Goal: Task Accomplishment & Management: Use online tool/utility

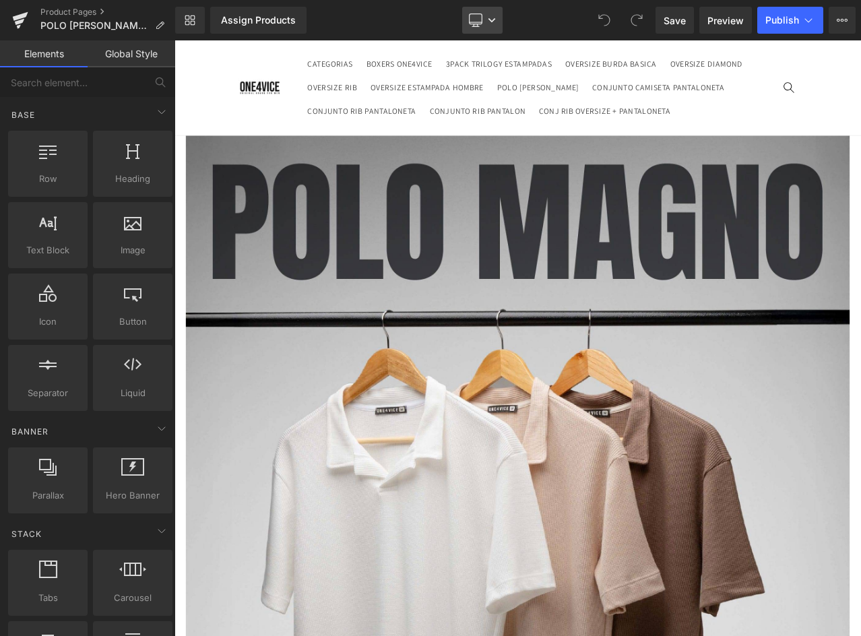
click at [483, 19] on link "Desktop" at bounding box center [482, 20] width 40 height 27
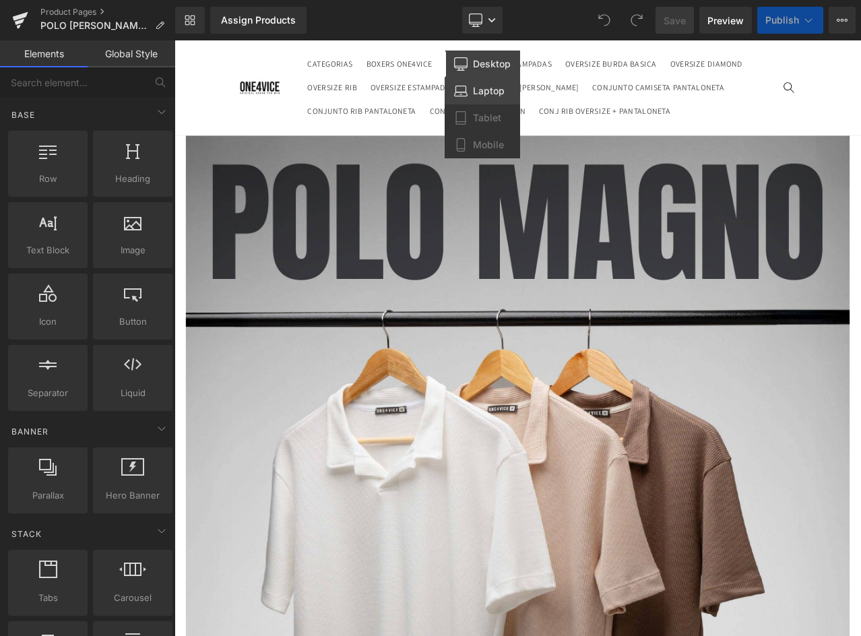
click at [486, 95] on span "Laptop" at bounding box center [489, 91] width 32 height 12
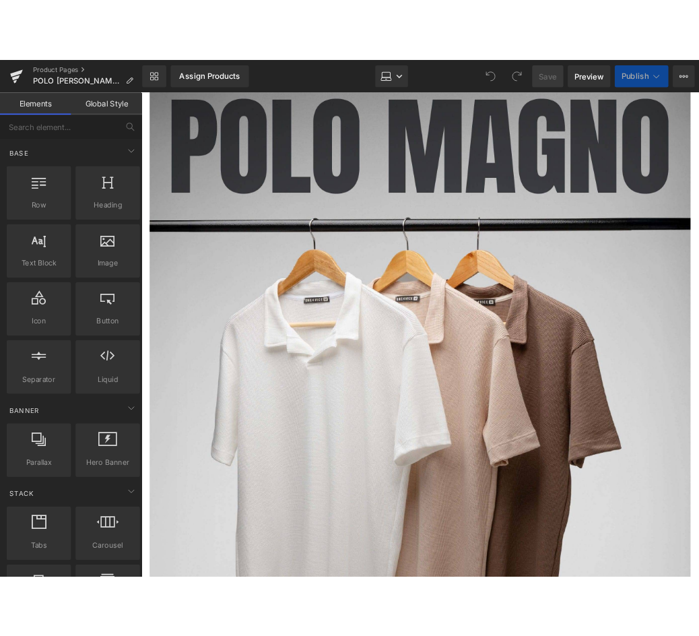
scroll to position [123, 0]
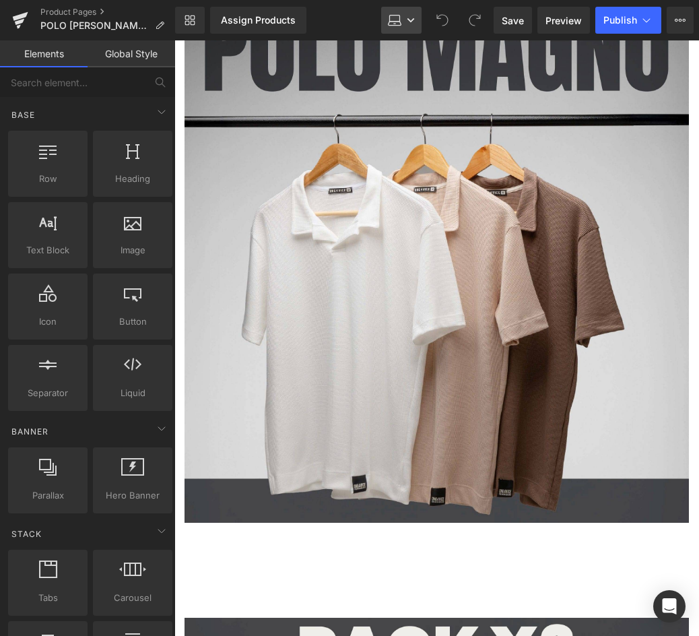
click at [413, 21] on icon at bounding box center [411, 20] width 7 height 4
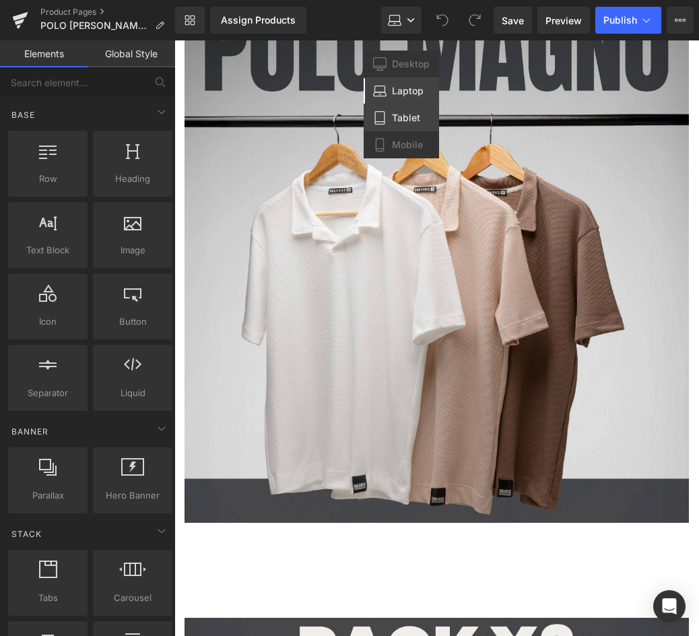
click at [408, 115] on span "Tablet" at bounding box center [406, 118] width 28 height 12
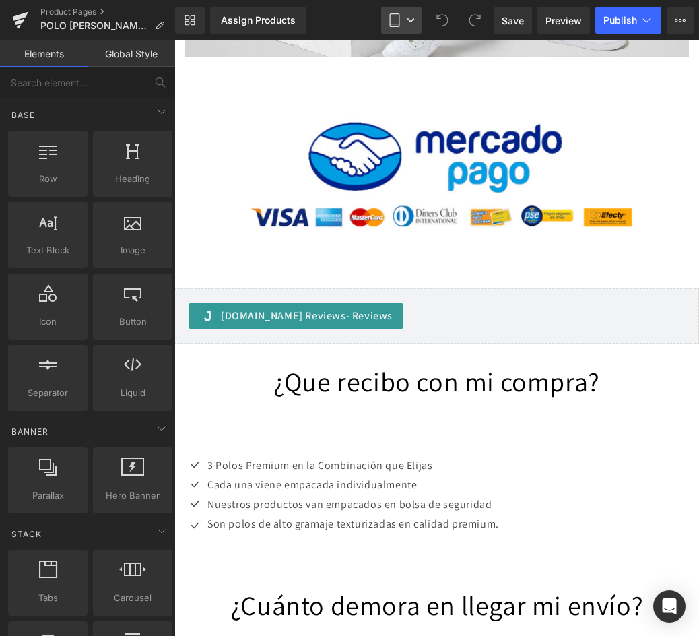
click at [410, 20] on icon at bounding box center [411, 20] width 7 height 4
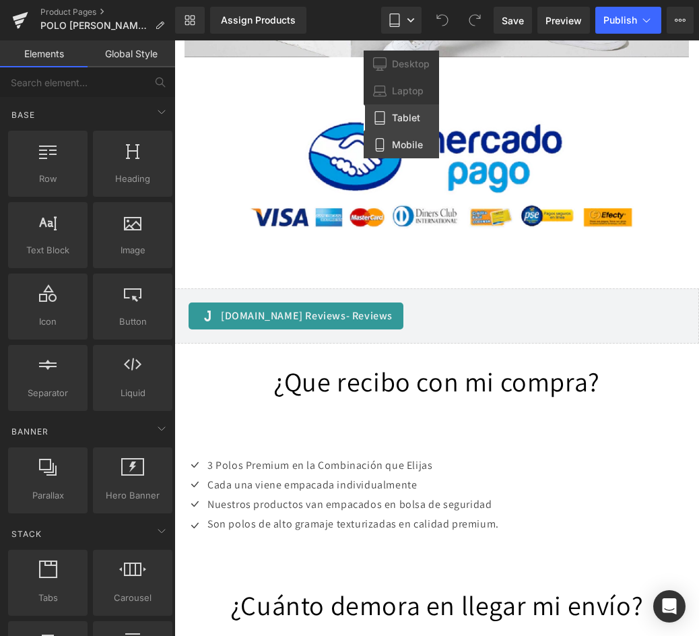
click at [410, 138] on link "Mobile" at bounding box center [401, 144] width 75 height 27
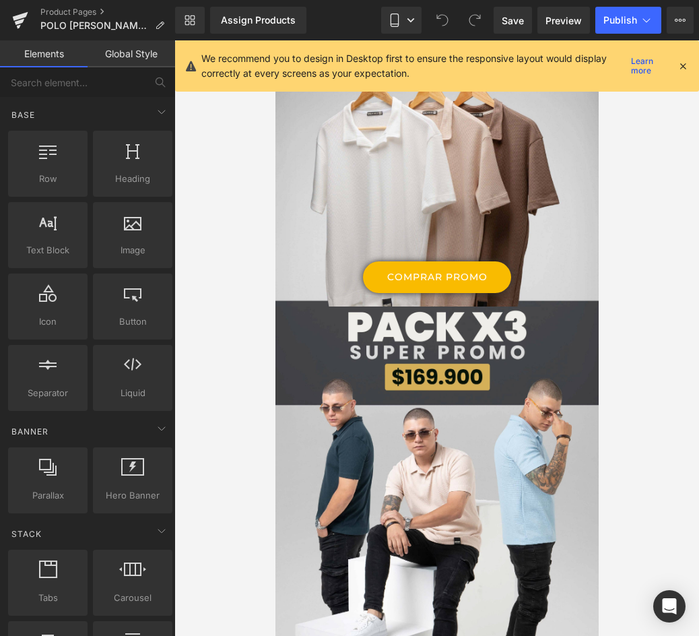
scroll to position [57, 0]
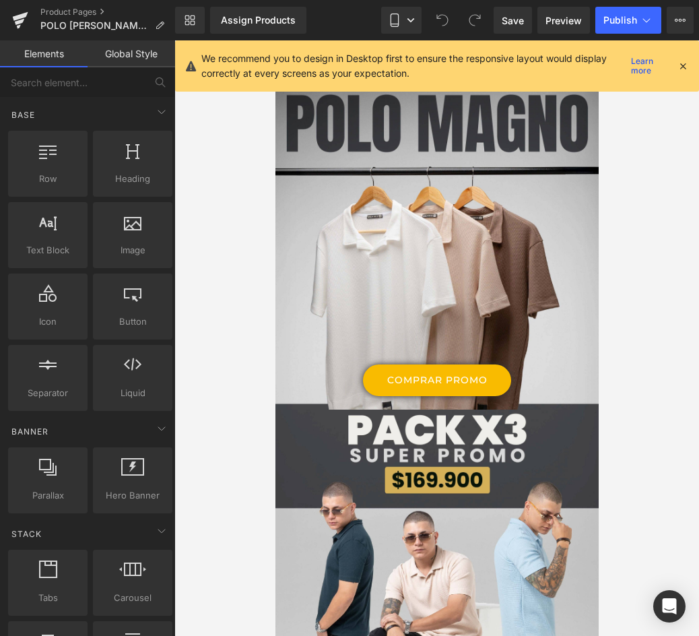
drag, startPoint x: 587, startPoint y: 421, endPoint x: 849, endPoint y: 125, distance: 395.1
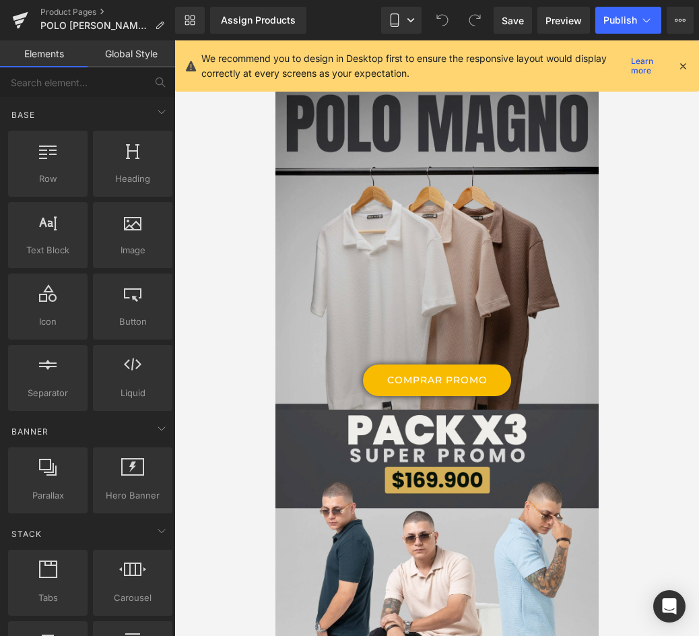
scroll to position [0, 0]
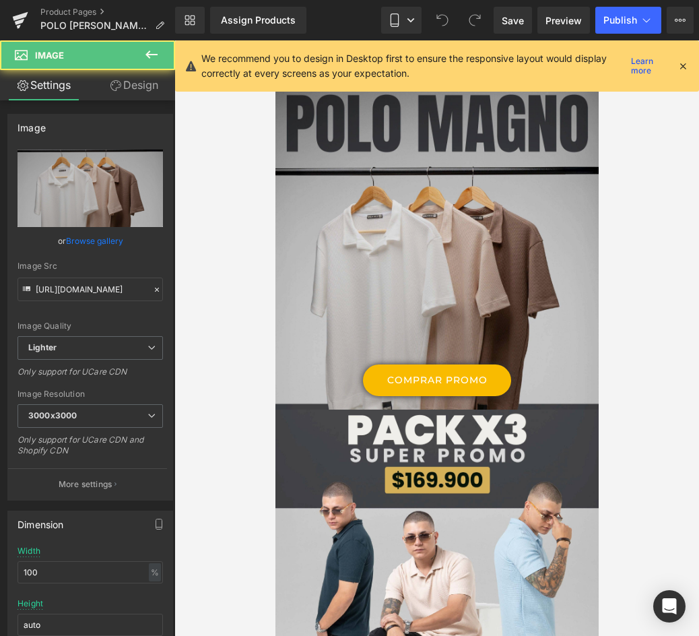
click at [473, 257] on img at bounding box center [437, 256] width 328 height 376
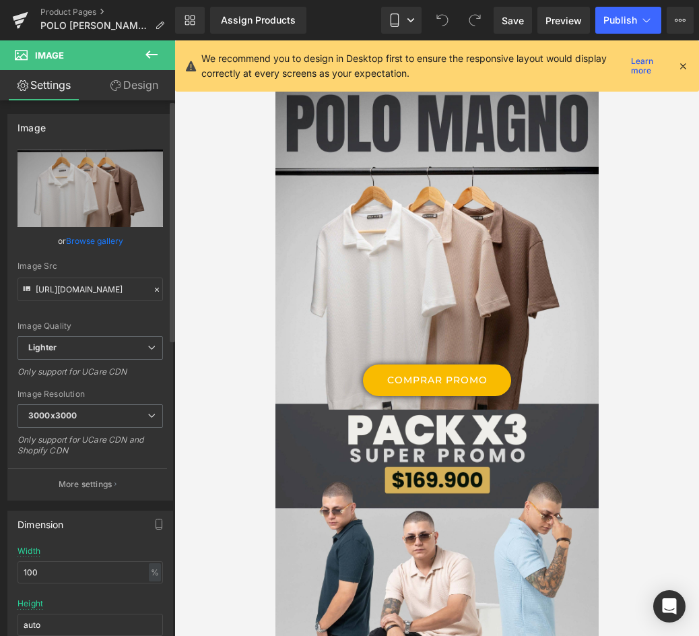
click at [102, 239] on link "Browse gallery" at bounding box center [94, 241] width 57 height 24
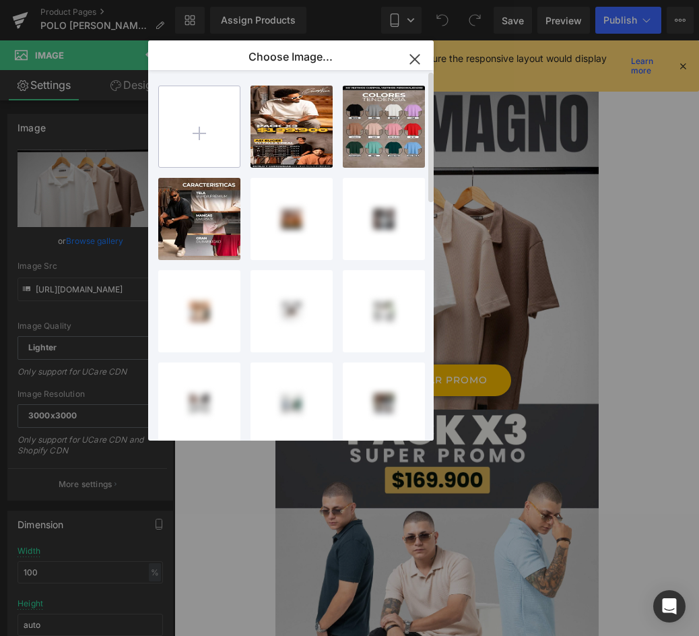
click at [214, 133] on input "file" at bounding box center [199, 126] width 81 height 81
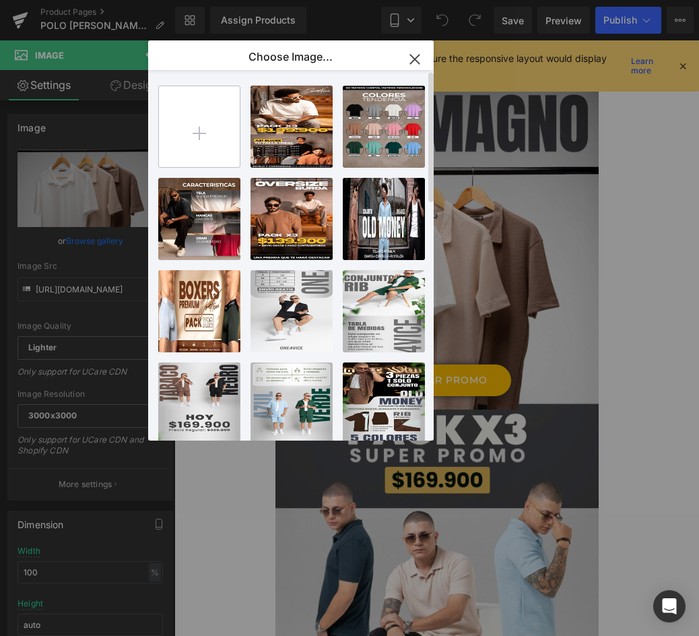
click at [206, 124] on input "file" at bounding box center [199, 126] width 81 height 81
type input "C:\fakepath\LANDING-POLO-MAGNO-IA_01.webp"
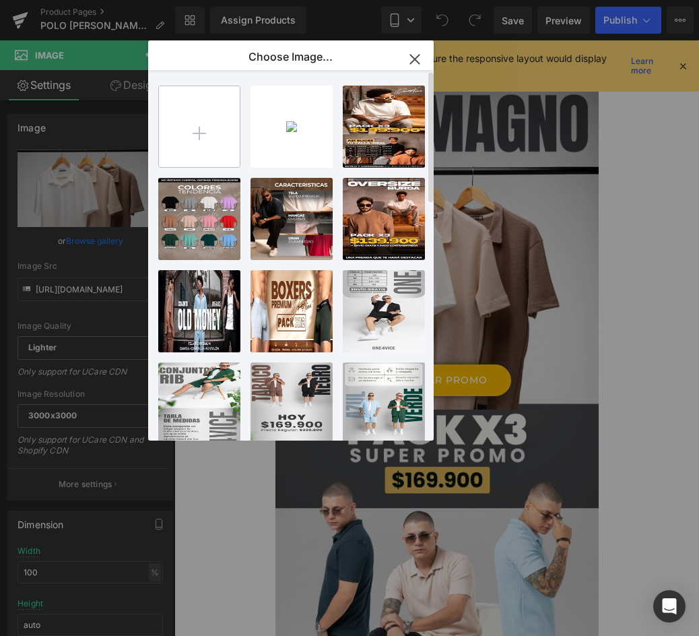
click at [201, 132] on input "file" at bounding box center [199, 126] width 81 height 81
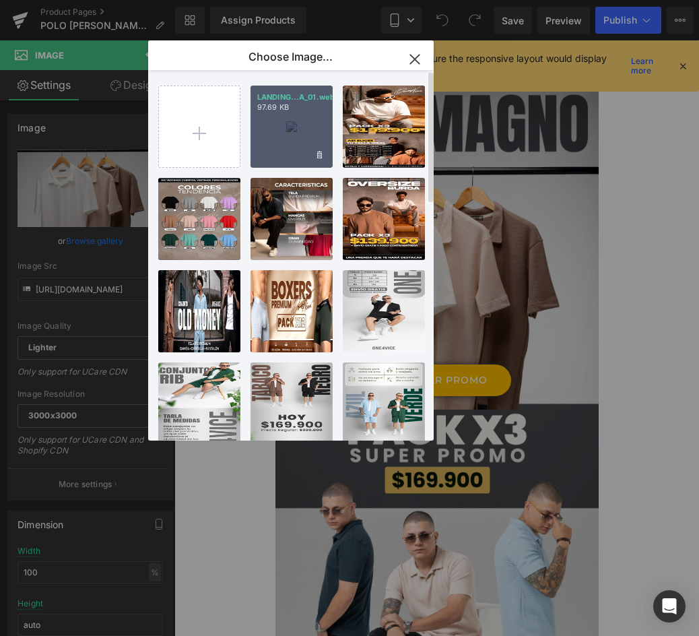
click at [300, 116] on div "LANDING...A_01.webp 97.69 KB" at bounding box center [292, 127] width 82 height 82
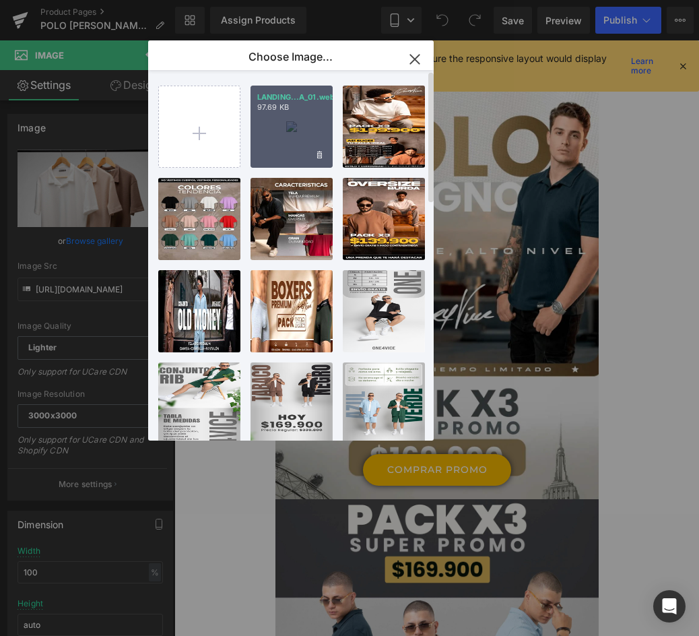
type input "https://ucarecdn.com/9cee1f43-8125-4bbc-8f06-443f1c85c3a4/-/format/auto/-/previ…"
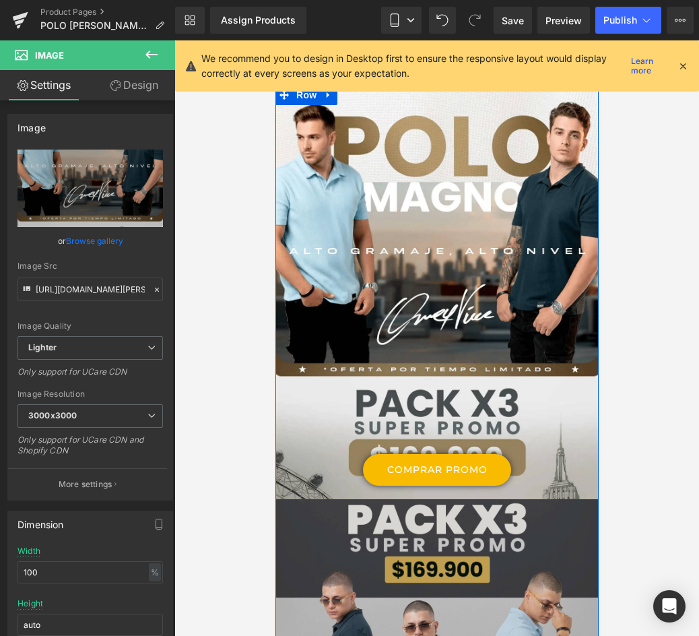
scroll to position [67, 0]
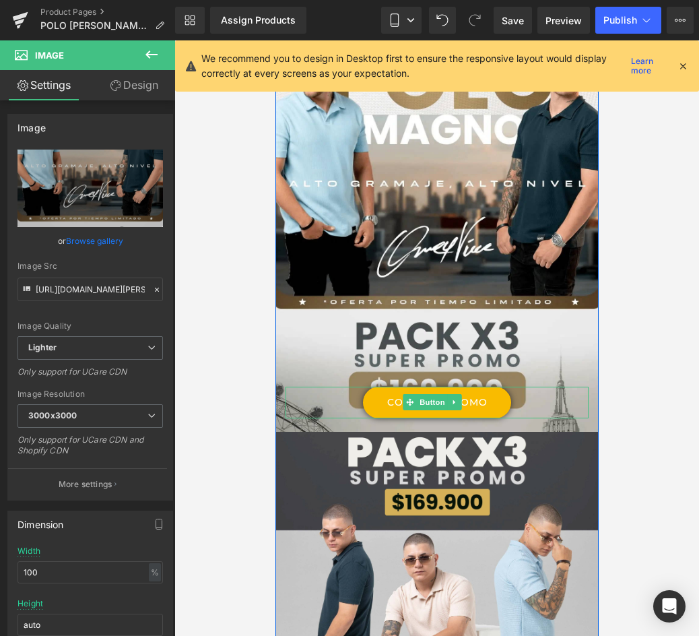
click at [490, 387] on link "COMPRAR PROMO" at bounding box center [436, 403] width 148 height 32
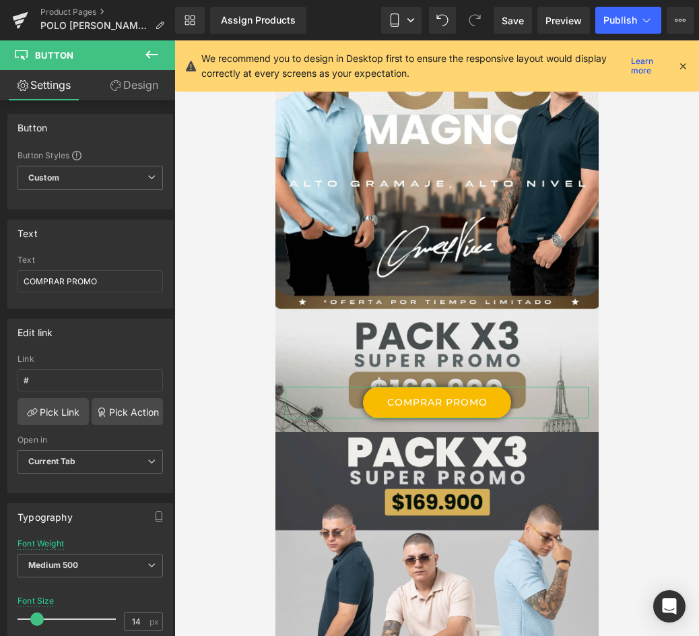
click at [144, 81] on link "Design" at bounding box center [134, 85] width 88 height 30
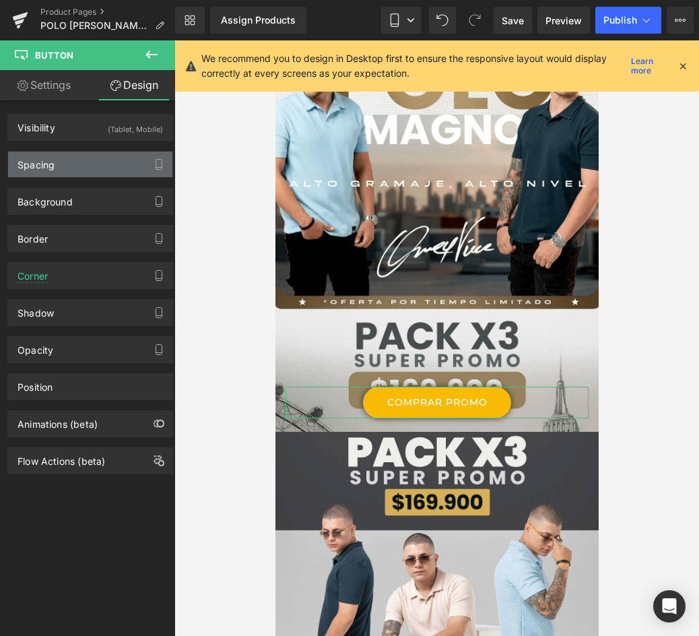
type input "-100"
type input "0"
type input "20"
type input "0"
type input "10"
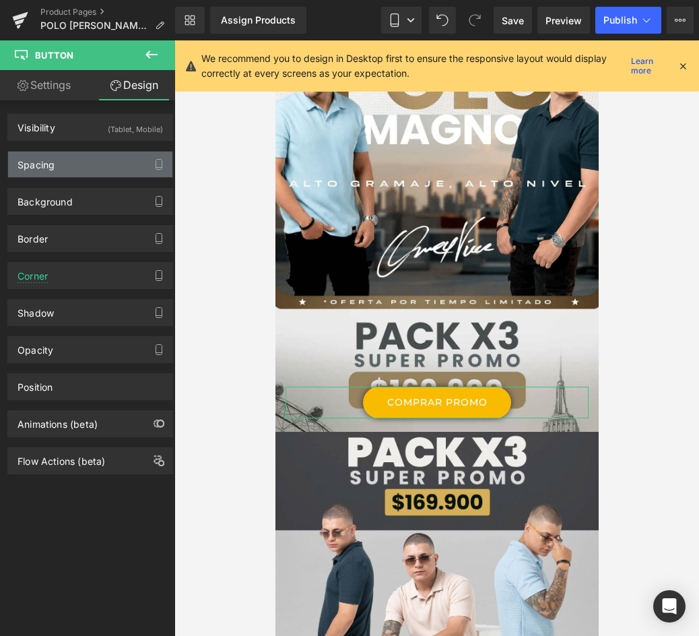
type input "30"
type input "10"
type input "30"
click at [70, 166] on div "Spacing" at bounding box center [90, 165] width 164 height 26
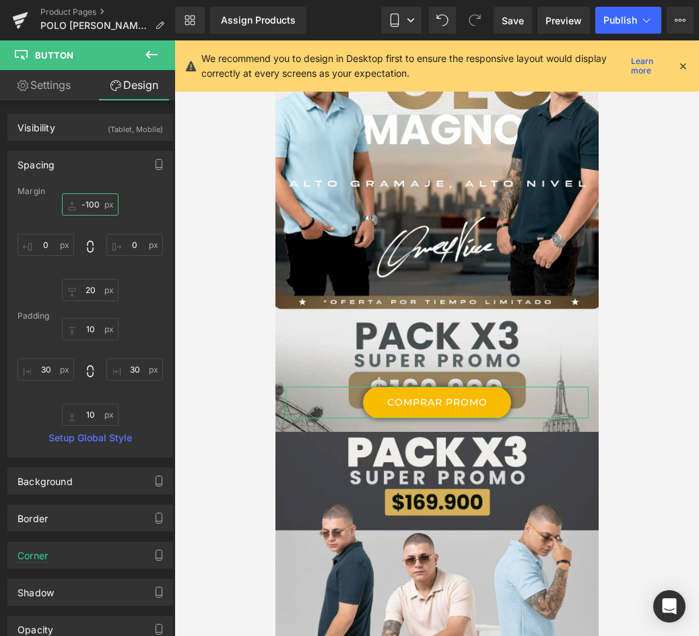
click at [94, 202] on input "-100" at bounding box center [90, 204] width 57 height 22
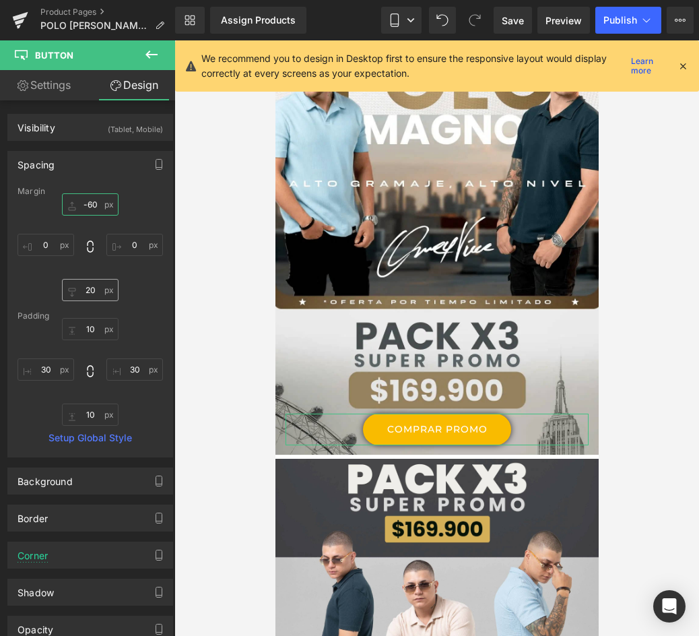
type input "-60"
click at [90, 291] on input "20" at bounding box center [90, 290] width 57 height 22
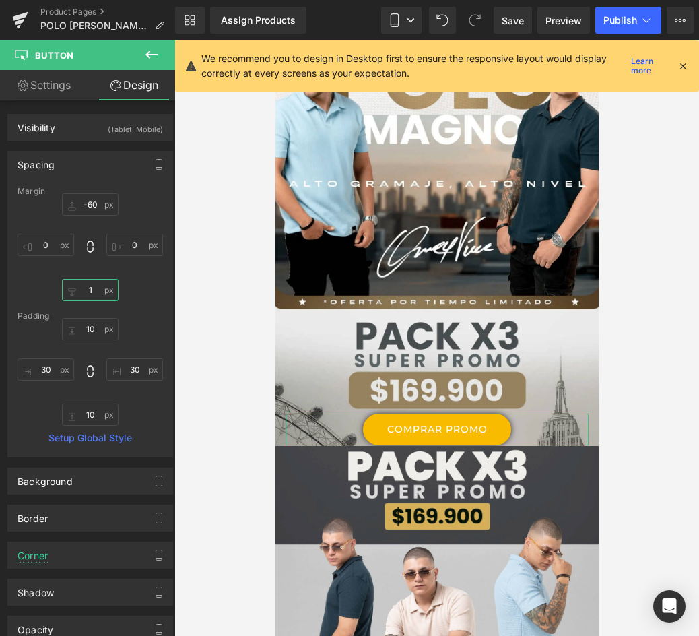
type input "10"
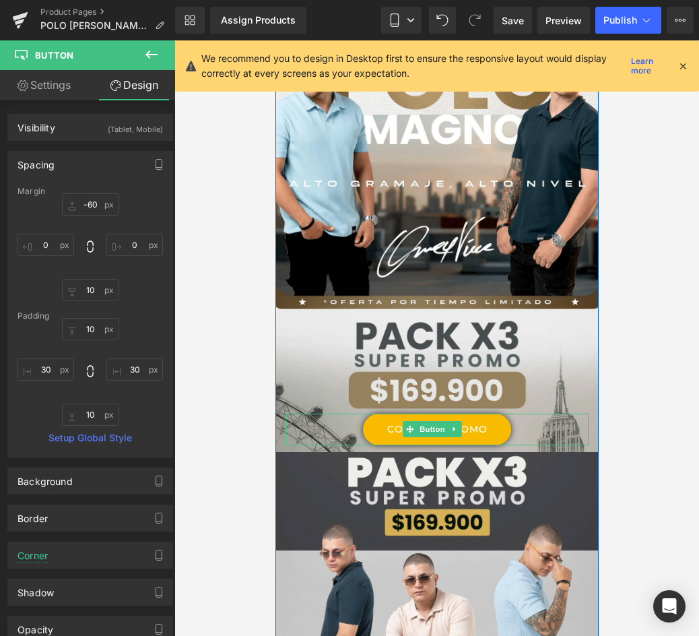
click at [492, 414] on link "COMPRAR PROMO" at bounding box center [436, 430] width 148 height 32
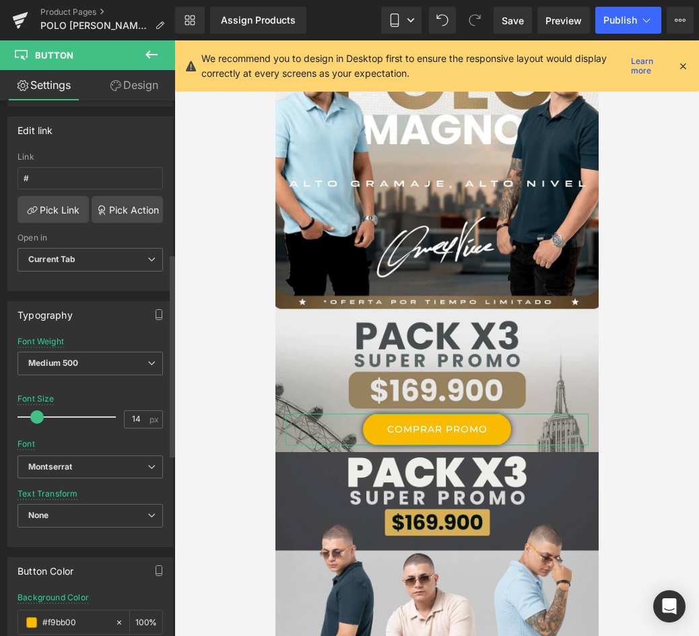
scroll to position [404, 0]
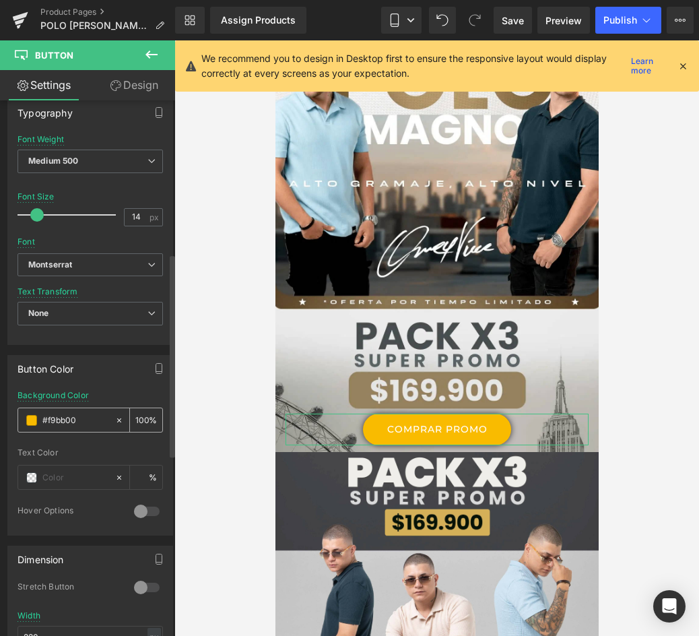
click at [100, 424] on input "#f9bb00" at bounding box center [75, 420] width 66 height 15
click at [31, 417] on span at bounding box center [31, 420] width 11 height 11
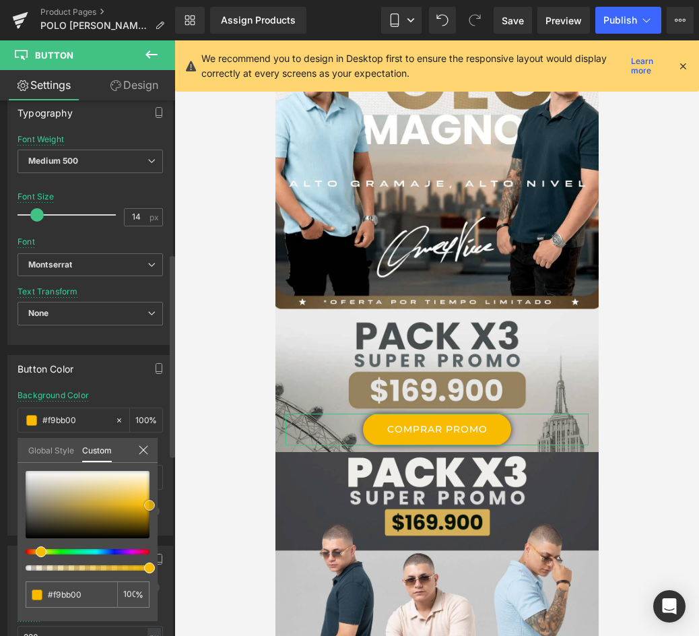
type input "#baa258"
type input "#bca45c"
type input "#bca86b"
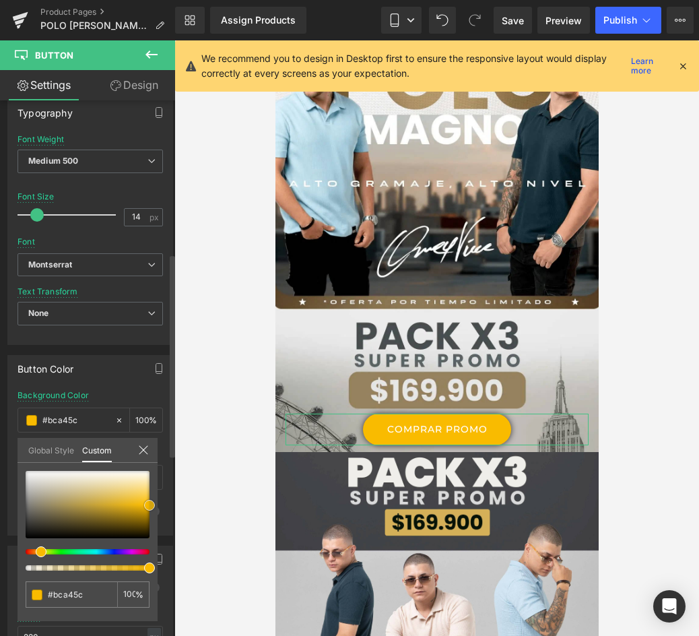
type input "#bca86b"
type input "#bbaf8b"
type input "#b9b29b"
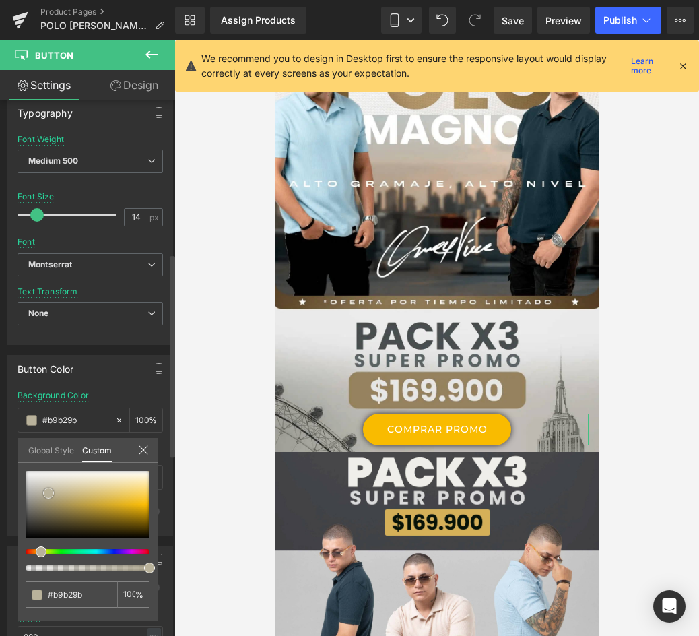
type input "#bab3a0"
type input "#bcb5a3"
type input "#c3bcac"
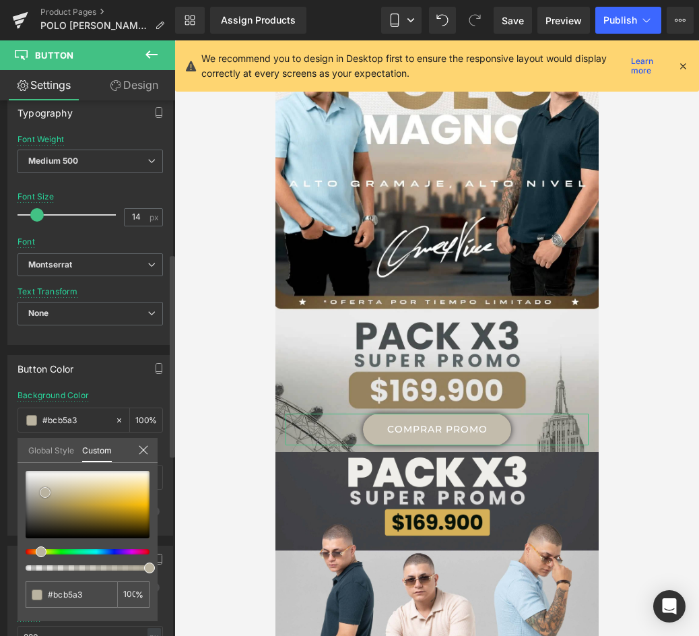
type input "#c3bcac"
type input "#cbc5b8"
type input "#cfc9be"
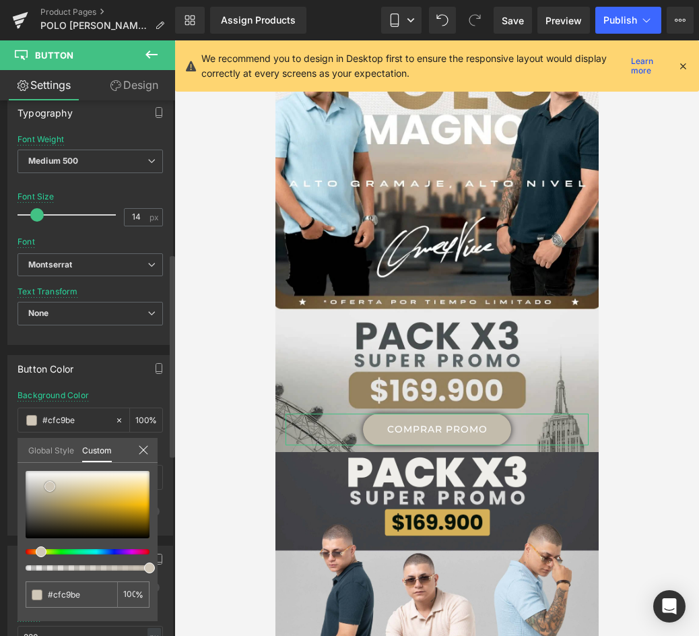
type input "#d0c9bc"
type input "#d0c7b8"
type input "#c6bba8"
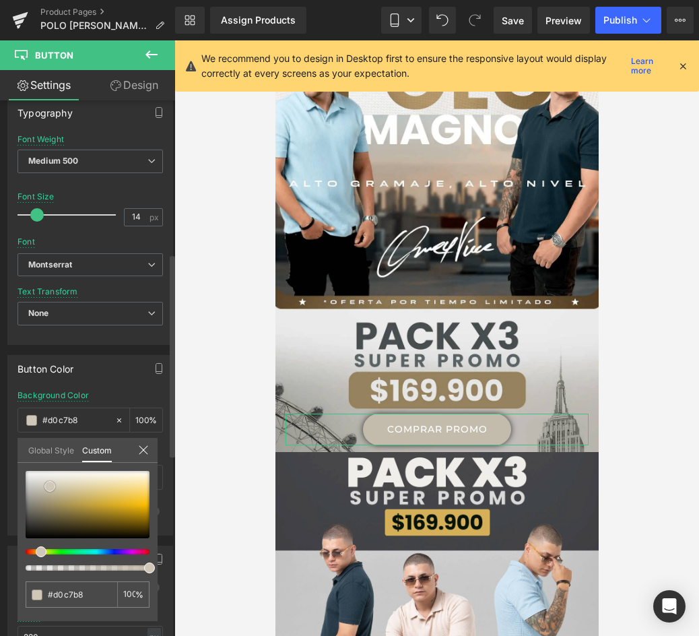
type input "#c6bba8"
type input "#ad9d7f"
type input "#8b7955"
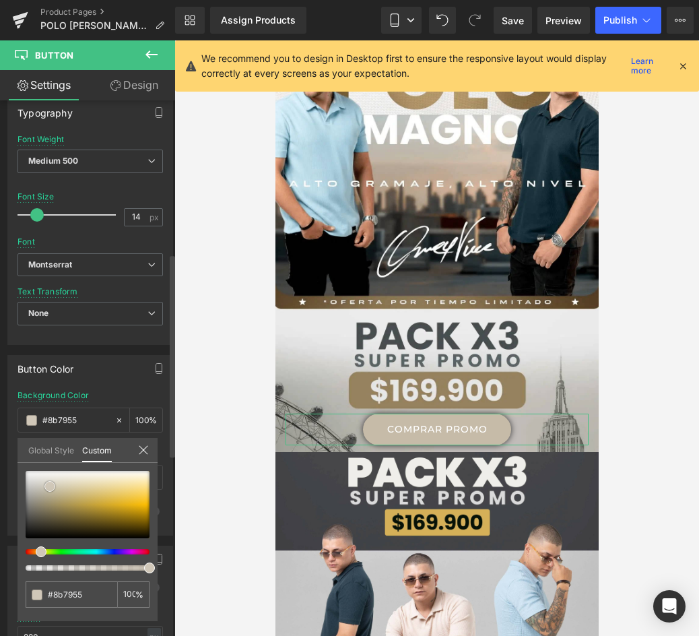
type input "#716345"
type input "#6b5f41"
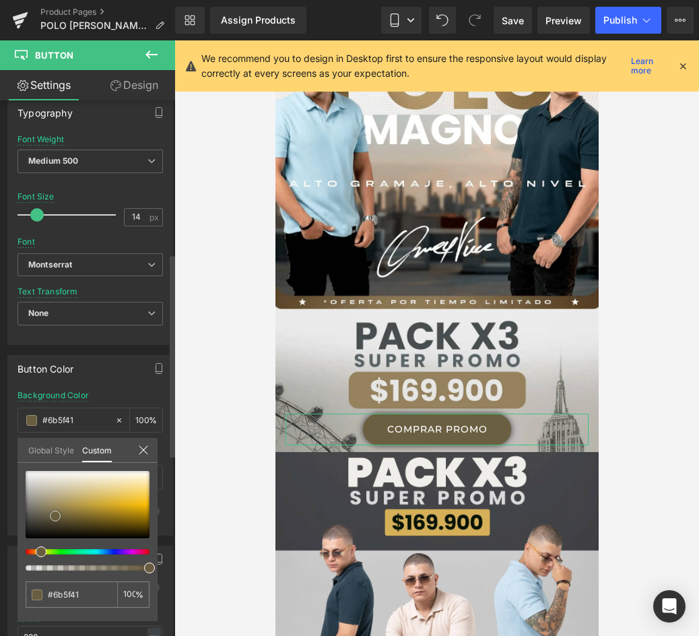
type input "#665a3d"
type input "#62563c"
type input "#463d2a"
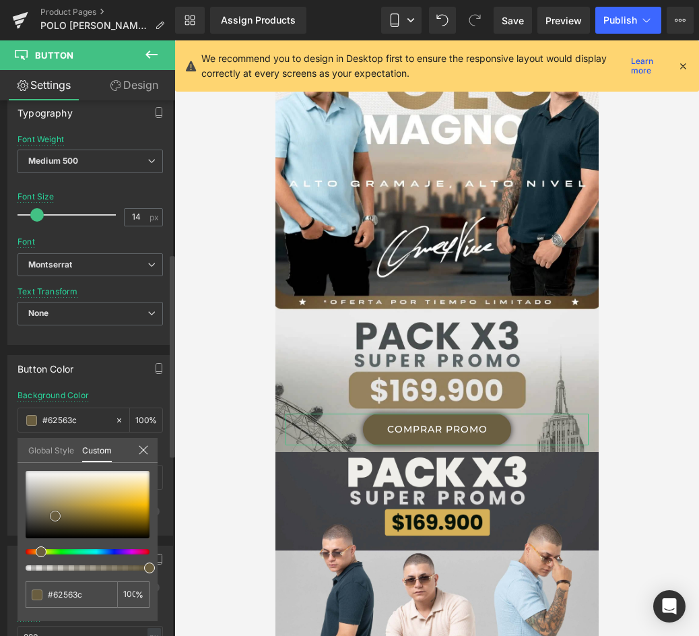
type input "#463d2a"
type input "#362f20"
type input "#2c261a"
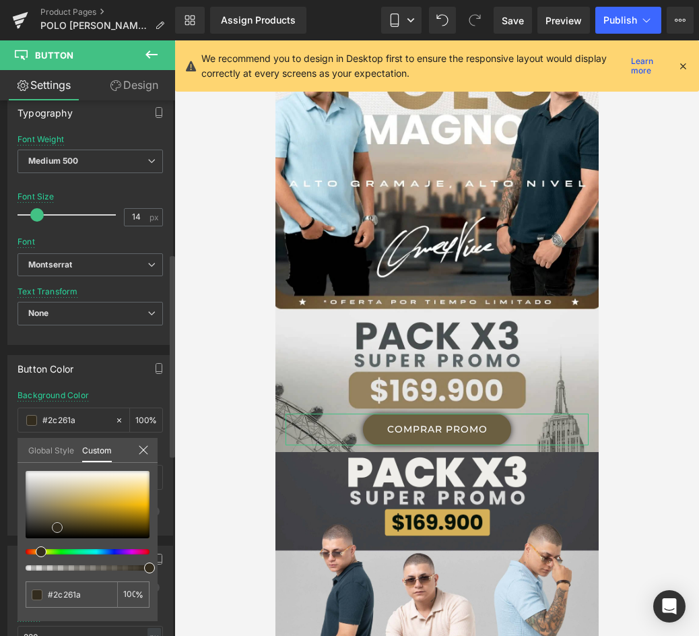
type input "#262116"
type input "#231e14"
type input "#211c11"
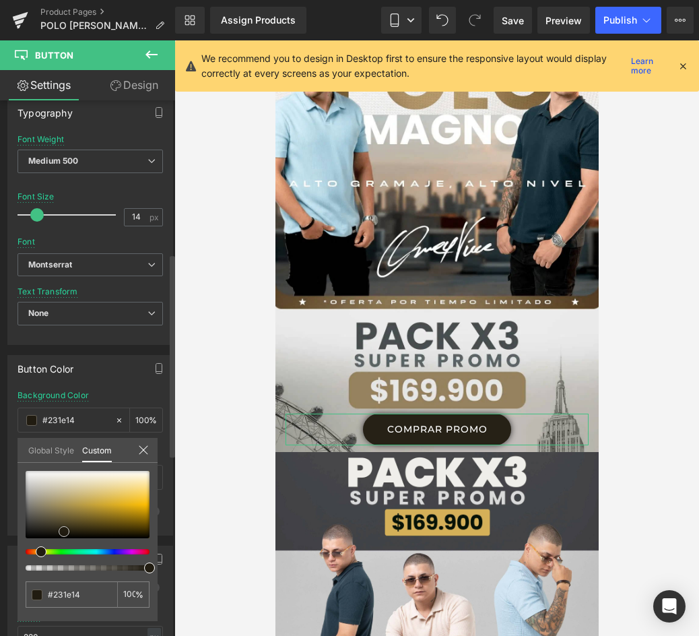
type input "#211c11"
type input "#221c10"
type input "#2d2514"
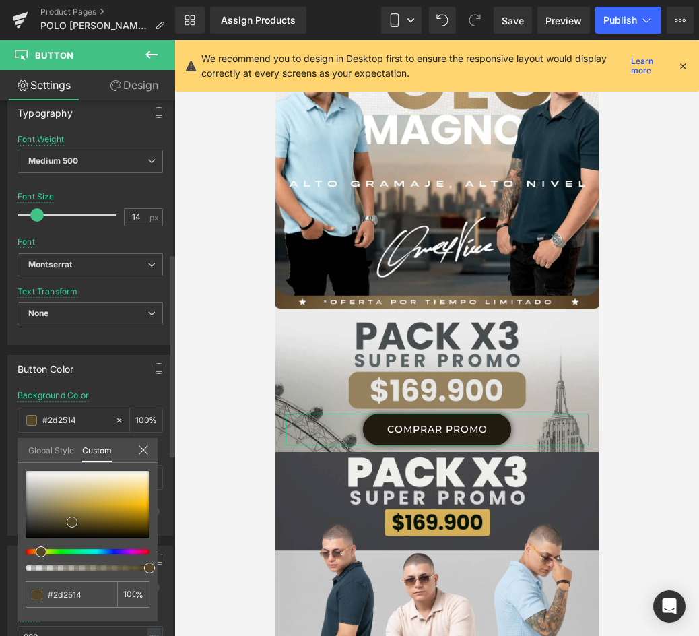
type input "#42371e"
type input "#534626"
type input "#65552e"
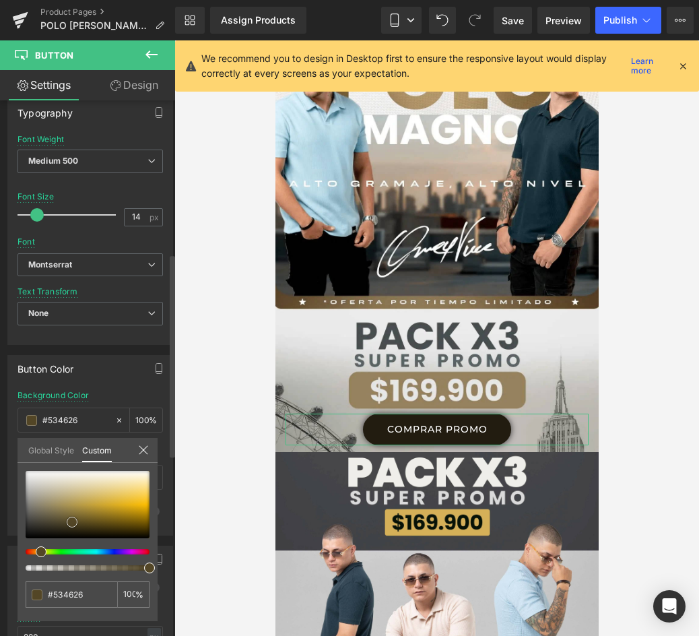
type input "#65552e"
type input "#846f38"
type input "#917a3f"
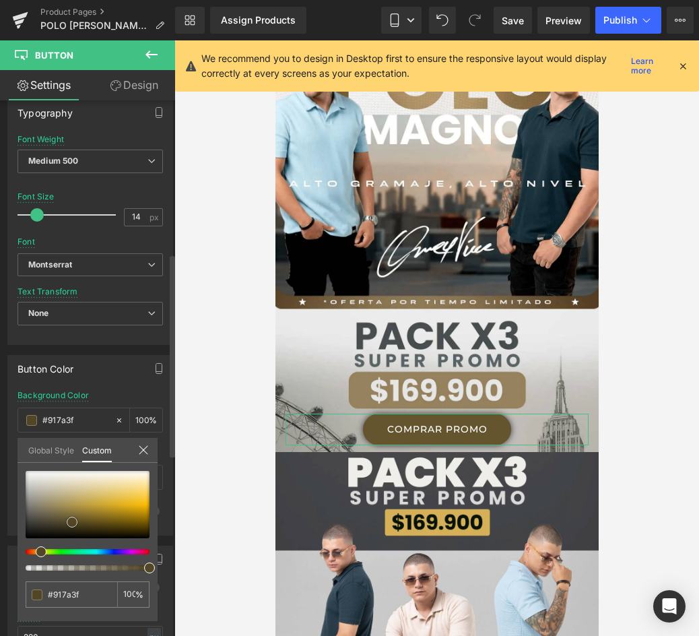
type input "#a18743"
type input "#a78b42"
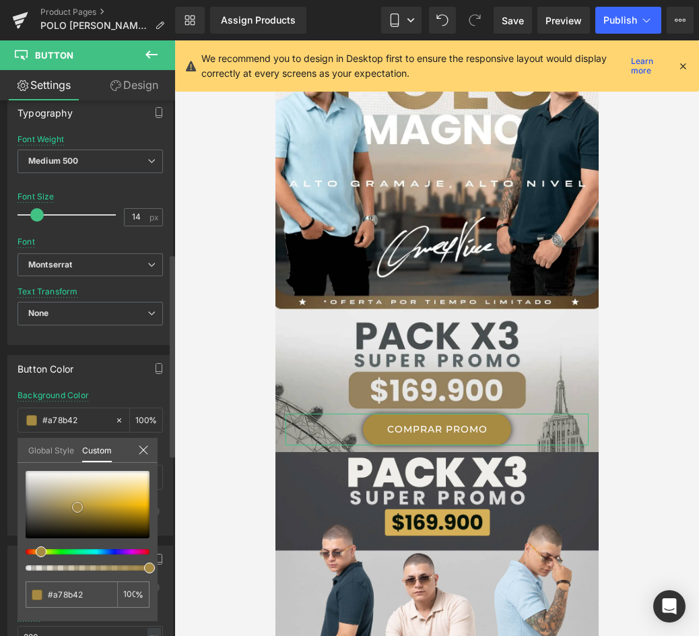
type input "#aa8c40"
type input "#a3863c"
type input "#957a36"
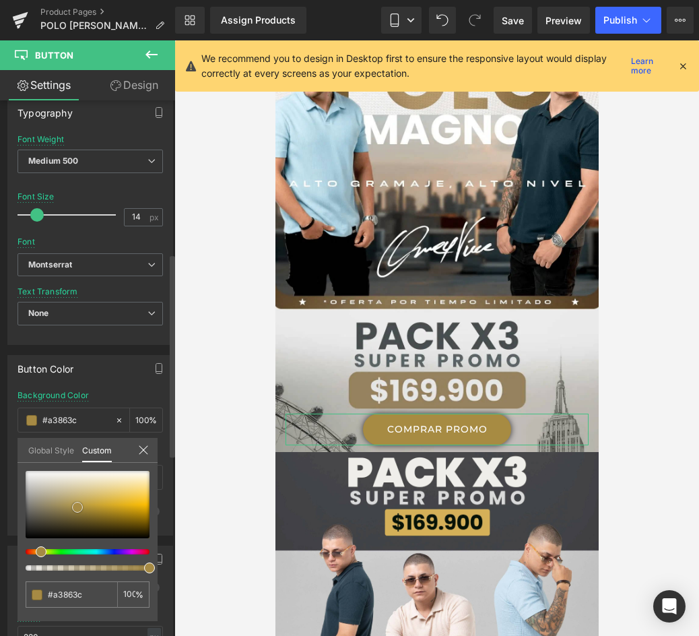
type input "#957a36"
type input "#876e2f"
type input "#7c652b"
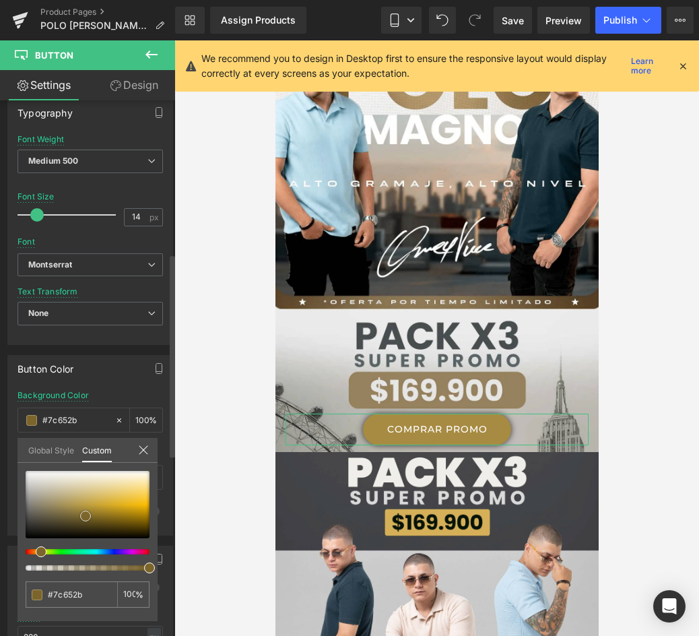
type input "#7e662a"
type input "#7a6328"
type input "#715c27"
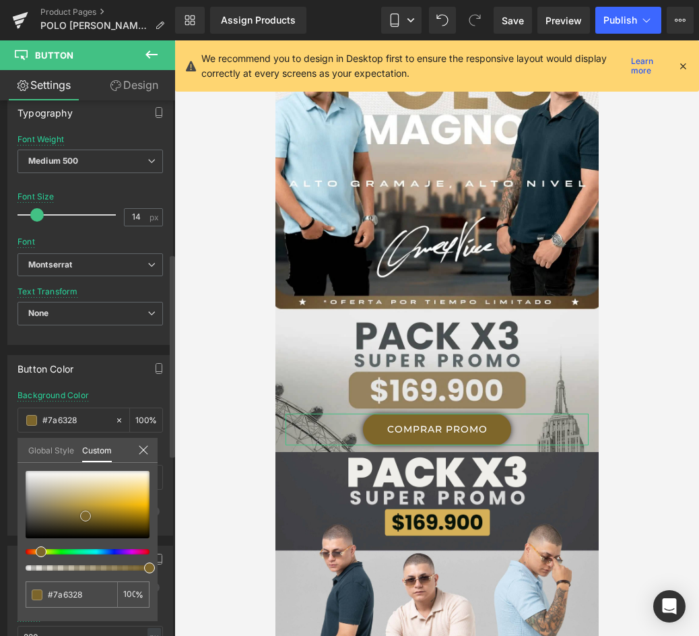
type input "#715c27"
type input "#635021"
type input "#4f401b"
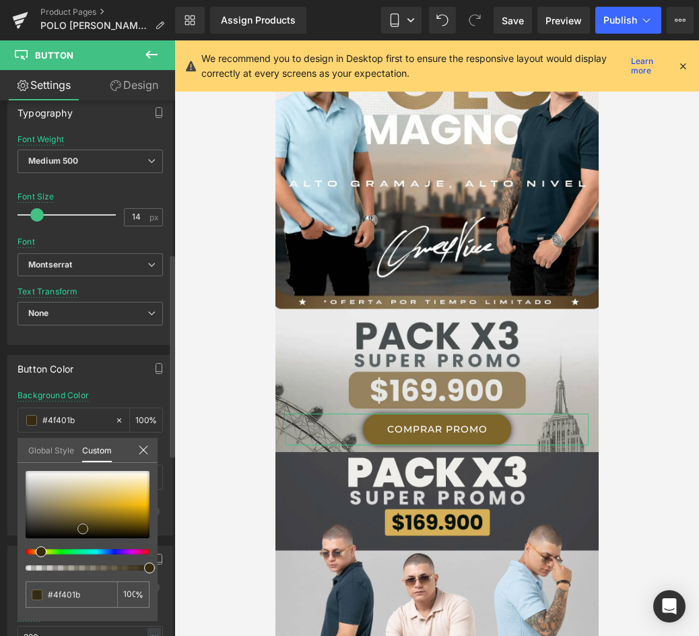
type input "#382e14"
type input "#2c2410"
type input "#211b0c"
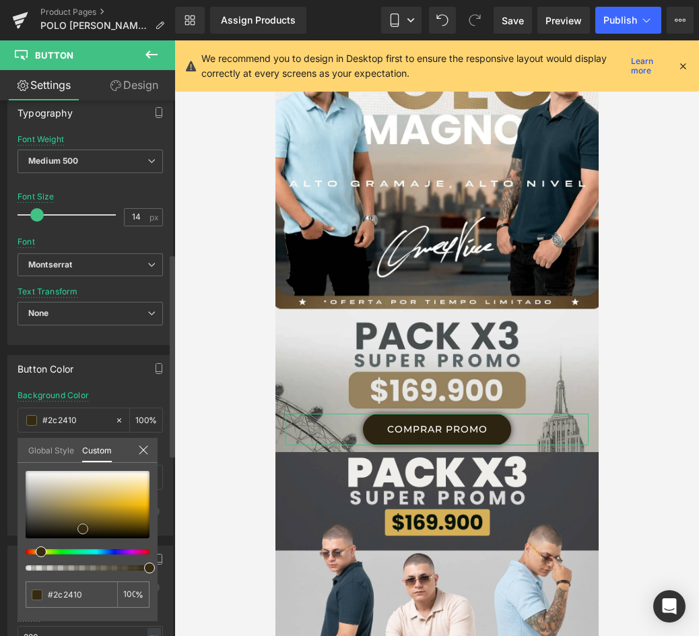
type input "#211b0c"
type input "#1a1509"
type input "#1e180a"
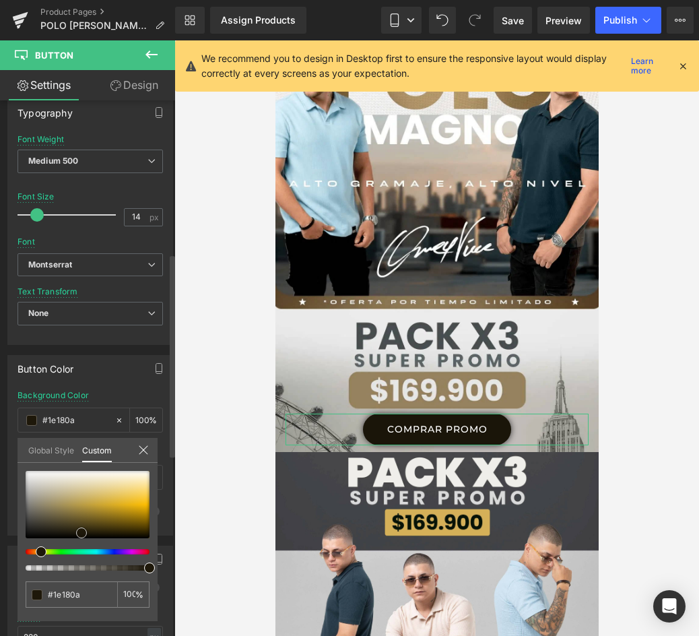
type input "#211b0c"
type input "#241e0e"
type input "#2d2714"
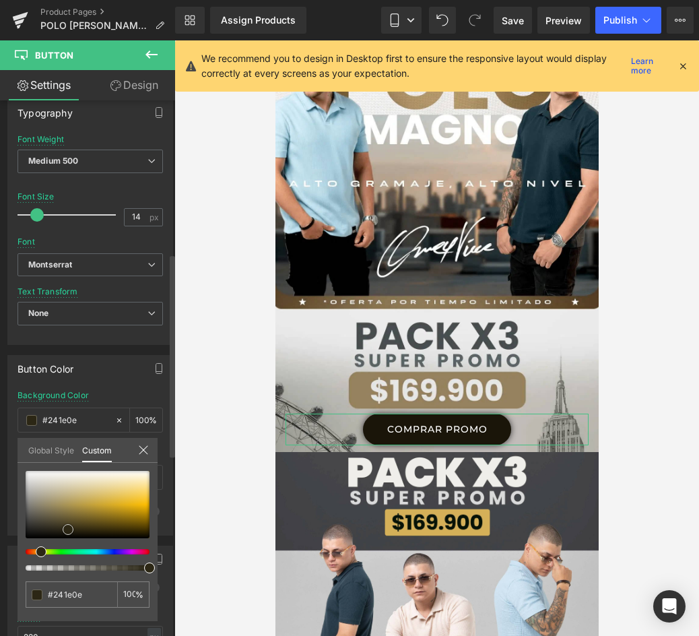
type input "#2d2714"
type input "#322d1a"
type input "#3a3521"
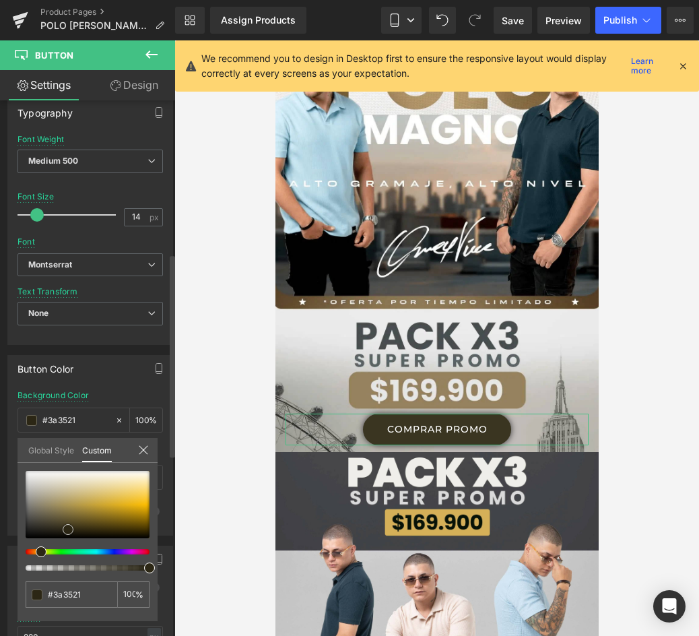
type input "#423d28"
type input "#48422d"
type input "#4e4831"
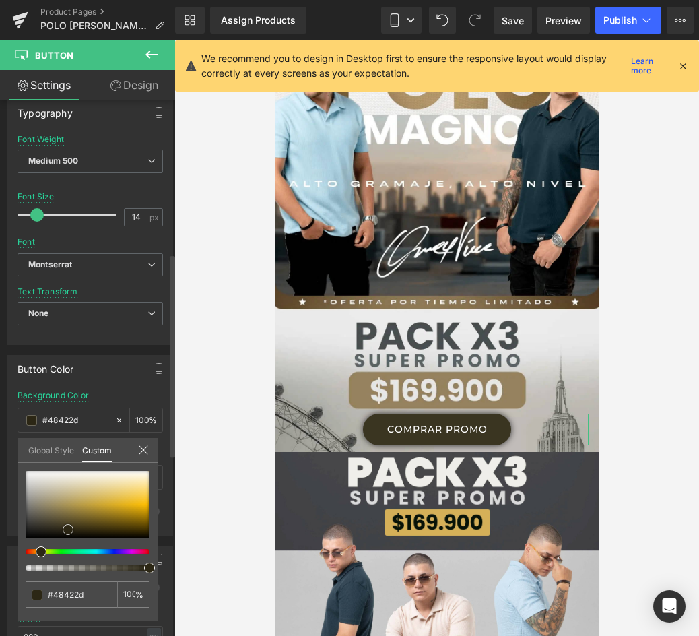
type input "#4e4831"
type input "#534d35"
type input "#5d563b"
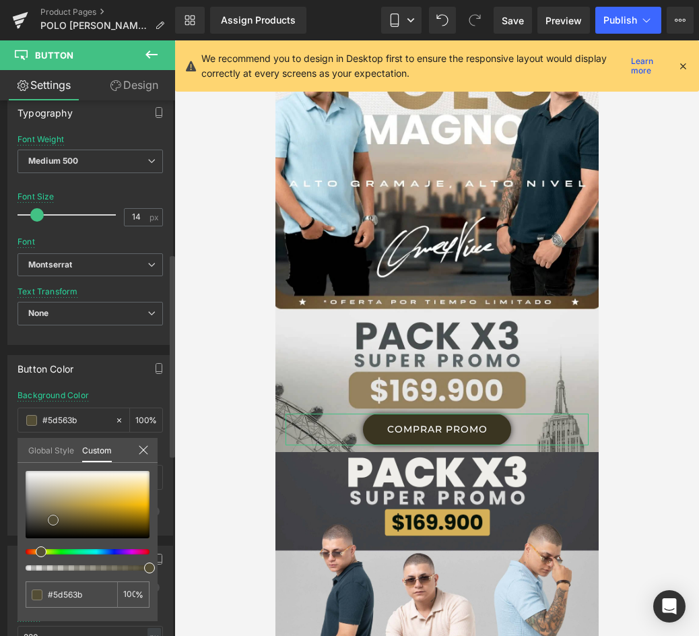
type input "#625b40"
type input "#655e42"
type input "#696249"
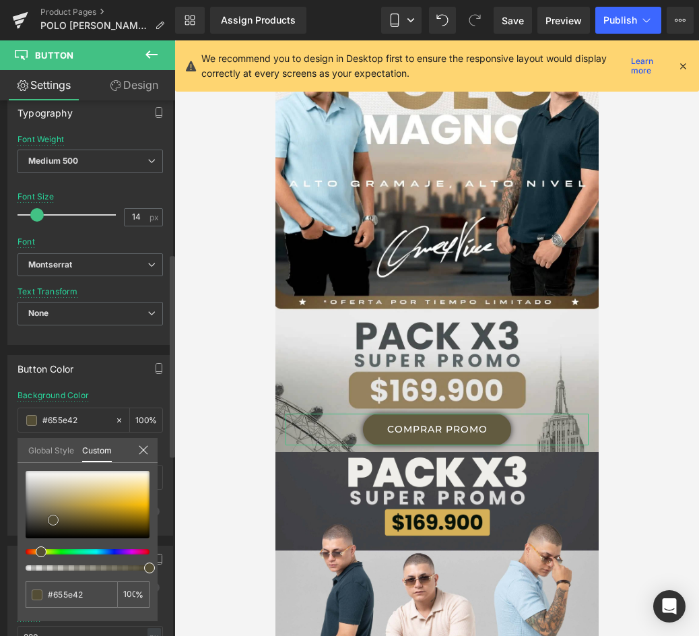
type input "#696249"
type input "#6b644c"
type input "#68614a"
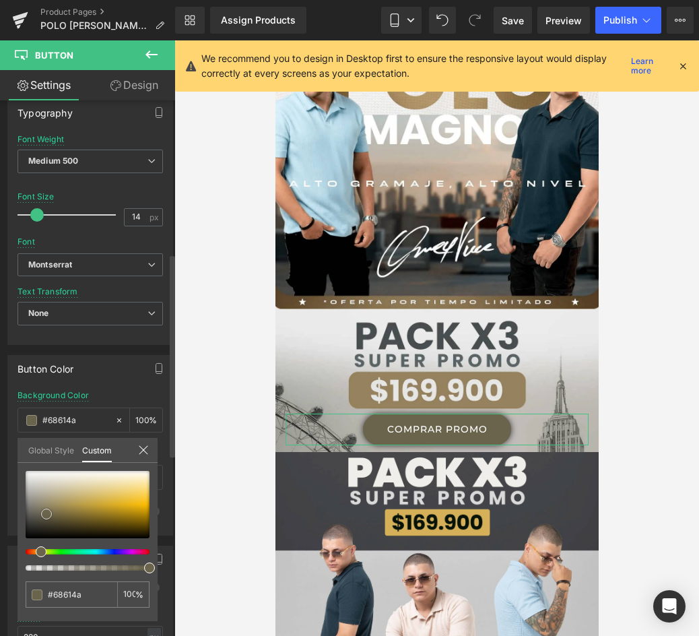
type input "#605942"
type input "#5b543d"
type input "#544e3a"
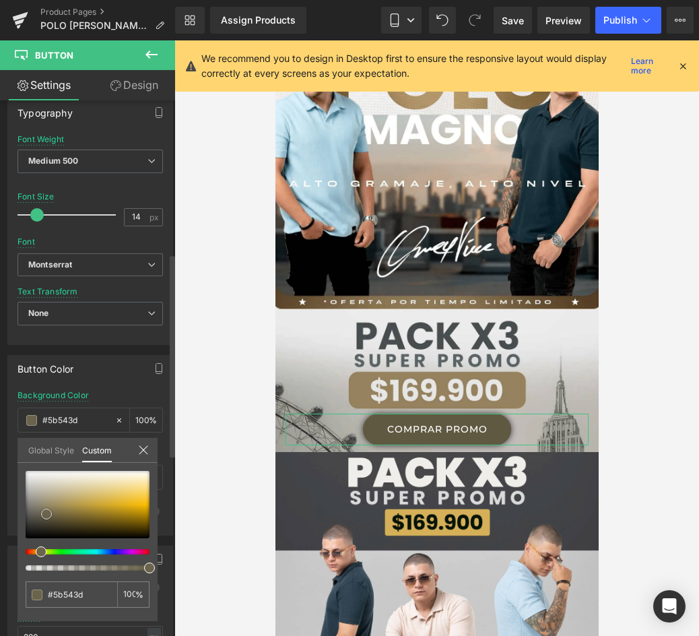
type input "#544e3a"
type input "#4e4935"
type input "#4c4733"
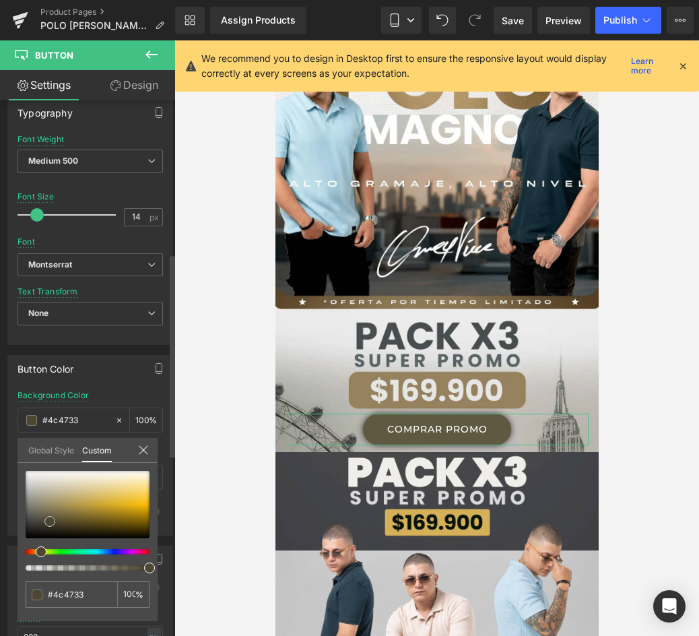
type input "#494430"
type input "#46422e"
type input "#393727"
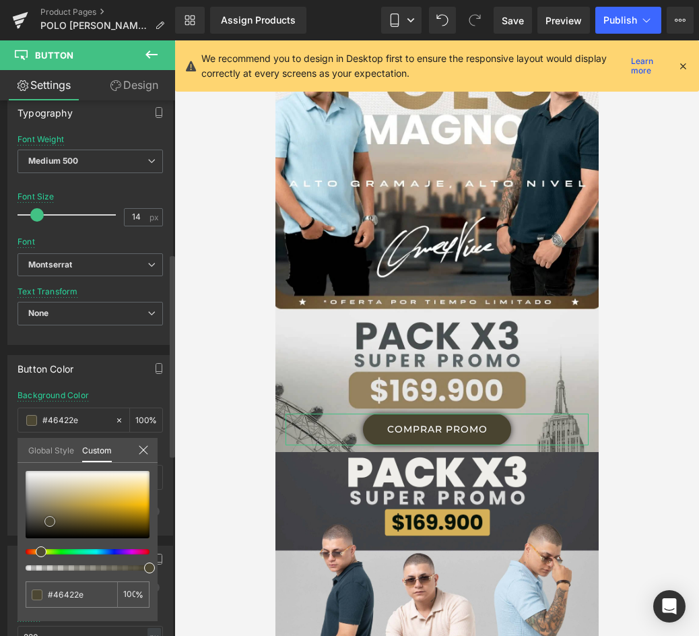
type input "#393727"
type input "#353326"
type input "#343227"
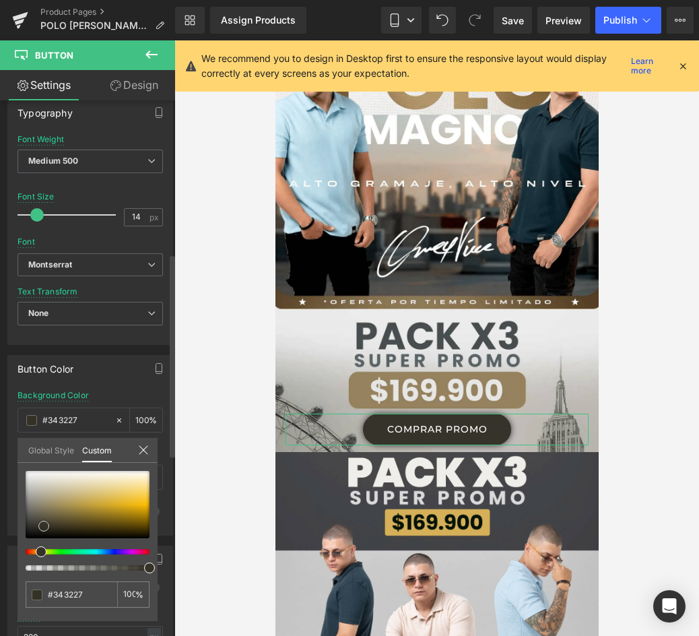
type input "#36342a"
type input "#38362d"
type input "#3d3b33"
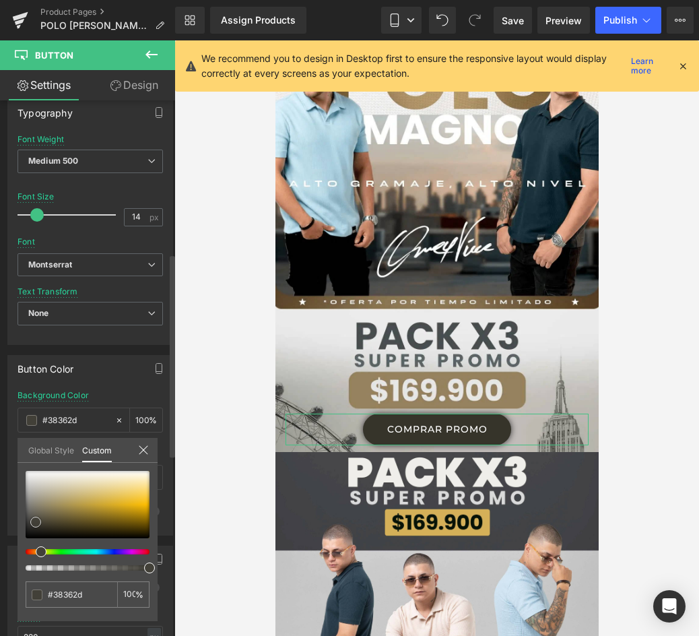
type input "#3d3b33"
type input "#424038"
type input "#4a483f"
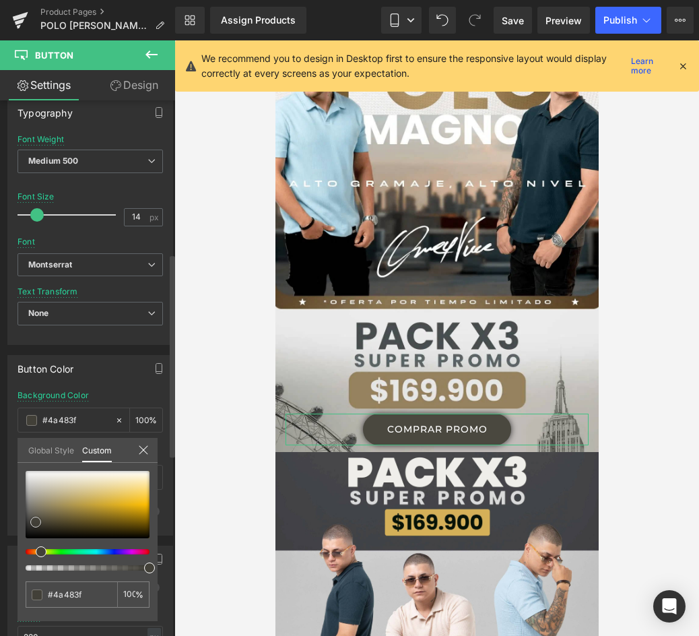
type input "#555348"
type input "#696758"
type input "#757260"
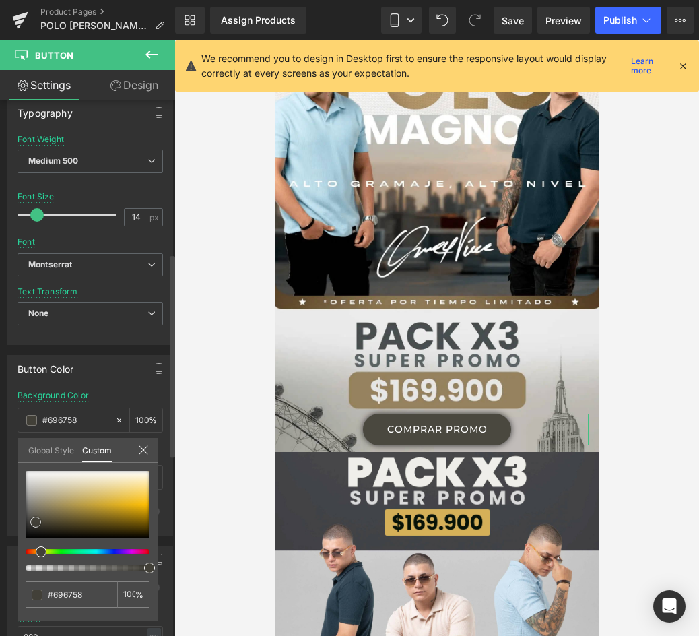
type input "#757260"
type input "#787562"
type input "#7c7963"
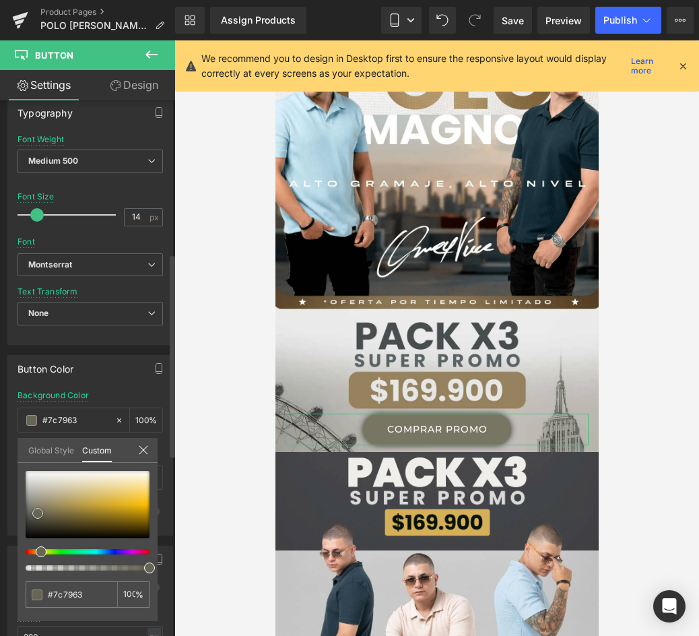
type input "#676654"
type input "#616051"
type input "#5d5c4f"
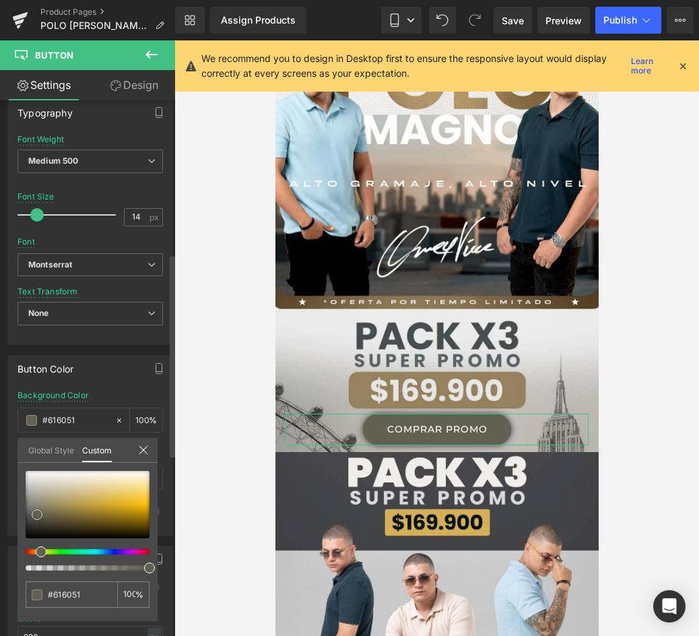
type input "#5d5c4f"
type input "#5c5b50"
type input "#5a594e"
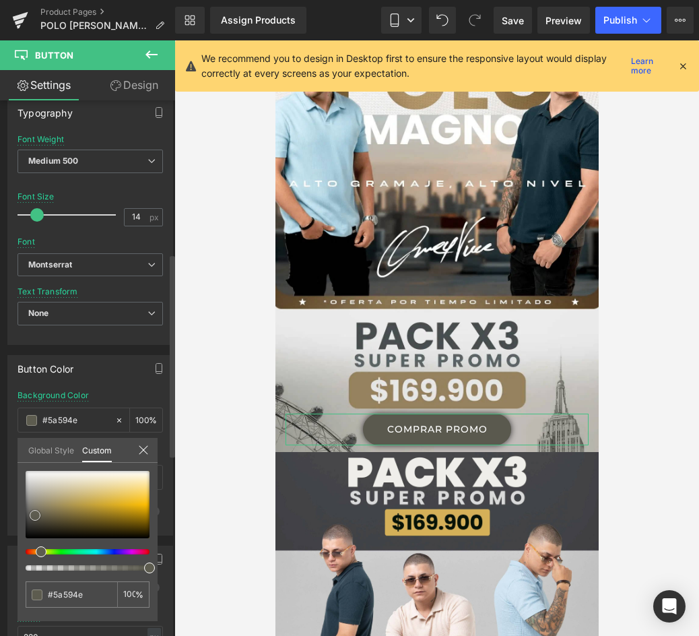
type input "#58574f"
type input "#575650"
type input "#565551"
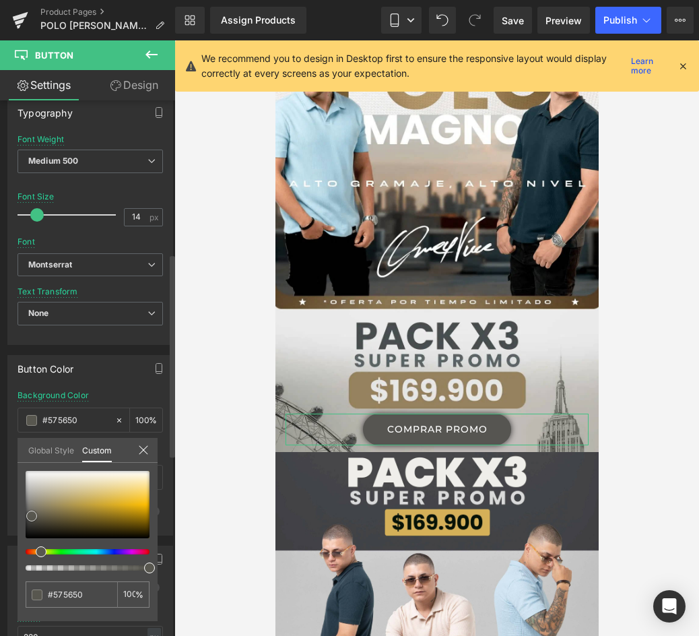
type input "#565551"
type input "#53524f"
type input "#504f4d"
drag, startPoint x: 78, startPoint y: 502, endPoint x: 27, endPoint y: 523, distance: 55.3
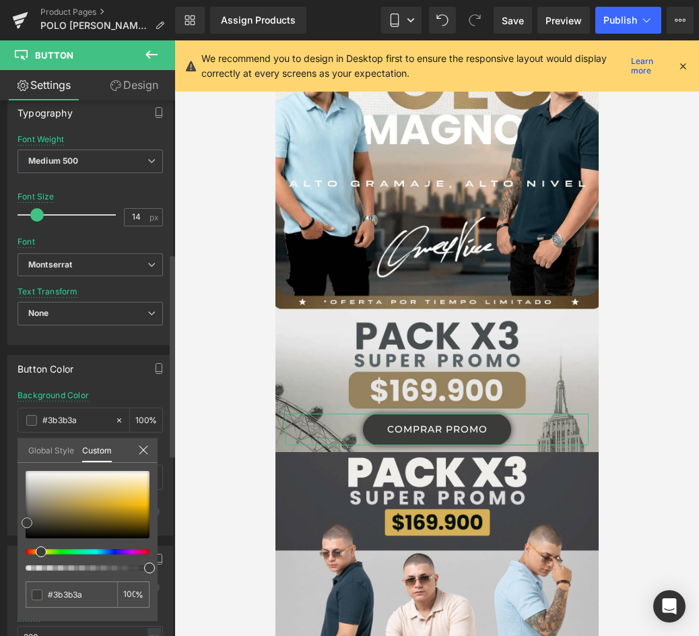
click at [27, 523] on div at bounding box center [88, 504] width 124 height 67
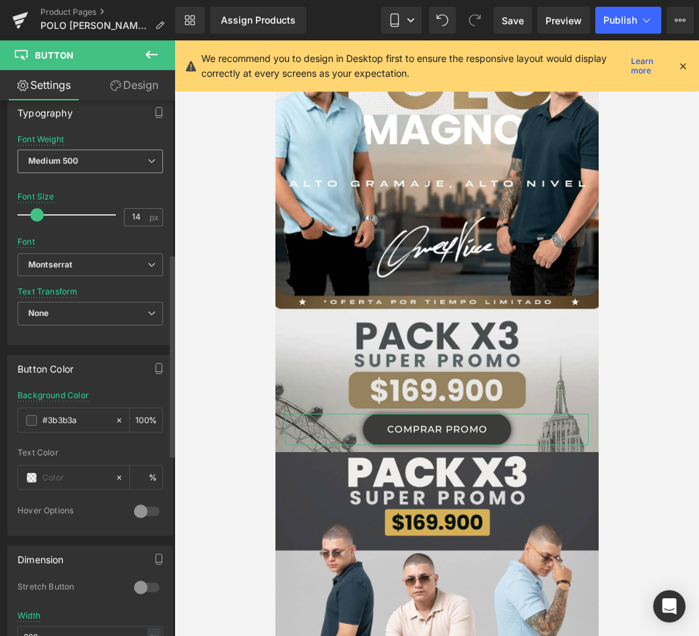
click at [98, 159] on span "Medium 500" at bounding box center [90, 162] width 145 height 24
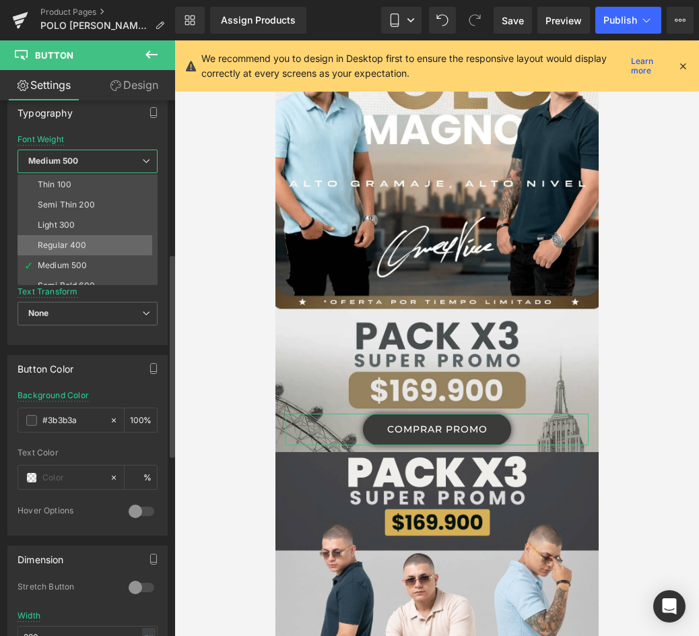
scroll to position [112, 0]
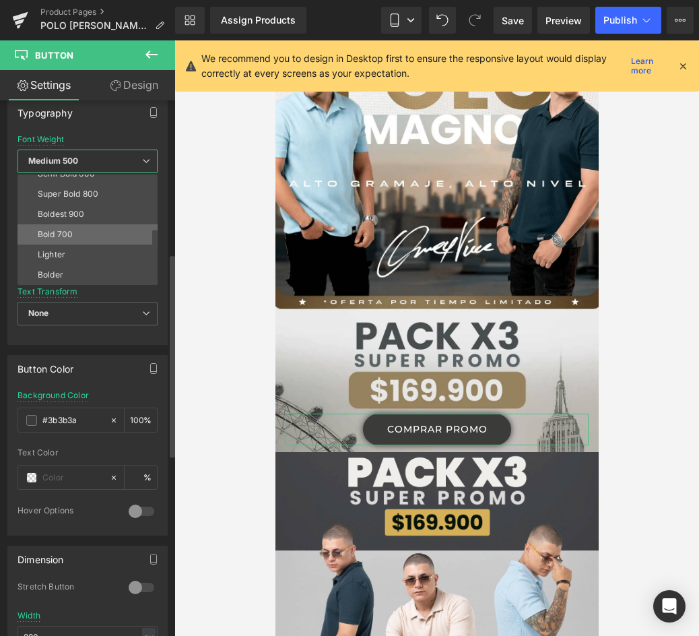
click at [73, 227] on li "Bold 700" at bounding box center [91, 234] width 146 height 20
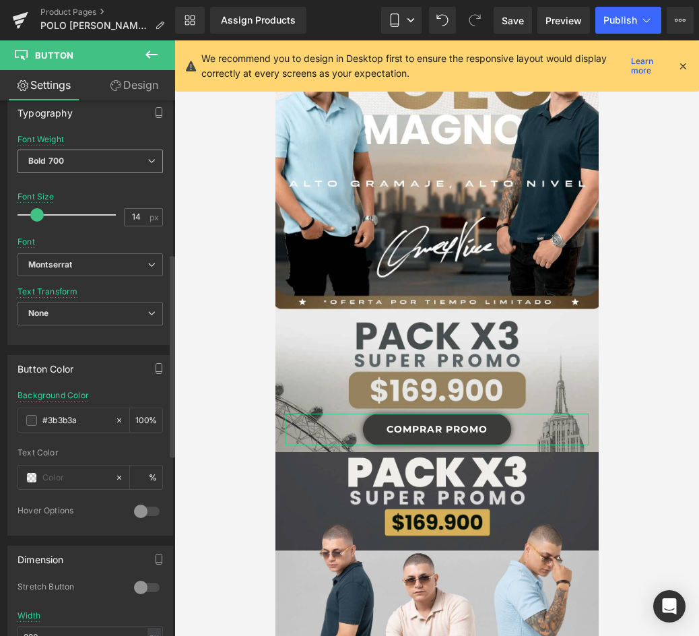
click at [88, 159] on span "Bold 700" at bounding box center [90, 162] width 145 height 24
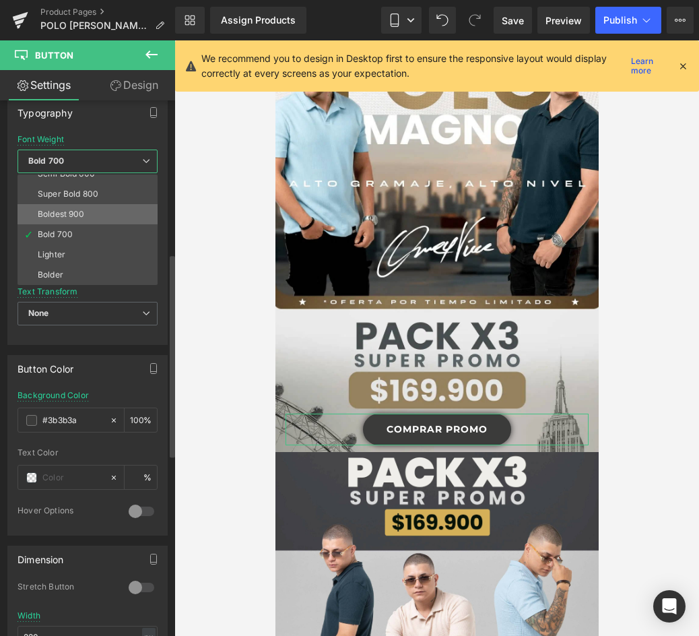
click at [92, 211] on li "Boldest 900" at bounding box center [91, 214] width 146 height 20
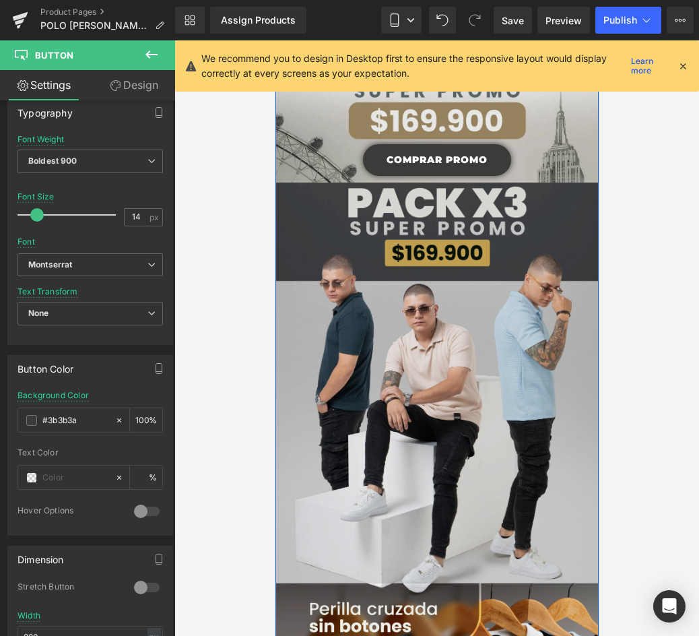
scroll to position [202, 0]
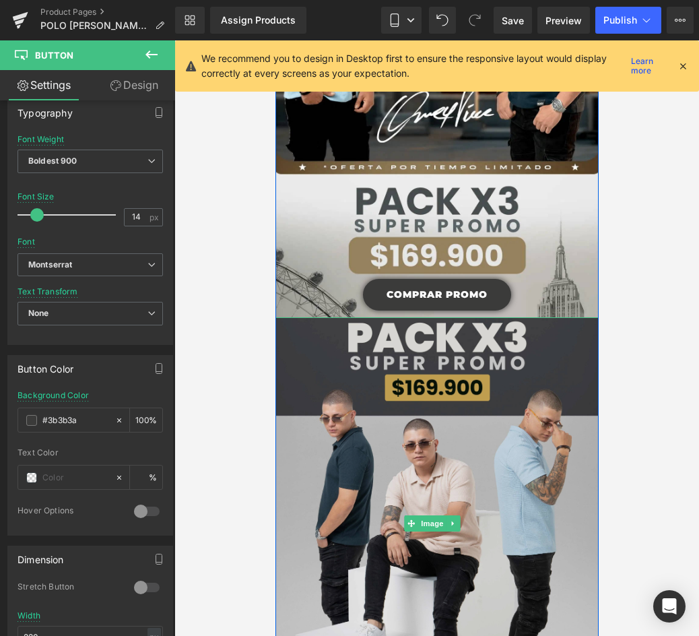
click at [509, 353] on img at bounding box center [437, 523] width 328 height 412
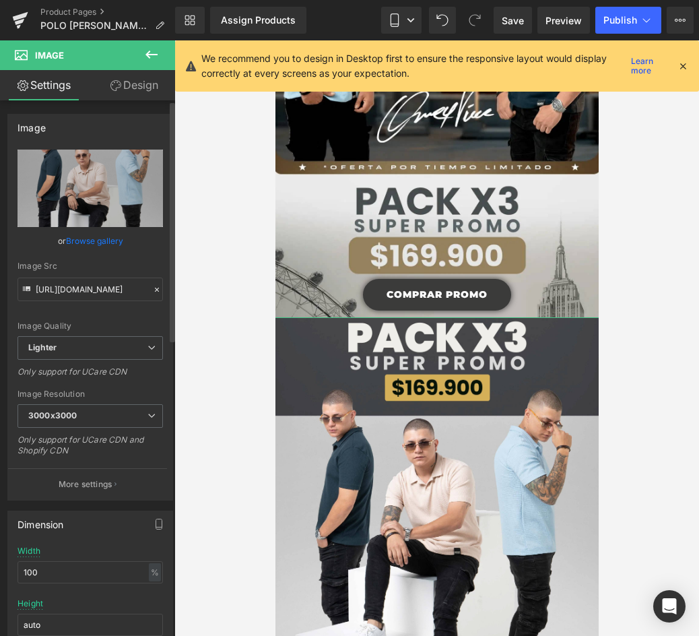
click at [96, 235] on link "Browse gallery" at bounding box center [94, 241] width 57 height 24
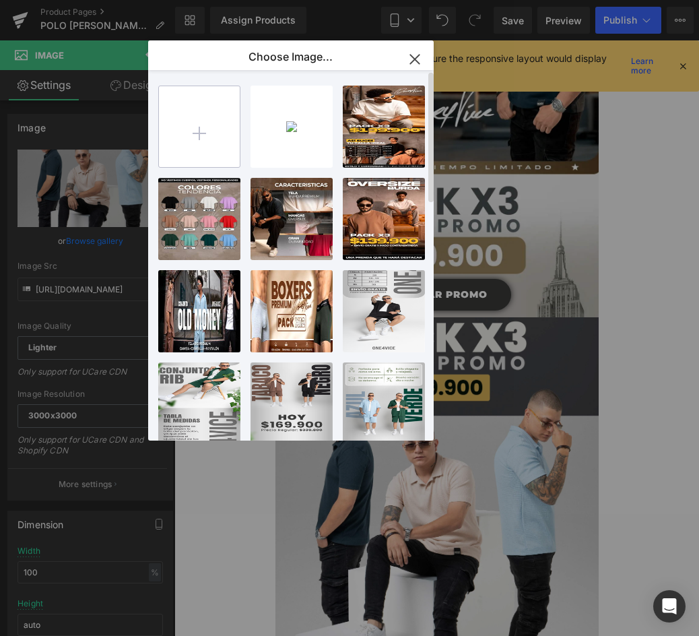
click at [210, 125] on input "file" at bounding box center [199, 126] width 81 height 81
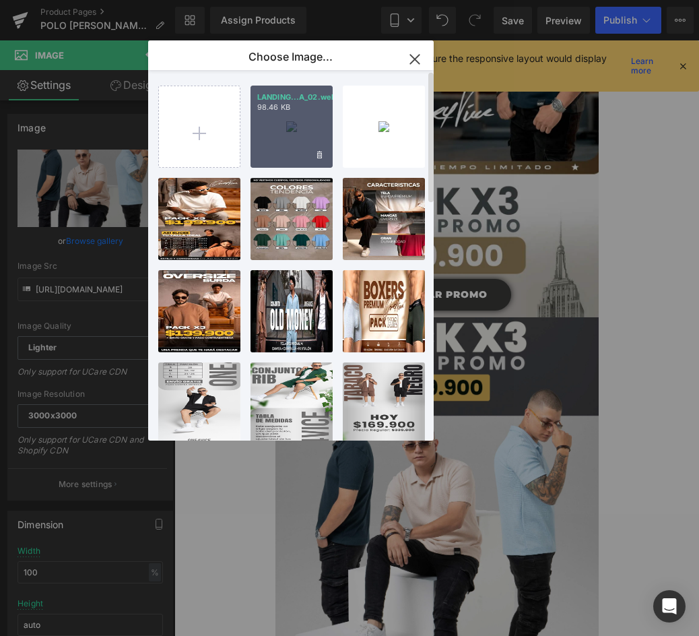
click at [283, 106] on p "98.46 KB" at bounding box center [291, 107] width 69 height 10
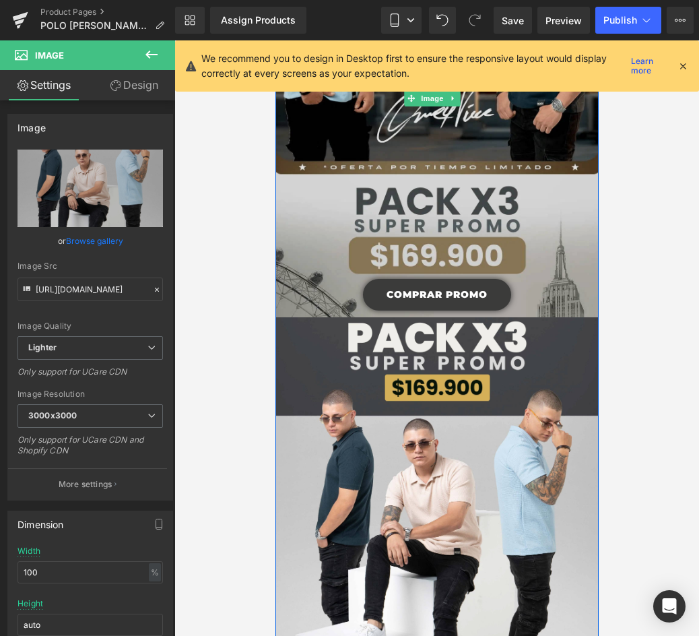
click at [560, 236] on img at bounding box center [437, 98] width 328 height 465
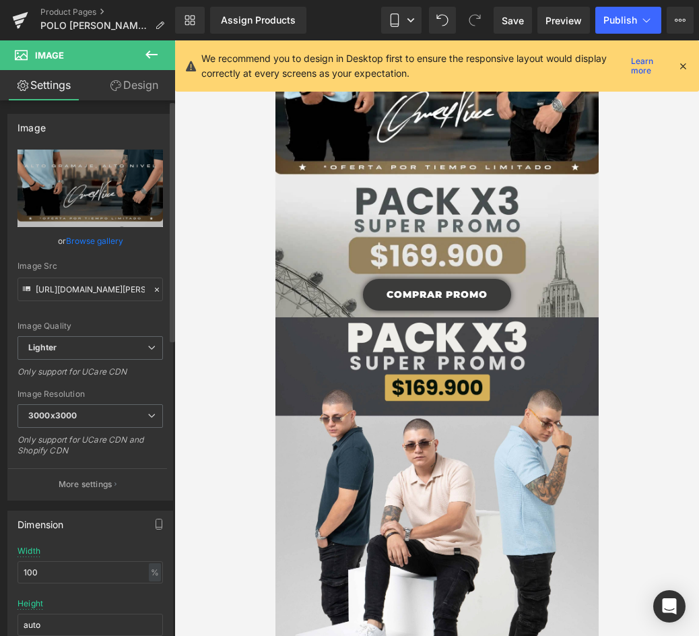
click at [104, 240] on link "Browse gallery" at bounding box center [94, 241] width 57 height 24
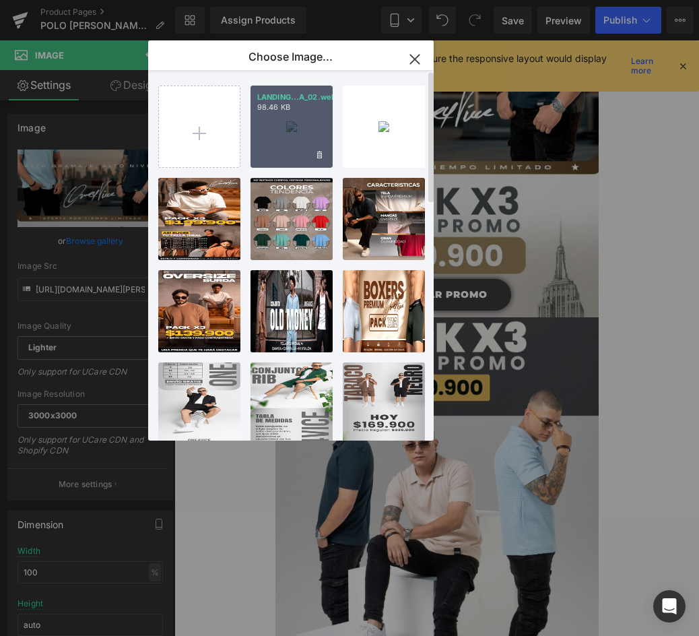
click at [303, 121] on div "LANDING...A_02.webp 98.46 KB" at bounding box center [292, 127] width 82 height 82
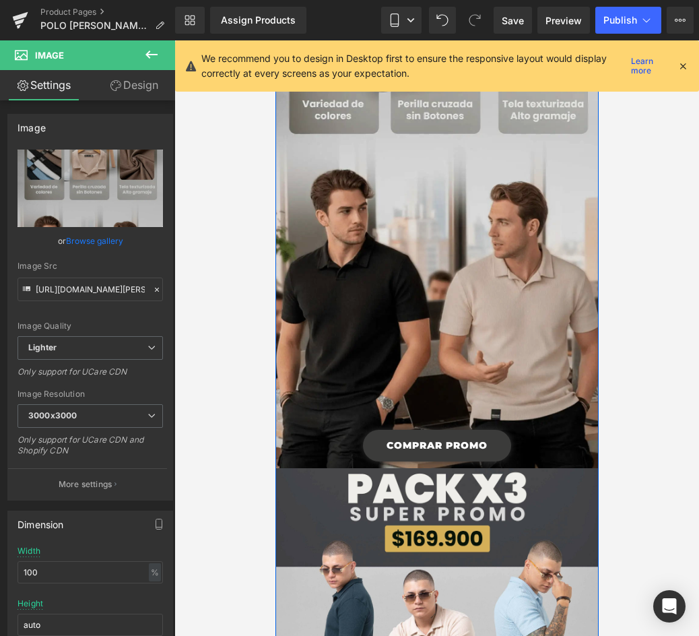
scroll to position [135, 0]
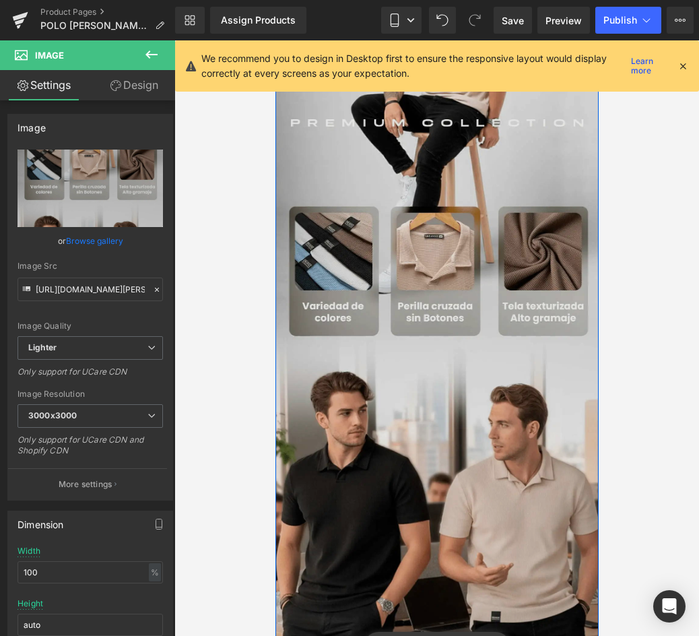
click at [487, 359] on img at bounding box center [437, 308] width 328 height 751
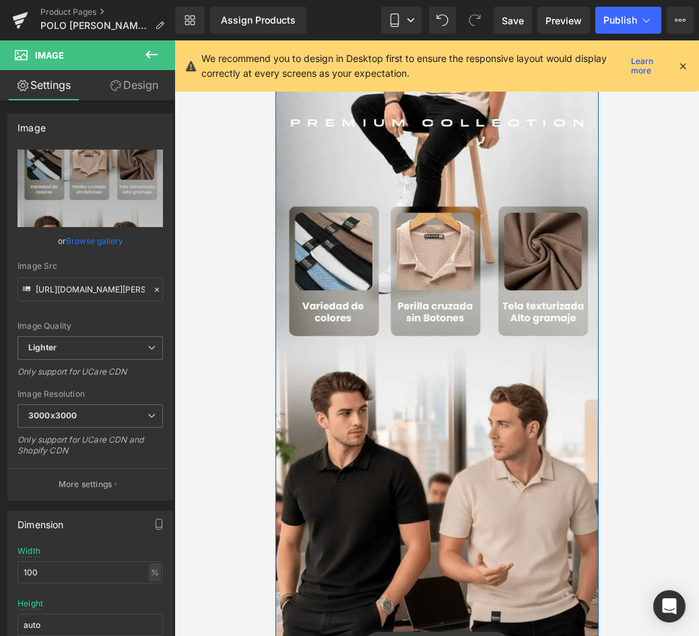
scroll to position [0, 0]
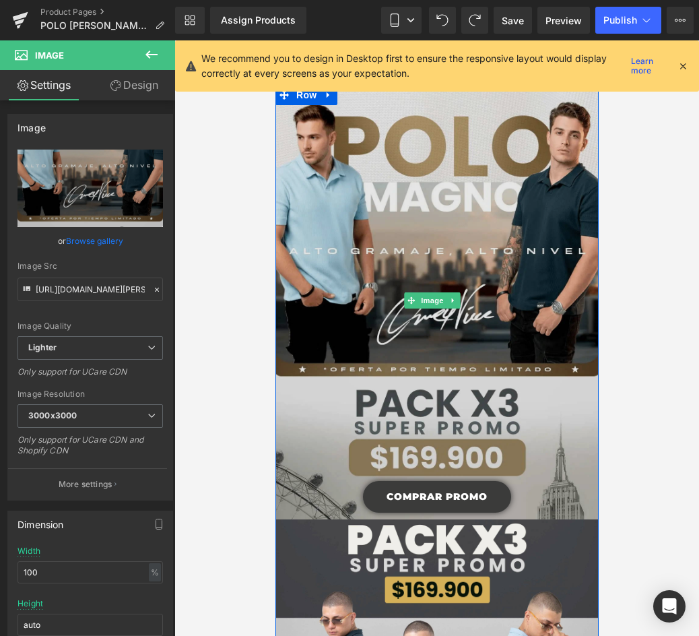
click at [474, 274] on img at bounding box center [437, 300] width 328 height 465
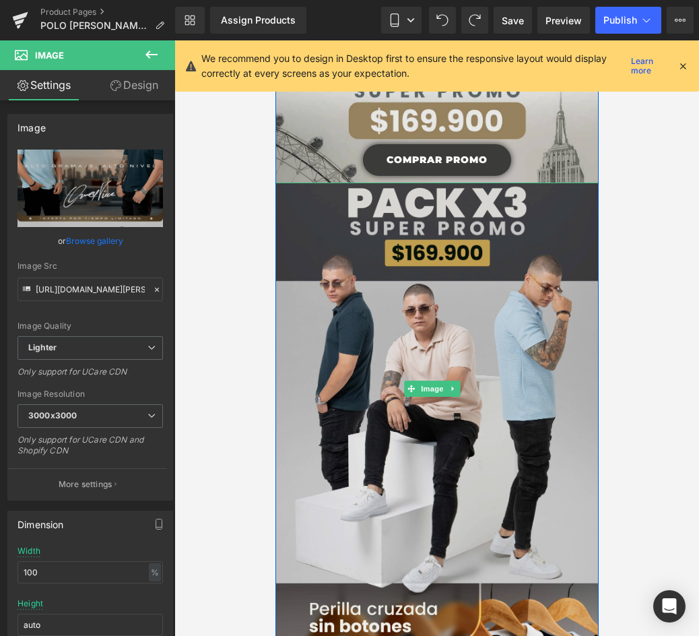
scroll to position [135, 0]
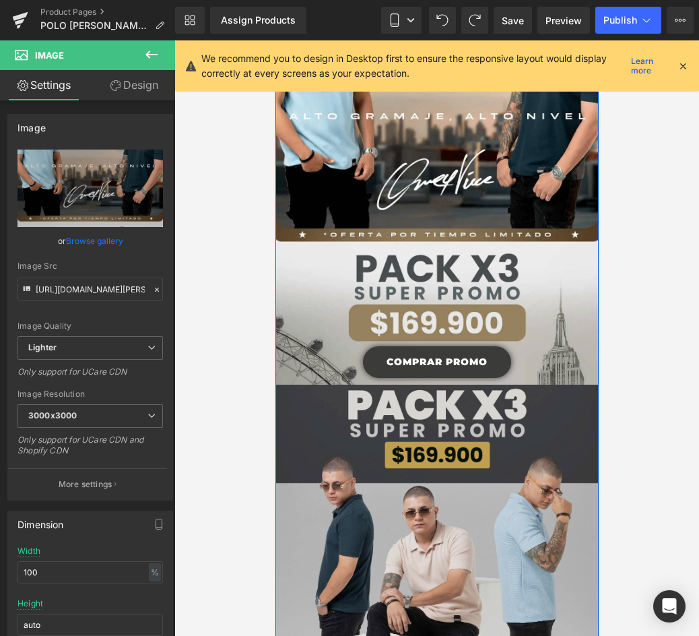
click at [513, 417] on img at bounding box center [437, 591] width 328 height 412
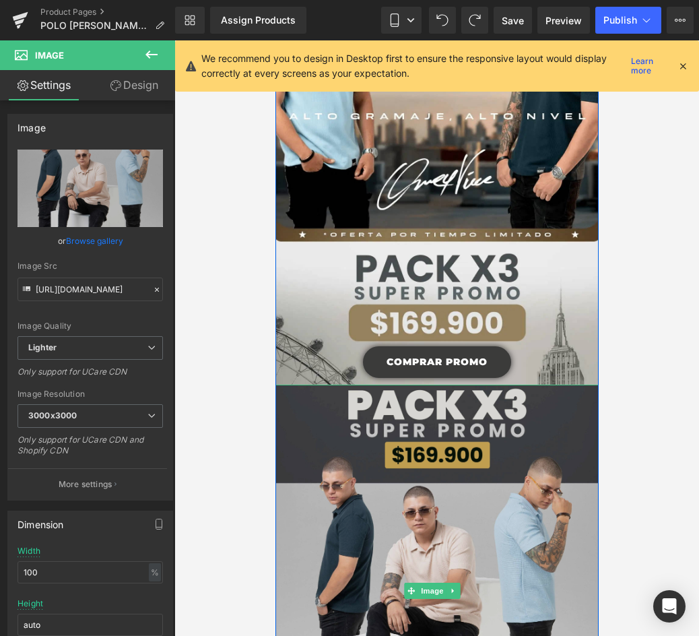
click at [512, 486] on img at bounding box center [437, 591] width 328 height 412
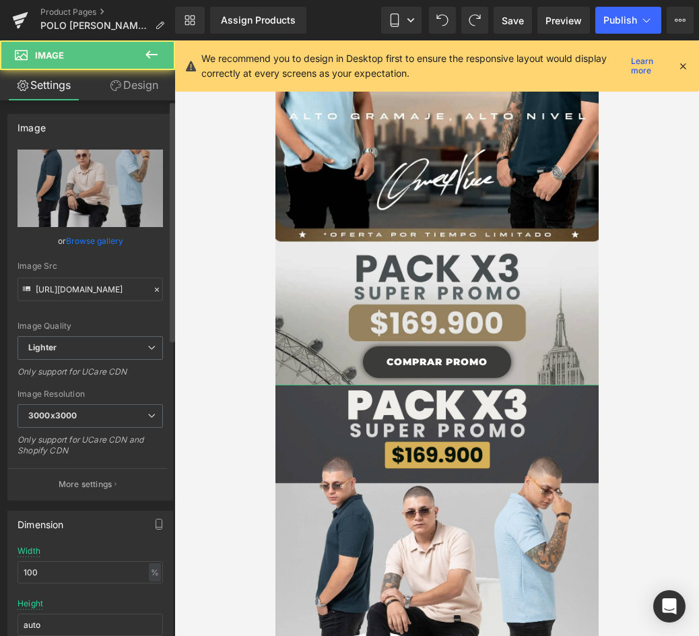
click at [108, 239] on link "Browse gallery" at bounding box center [94, 241] width 57 height 24
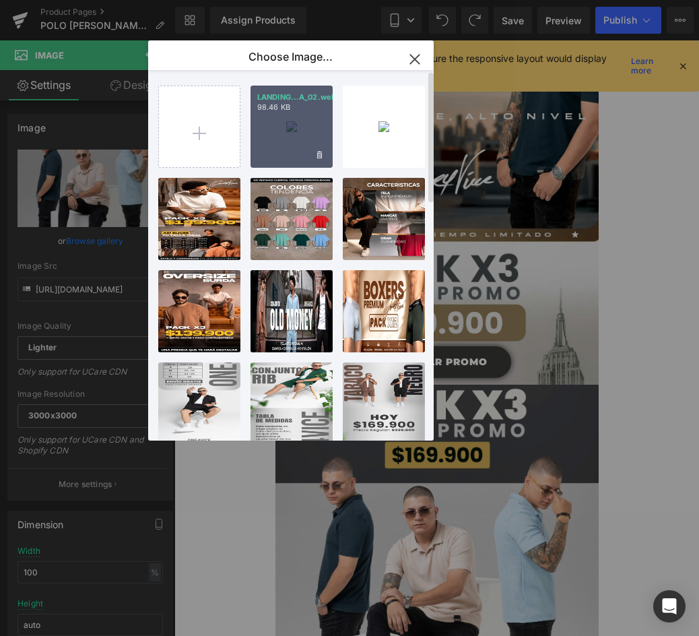
click at [313, 128] on div "LANDING...A_02.webp 98.46 KB" at bounding box center [292, 127] width 82 height 82
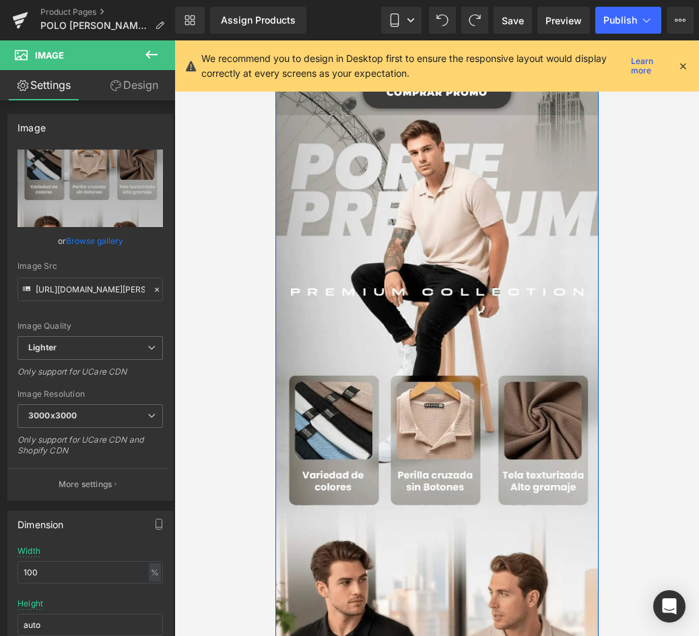
scroll to position [471, 0]
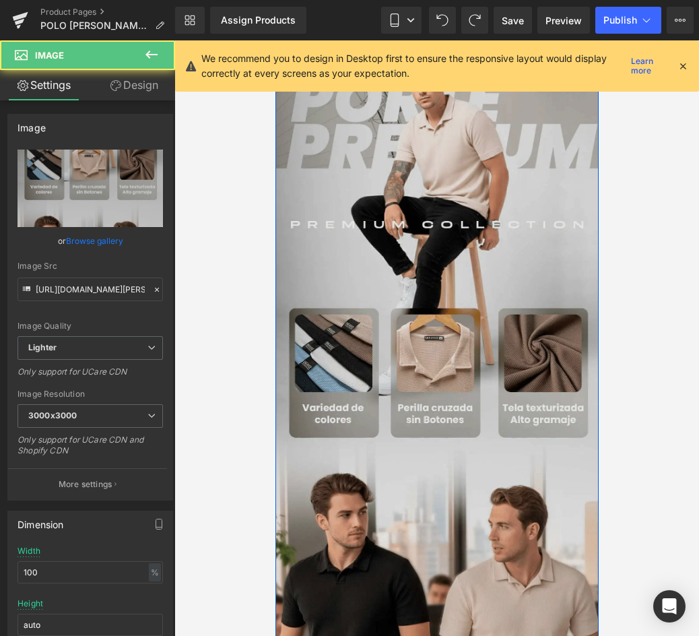
click at [499, 282] on img at bounding box center [437, 417] width 328 height 738
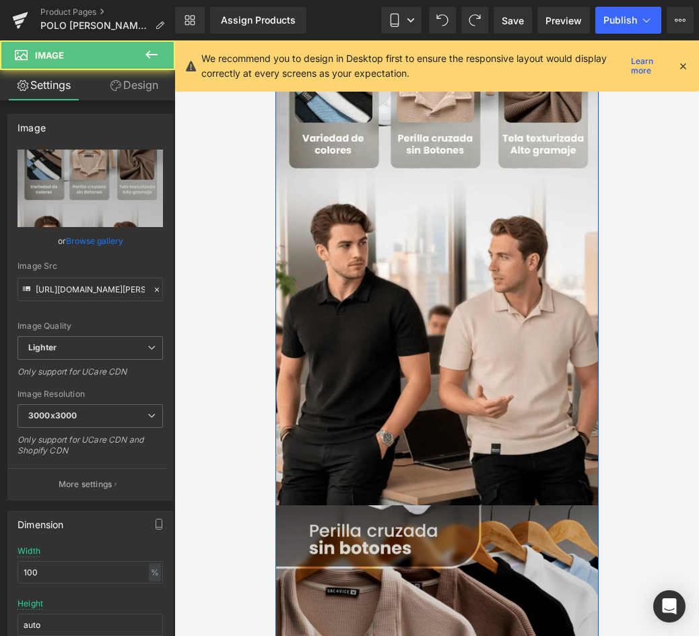
scroll to position [1010, 0]
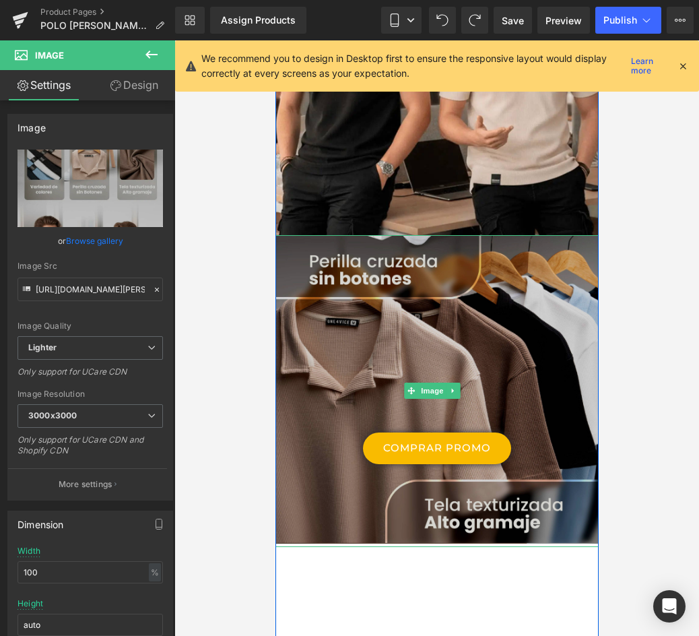
click at [502, 337] on img at bounding box center [437, 391] width 328 height 312
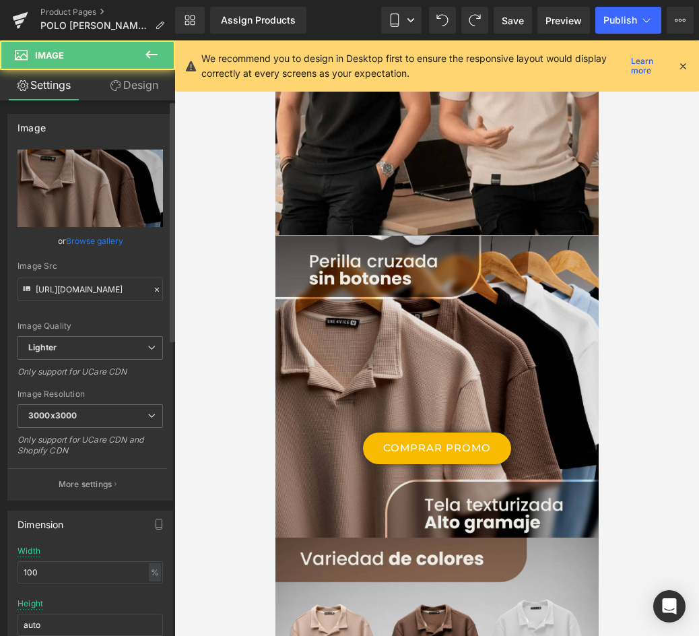
click at [96, 242] on link "Browse gallery" at bounding box center [94, 241] width 57 height 24
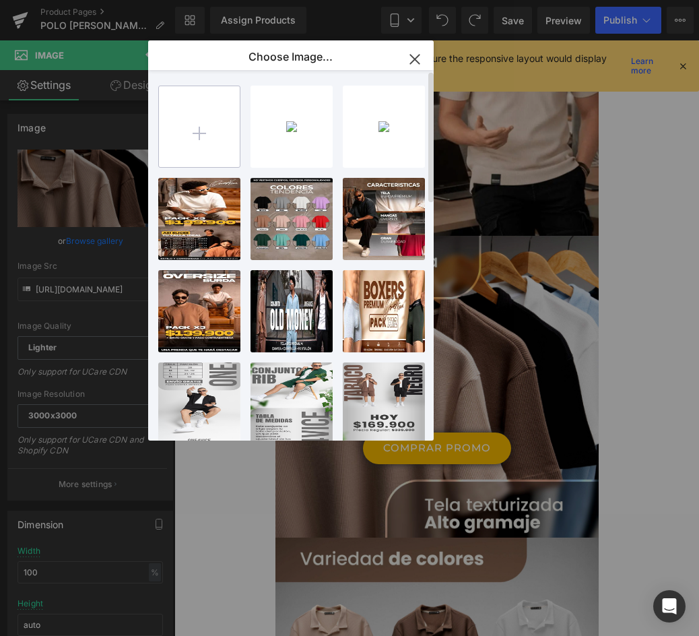
click at [201, 121] on input "file" at bounding box center [199, 126] width 81 height 81
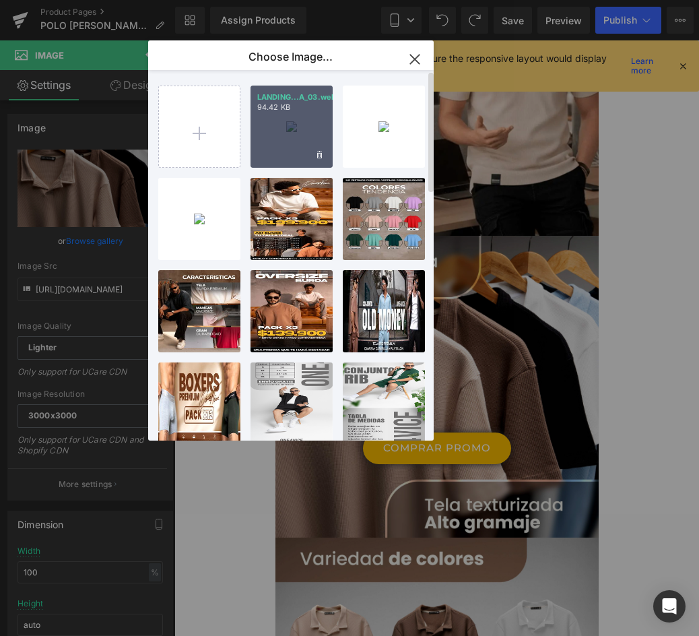
click at [308, 130] on div "LANDING...A_03.webp 94.42 KB" at bounding box center [292, 127] width 82 height 82
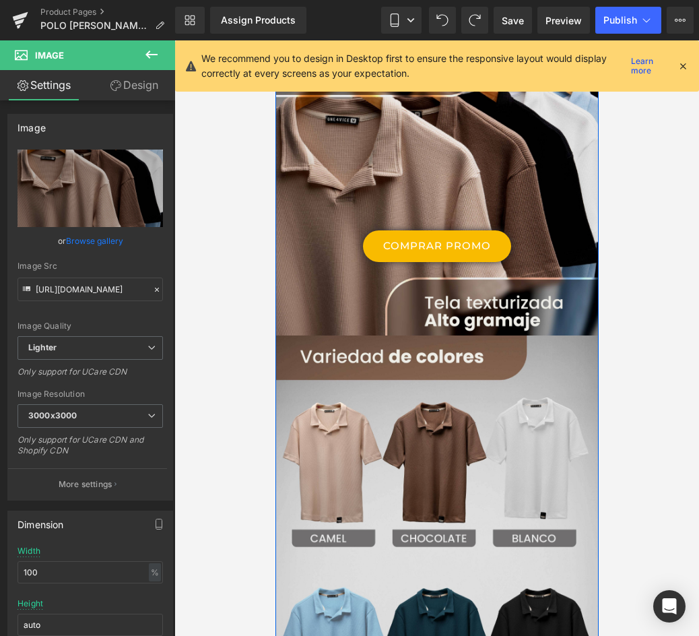
scroll to position [1347, 0]
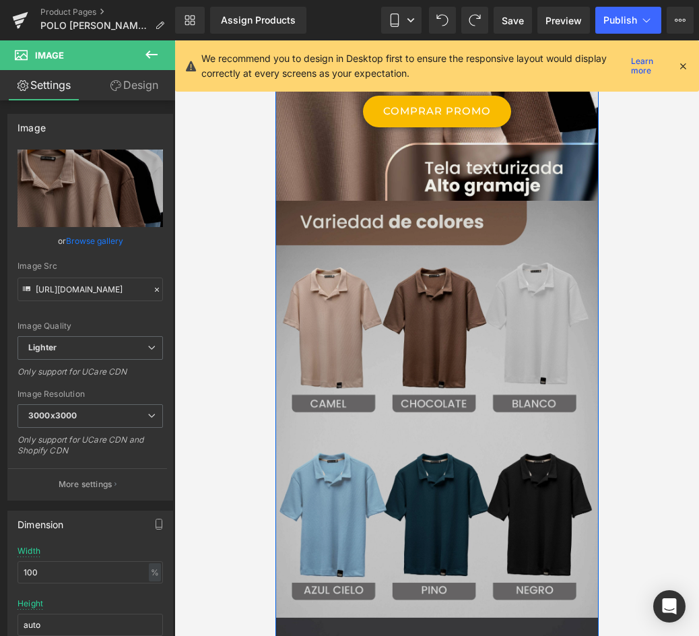
click at [511, 251] on img at bounding box center [437, 415] width 328 height 455
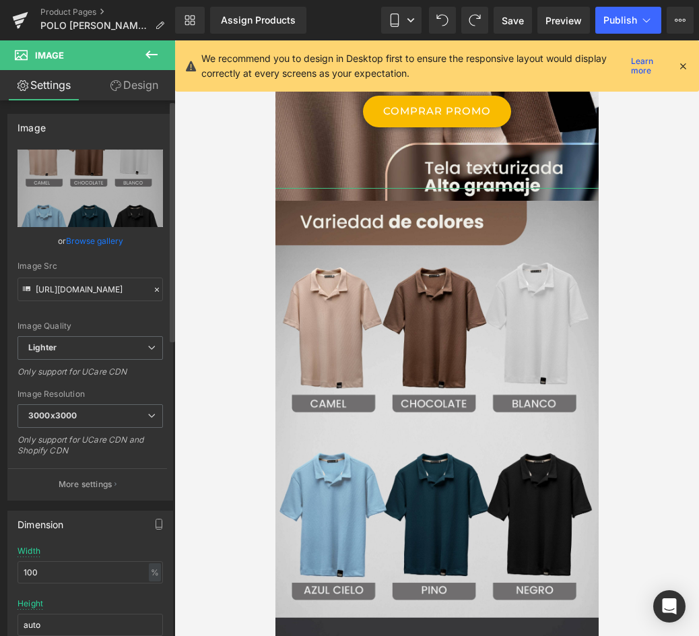
click at [79, 237] on link "Browse gallery" at bounding box center [94, 241] width 57 height 24
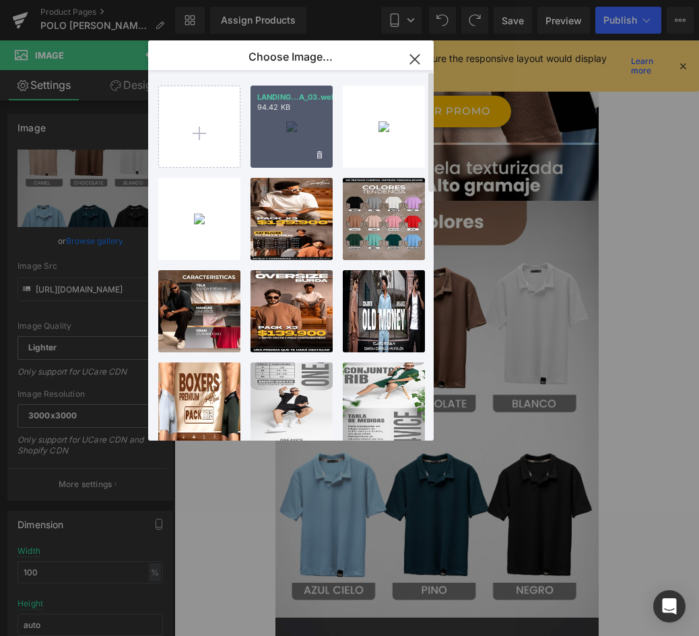
click at [308, 148] on div "LANDING...A_03.webp 94.42 KB" at bounding box center [292, 127] width 82 height 82
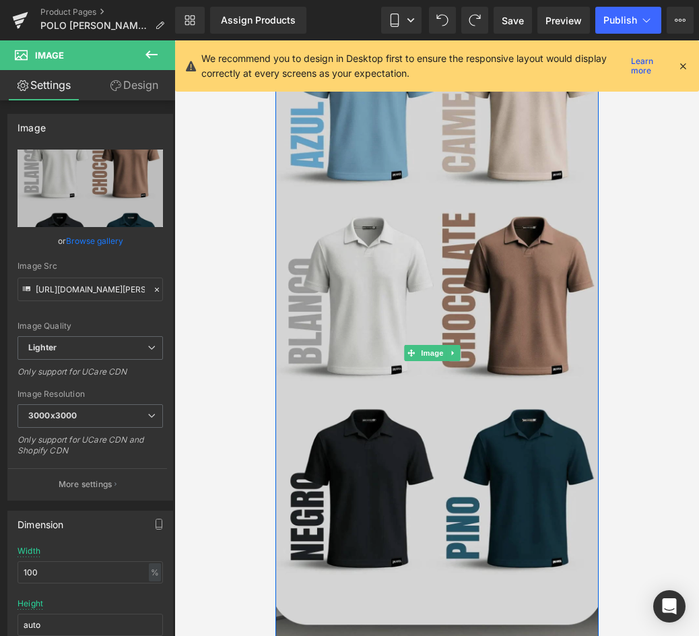
scroll to position [1886, 0]
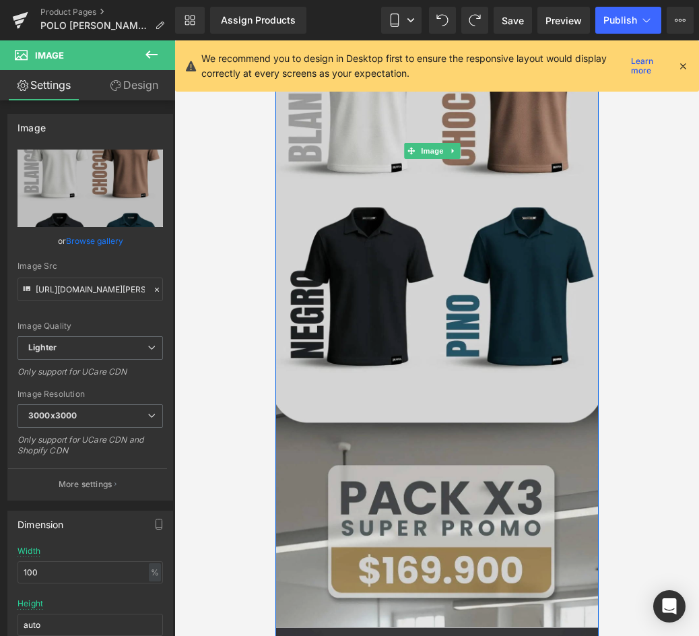
click at [490, 301] on img at bounding box center [437, 151] width 328 height 1004
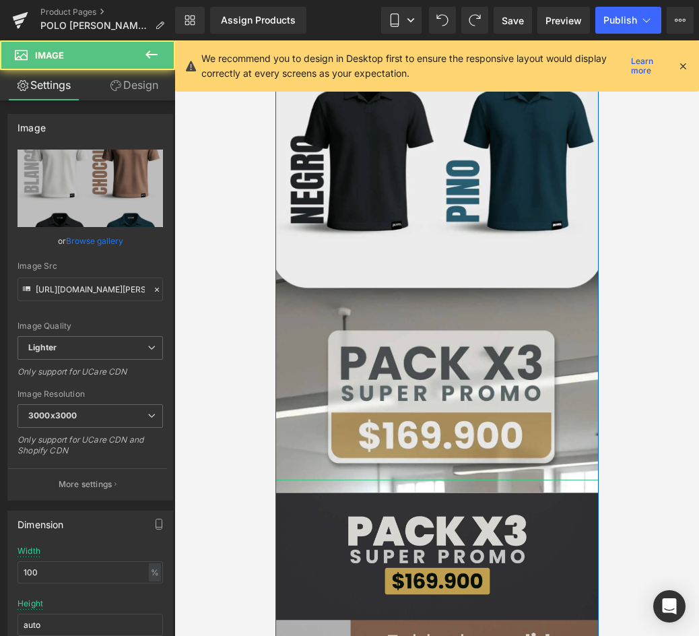
scroll to position [2223, 0]
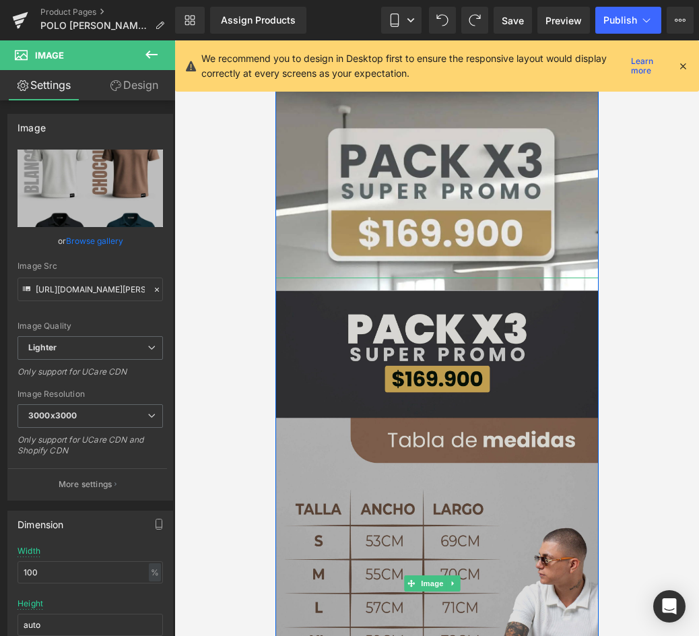
click at [499, 400] on img at bounding box center [437, 584] width 328 height 612
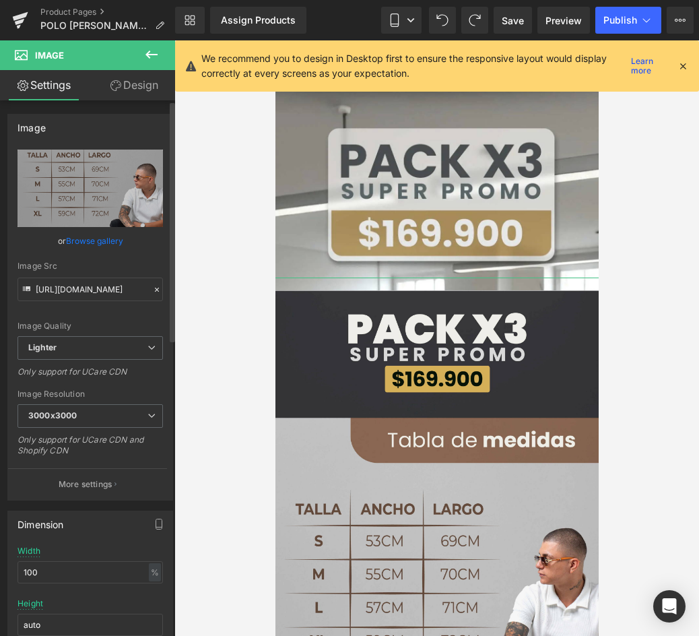
click at [103, 240] on link "Browse gallery" at bounding box center [94, 241] width 57 height 24
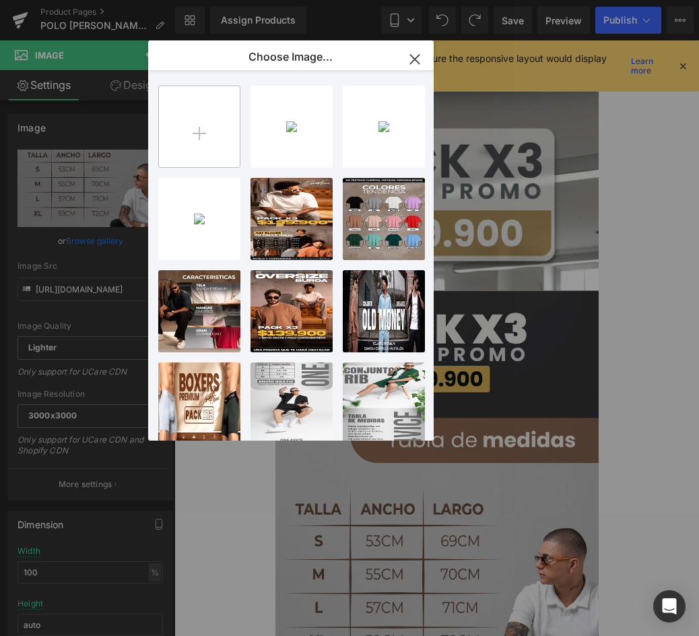
click at [217, 147] on input "file" at bounding box center [199, 126] width 81 height 81
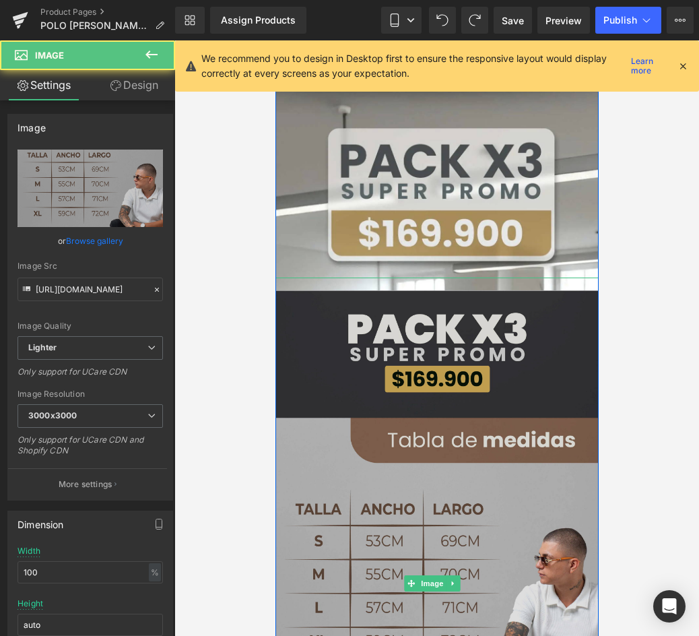
click at [486, 438] on img at bounding box center [437, 584] width 328 height 612
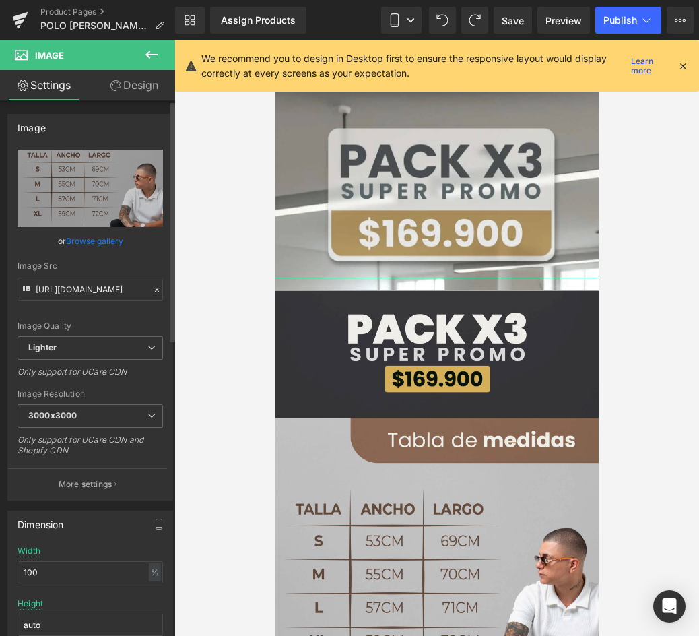
click at [98, 238] on link "Browse gallery" at bounding box center [94, 241] width 57 height 24
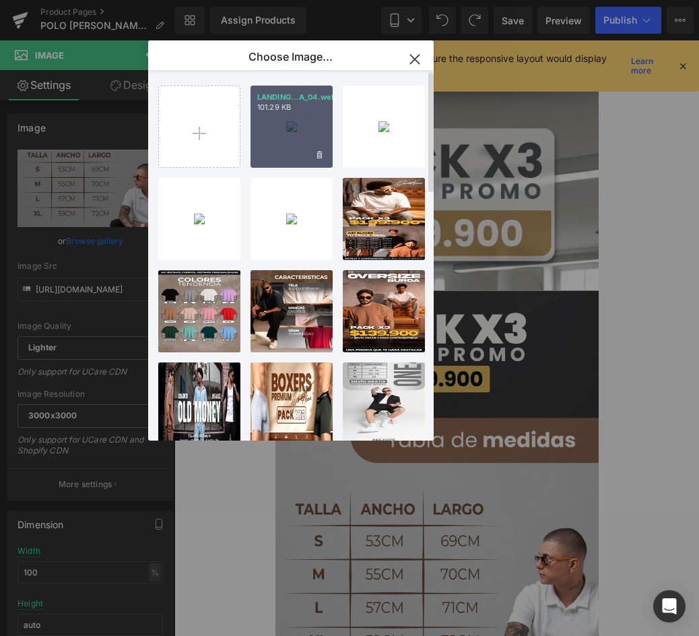
drag, startPoint x: 304, startPoint y: 131, endPoint x: 28, endPoint y: 90, distance: 279.1
click at [304, 131] on div "LANDING...A_04.webp 101.29 KB" at bounding box center [292, 127] width 82 height 82
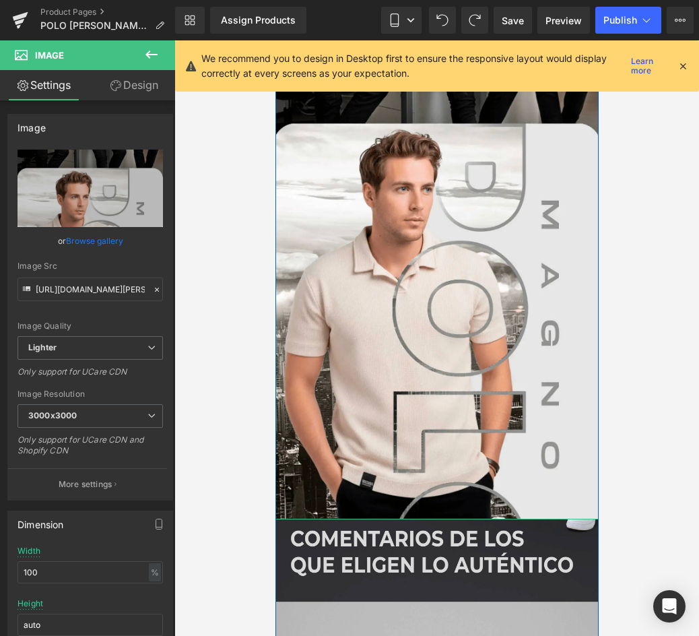
scroll to position [2829, 0]
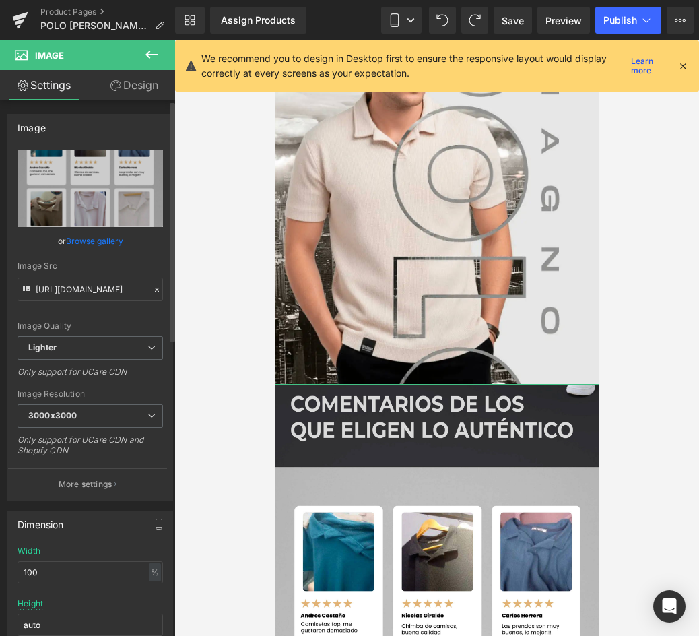
click at [92, 240] on link "Browse gallery" at bounding box center [94, 241] width 57 height 24
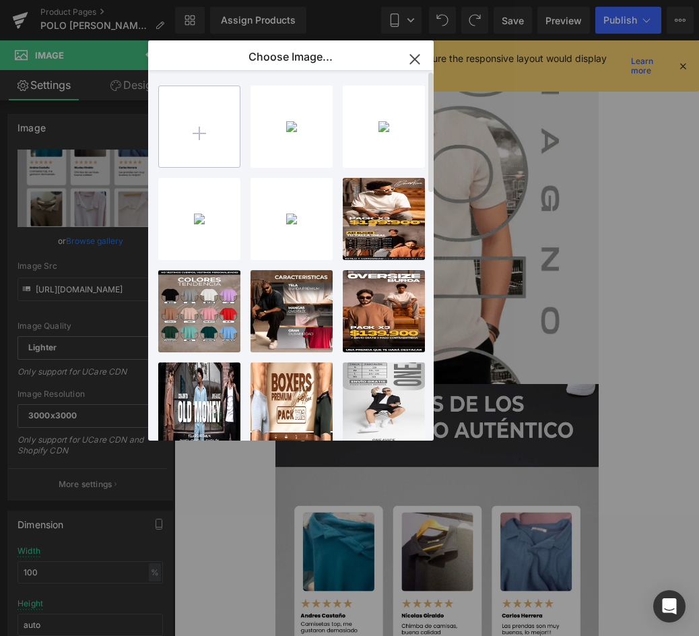
click at [228, 139] on input "file" at bounding box center [199, 126] width 81 height 81
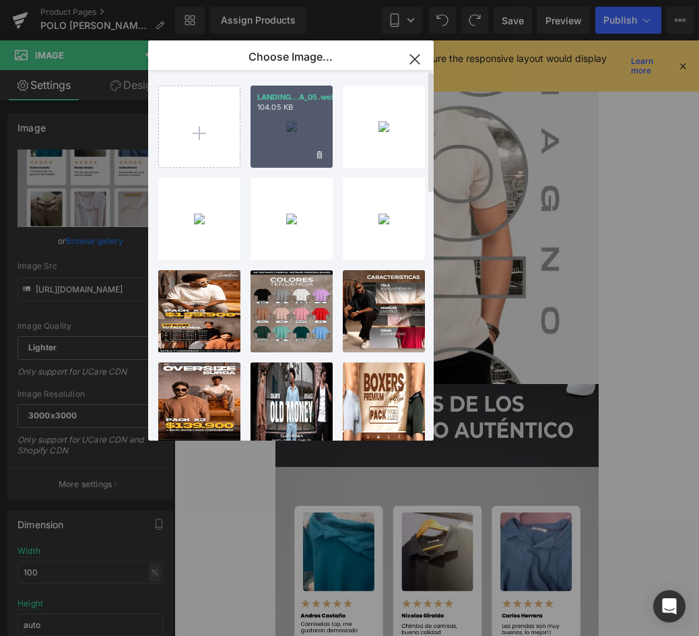
click at [313, 124] on div "LANDING...A_05.webp 104.05 KB" at bounding box center [292, 127] width 82 height 82
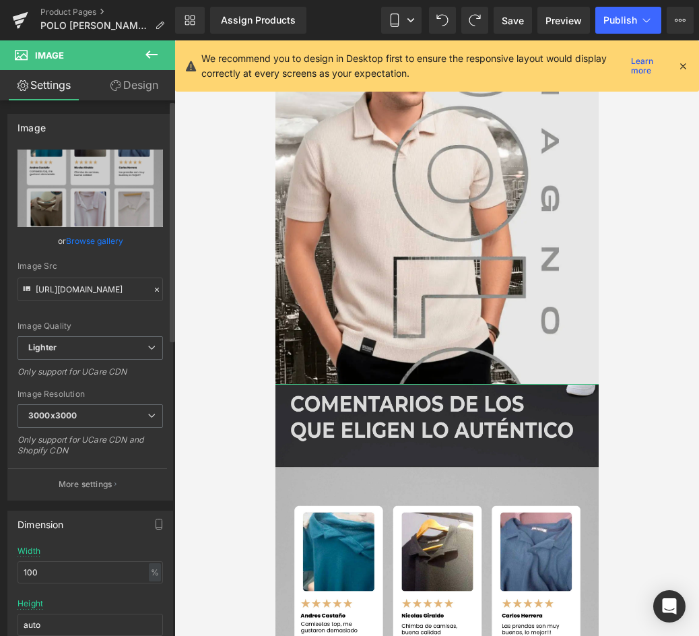
click at [84, 235] on link "Browse gallery" at bounding box center [94, 241] width 57 height 24
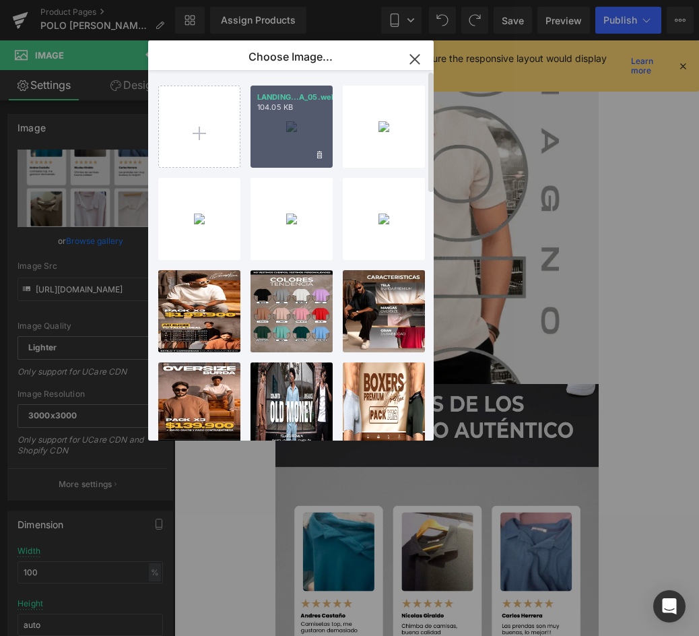
click at [302, 145] on div "LANDING...A_05.webp 104.05 KB" at bounding box center [292, 127] width 82 height 82
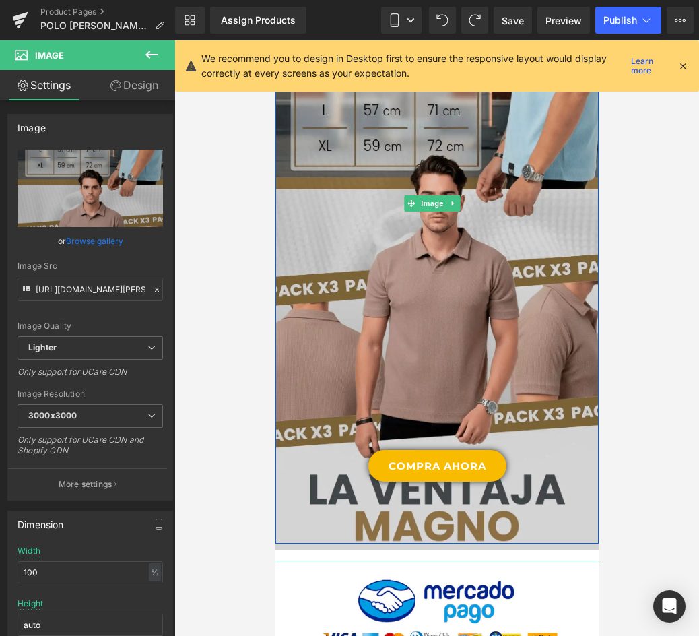
scroll to position [3166, 0]
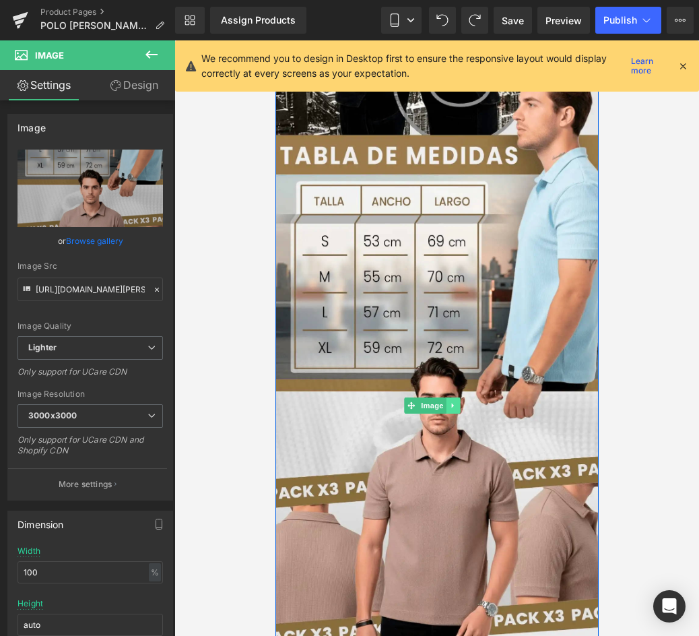
click at [457, 397] on link at bounding box center [453, 405] width 14 height 16
click at [445, 401] on icon at bounding box center [445, 404] width 7 height 7
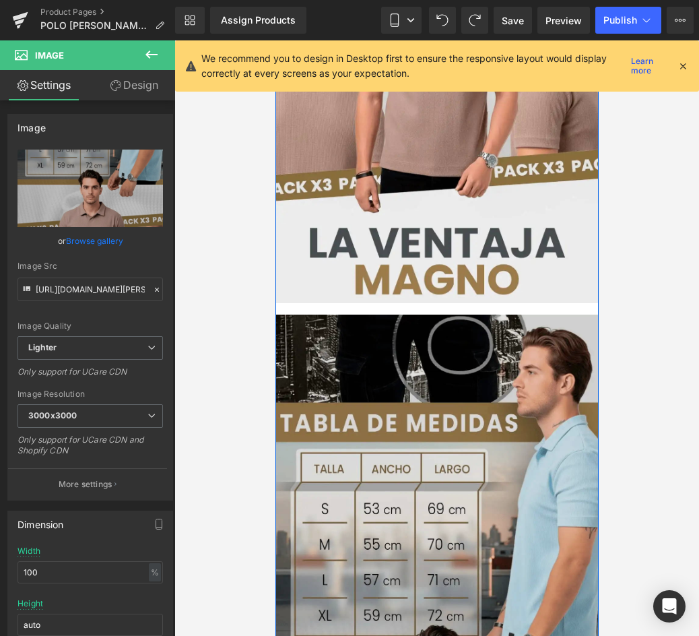
scroll to position [3716, 0]
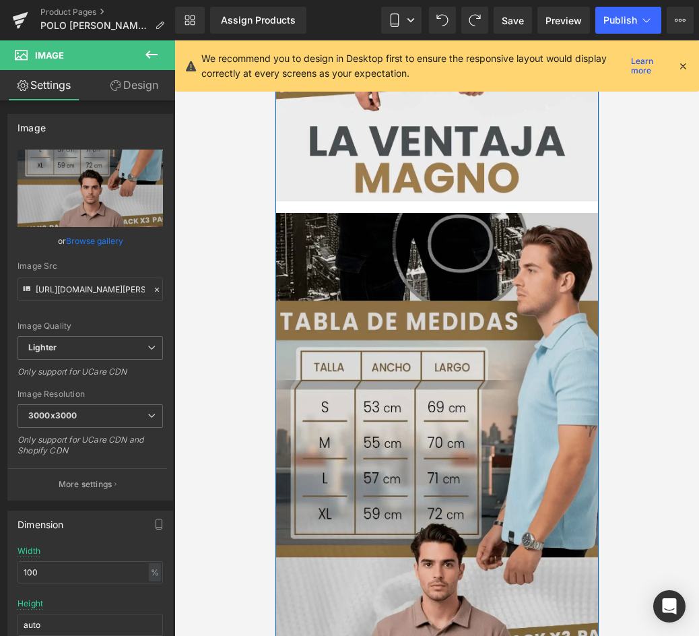
click at [444, 303] on img at bounding box center [437, 571] width 328 height 717
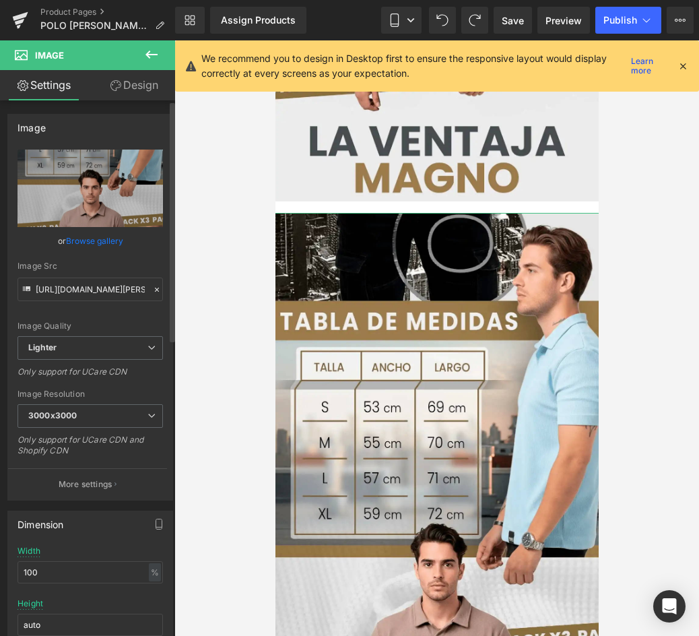
click at [99, 240] on link "Browse gallery" at bounding box center [94, 241] width 57 height 24
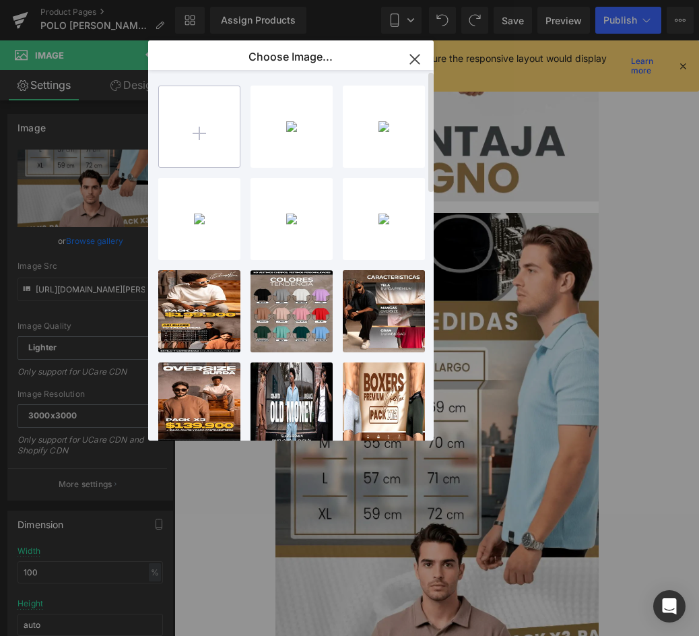
click at [203, 135] on input "file" at bounding box center [199, 126] width 81 height 81
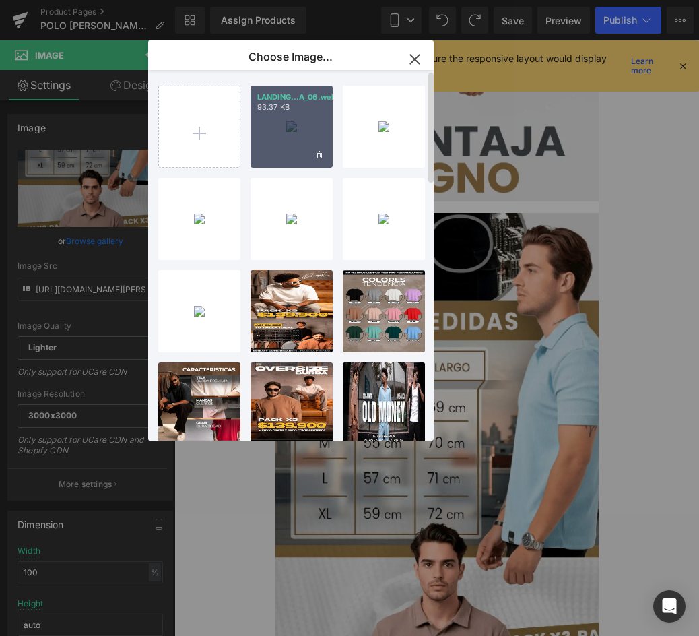
click at [310, 131] on div "LANDING...A_06.webp 93.37 KB" at bounding box center [292, 127] width 82 height 82
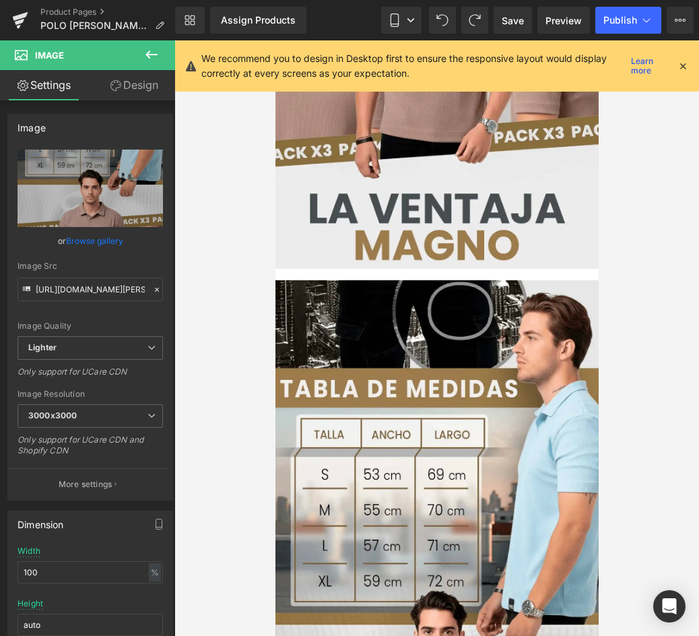
scroll to position [3447, 0]
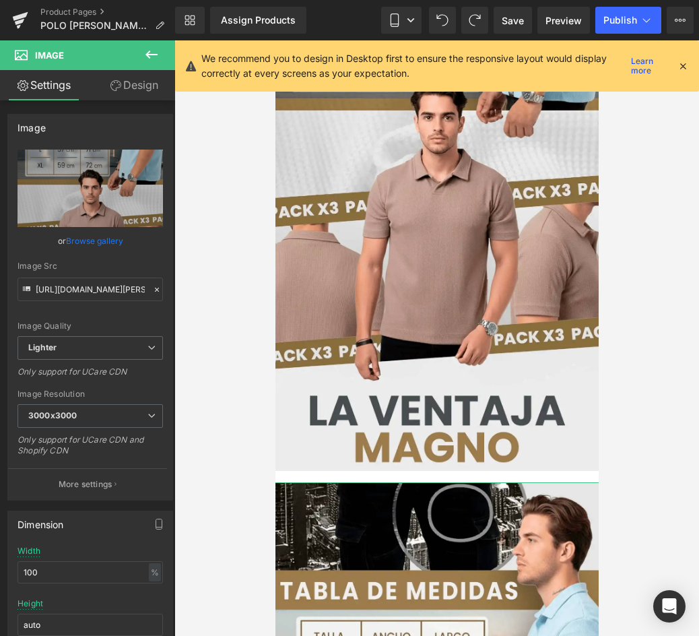
click at [151, 84] on link "Design" at bounding box center [134, 85] width 88 height 30
click at [0, 0] on div "Spacing" at bounding box center [0, 0] width 0 height 0
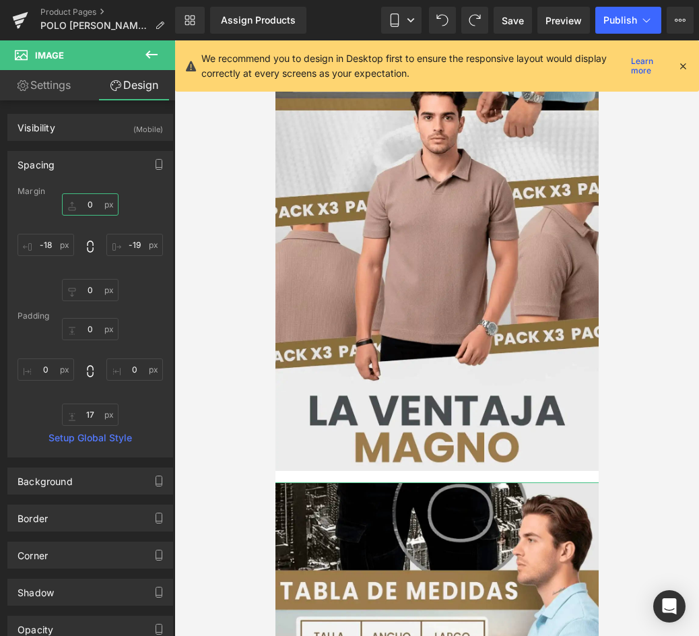
click at [97, 206] on input "0" at bounding box center [90, 204] width 57 height 22
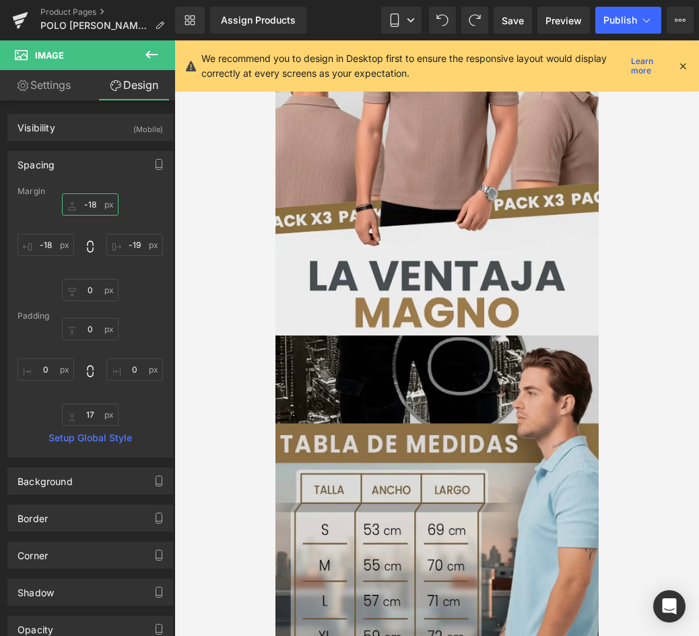
scroll to position [3851, 0]
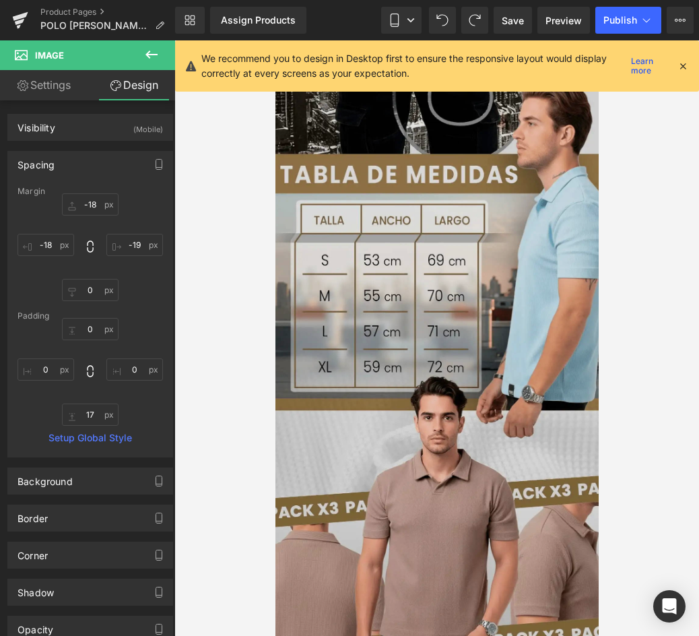
click at [474, 356] on img at bounding box center [437, 424] width 328 height 717
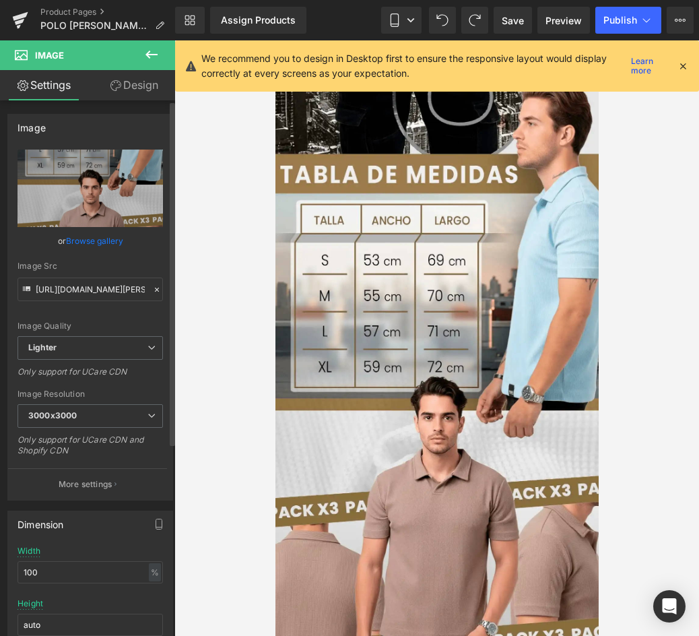
click at [97, 239] on link "Browse gallery" at bounding box center [94, 241] width 57 height 24
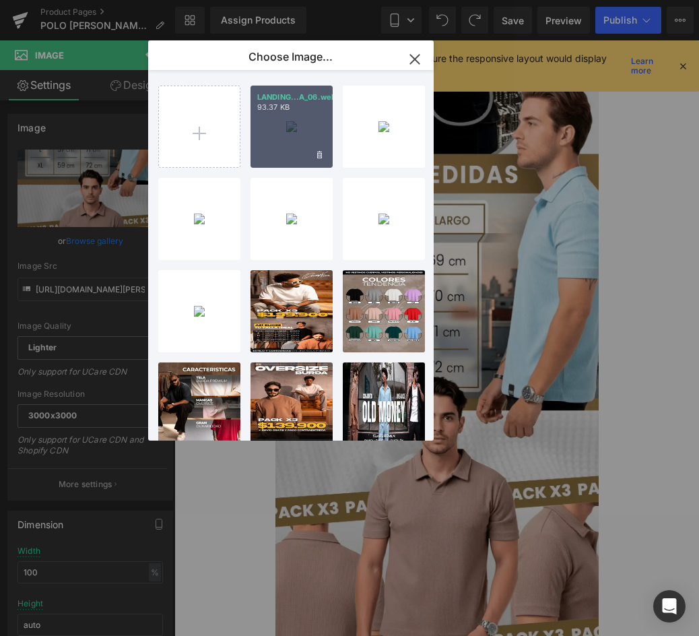
click at [273, 124] on div "LANDING...A_06.webp 93.37 KB" at bounding box center [292, 127] width 82 height 82
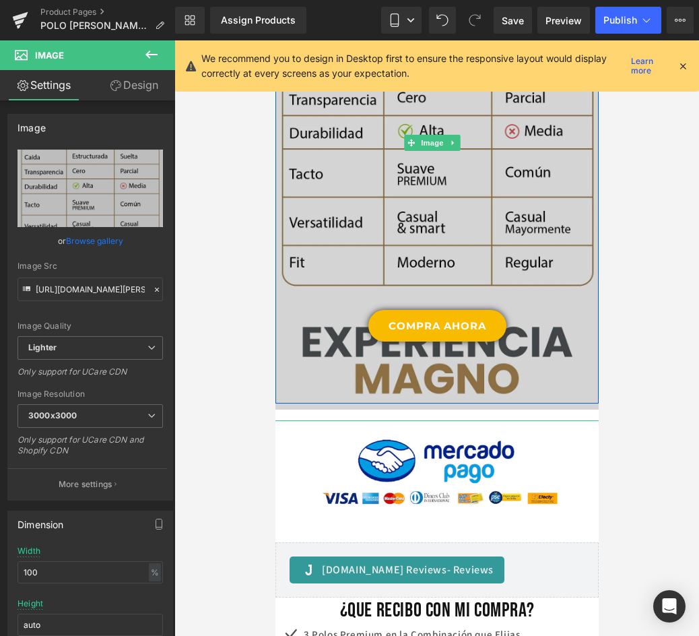
click at [526, 158] on img at bounding box center [437, 142] width 328 height 557
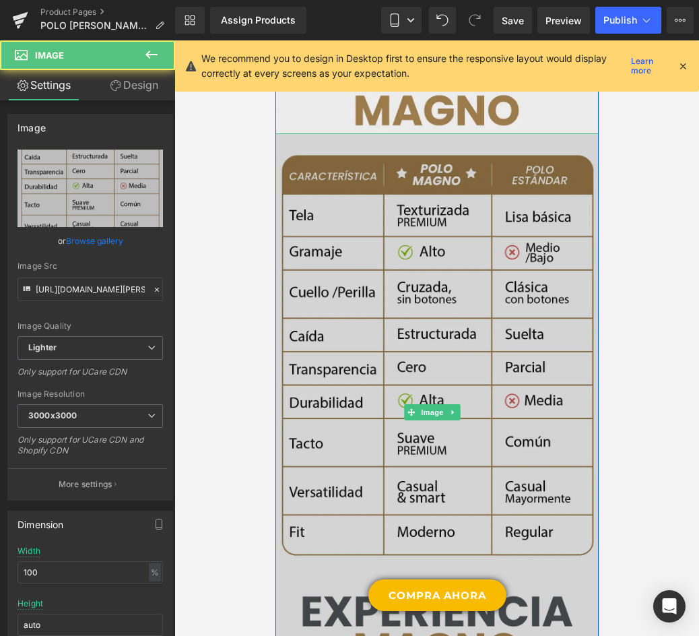
scroll to position [3581, 0]
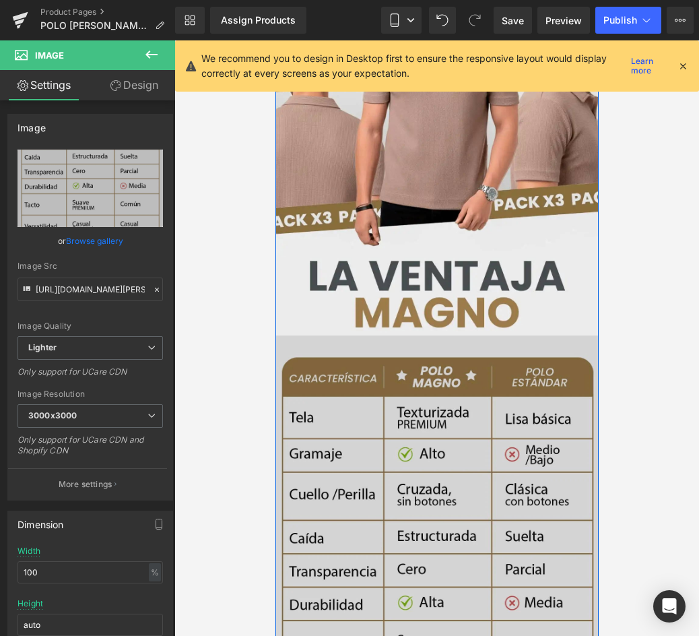
click at [497, 432] on img at bounding box center [437, 613] width 328 height 557
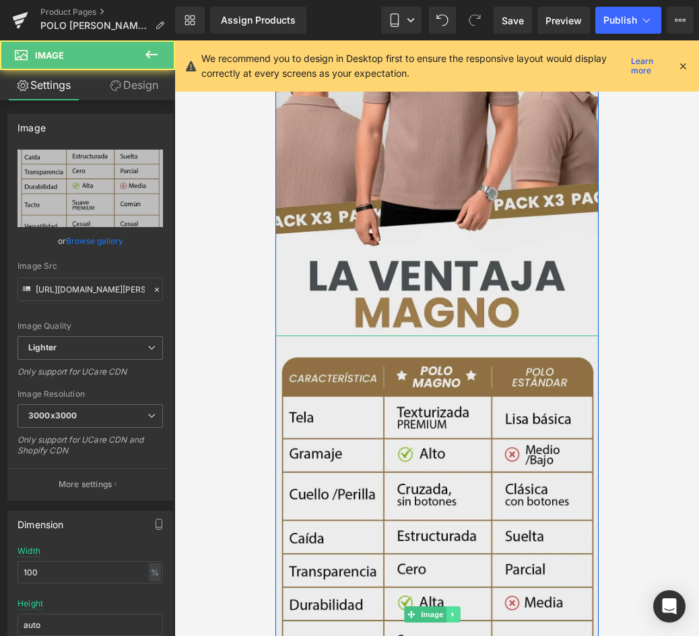
click at [449, 610] on icon at bounding box center [452, 614] width 7 height 8
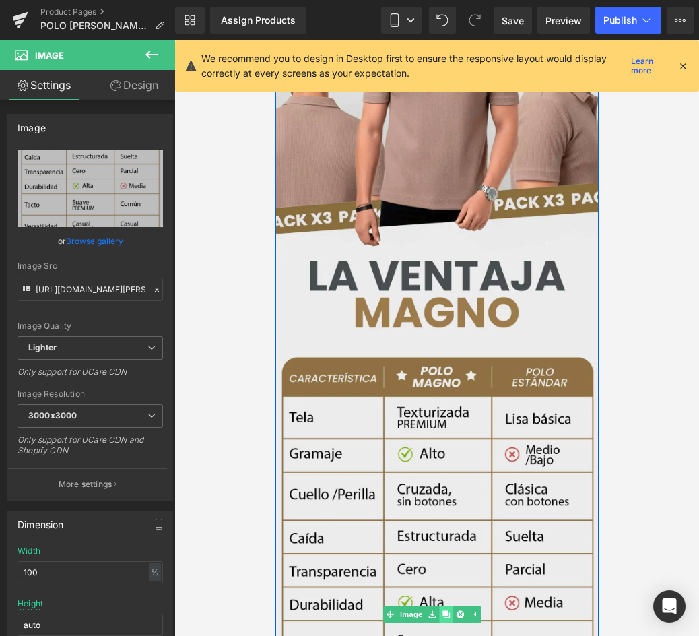
click at [441, 606] on link at bounding box center [445, 614] width 14 height 16
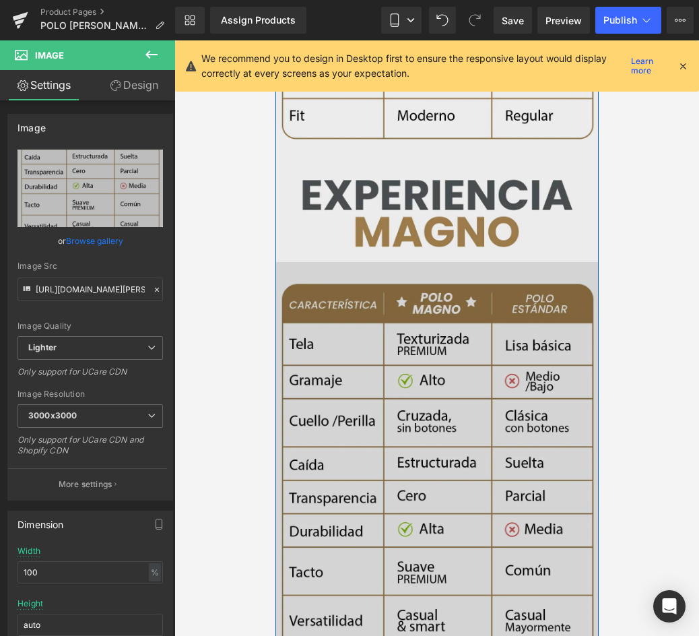
scroll to position [4232, 0]
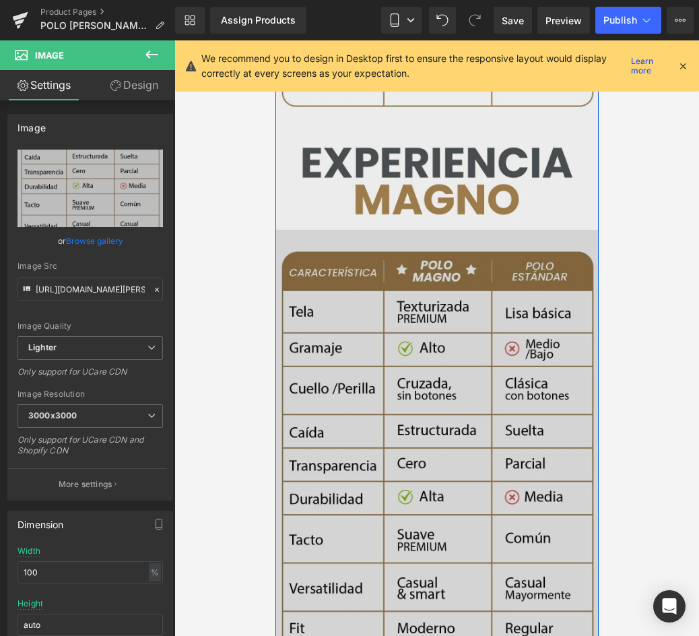
click at [476, 327] on img at bounding box center [437, 508] width 328 height 557
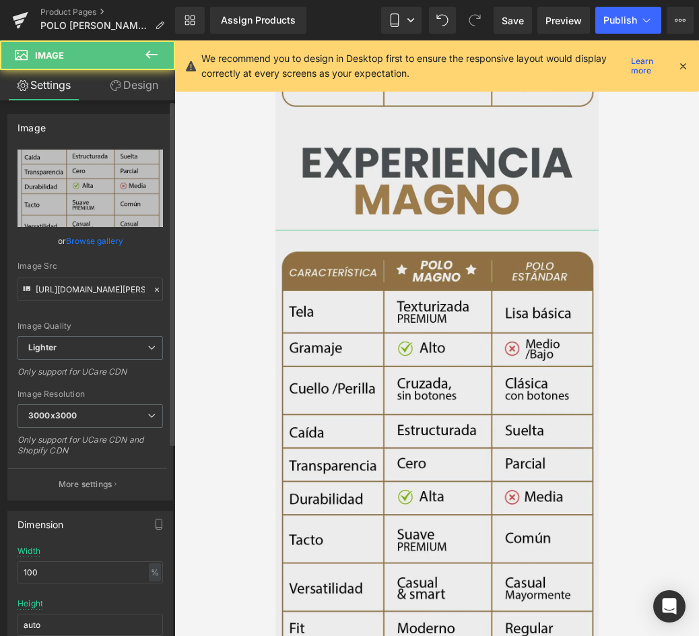
click at [104, 240] on link "Browse gallery" at bounding box center [94, 241] width 57 height 24
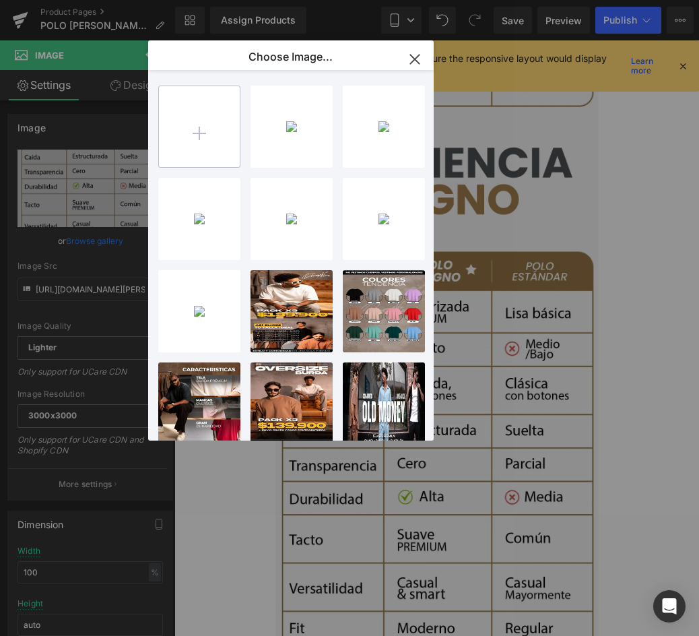
click at [218, 129] on input "file" at bounding box center [199, 126] width 81 height 81
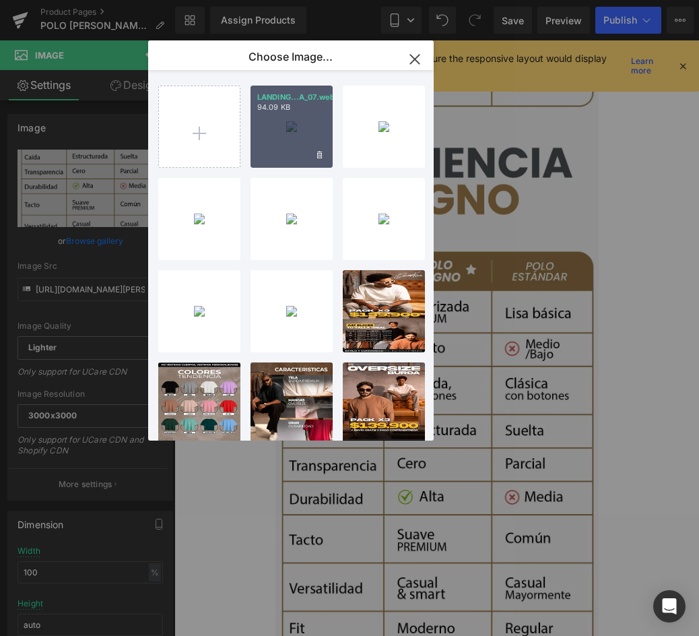
click at [304, 102] on p "94.09 KB" at bounding box center [291, 107] width 69 height 10
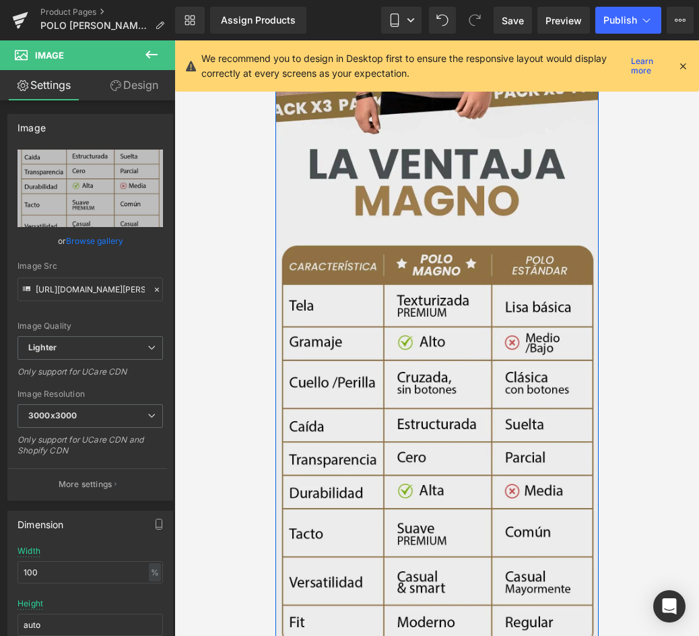
scroll to position [4030, 0]
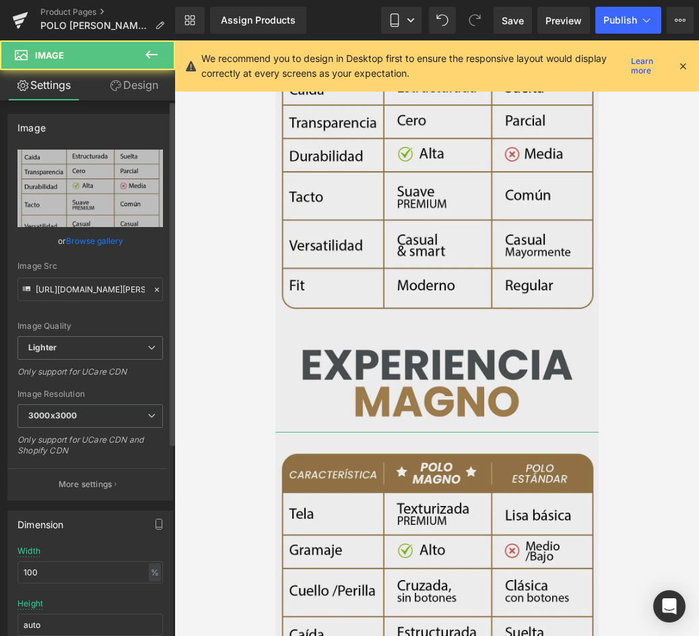
click at [100, 239] on link "Browse gallery" at bounding box center [94, 241] width 57 height 24
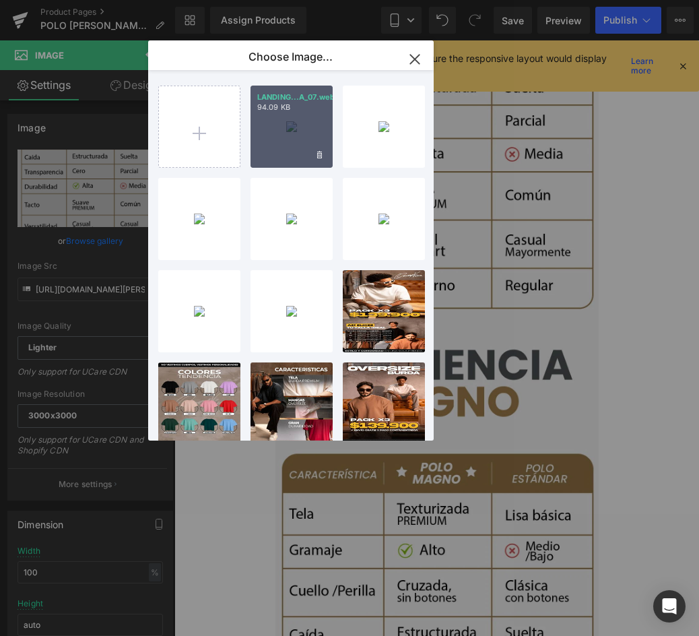
click at [284, 125] on div "LANDING...A_07.webp 94.09 KB" at bounding box center [292, 127] width 82 height 82
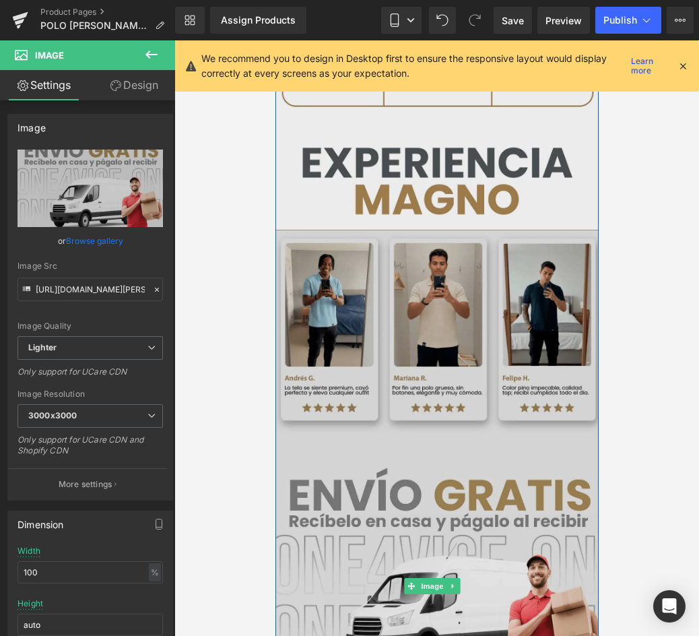
scroll to position [4367, 0]
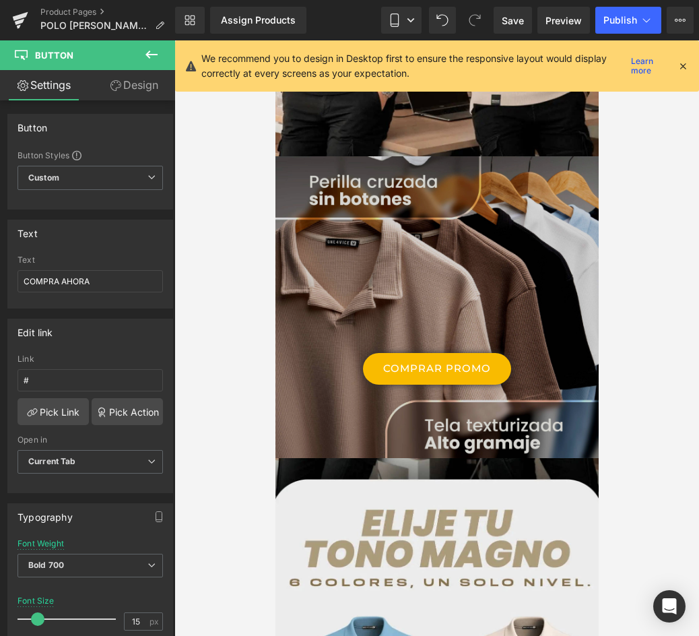
scroll to position [1105, 0]
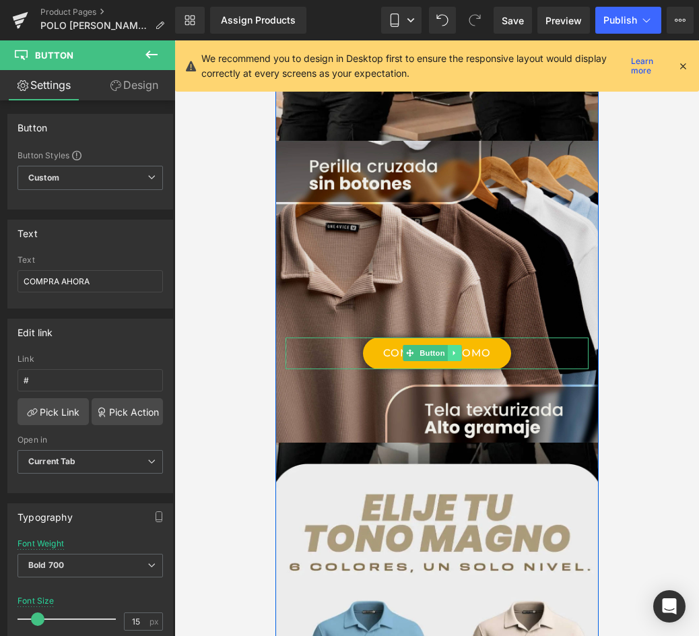
click at [442, 337] on link "COMPRAR PROMO" at bounding box center [436, 353] width 148 height 32
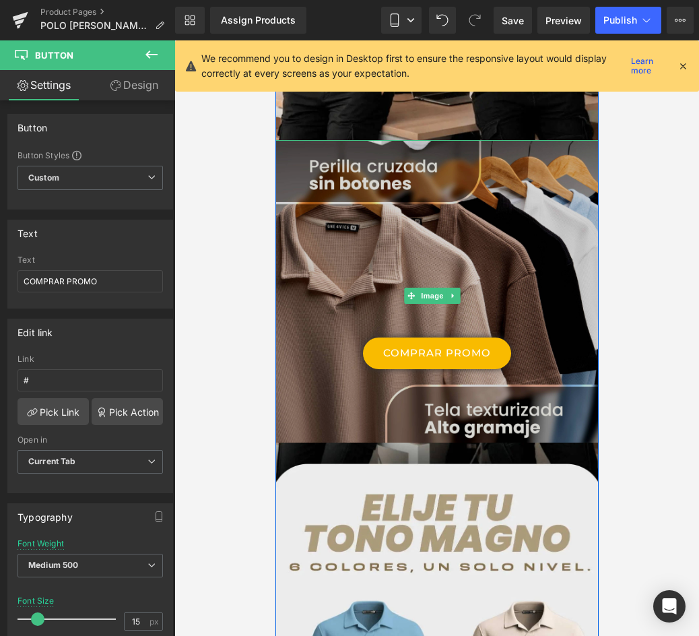
scroll to position [1240, 0]
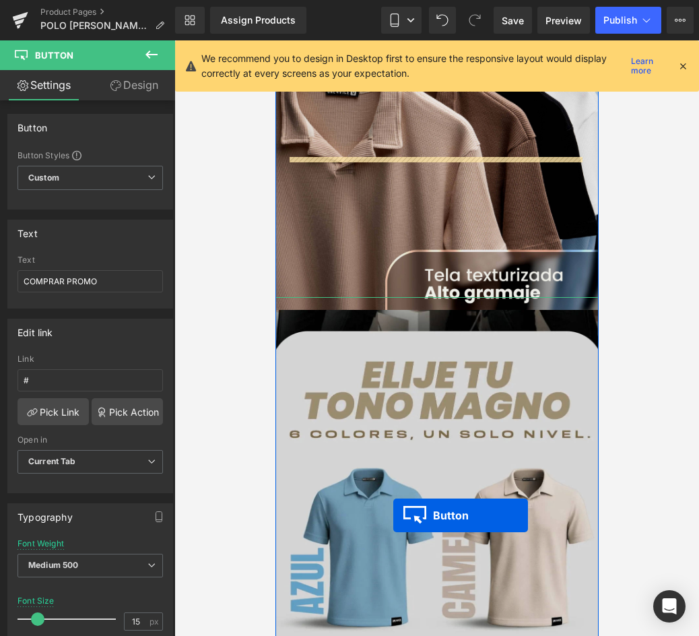
drag, startPoint x: 441, startPoint y: 169, endPoint x: 397, endPoint y: 500, distance: 334.4
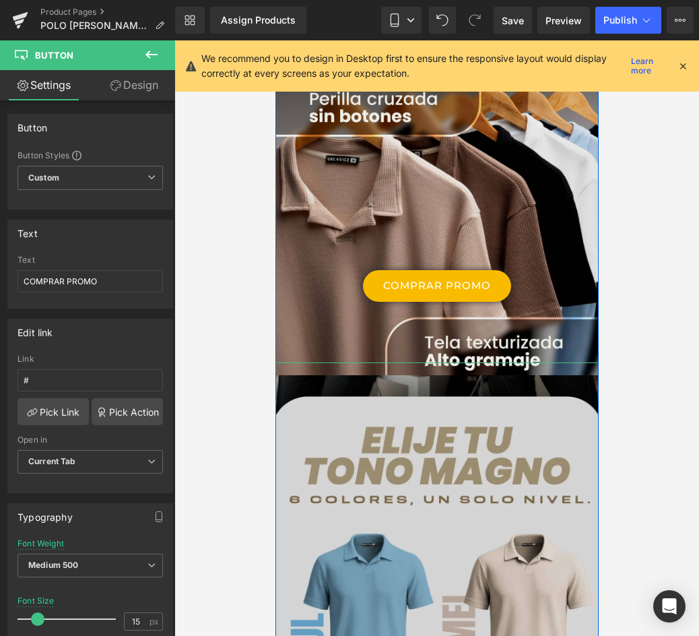
scroll to position [971, 0]
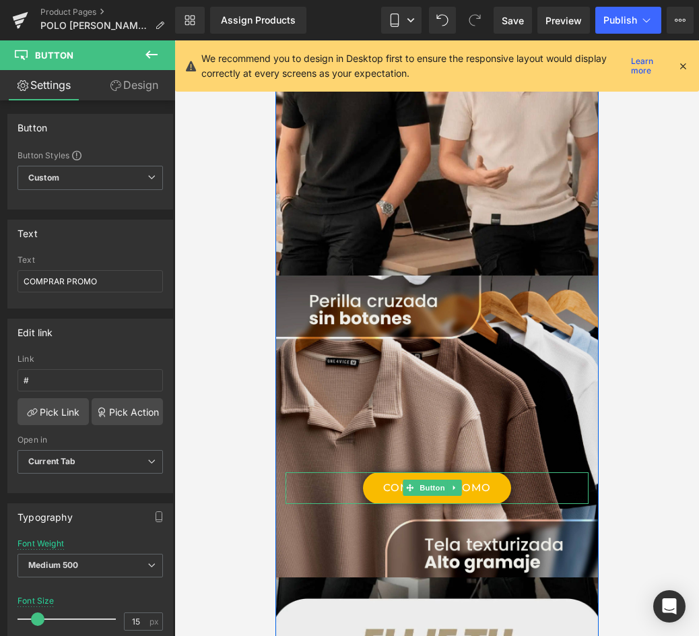
click at [466, 472] on link "COMPRAR PROMO" at bounding box center [436, 488] width 148 height 32
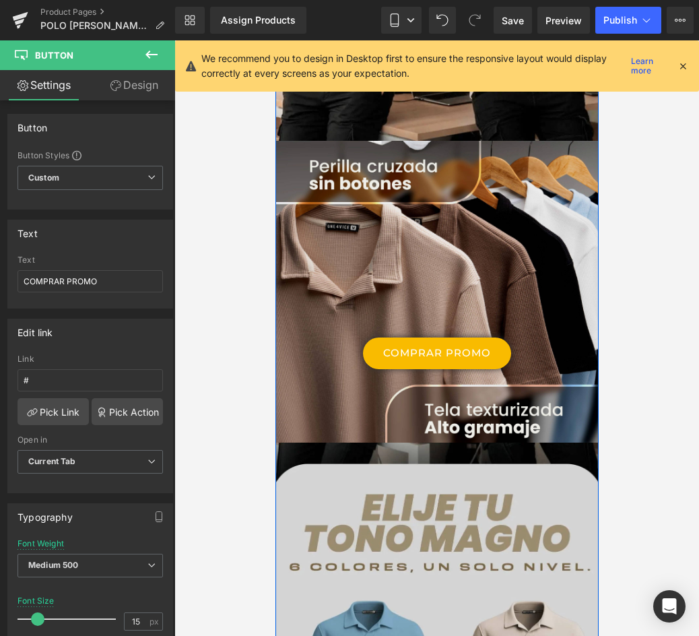
scroll to position [903, 0]
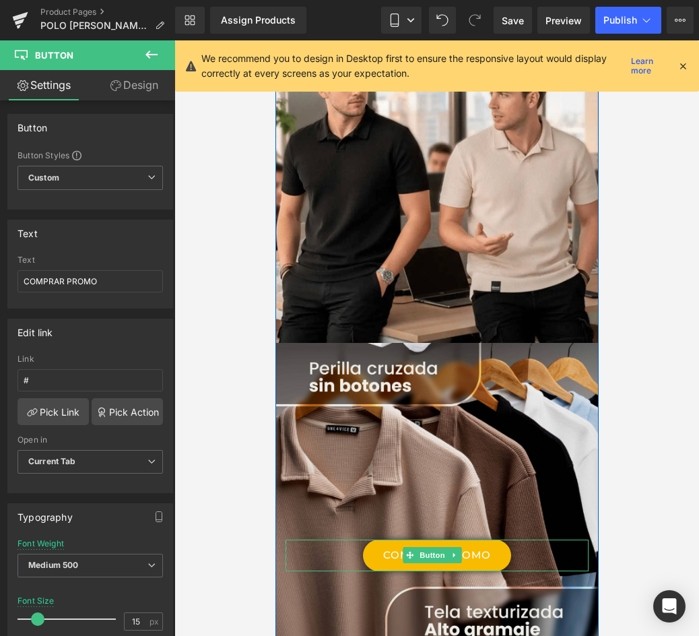
click at [377, 540] on link "COMPRAR PROMO" at bounding box center [436, 556] width 148 height 32
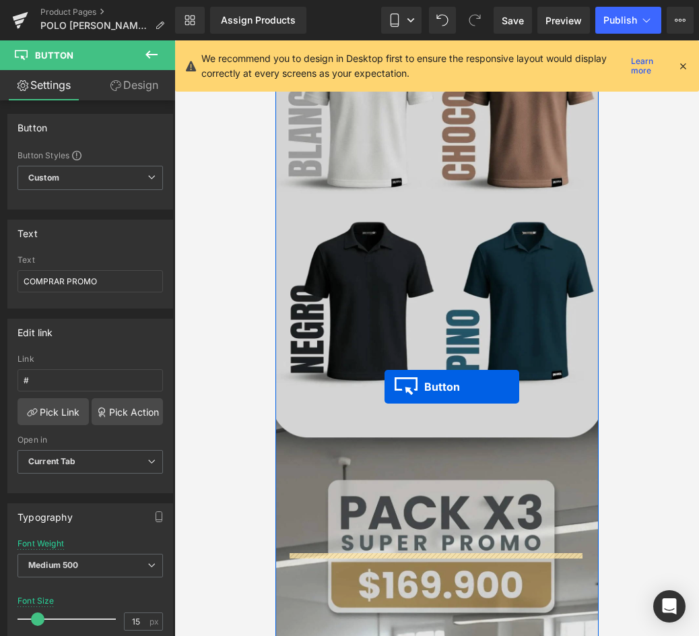
drag, startPoint x: 410, startPoint y: 511, endPoint x: 384, endPoint y: 387, distance: 126.5
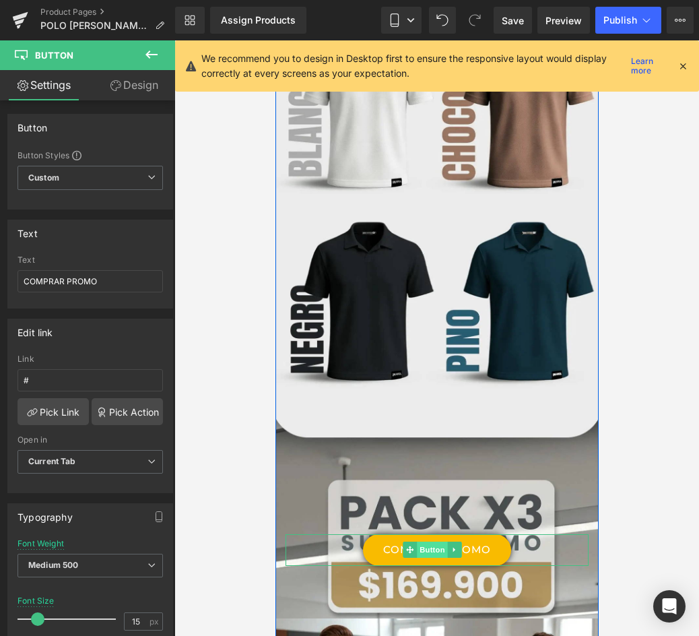
click at [426, 542] on span "Button" at bounding box center [431, 550] width 31 height 16
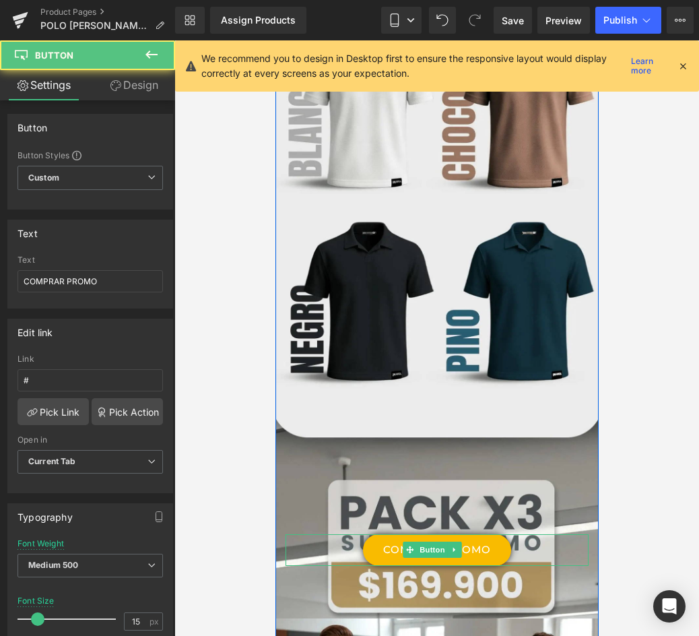
click at [476, 534] on link "COMPRAR PROMO" at bounding box center [436, 550] width 148 height 32
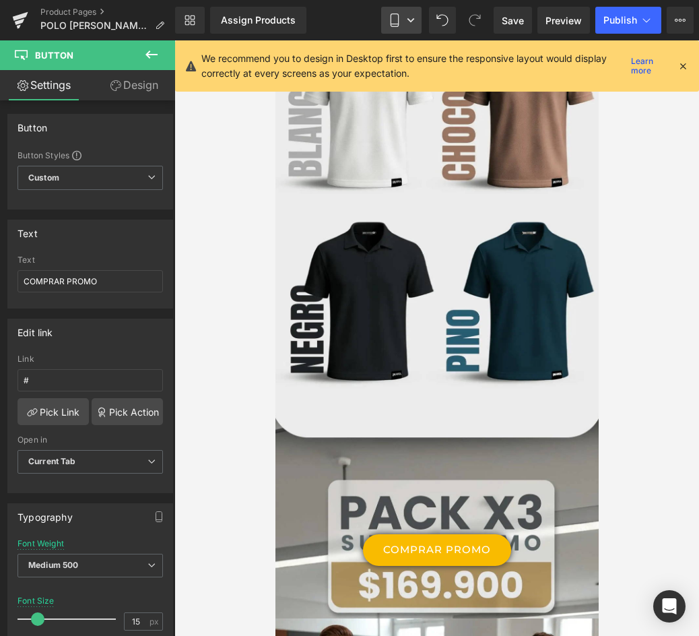
click at [397, 15] on icon at bounding box center [394, 19] width 13 height 13
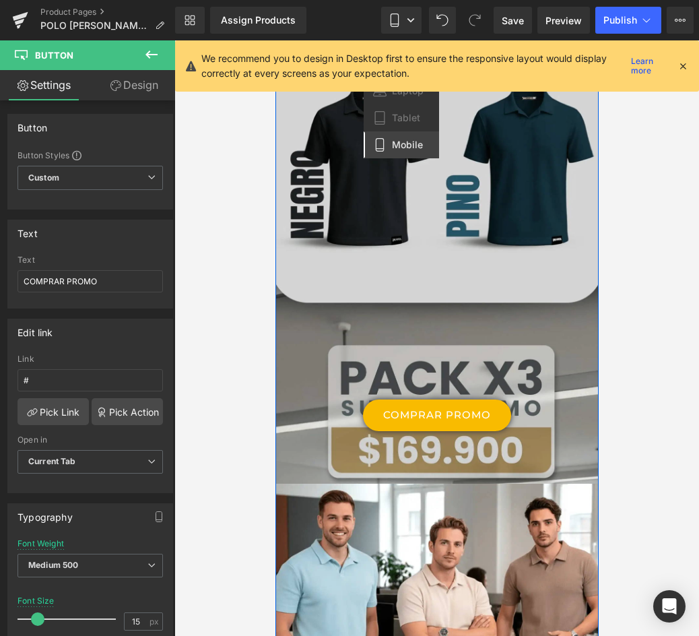
scroll to position [2097, 0]
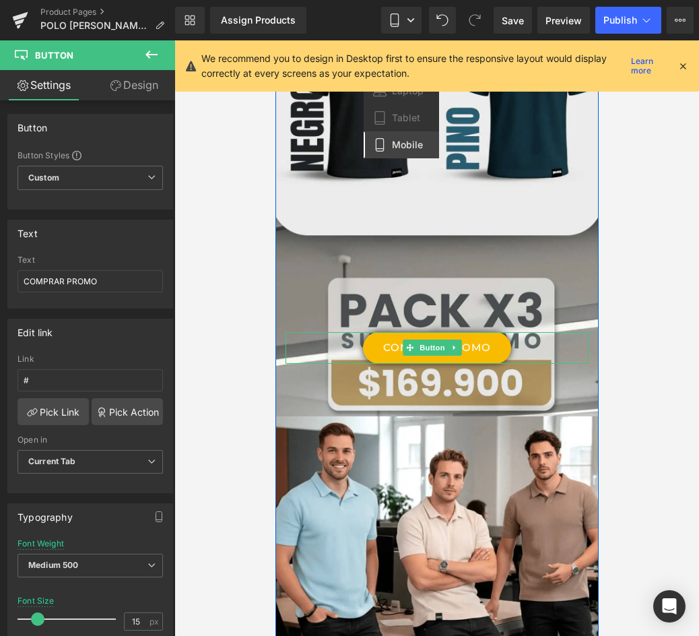
click at [479, 332] on link "COMPRAR PROMO" at bounding box center [436, 348] width 148 height 32
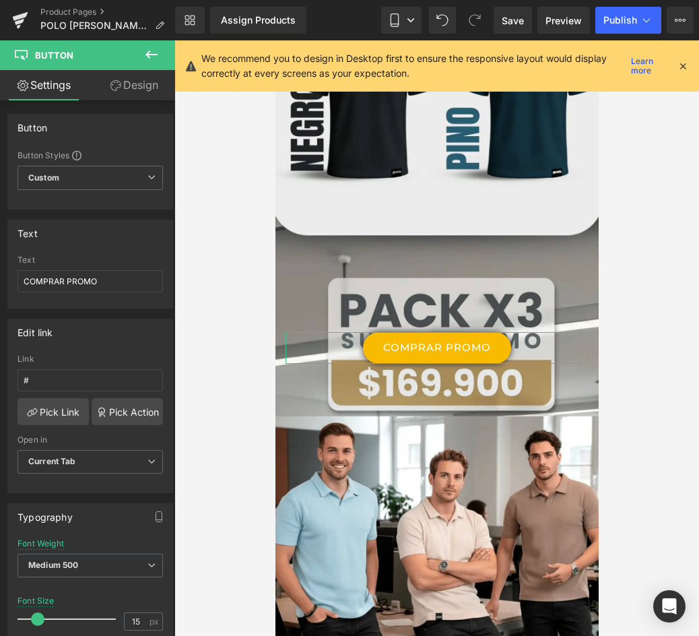
click at [135, 91] on link "Design" at bounding box center [134, 85] width 88 height 30
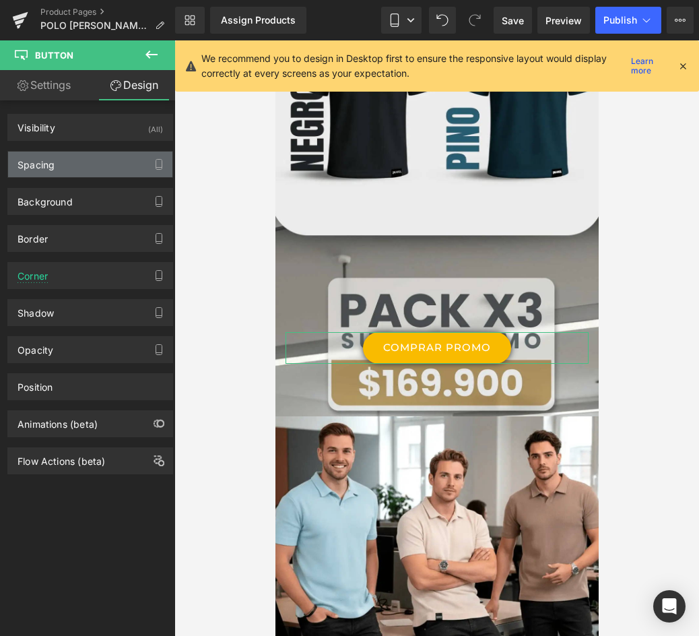
drag, startPoint x: 99, startPoint y: 148, endPoint x: 99, endPoint y: 164, distance: 16.8
click at [99, 164] on div "Visibility (All) 0|0|0|0 1 Show on Desktop 1 Show on Laptop 1 Show on Tablet 1 …" at bounding box center [90, 287] width 181 height 374
click at [99, 164] on div "Spacing" at bounding box center [90, 165] width 164 height 26
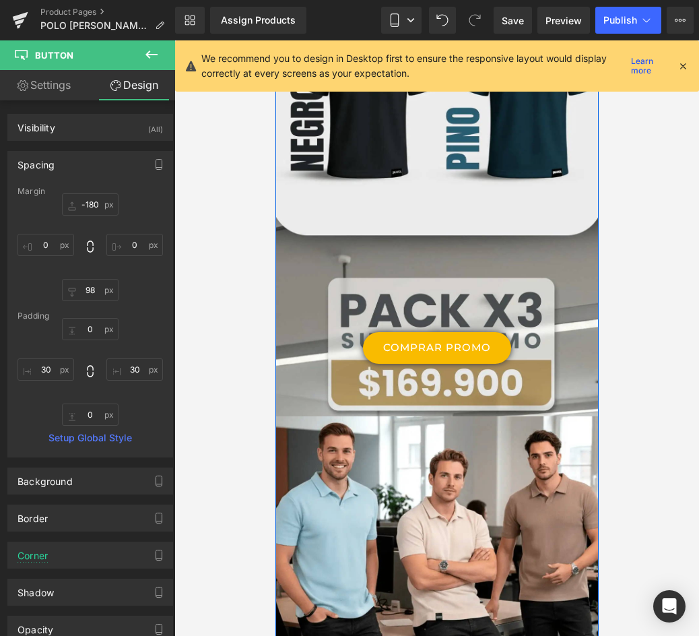
click at [491, 332] on link "COMPRAR PROMO" at bounding box center [436, 348] width 148 height 32
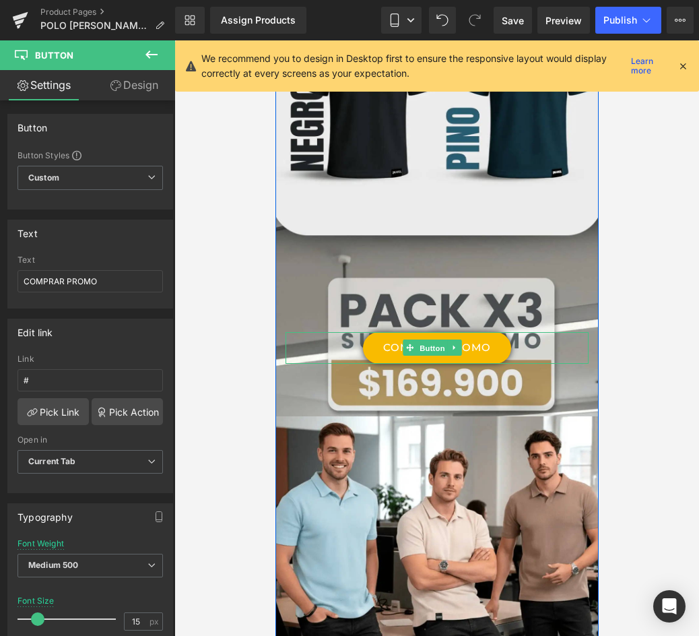
click at [442, 340] on span "Button" at bounding box center [431, 348] width 31 height 16
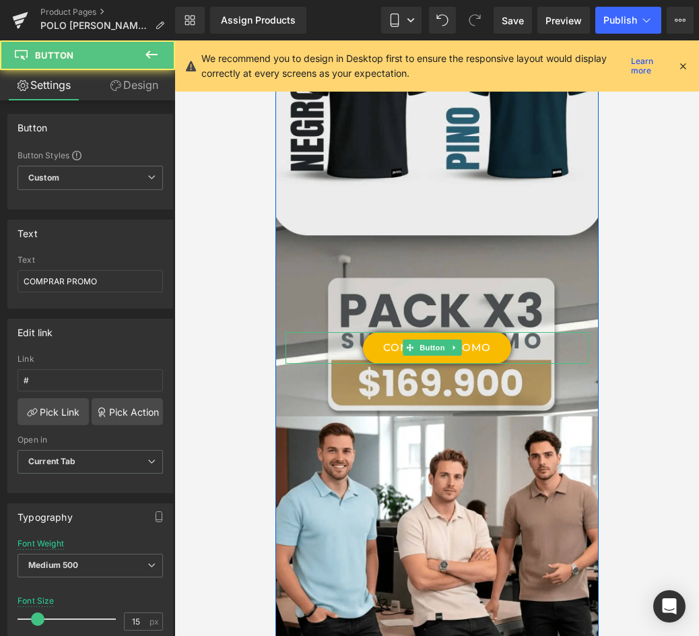
click at [486, 332] on link "COMPRAR PROMO" at bounding box center [436, 348] width 148 height 32
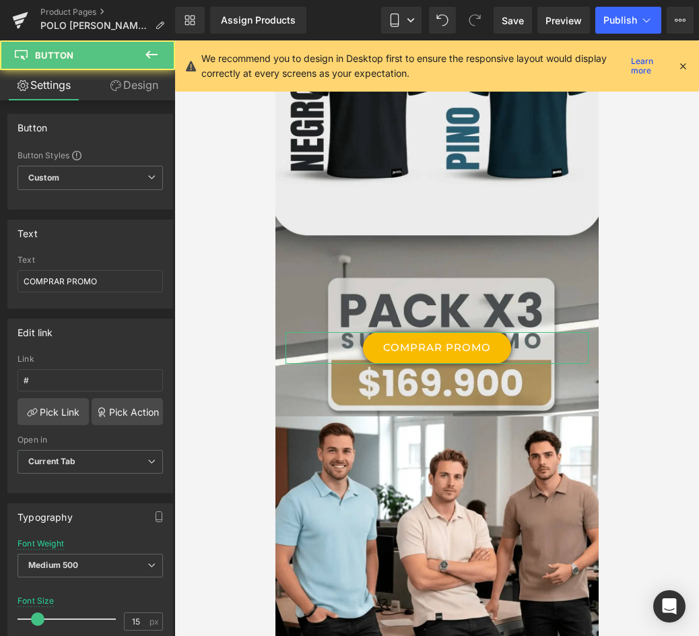
click at [134, 87] on link "Design" at bounding box center [134, 85] width 88 height 30
click at [0, 0] on div "Spacing" at bounding box center [0, 0] width 0 height 0
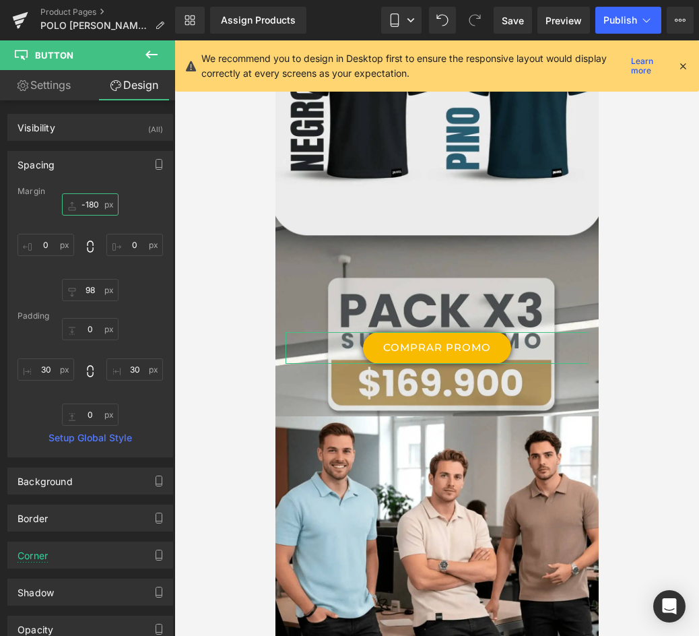
click at [106, 205] on input "-180" at bounding box center [90, 204] width 57 height 22
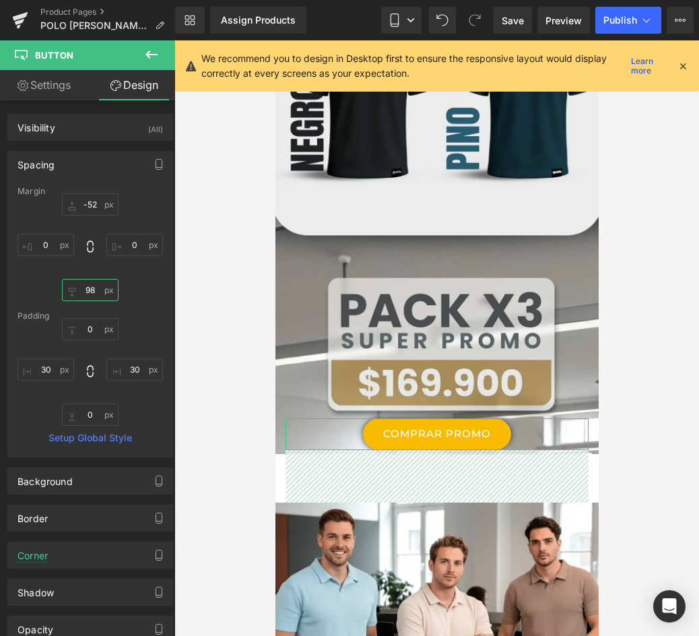
click at [90, 290] on input "98" at bounding box center [90, 290] width 57 height 22
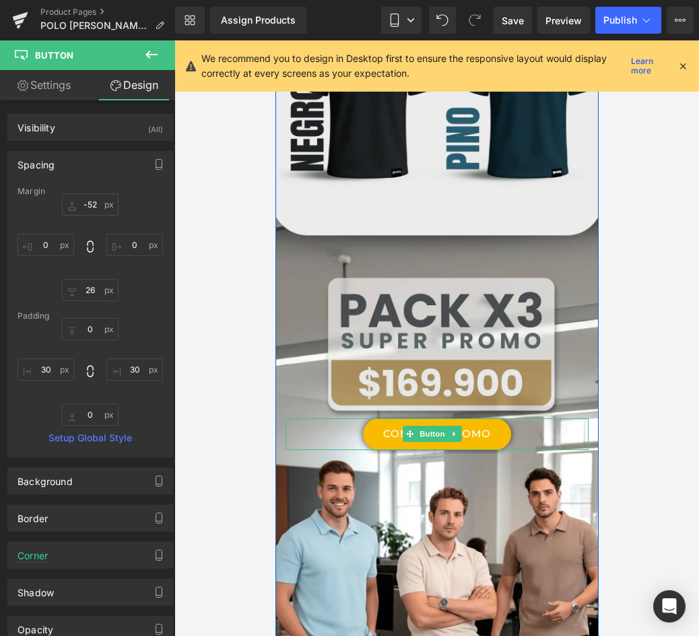
click at [492, 418] on link "COMPRAR PROMO" at bounding box center [436, 434] width 148 height 32
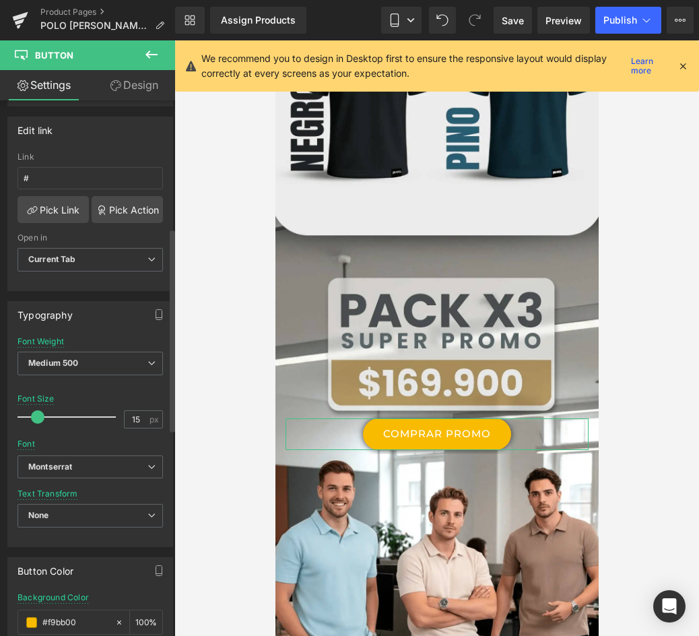
scroll to position [337, 0]
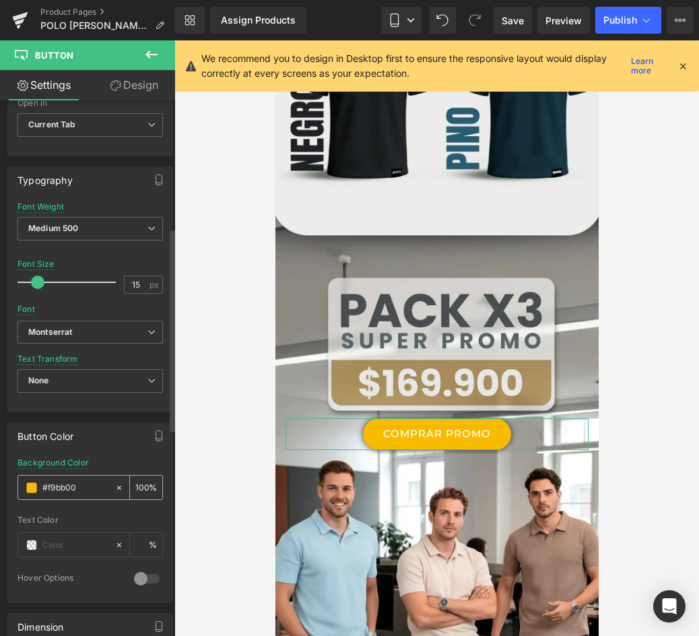
click at [35, 483] on span at bounding box center [31, 487] width 11 height 11
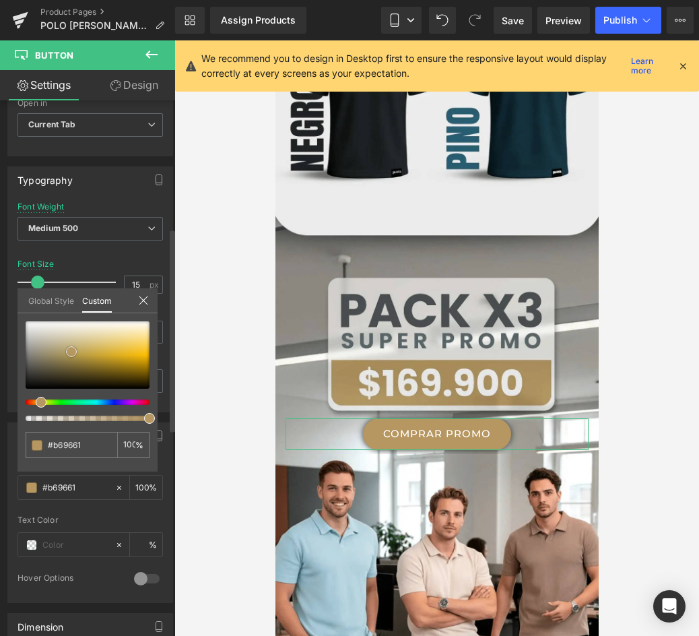
drag, startPoint x: 143, startPoint y: 353, endPoint x: 67, endPoint y: 350, distance: 76.2
click at [67, 350] on span at bounding box center [71, 351] width 11 height 11
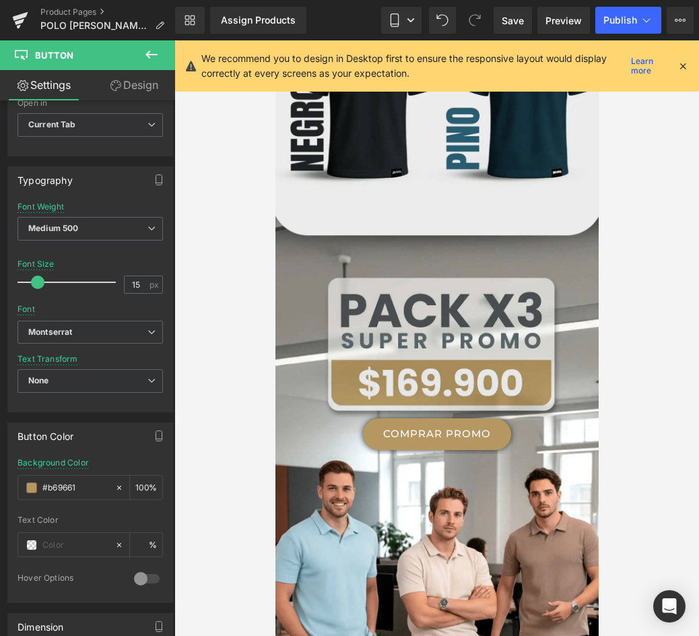
click at [114, 228] on span "Medium 500" at bounding box center [90, 229] width 145 height 24
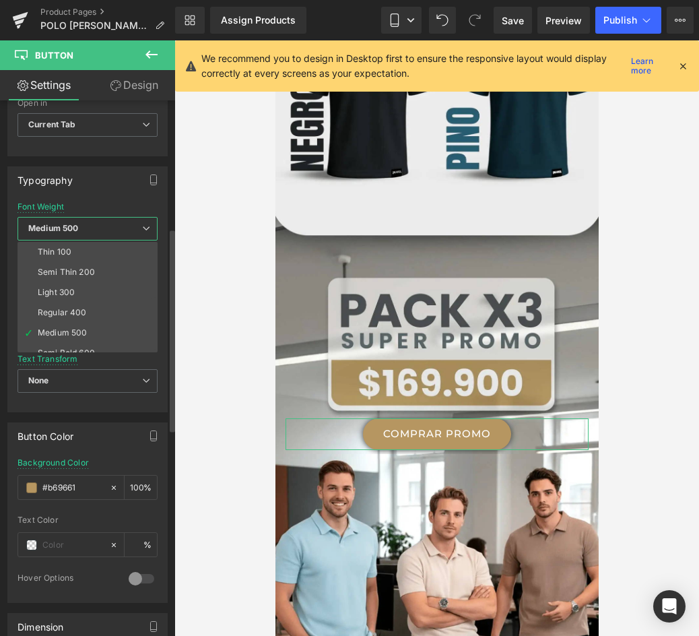
scroll to position [112, 0]
click at [86, 280] on li "Boldest 900" at bounding box center [91, 281] width 146 height 20
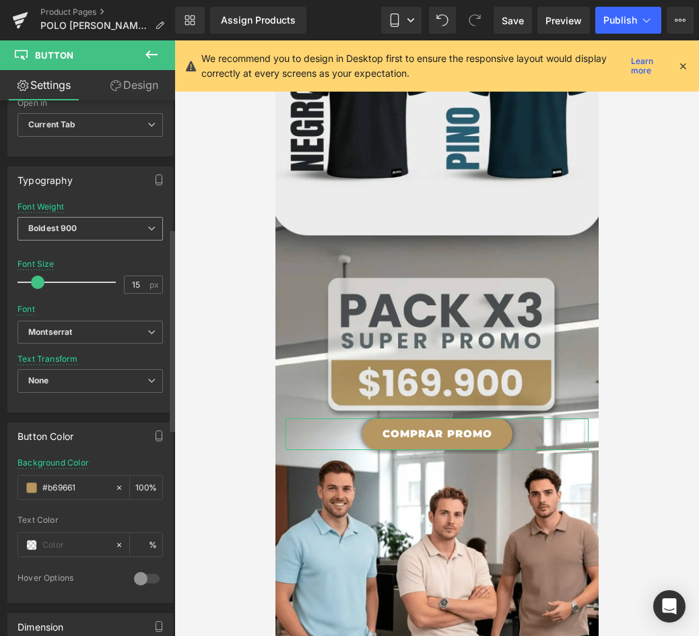
click at [88, 233] on span "Boldest 900" at bounding box center [90, 229] width 145 height 24
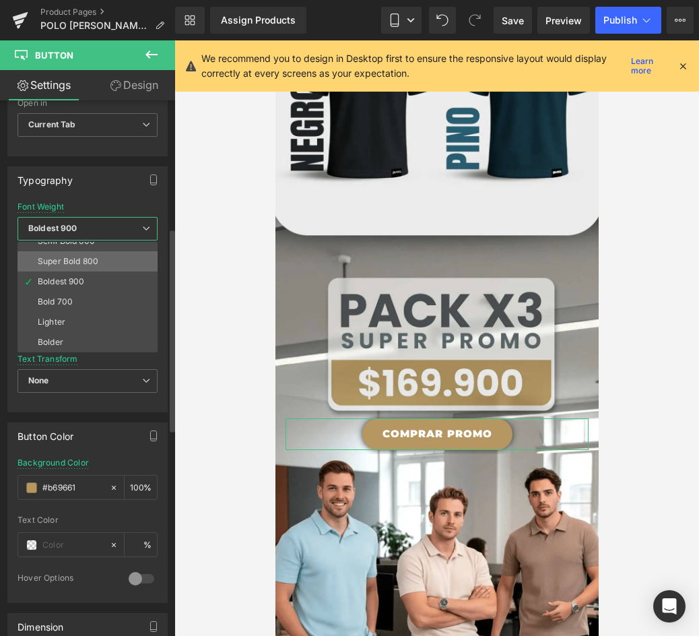
click at [75, 264] on div "Super Bold 800" at bounding box center [68, 261] width 61 height 9
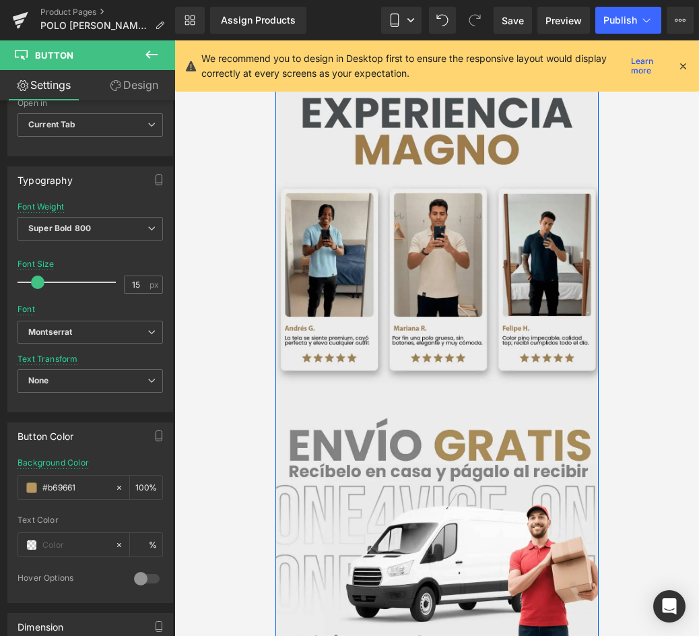
scroll to position [4589, 0]
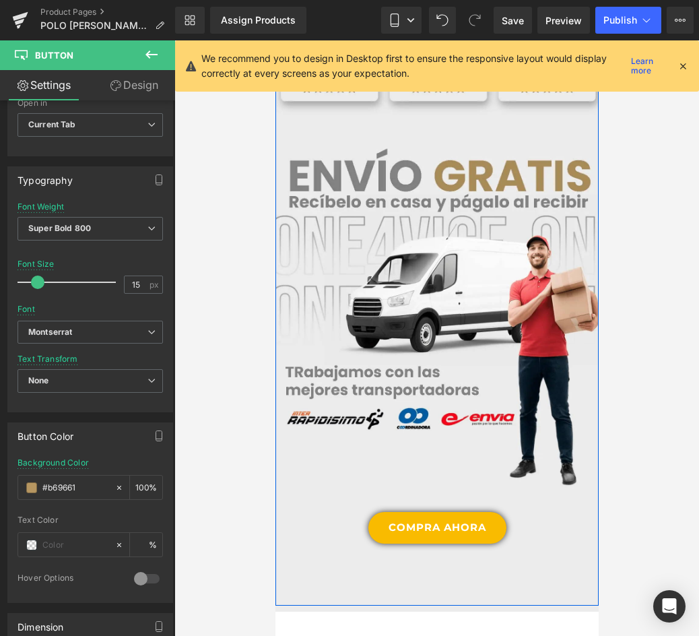
click at [480, 512] on link "COMPRA AHORA" at bounding box center [437, 528] width 138 height 32
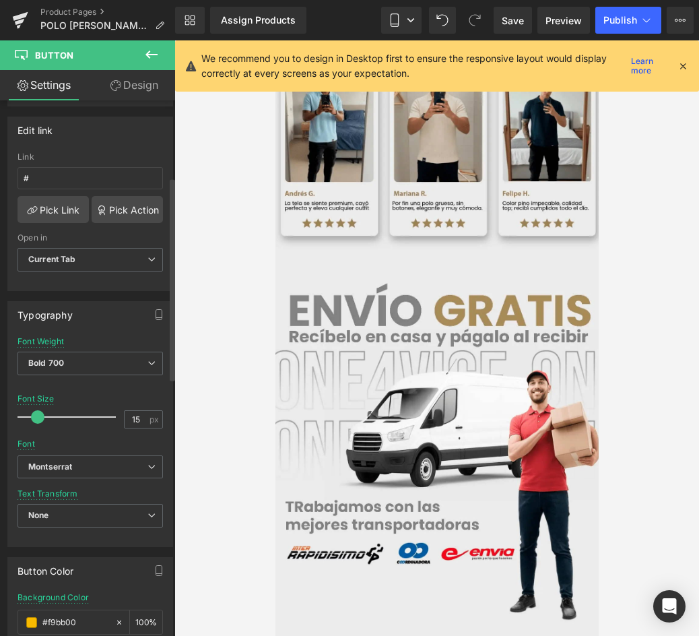
scroll to position [337, 0]
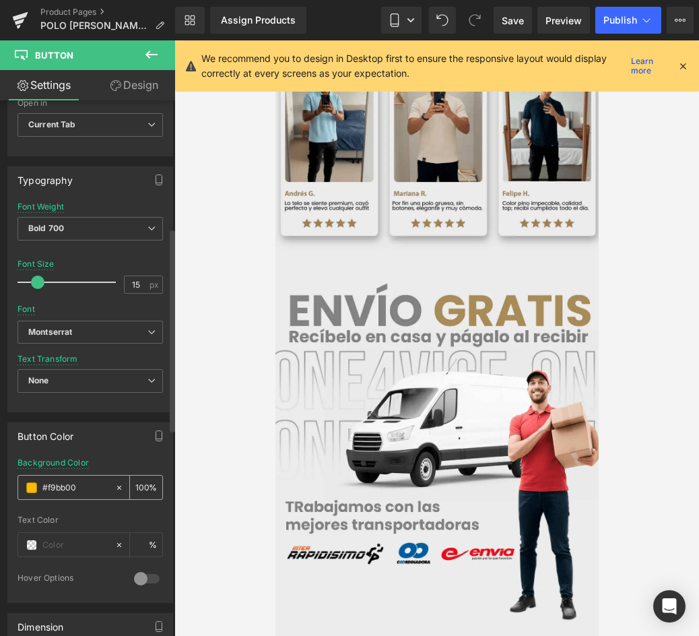
click at [32, 487] on span at bounding box center [31, 487] width 11 height 11
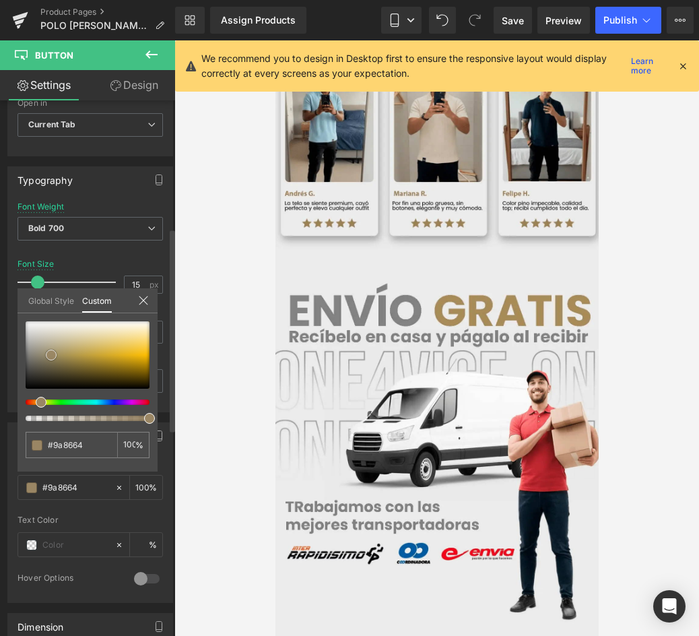
drag, startPoint x: 146, startPoint y: 356, endPoint x: 48, endPoint y: 355, distance: 98.3
click at [48, 355] on span at bounding box center [51, 355] width 11 height 11
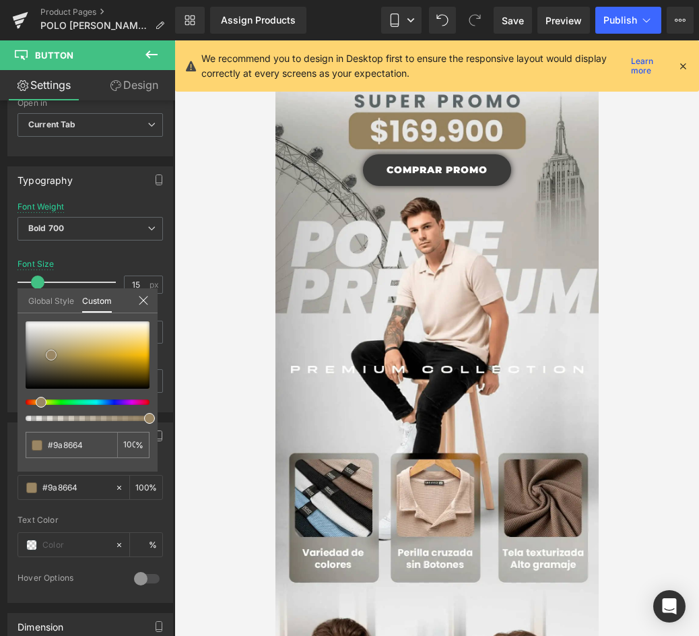
scroll to position [190, 0]
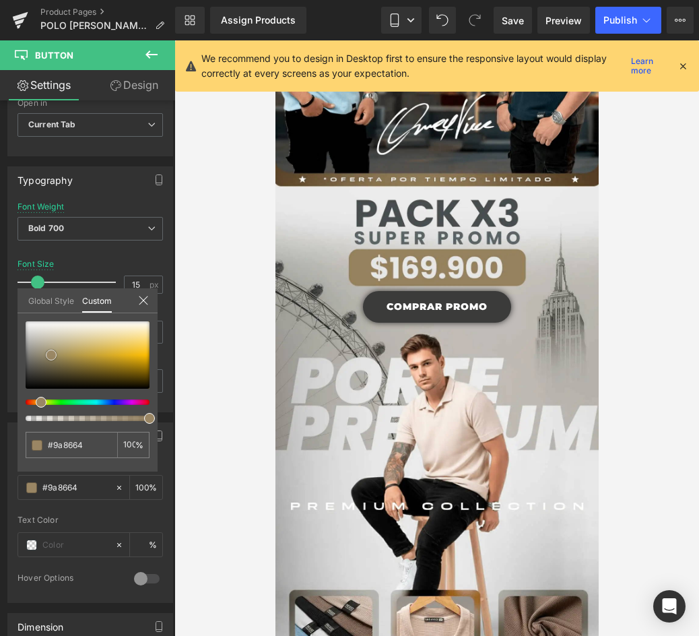
drag, startPoint x: 593, startPoint y: 443, endPoint x: 936, endPoint y: 129, distance: 465.3
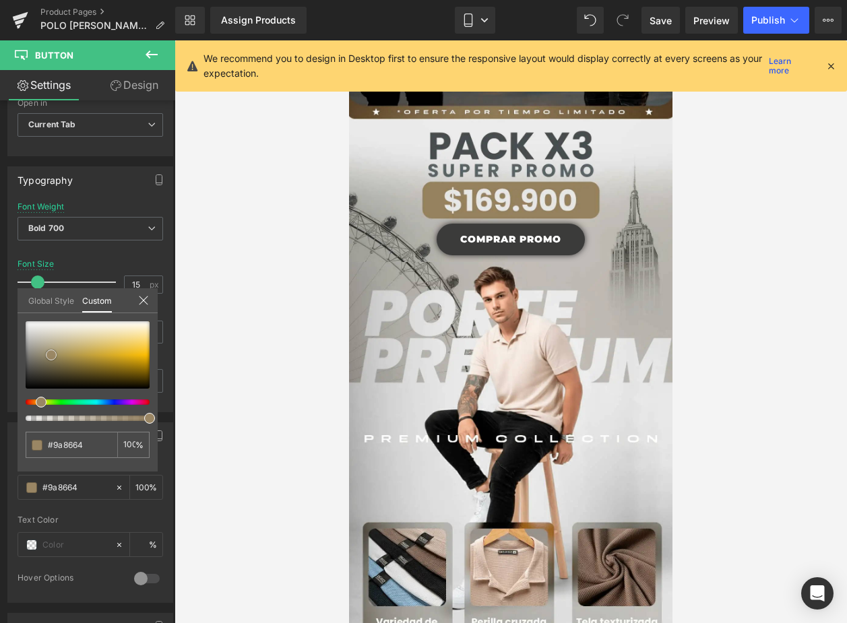
scroll to position [123, 0]
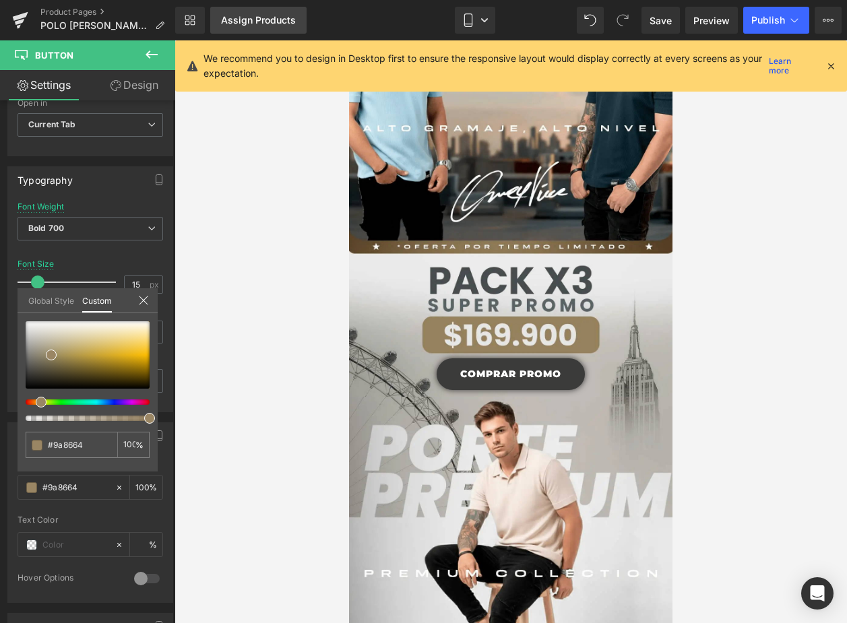
click at [278, 22] on div "Assign Products" at bounding box center [258, 20] width 75 height 11
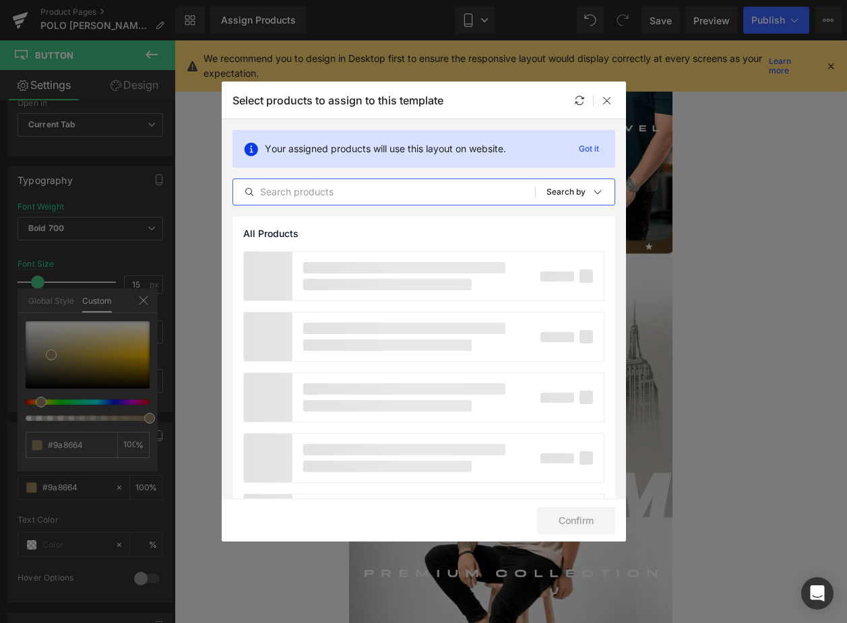
click at [311, 195] on input "text" at bounding box center [384, 192] width 302 height 16
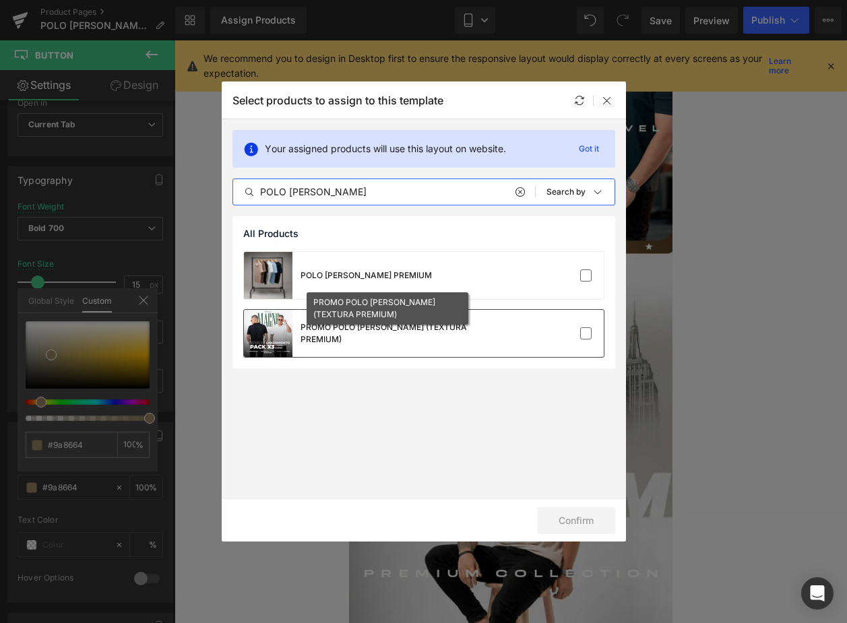
click at [429, 329] on div "PROMO POLO MAGNO (TEXTURA PREMIUM)" at bounding box center [401, 333] width 202 height 24
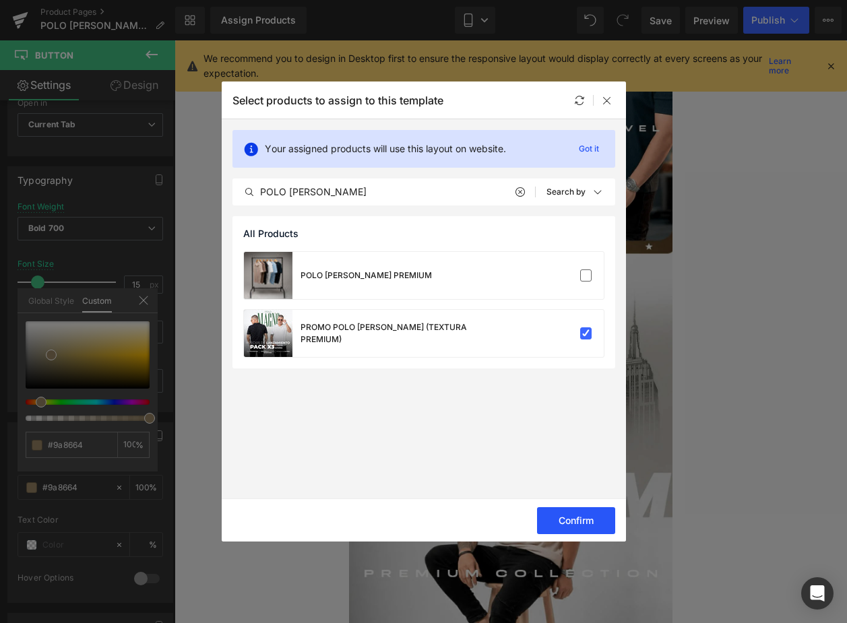
click at [586, 517] on button "Confirm" at bounding box center [576, 520] width 78 height 27
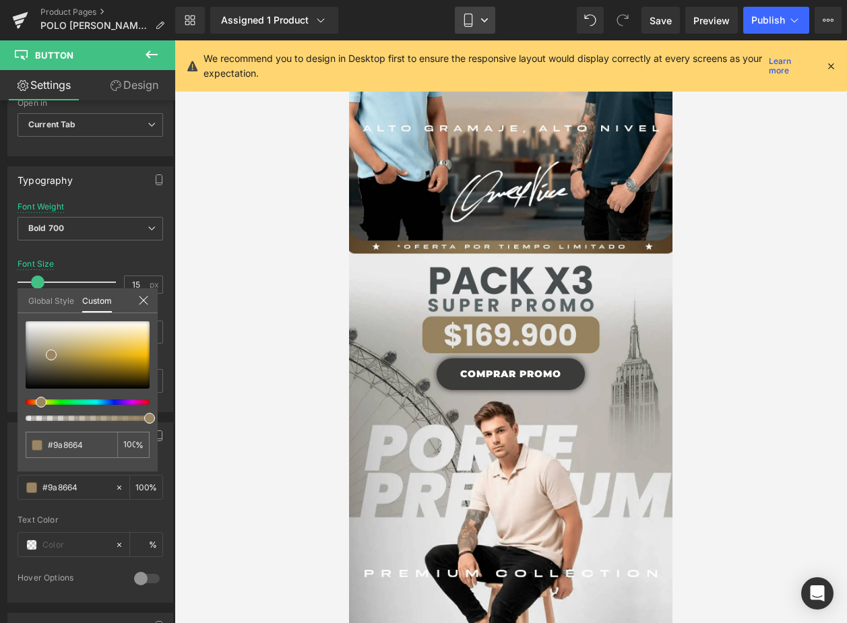
click at [482, 20] on icon at bounding box center [484, 20] width 8 height 8
click at [479, 96] on span "Laptop" at bounding box center [481, 91] width 32 height 12
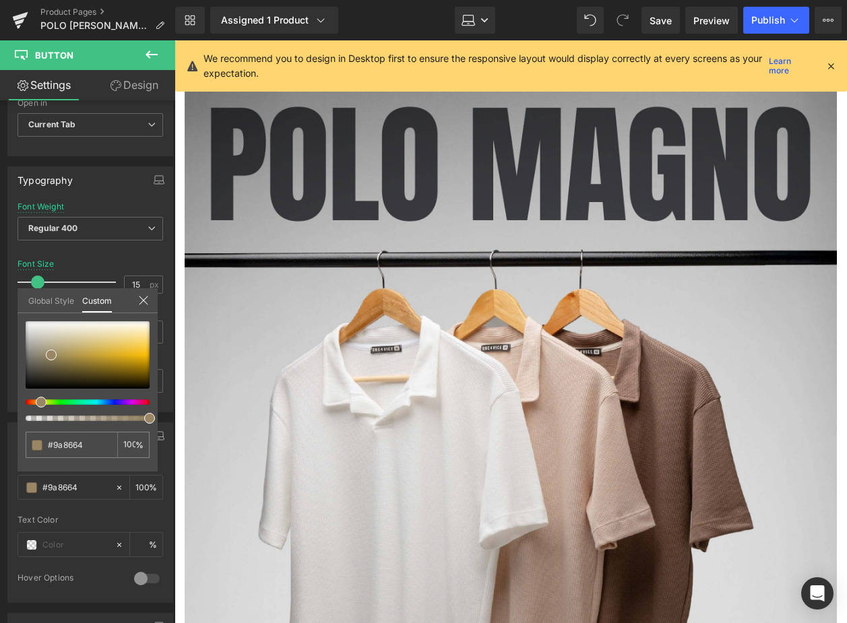
scroll to position [0, 0]
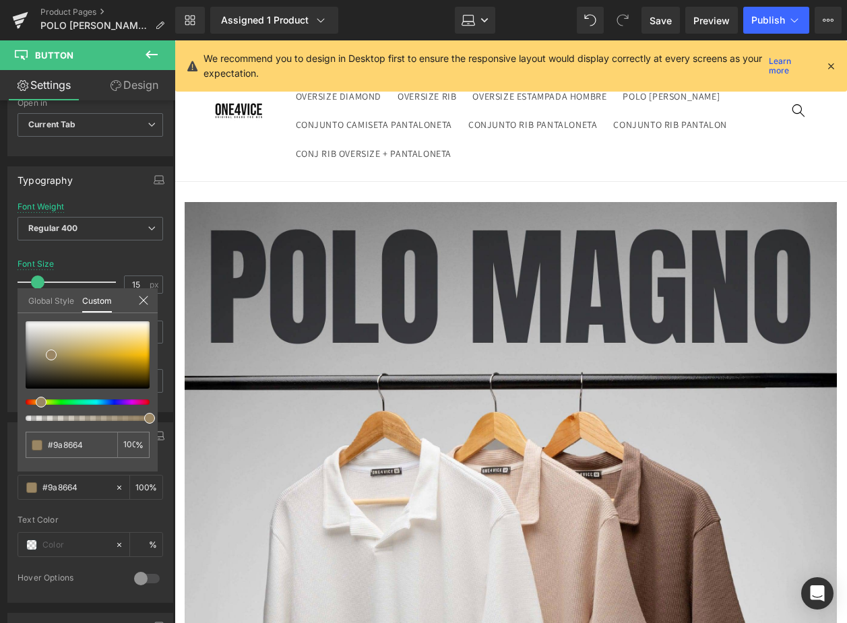
click at [829, 65] on icon at bounding box center [830, 66] width 12 height 12
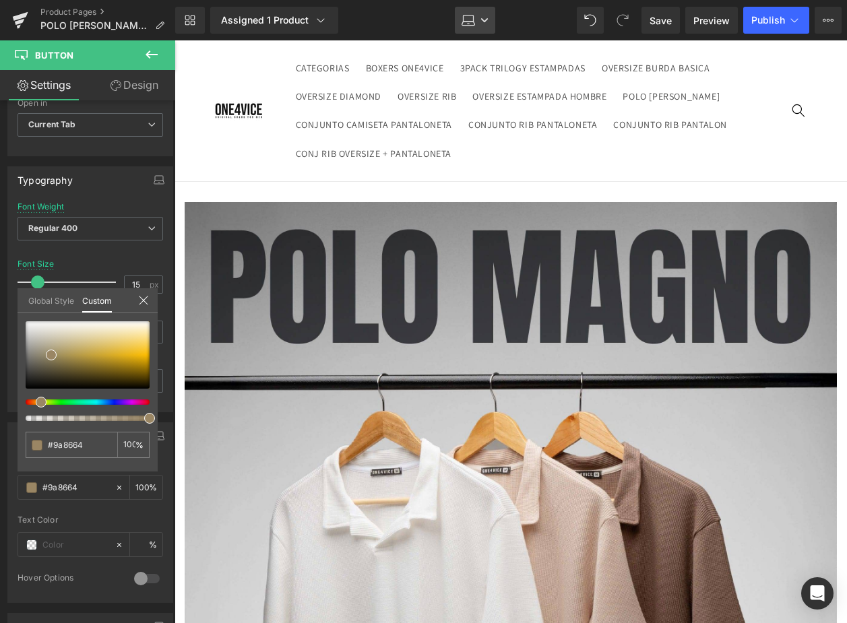
click at [480, 16] on icon at bounding box center [484, 20] width 8 height 8
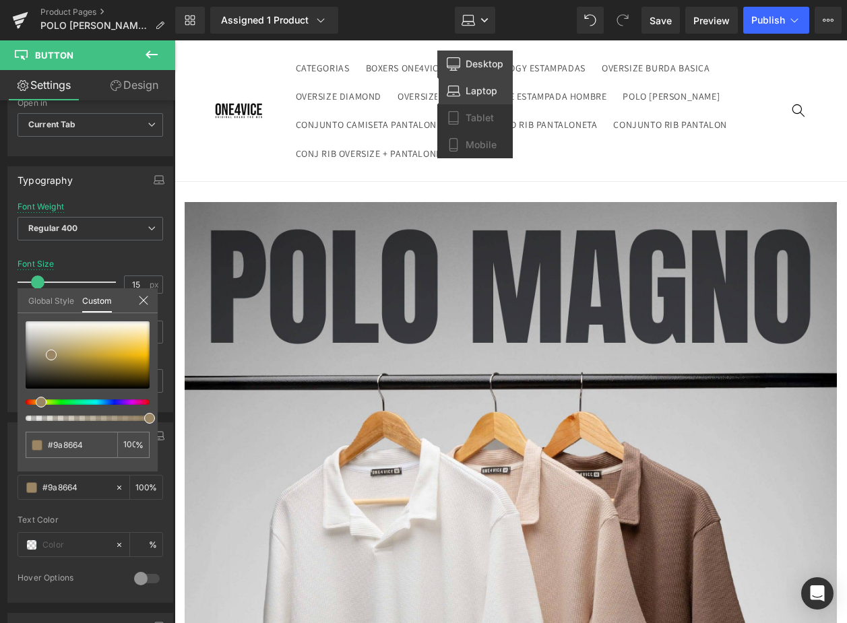
drag, startPoint x: 477, startPoint y: 64, endPoint x: 369, endPoint y: 37, distance: 111.1
click at [477, 64] on span "Desktop" at bounding box center [484, 64] width 38 height 12
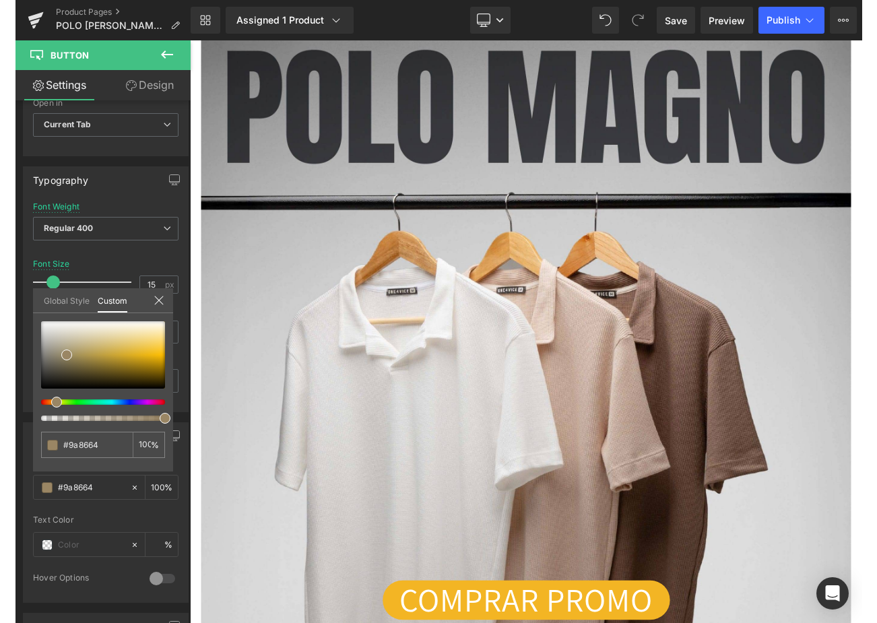
scroll to position [67, 0]
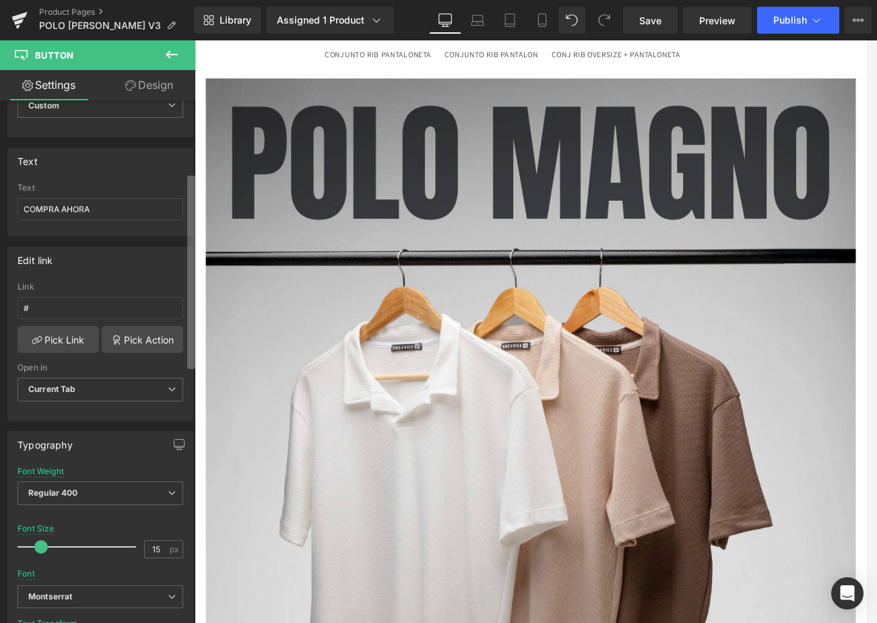
scroll to position [0, 0]
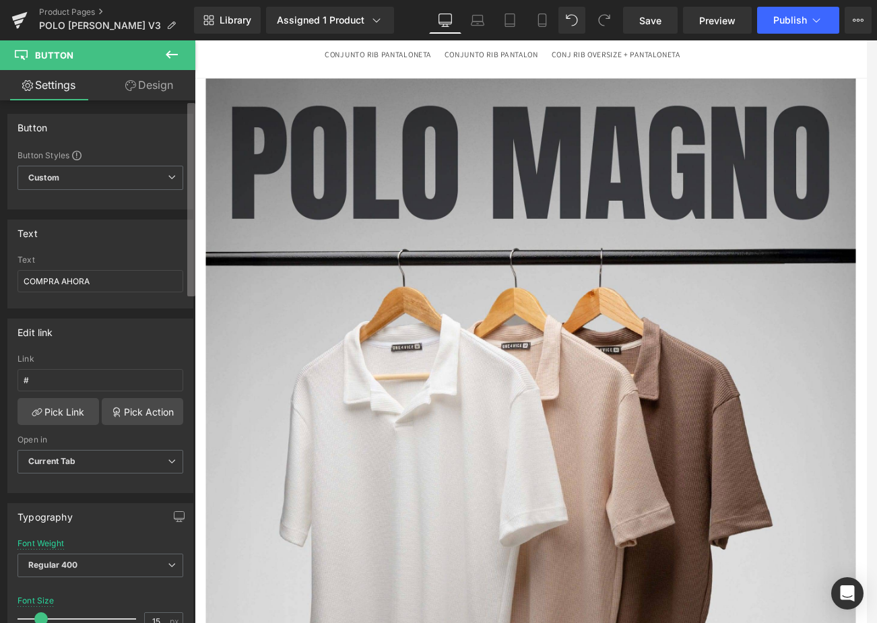
click at [187, 85] on div "Settings Design Button Button Styles Custom Custom Setup Global Style Custom Se…" at bounding box center [97, 364] width 195 height 589
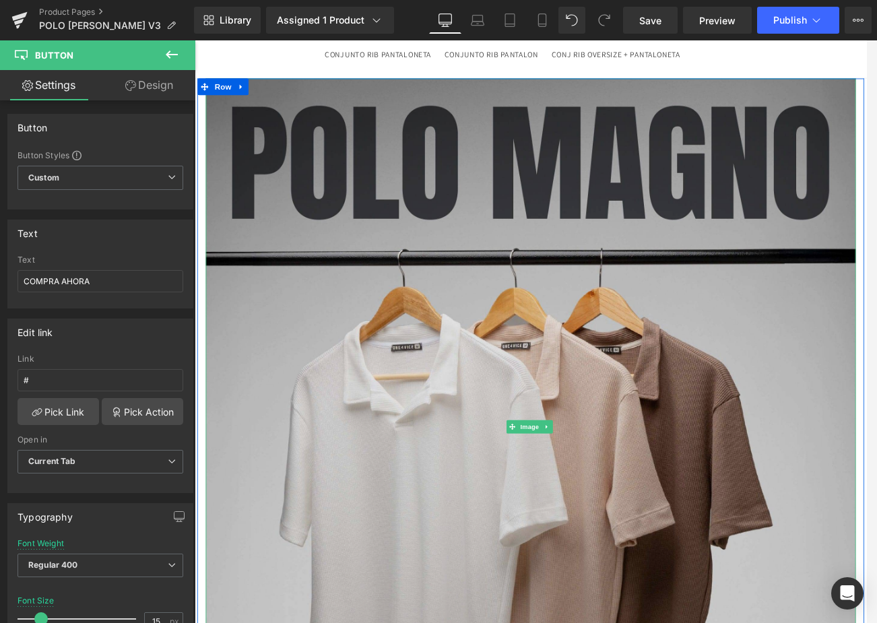
click at [312, 403] on img at bounding box center [602, 508] width 788 height 845
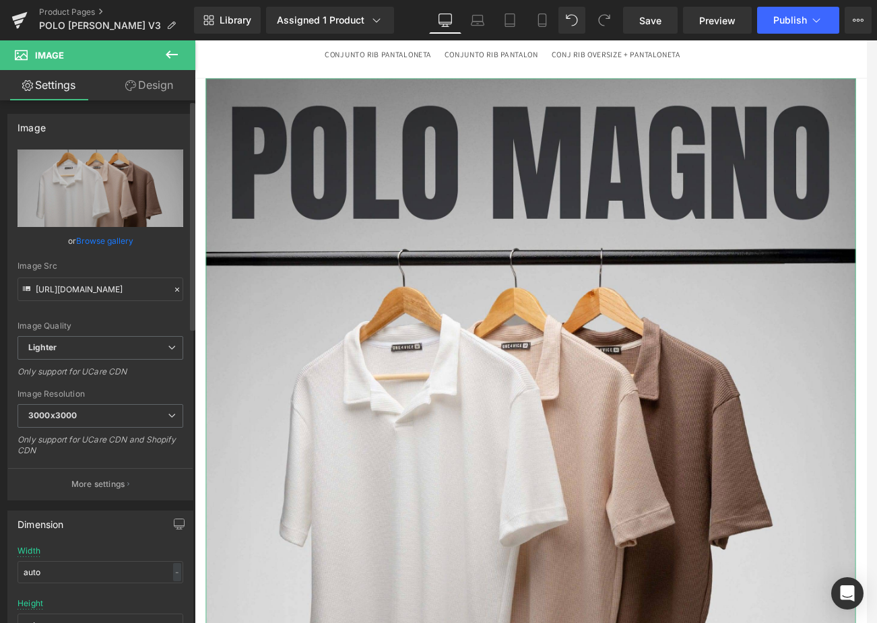
click at [115, 238] on link "Browse gallery" at bounding box center [104, 241] width 57 height 24
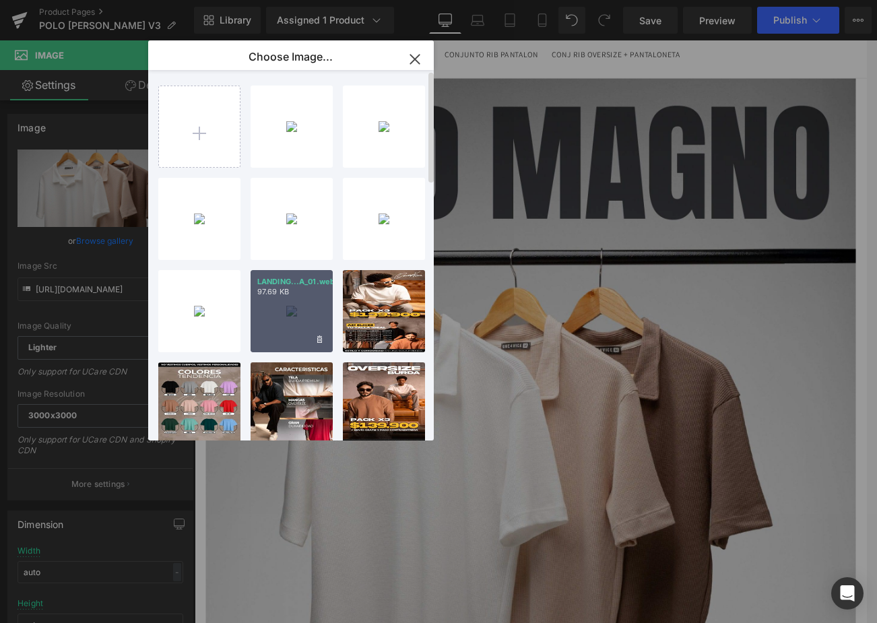
click at [311, 303] on div "LANDING...A_01.webp 97.69 KB" at bounding box center [292, 311] width 82 height 82
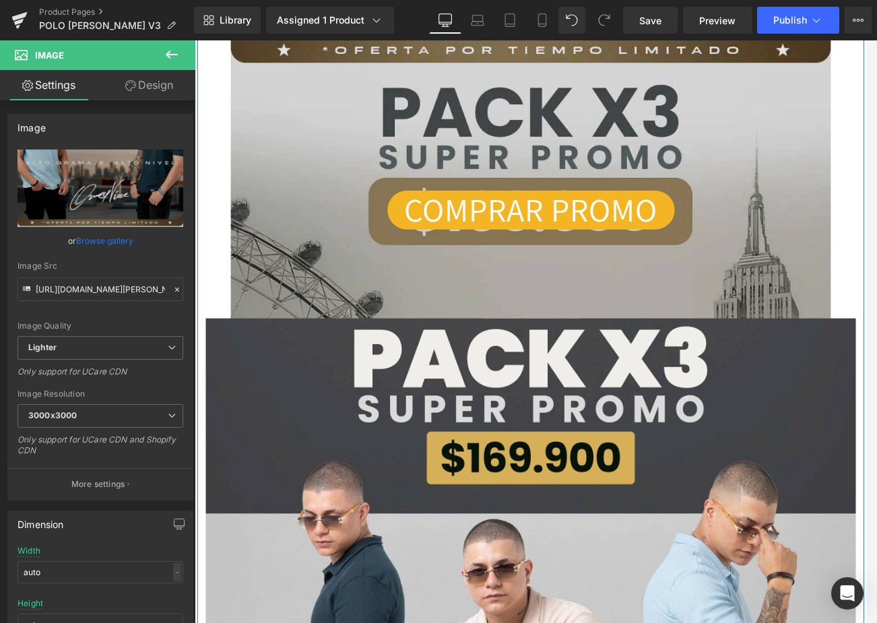
scroll to position [808, 0]
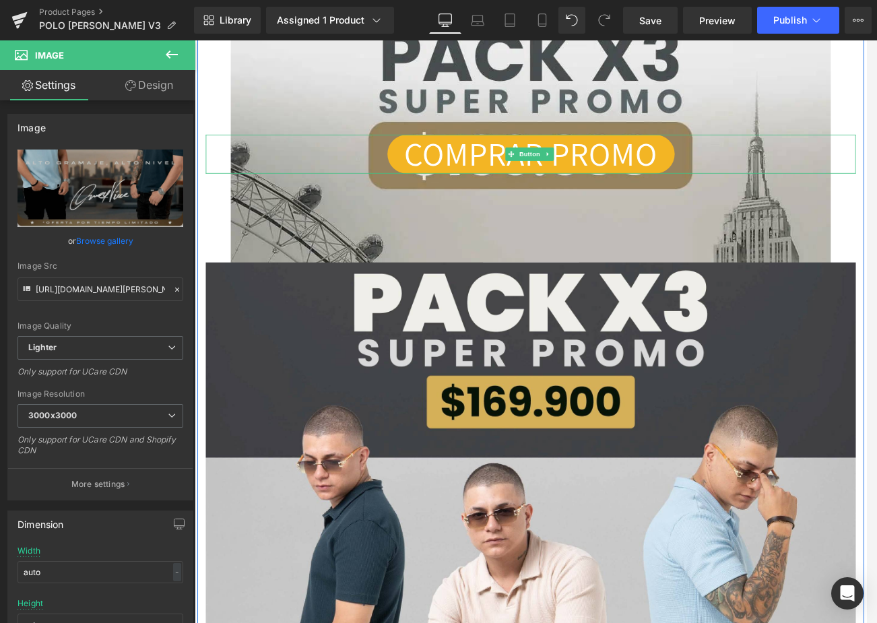
click at [751, 170] on link "COMPRAR PROMO" at bounding box center [602, 179] width 348 height 48
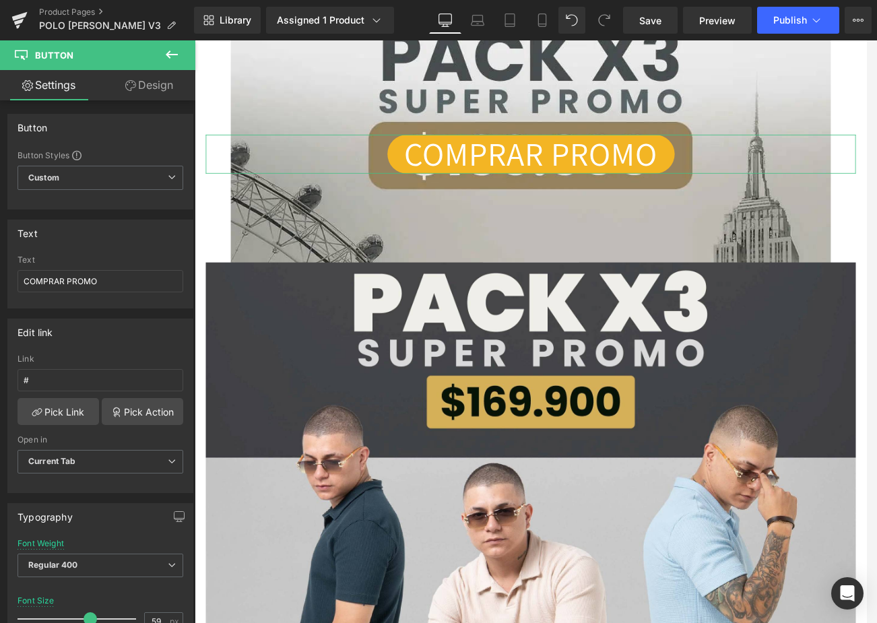
click at [162, 79] on link "Design" at bounding box center [149, 85] width 98 height 30
click at [0, 0] on div "Spacing" at bounding box center [0, 0] width 0 height 0
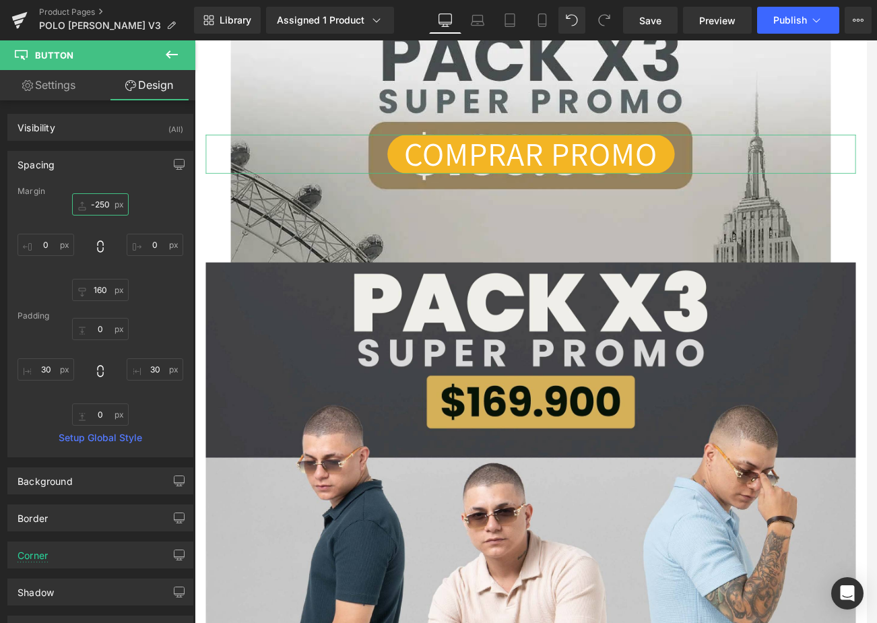
click at [108, 204] on input "-250" at bounding box center [100, 204] width 57 height 22
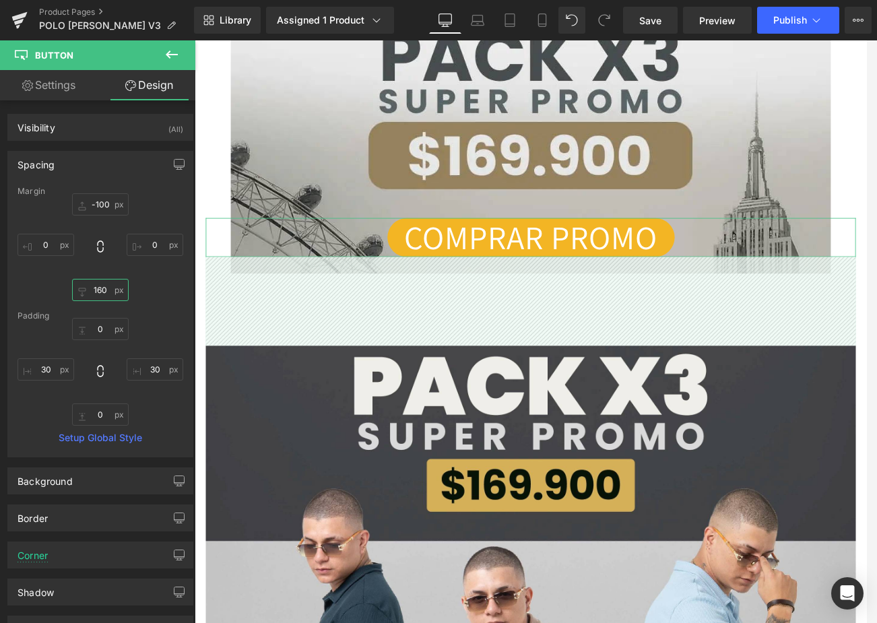
click at [102, 290] on input "160" at bounding box center [100, 290] width 57 height 22
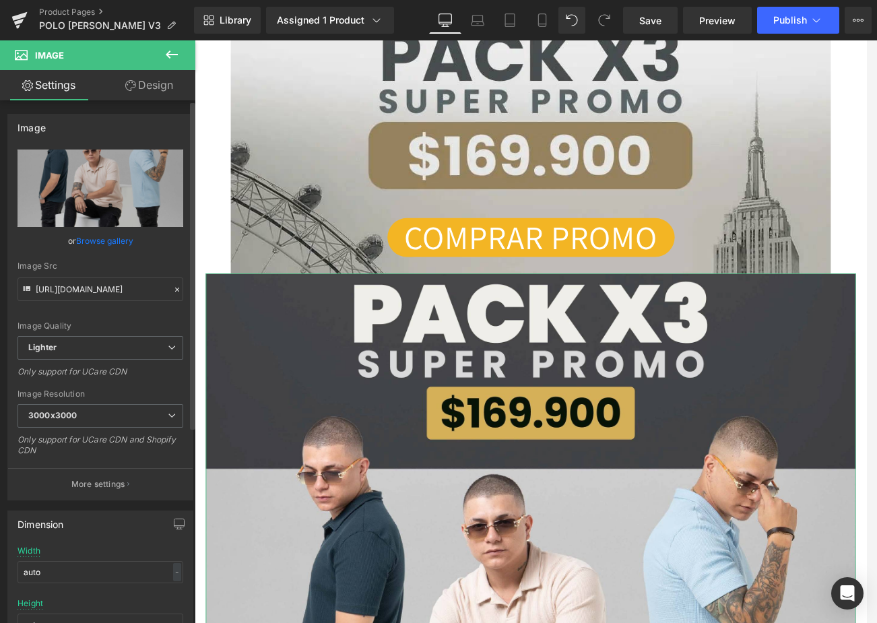
click at [107, 235] on link "Browse gallery" at bounding box center [104, 241] width 57 height 24
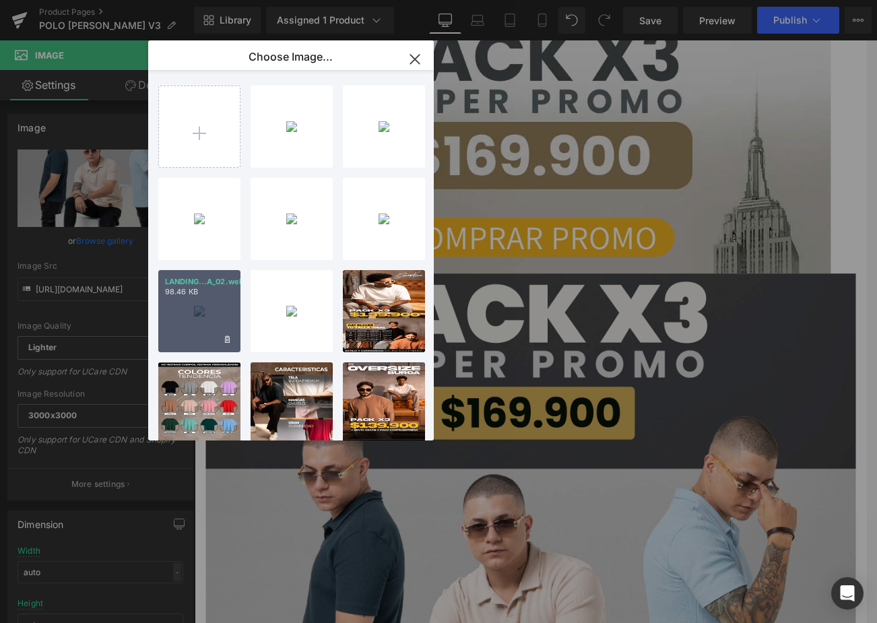
click at [211, 311] on div "LANDING...A_02.webp 98.46 KB" at bounding box center [199, 311] width 82 height 82
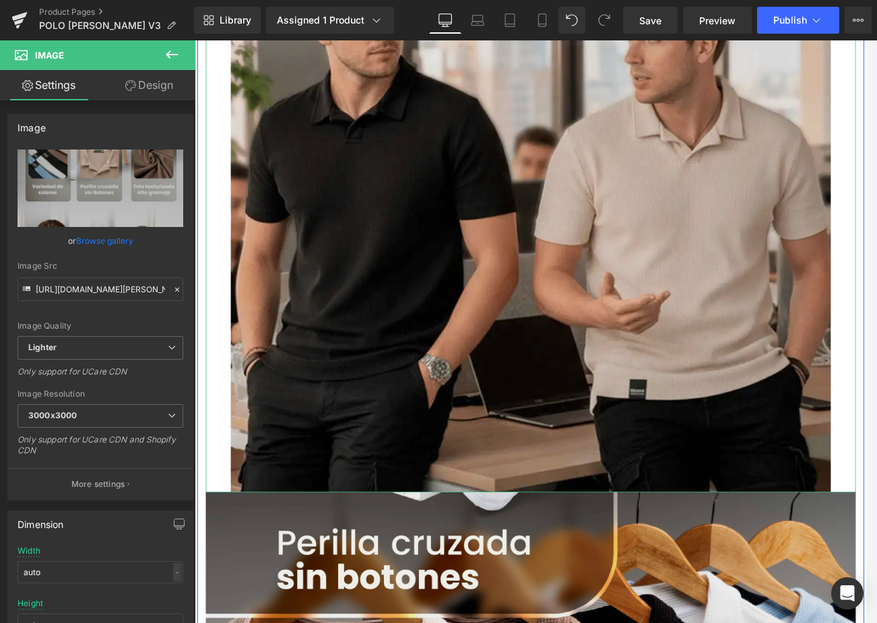
scroll to position [2492, 0]
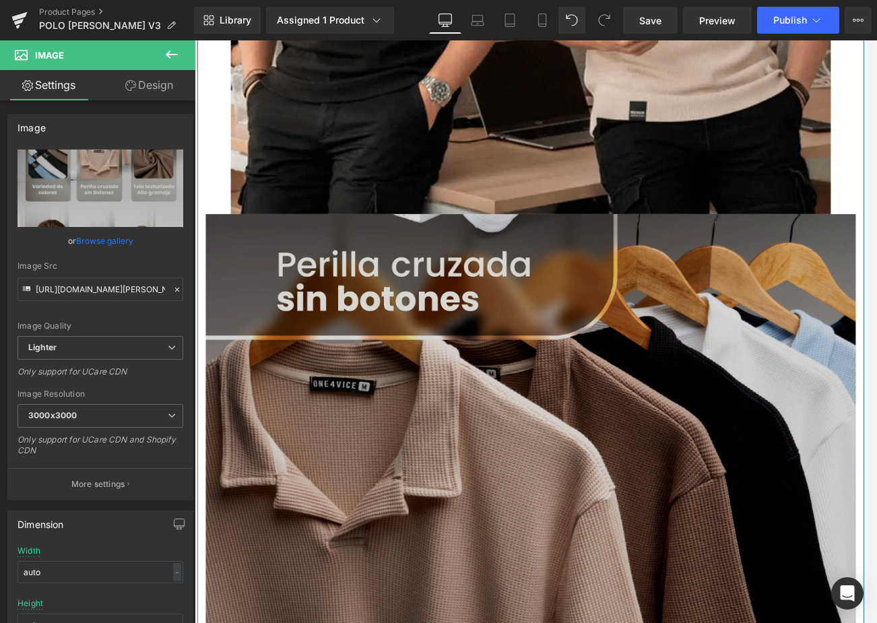
click at [626, 366] on img at bounding box center [602, 621] width 788 height 740
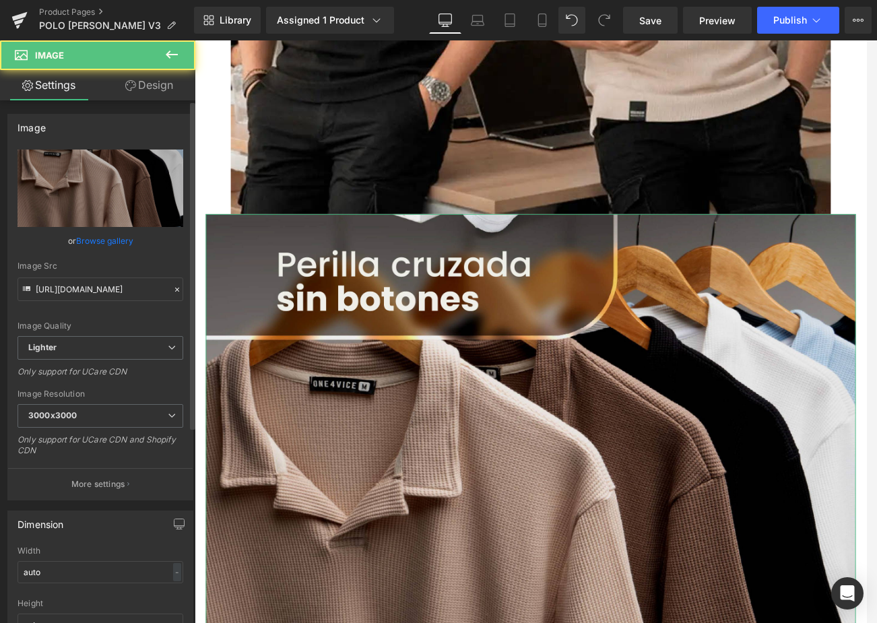
click at [115, 245] on link "Browse gallery" at bounding box center [104, 241] width 57 height 24
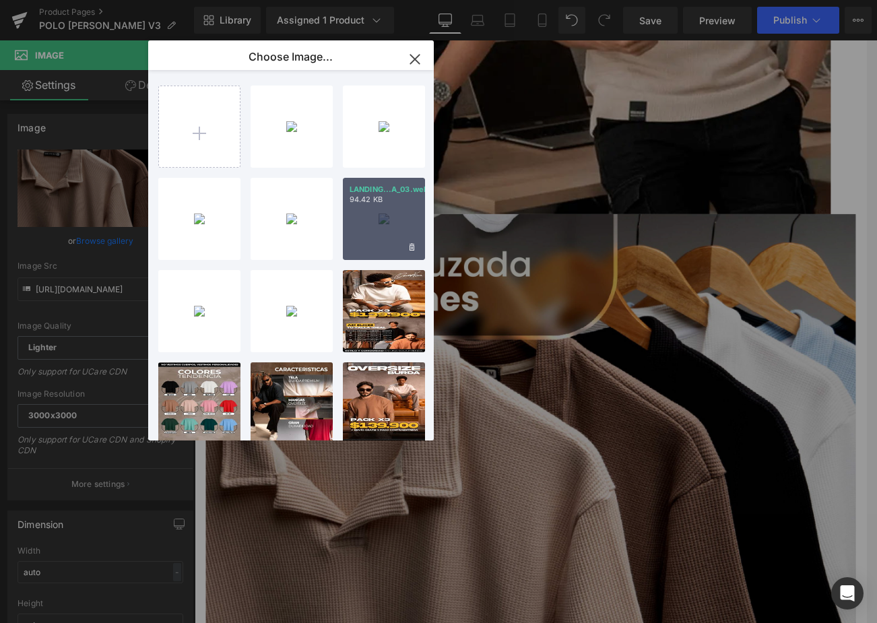
click at [379, 216] on div "LANDING...A_03.webp 94.42 KB" at bounding box center [384, 219] width 82 height 82
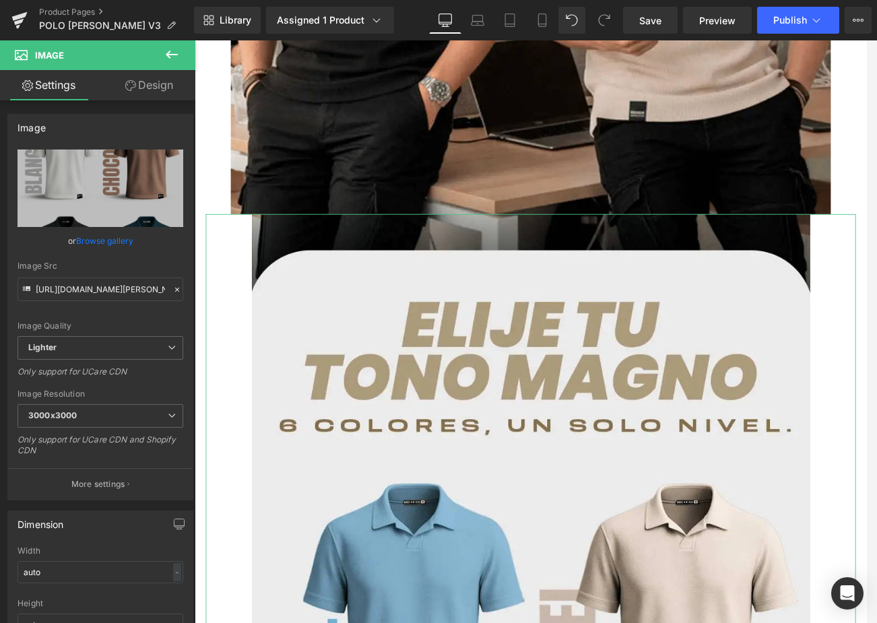
click at [141, 94] on link "Design" at bounding box center [149, 85] width 98 height 30
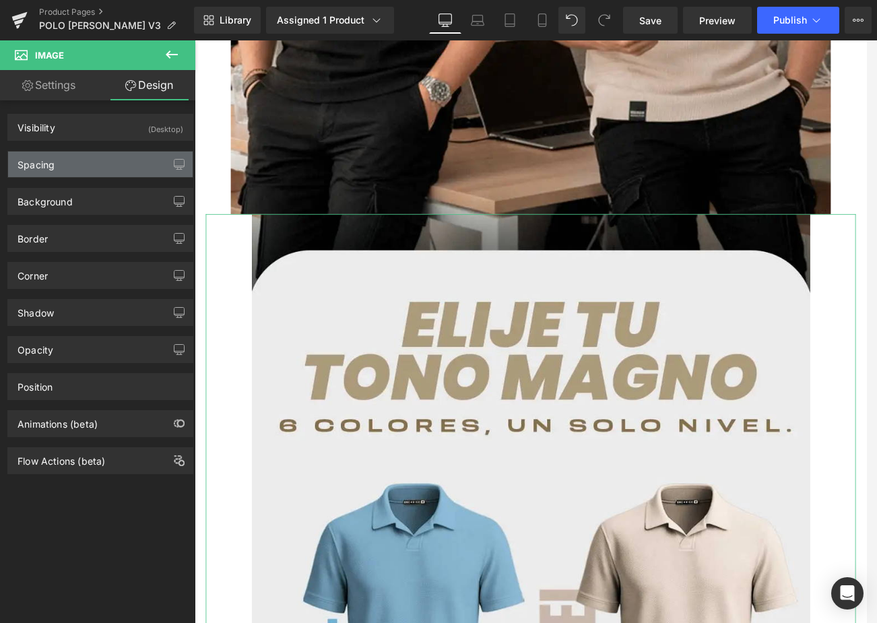
click at [61, 159] on div "Spacing" at bounding box center [100, 165] width 185 height 26
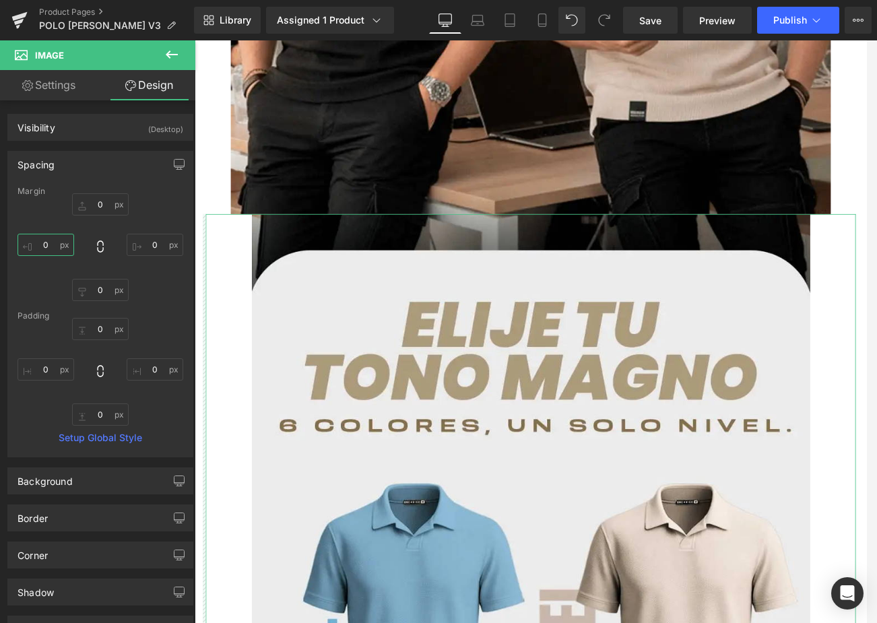
click at [51, 243] on input "0" at bounding box center [46, 245] width 57 height 22
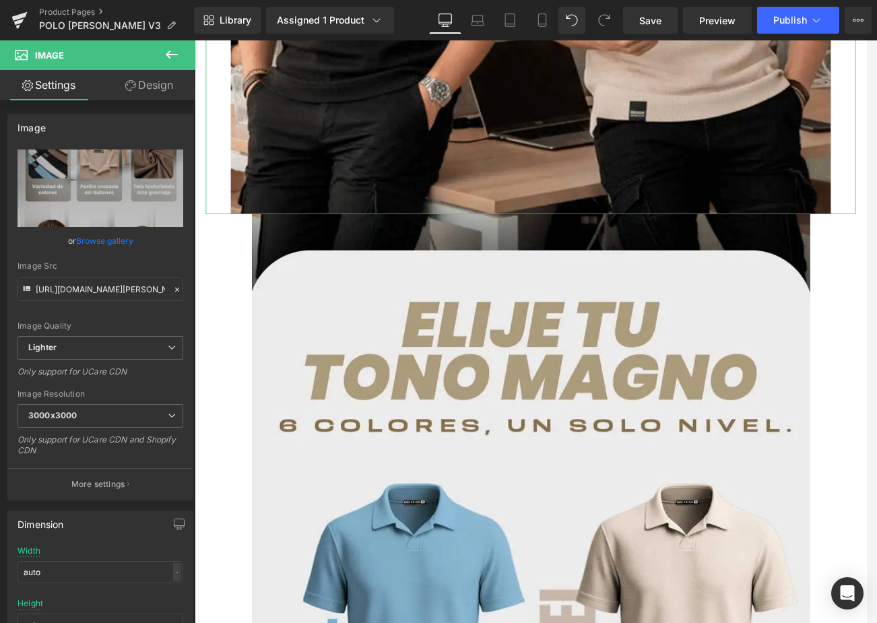
click at [156, 92] on link "Design" at bounding box center [149, 85] width 98 height 30
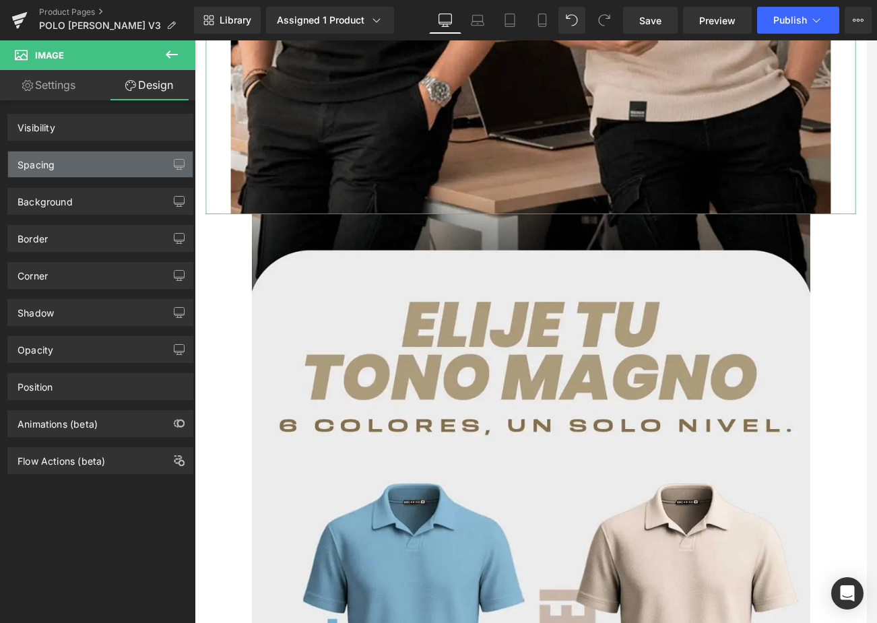
click at [70, 163] on div "Spacing" at bounding box center [100, 165] width 185 height 26
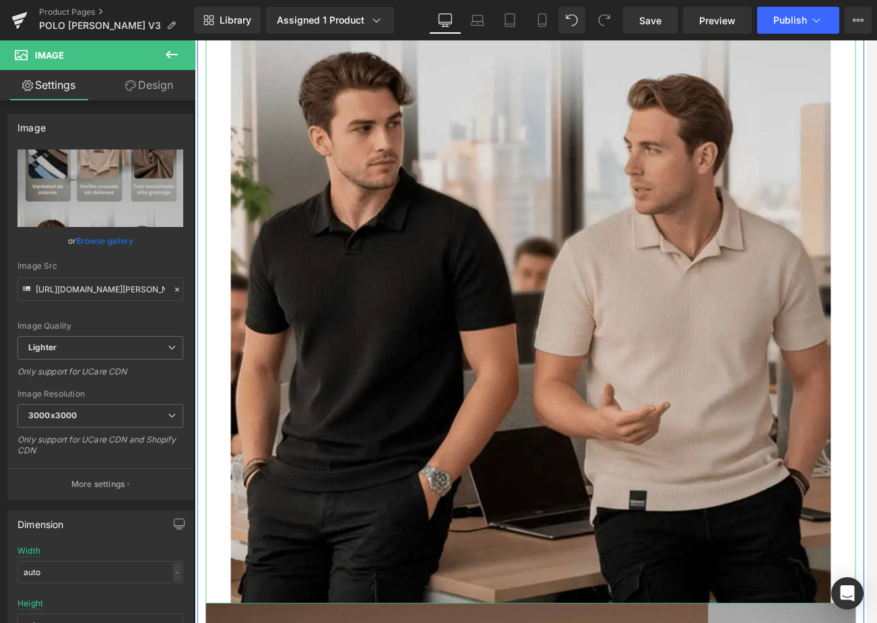
scroll to position [1751, 0]
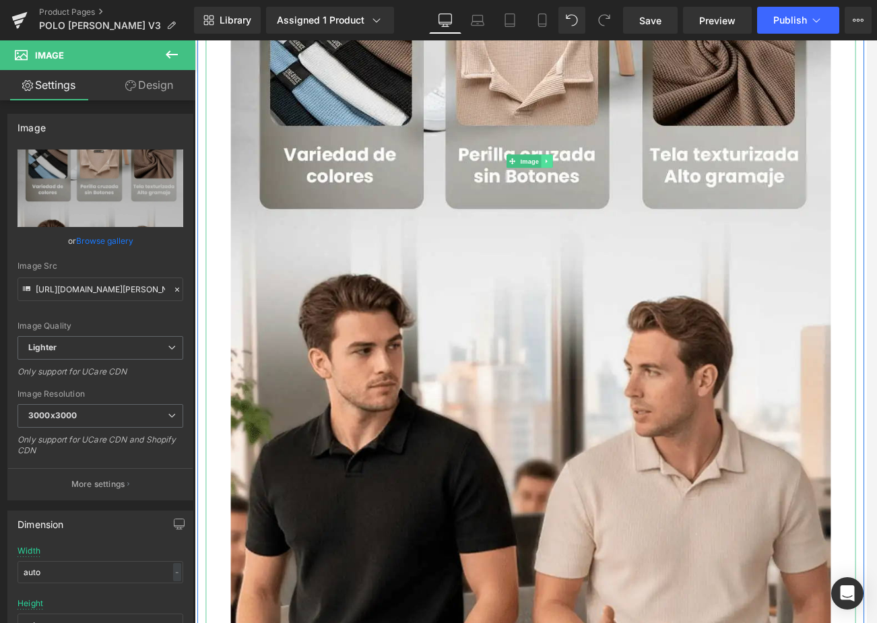
click at [618, 188] on icon at bounding box center [621, 187] width 7 height 8
click at [614, 185] on icon at bounding box center [614, 186] width 7 height 7
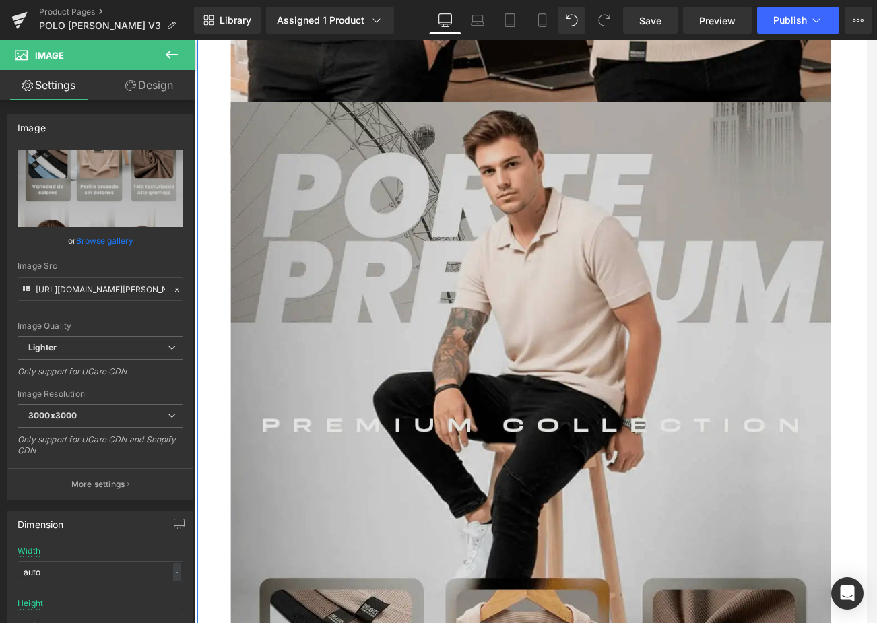
scroll to position [2586, 0]
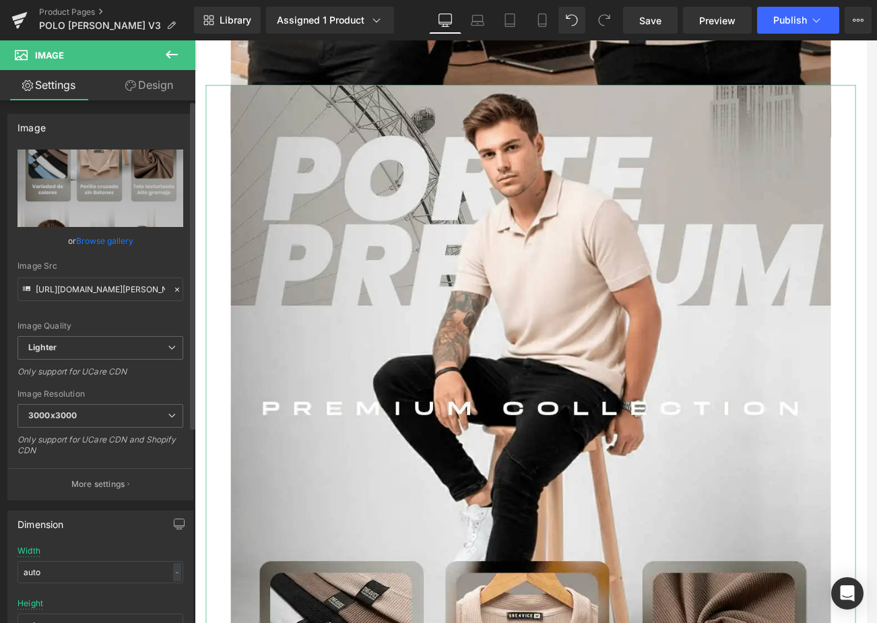
click at [104, 238] on link "Browse gallery" at bounding box center [104, 241] width 57 height 24
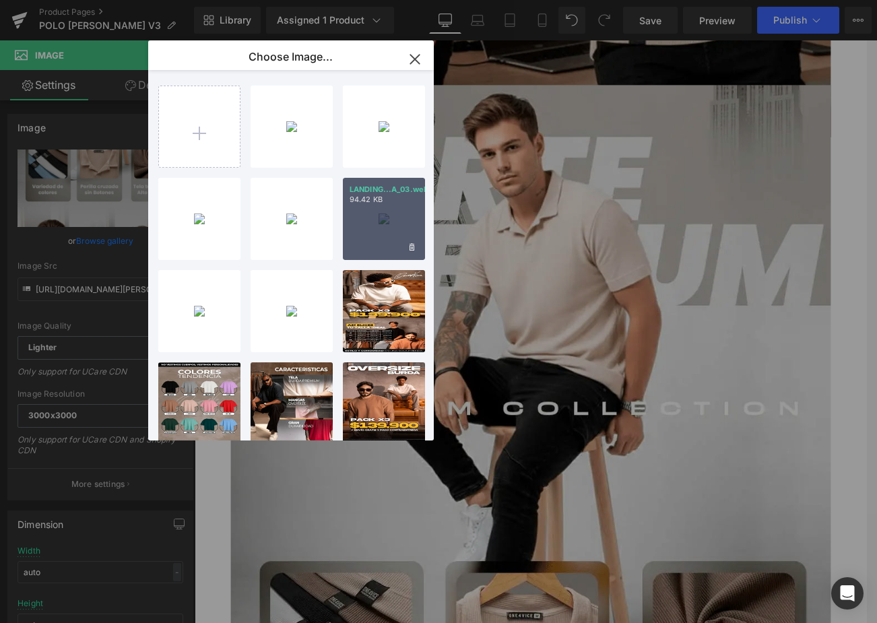
click at [360, 224] on div "LANDING...A_03.webp 94.42 KB" at bounding box center [384, 219] width 82 height 82
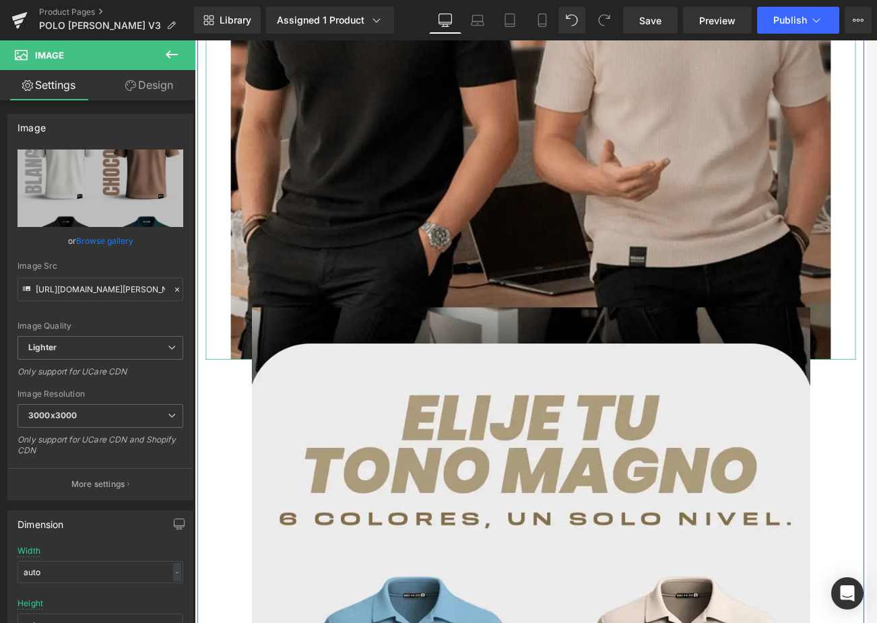
scroll to position [2249, 0]
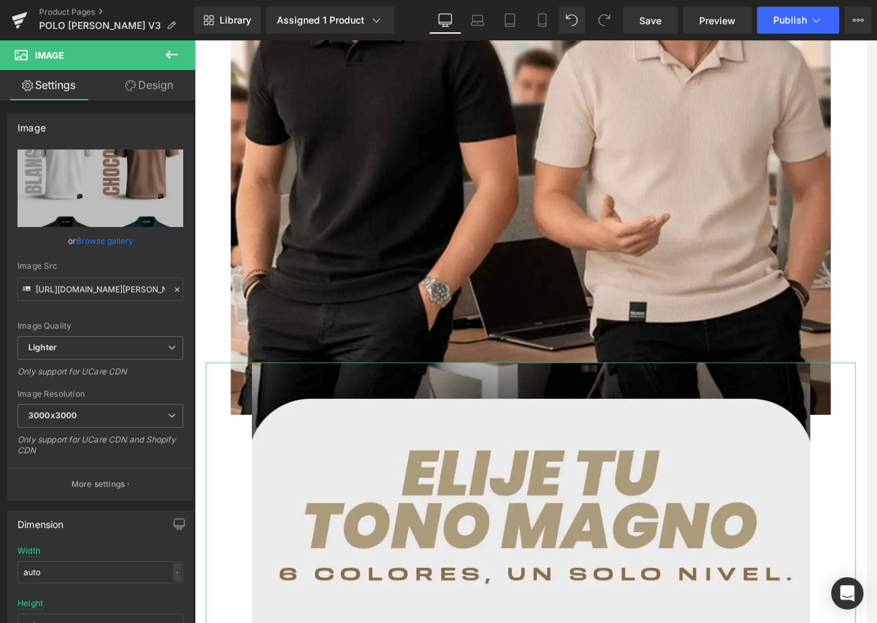
click at [164, 85] on link "Design" at bounding box center [149, 85] width 98 height 30
click at [0, 0] on div "Spacing" at bounding box center [0, 0] width 0 height 0
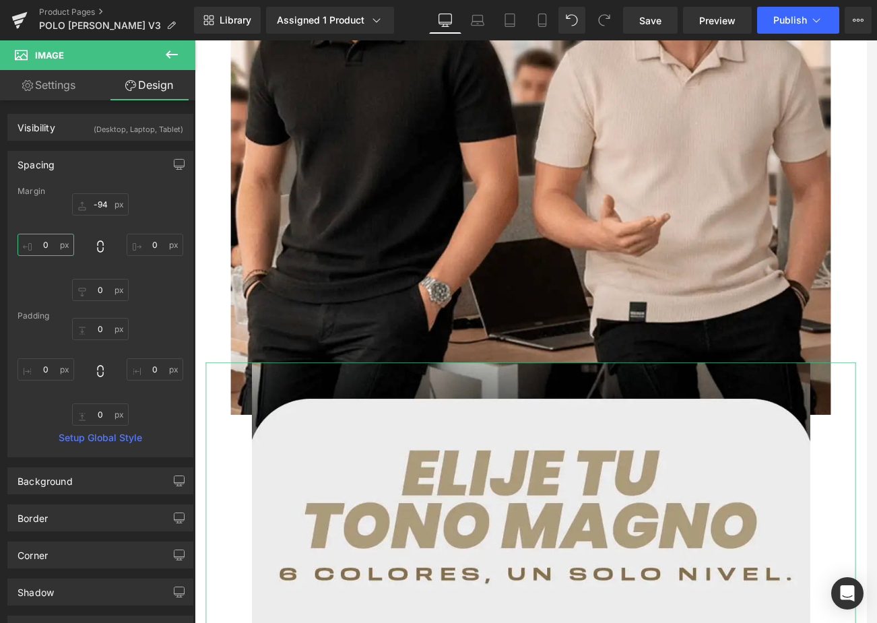
click at [50, 245] on input "0" at bounding box center [46, 245] width 57 height 22
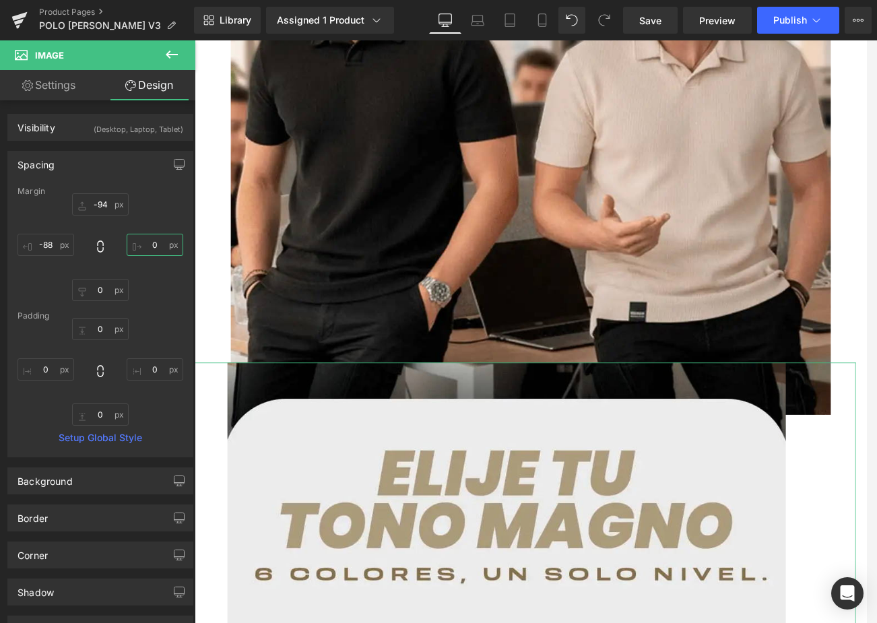
click at [151, 247] on input "0" at bounding box center [155, 245] width 57 height 22
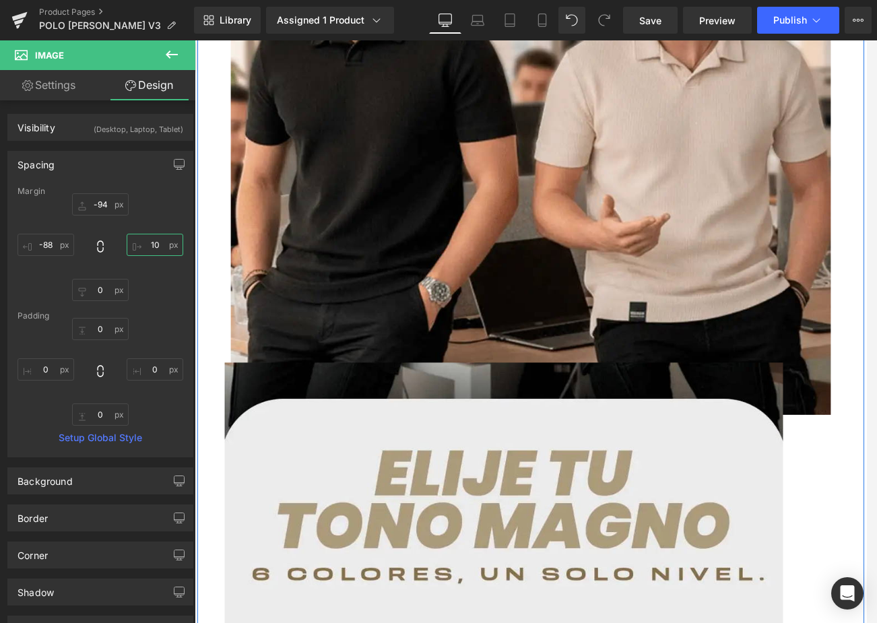
scroll to position [2182, 0]
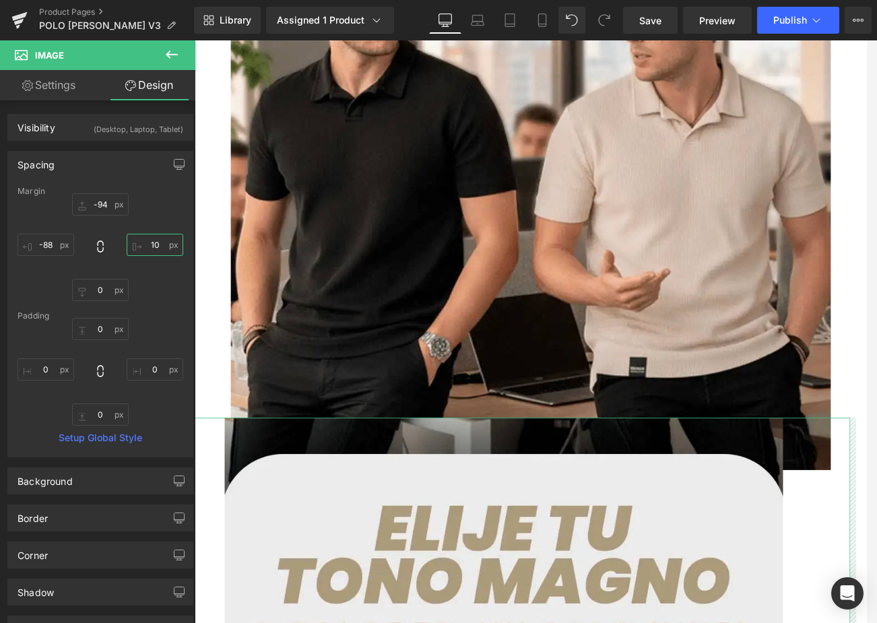
drag, startPoint x: 159, startPoint y: 245, endPoint x: 133, endPoint y: 244, distance: 25.6
click at [133, 244] on input "10" at bounding box center [155, 245] width 57 height 22
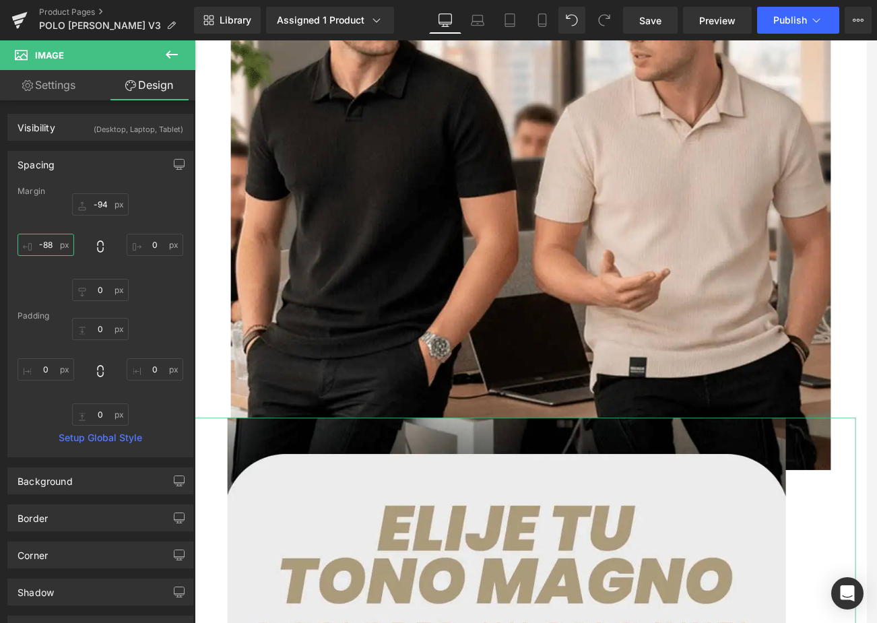
click at [51, 240] on input "-88" at bounding box center [46, 245] width 57 height 22
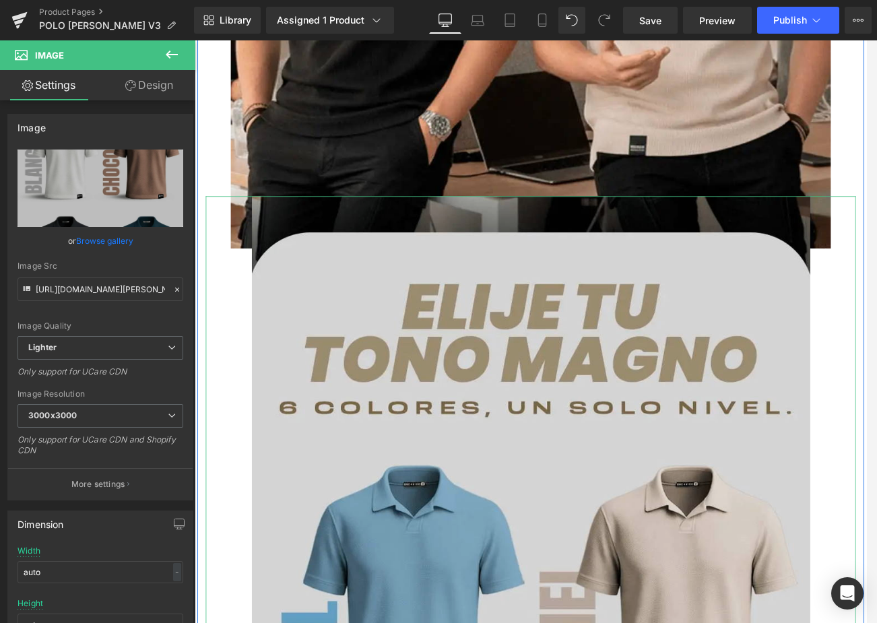
scroll to position [2653, 0]
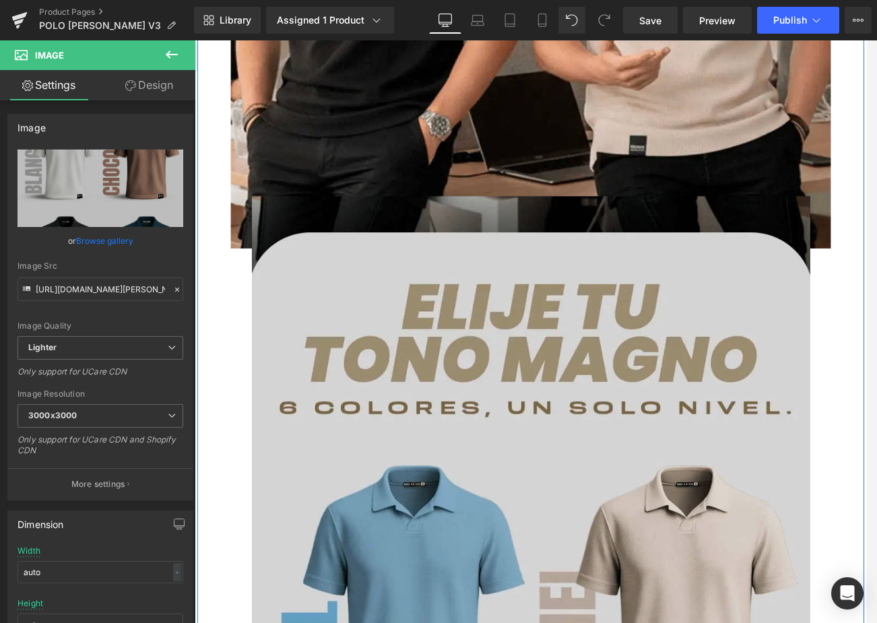
scroll to position [2249, 0]
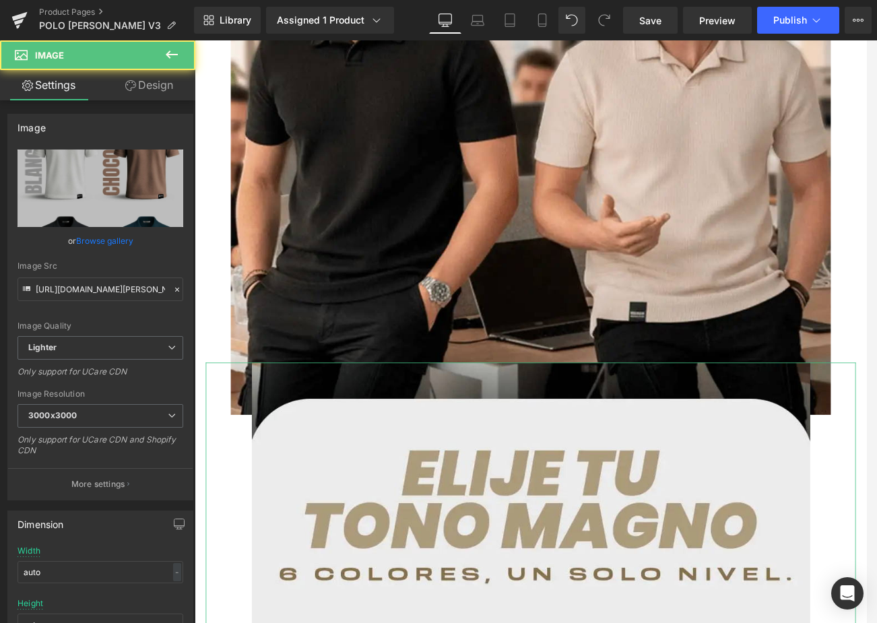
click at [164, 90] on link "Design" at bounding box center [149, 85] width 98 height 30
click at [0, 0] on div "Spacing" at bounding box center [0, 0] width 0 height 0
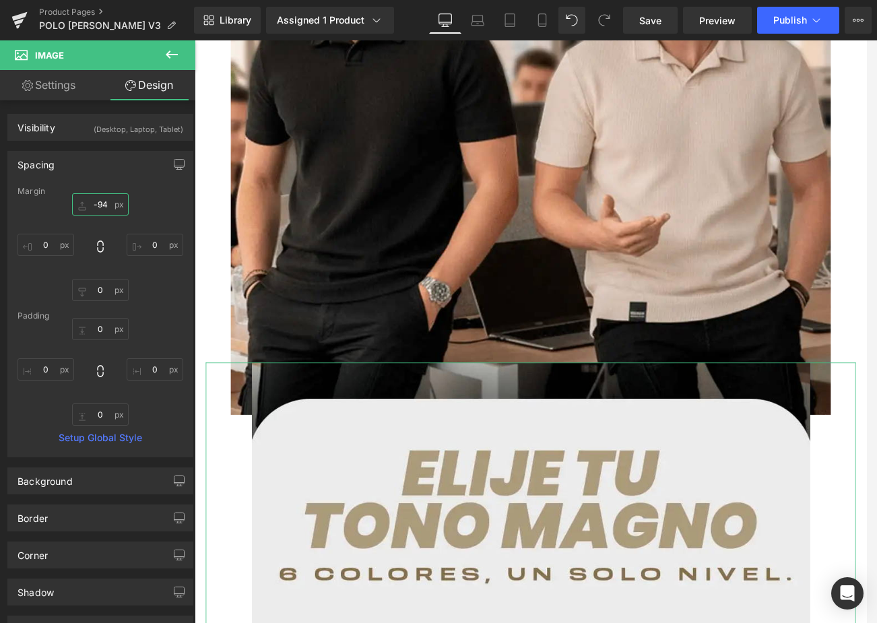
click at [102, 201] on input "-94" at bounding box center [100, 204] width 57 height 22
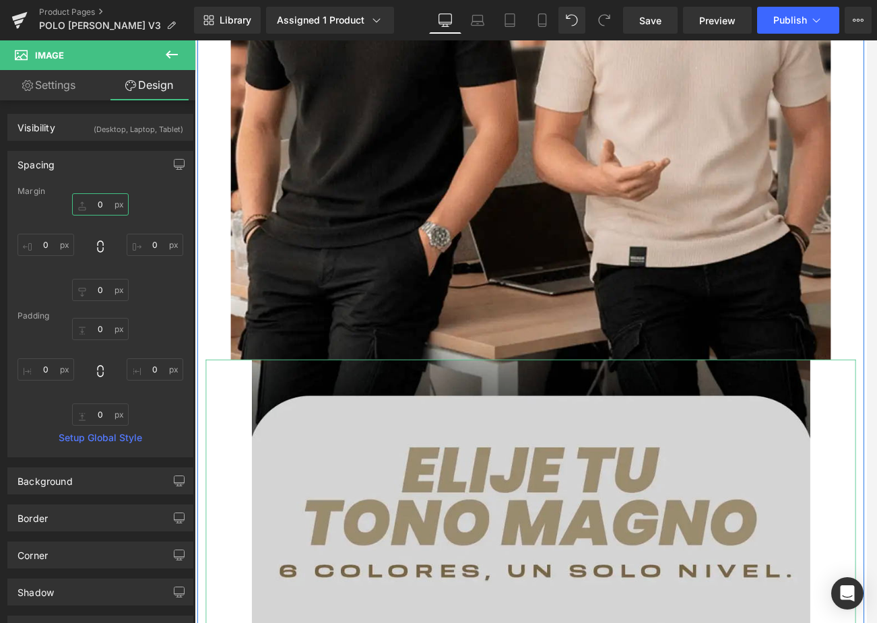
scroll to position [2451, 0]
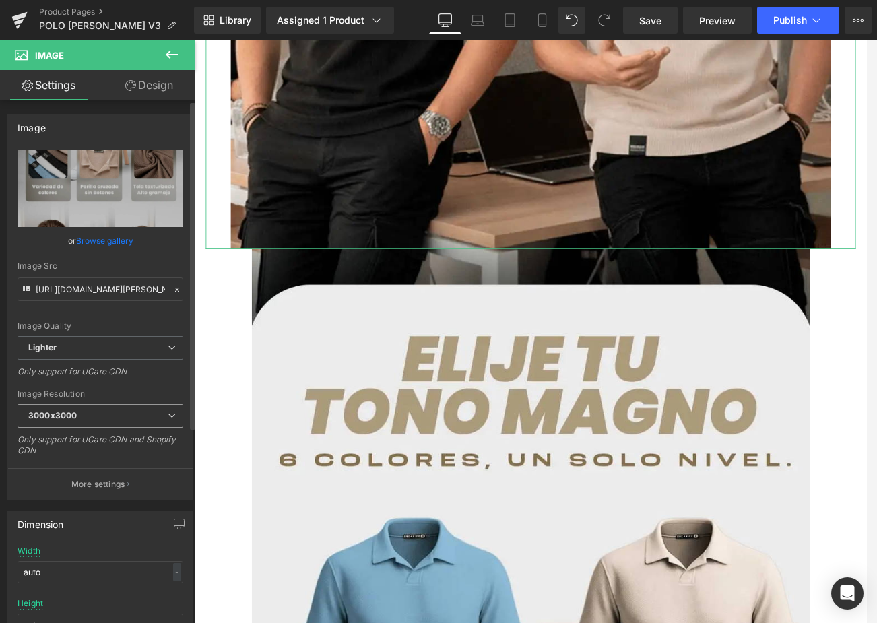
click at [98, 412] on span "3000x3000" at bounding box center [101, 416] width 166 height 24
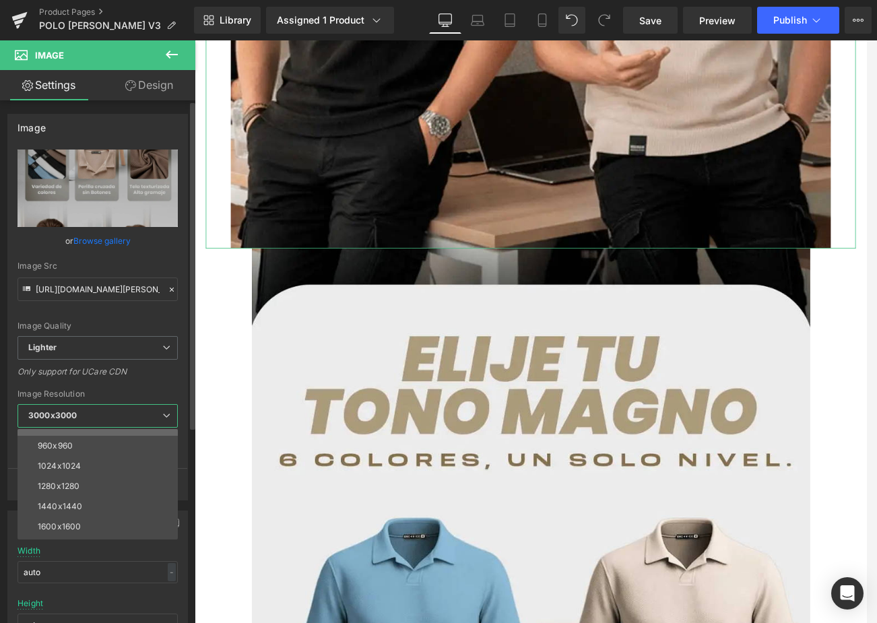
scroll to position [193, 0]
click at [76, 509] on div "2560x2560" at bounding box center [60, 508] width 44 height 9
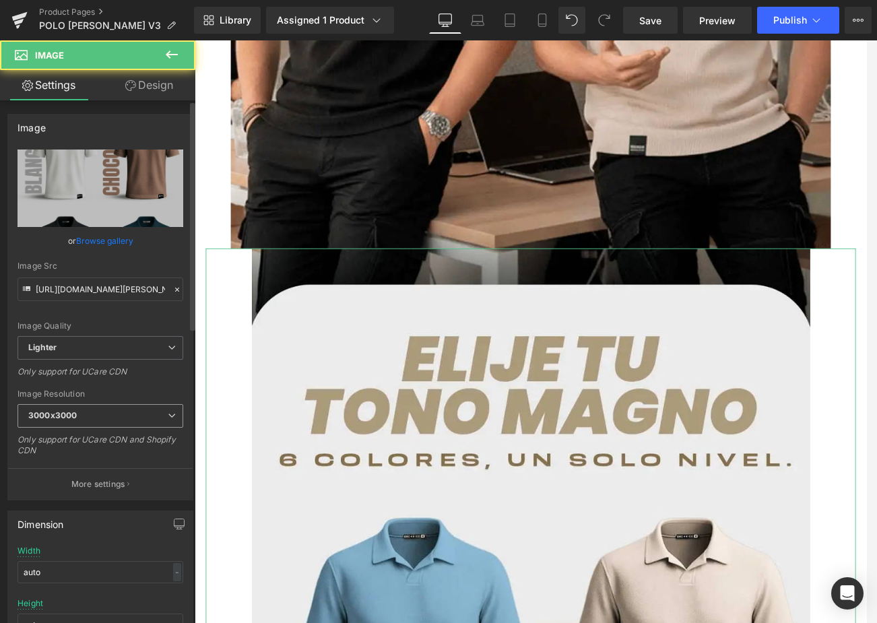
click at [75, 416] on b "3000x3000" at bounding box center [52, 415] width 48 height 10
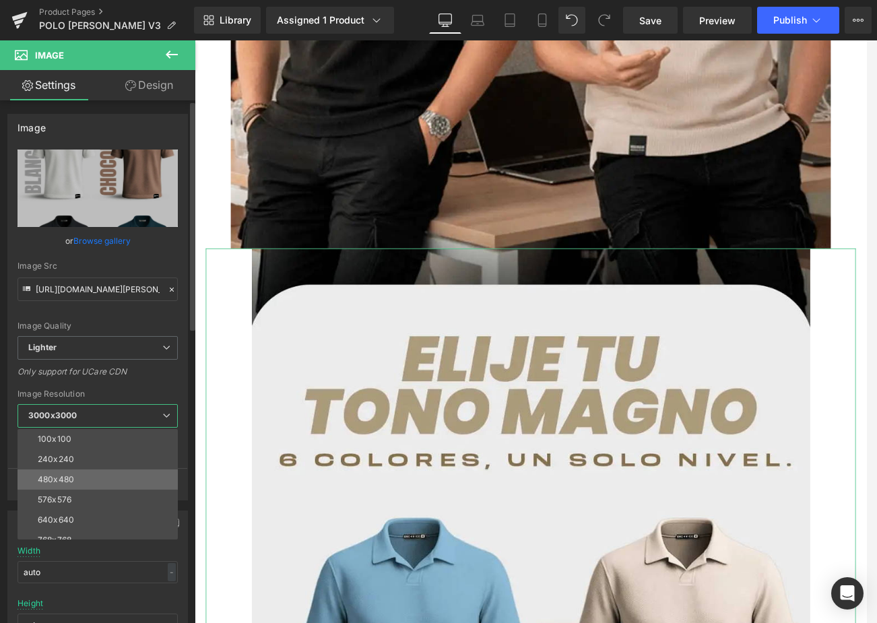
click at [61, 473] on li "480x480" at bounding box center [101, 479] width 166 height 20
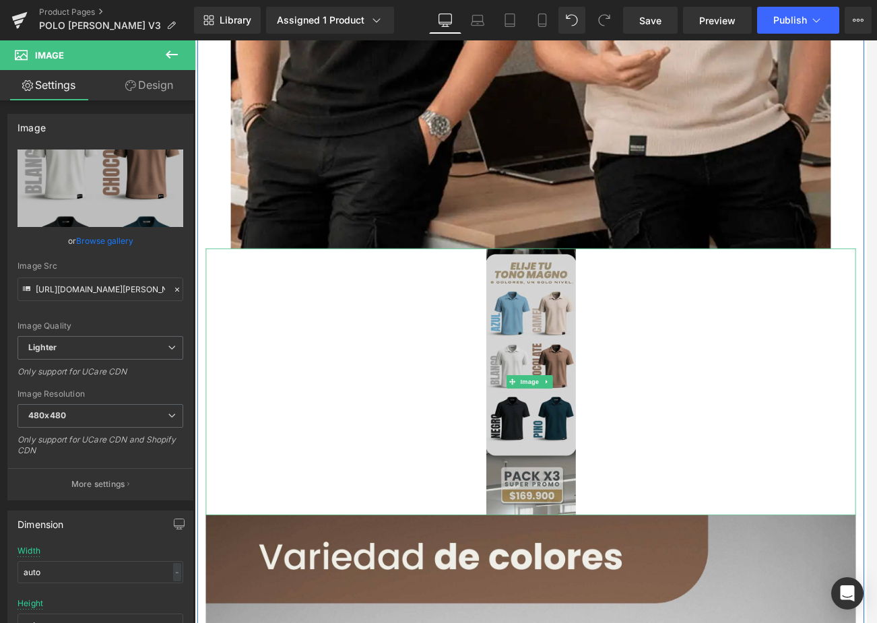
click at [548, 476] on img at bounding box center [602, 453] width 108 height 323
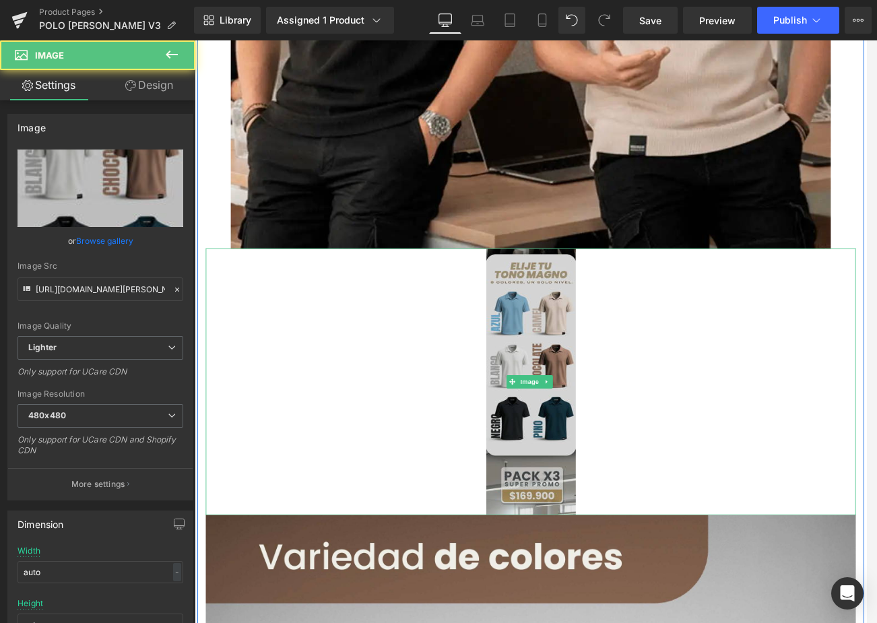
click at [604, 410] on img at bounding box center [602, 453] width 108 height 323
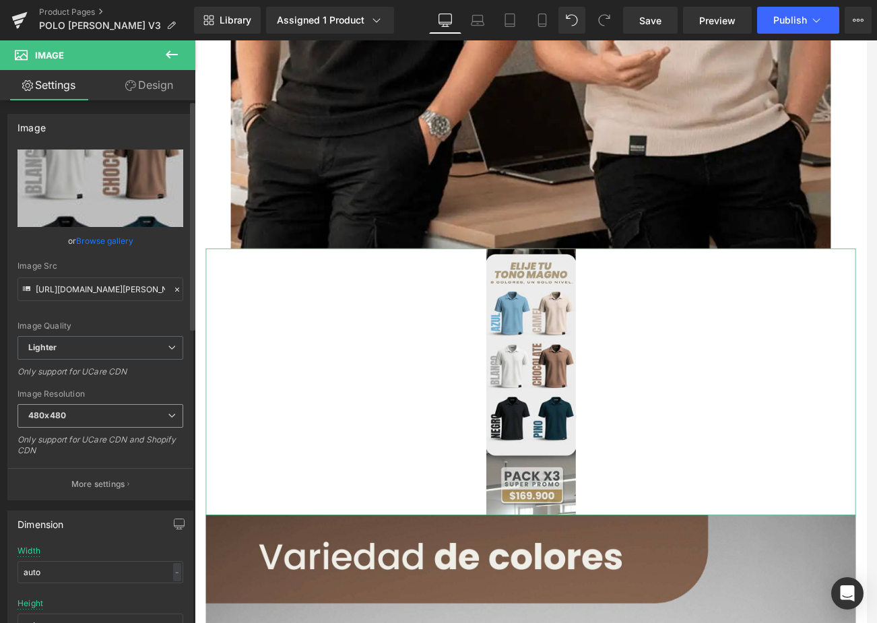
click at [84, 419] on span "480x480" at bounding box center [101, 416] width 166 height 24
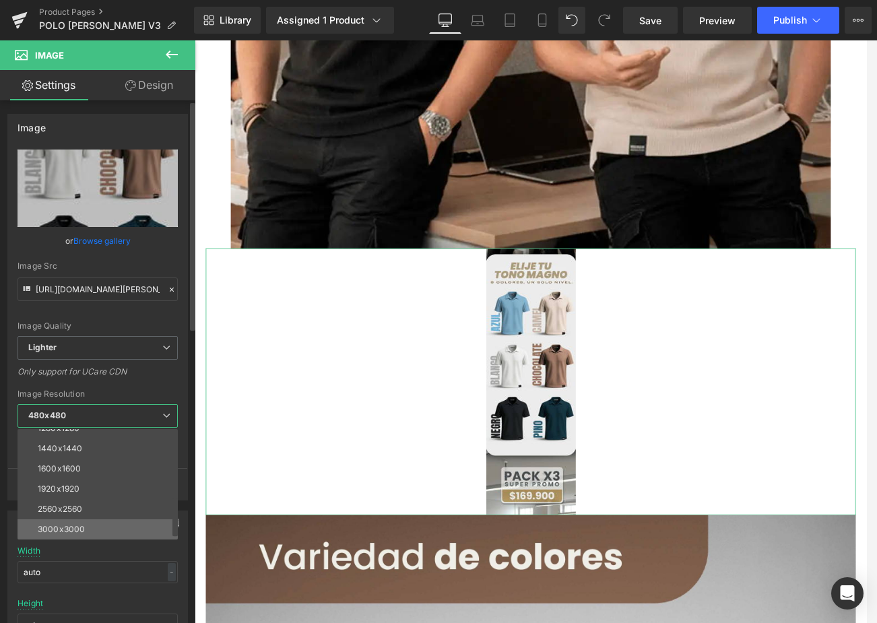
click at [75, 525] on div "3000x3000" at bounding box center [61, 529] width 47 height 9
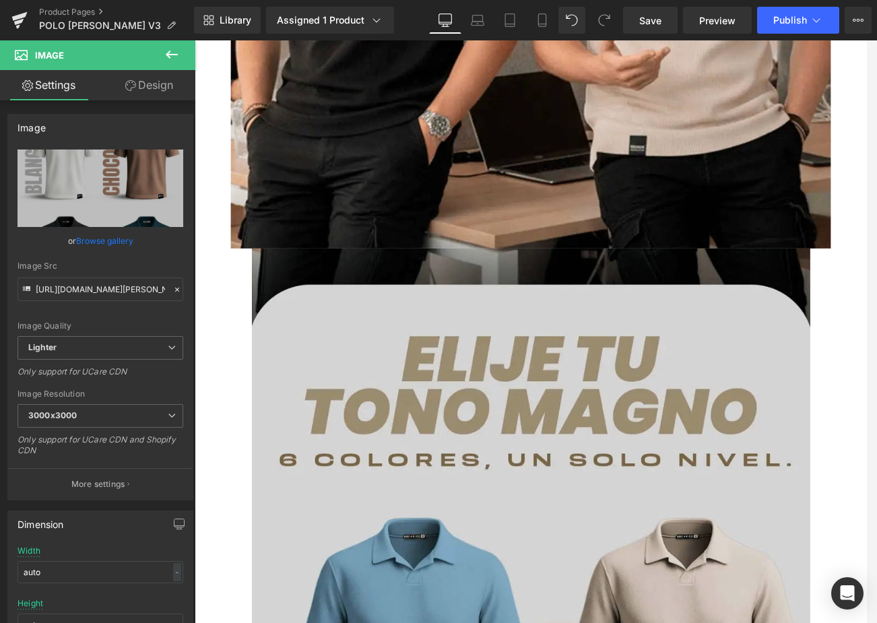
scroll to position [2788, 0]
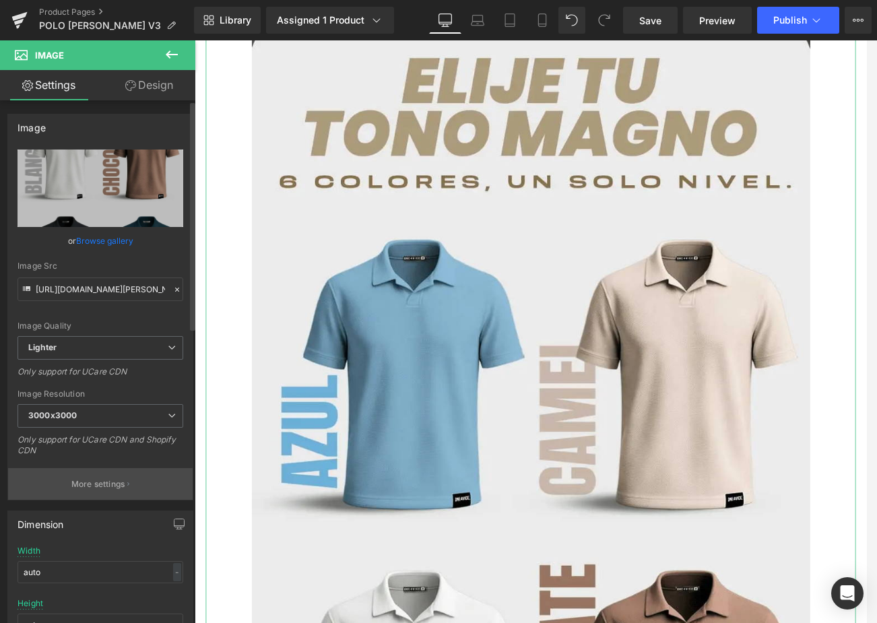
click at [106, 484] on p "More settings" at bounding box center [98, 484] width 54 height 12
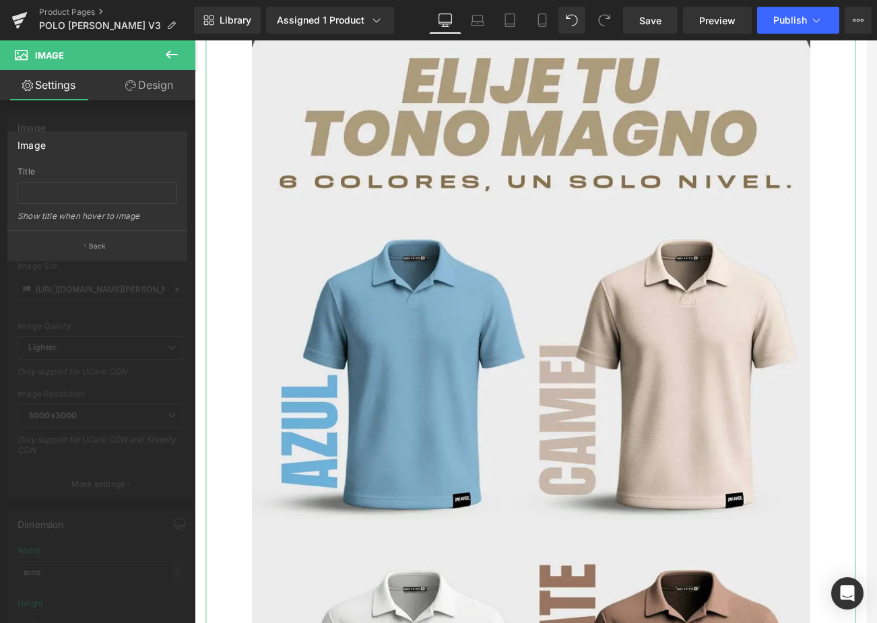
click at [62, 324] on div at bounding box center [97, 334] width 195 height 589
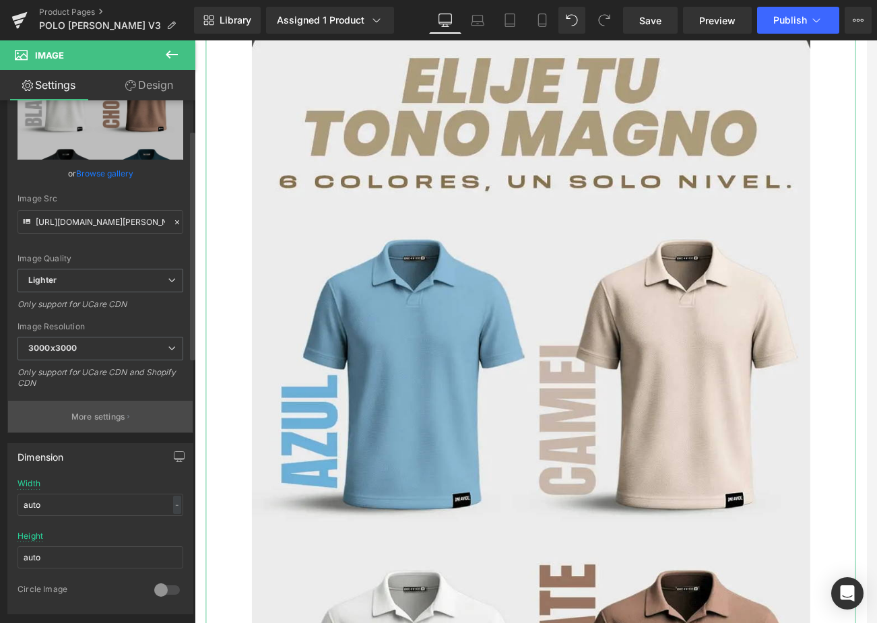
scroll to position [202, 0]
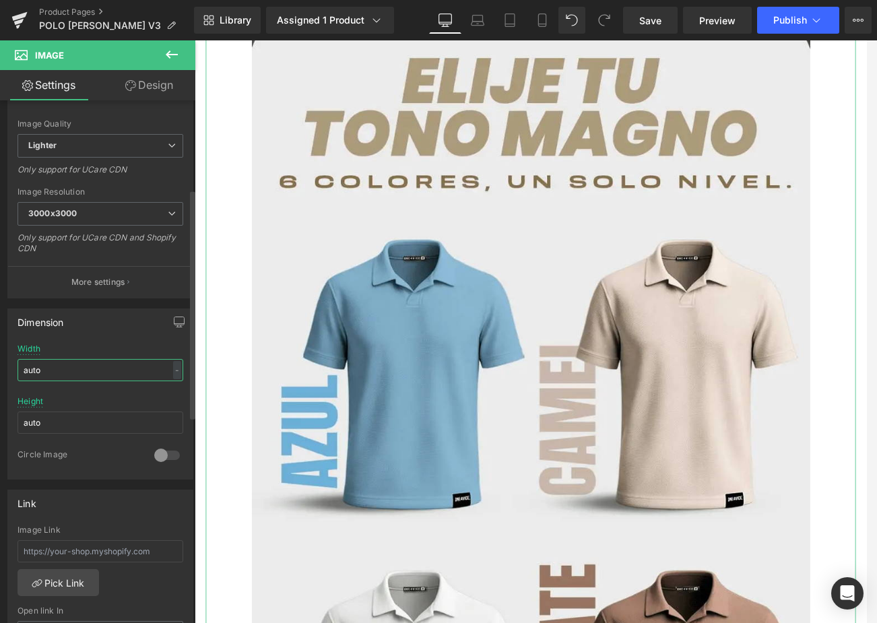
click at [75, 370] on input "auto" at bounding box center [101, 370] width 166 height 22
click at [94, 427] on input "auto" at bounding box center [101, 423] width 166 height 22
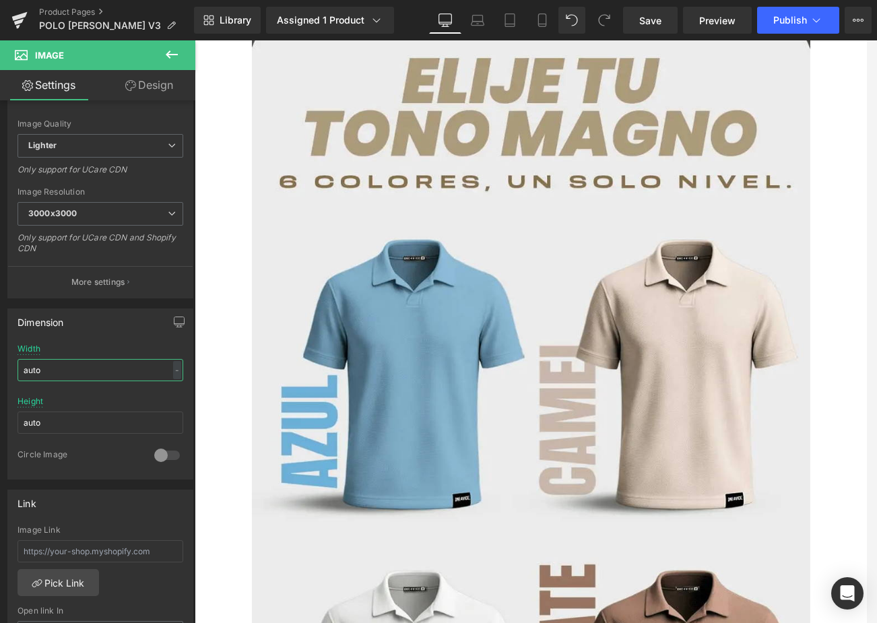
drag, startPoint x: 88, startPoint y: 366, endPoint x: -6, endPoint y: 368, distance: 93.6
click at [0, 368] on html "Button You are previewing how the will restyle your page. You can not edit Elem…" at bounding box center [438, 311] width 877 height 623
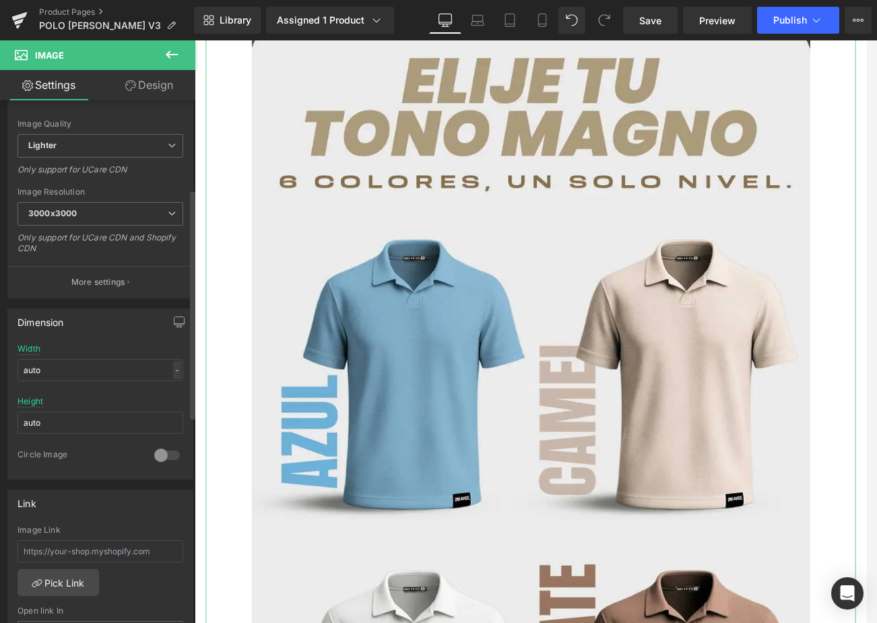
click at [173, 370] on div "-" at bounding box center [177, 370] width 8 height 18
click at [170, 391] on li "%" at bounding box center [174, 391] width 17 height 20
click at [68, 377] on input "auto" at bounding box center [101, 370] width 166 height 22
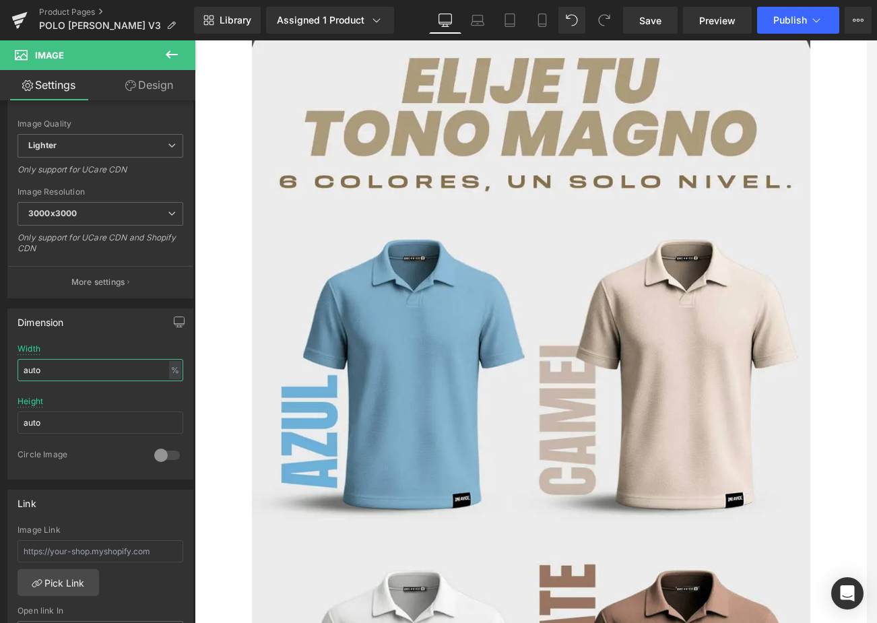
drag, startPoint x: 71, startPoint y: 372, endPoint x: -6, endPoint y: 372, distance: 76.8
click at [0, 372] on html "Button You are previewing how the will restyle your page. You can not edit Elem…" at bounding box center [438, 311] width 877 height 623
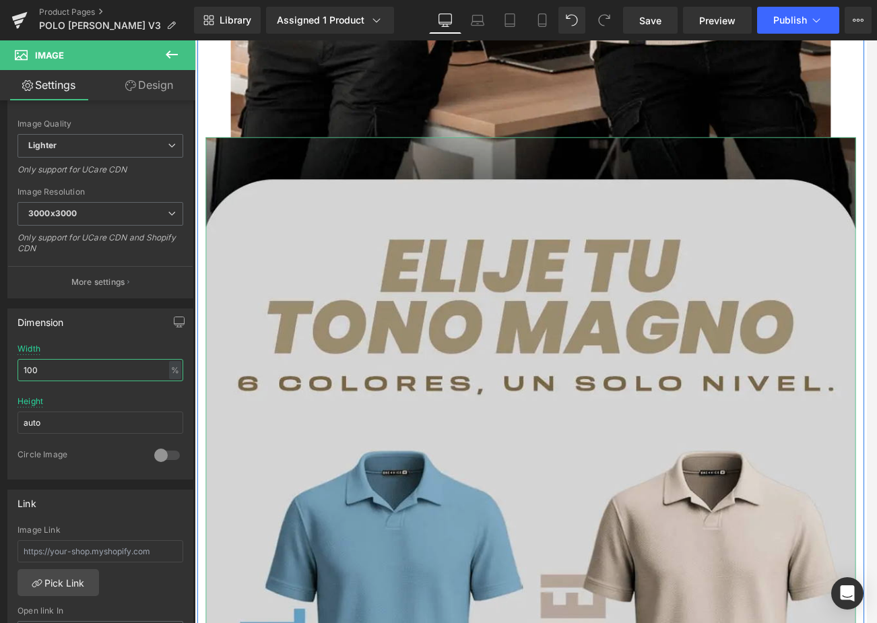
scroll to position [2518, 0]
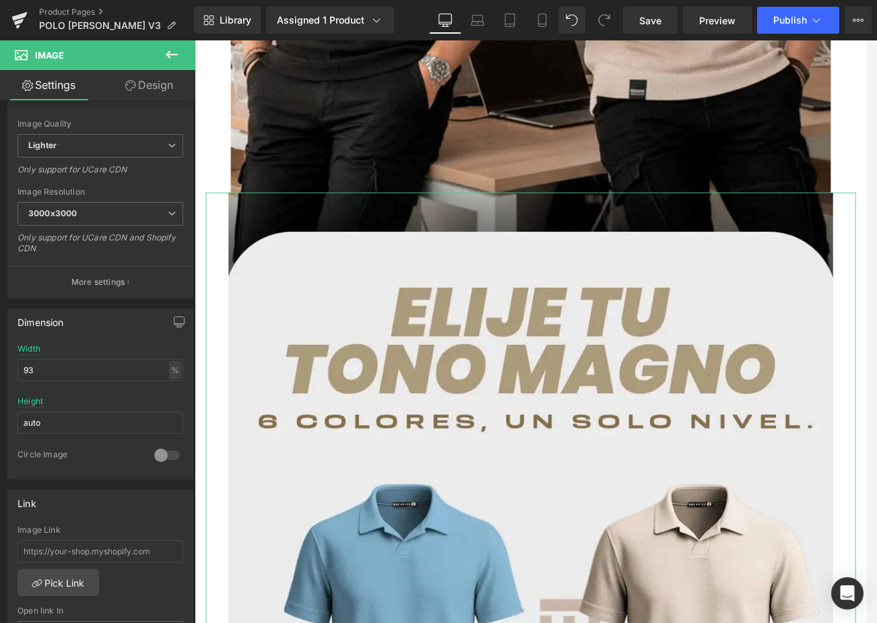
click at [153, 88] on link "Design" at bounding box center [149, 85] width 98 height 30
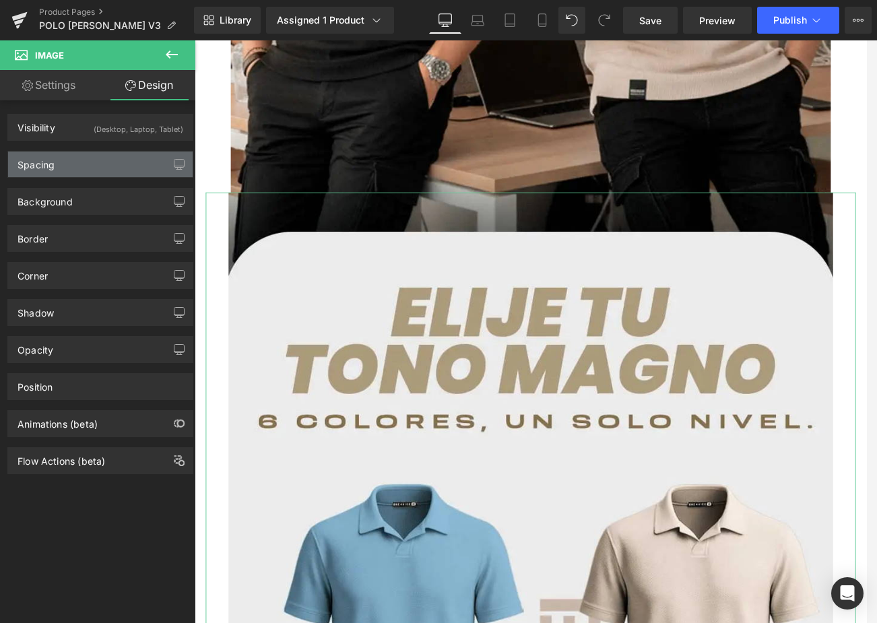
click at [76, 168] on div "Spacing" at bounding box center [100, 165] width 185 height 26
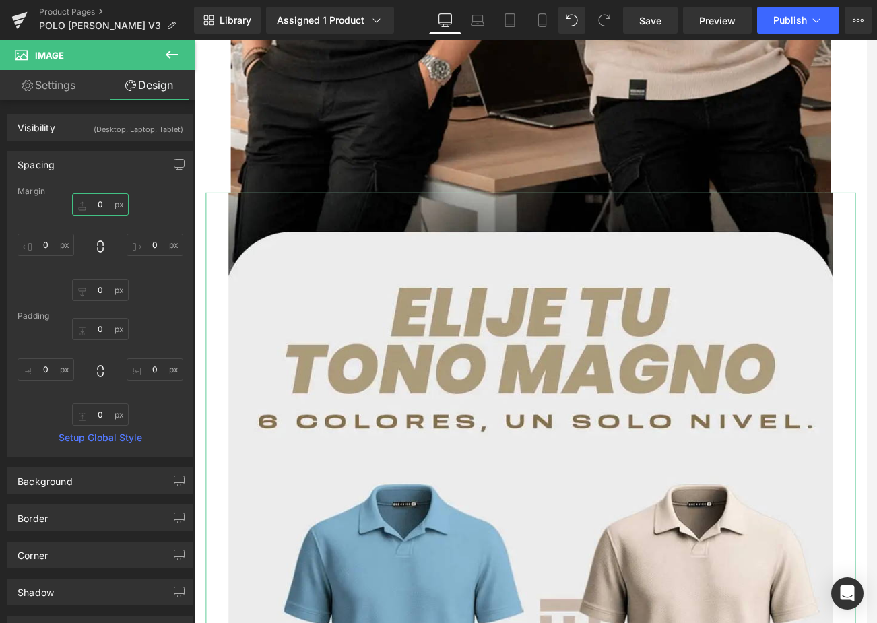
click at [99, 203] on input "0" at bounding box center [100, 204] width 57 height 22
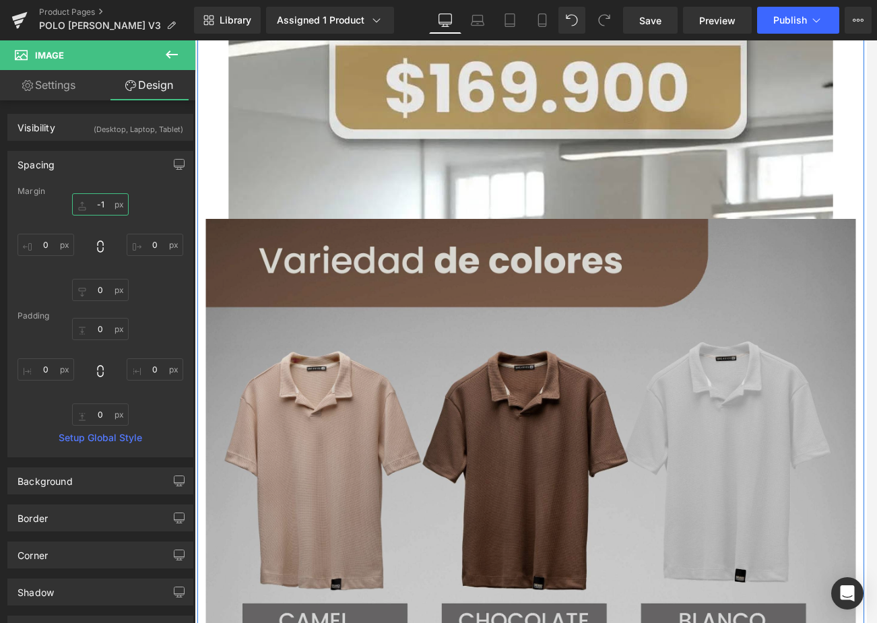
scroll to position [4741, 0]
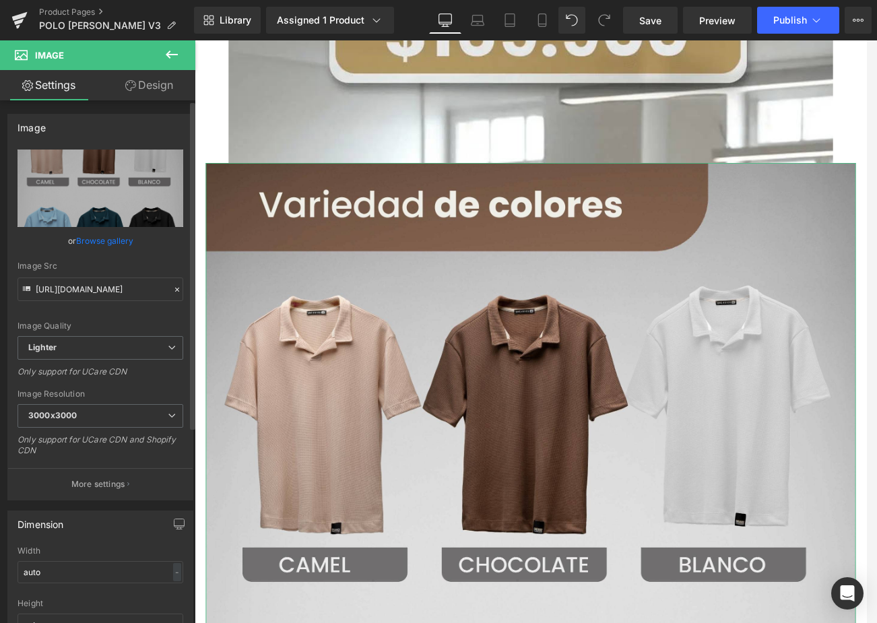
click at [109, 237] on link "Browse gallery" at bounding box center [104, 241] width 57 height 24
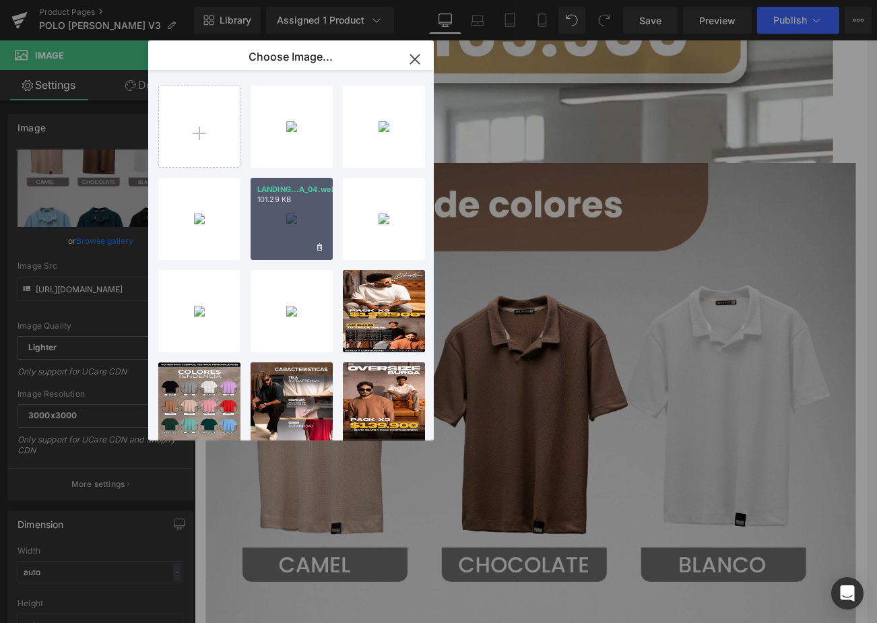
click at [293, 209] on div "LANDING...A_04.webp 101.29 KB" at bounding box center [292, 219] width 82 height 82
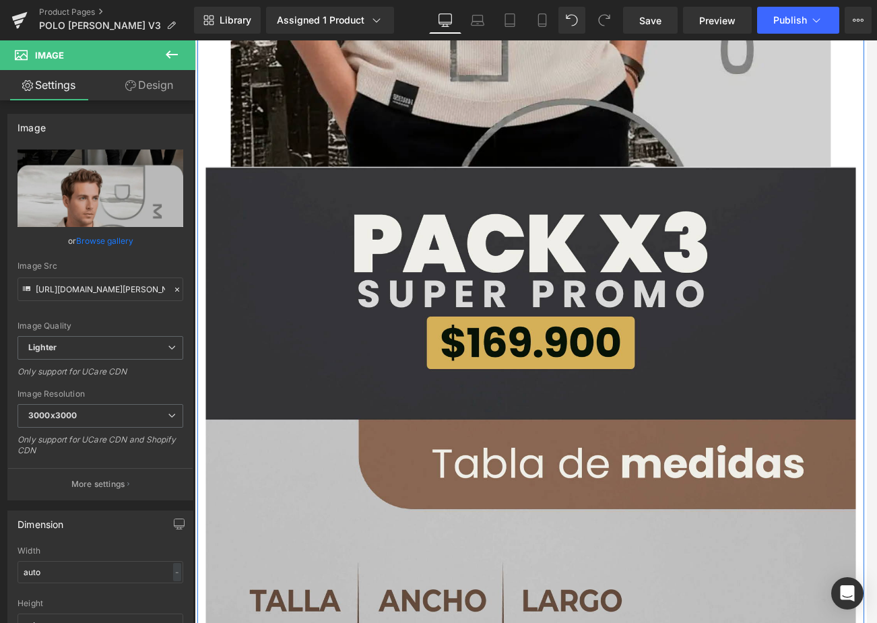
scroll to position [6492, 0]
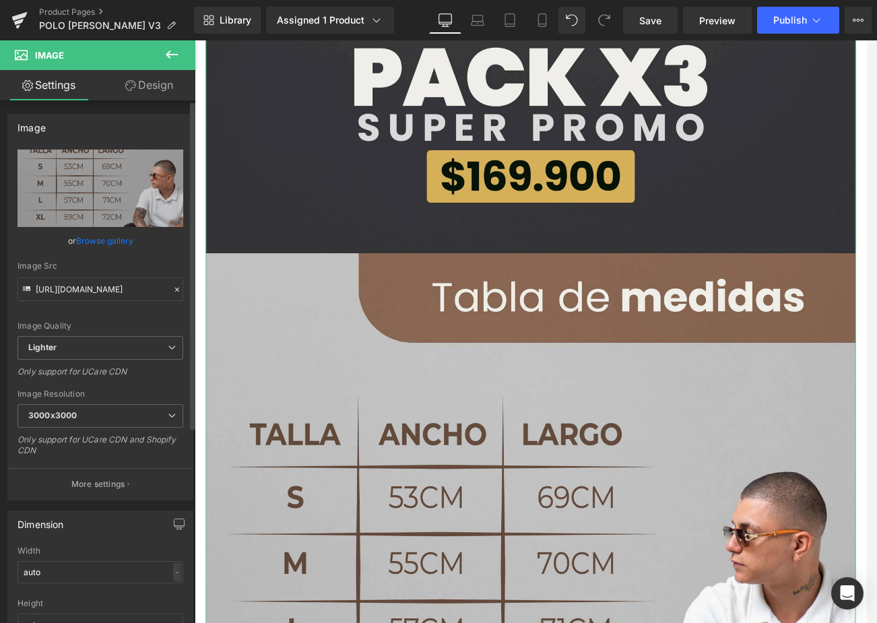
click at [93, 238] on link "Browse gallery" at bounding box center [104, 241] width 57 height 24
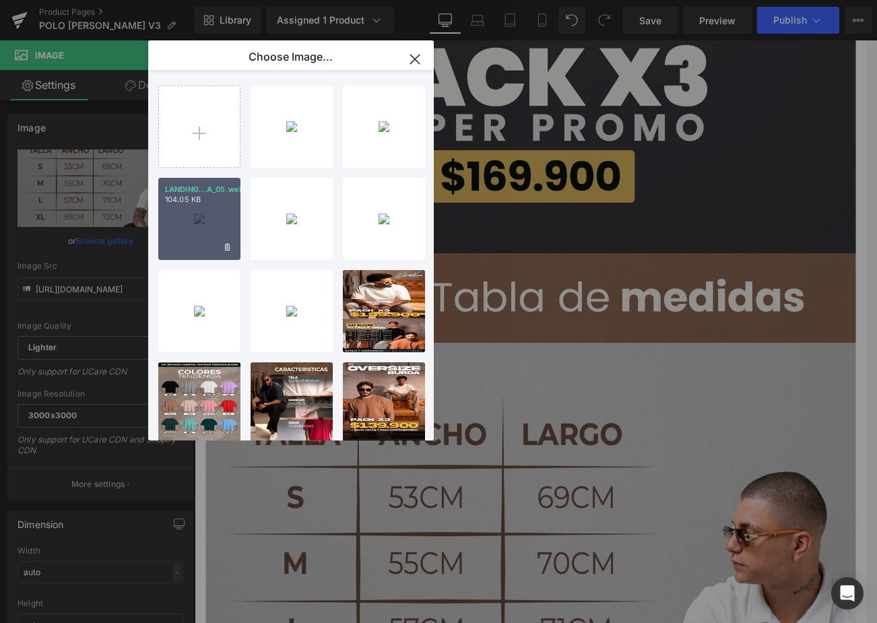
click at [228, 222] on div "LANDING...A_05.webp 104.05 KB" at bounding box center [199, 219] width 82 height 82
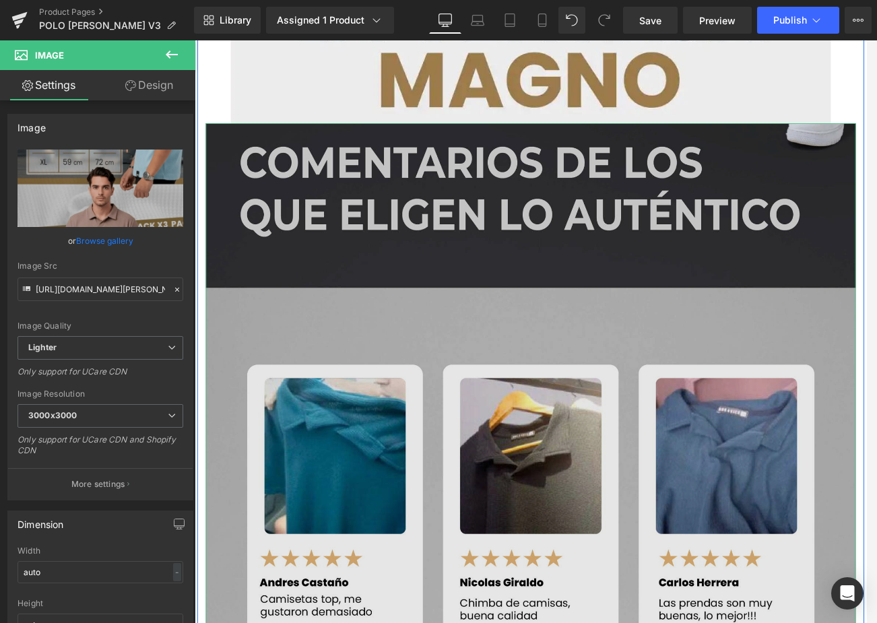
scroll to position [7772, 0]
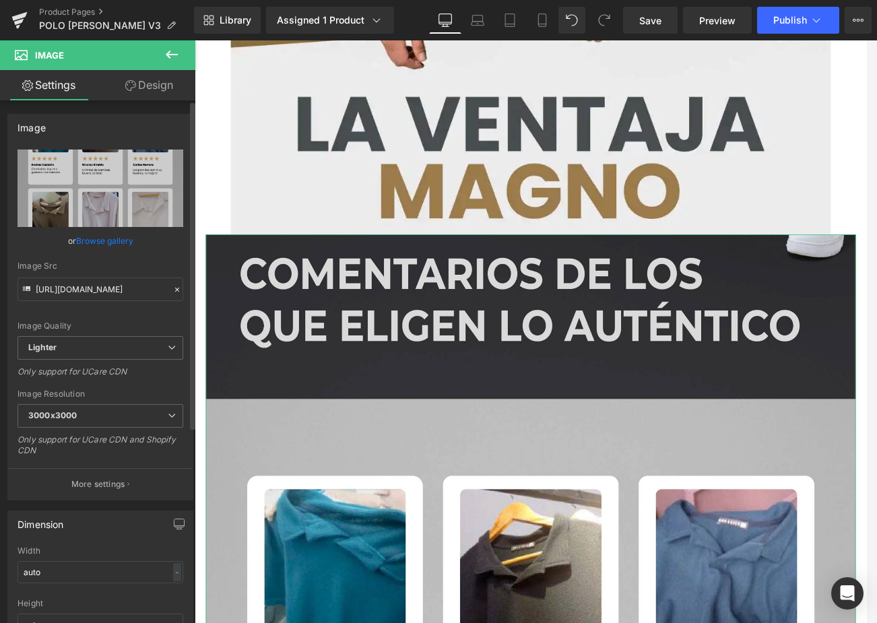
click at [106, 244] on link "Browse gallery" at bounding box center [104, 241] width 57 height 24
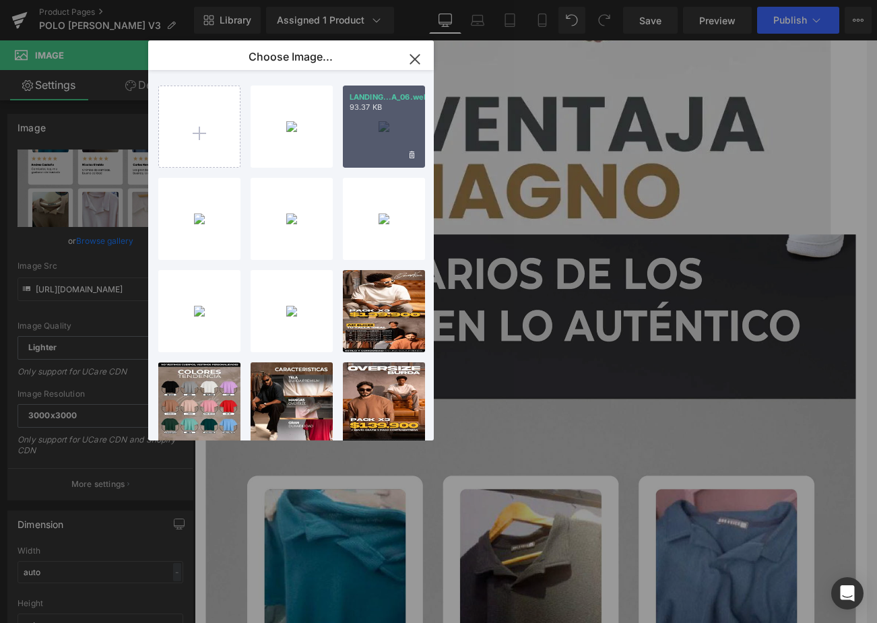
click at [377, 134] on div "LANDING...A_06.webp 93.37 KB" at bounding box center [384, 127] width 82 height 82
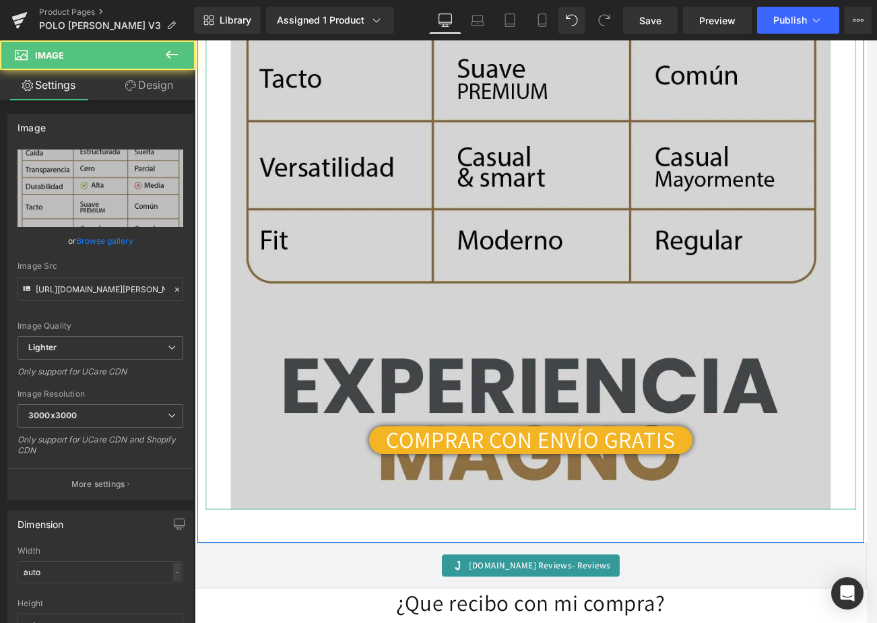
scroll to position [8378, 0]
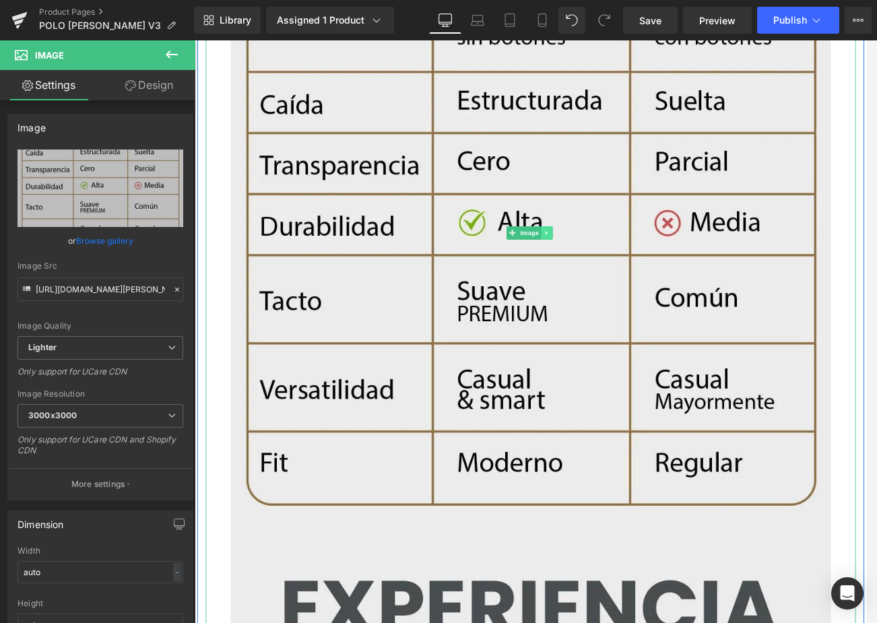
click at [616, 269] on link at bounding box center [621, 274] width 14 height 16
click at [615, 270] on icon at bounding box center [614, 274] width 7 height 8
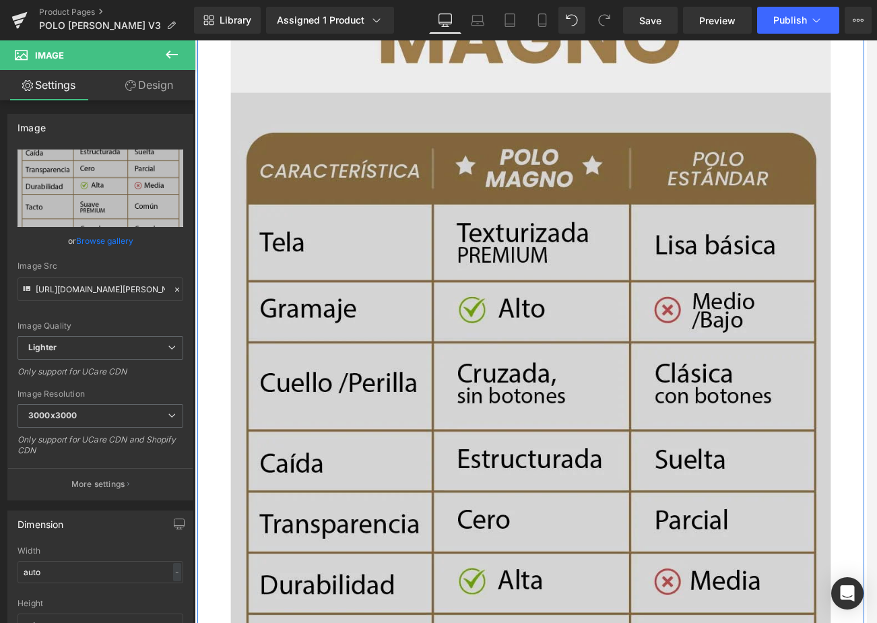
scroll to position [9154, 0]
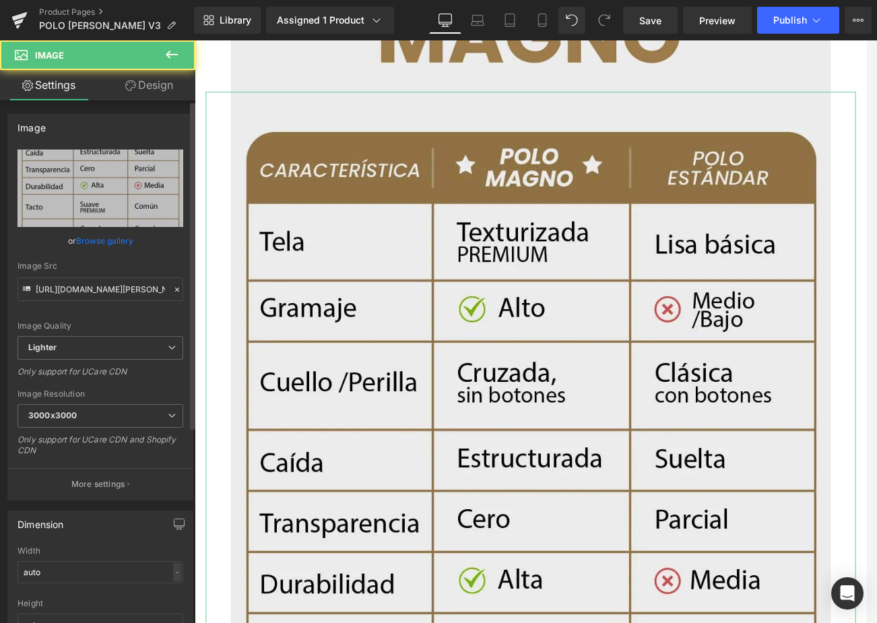
click at [108, 243] on link "Browse gallery" at bounding box center [104, 241] width 57 height 24
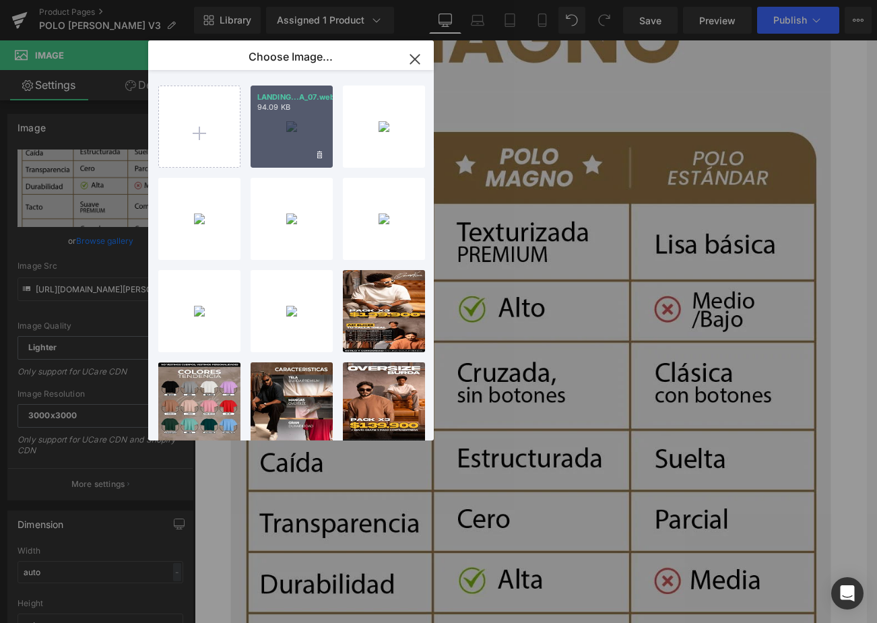
drag, startPoint x: 270, startPoint y: 121, endPoint x: 94, endPoint y: 98, distance: 177.3
click at [270, 121] on div "LANDING...A_07.webp 94.09 KB" at bounding box center [292, 127] width 82 height 82
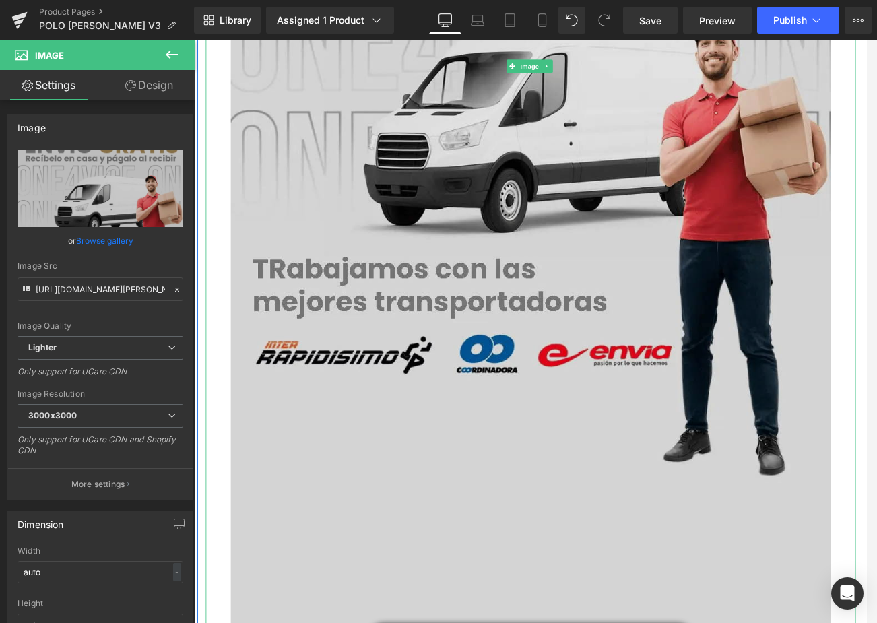
scroll to position [10232, 0]
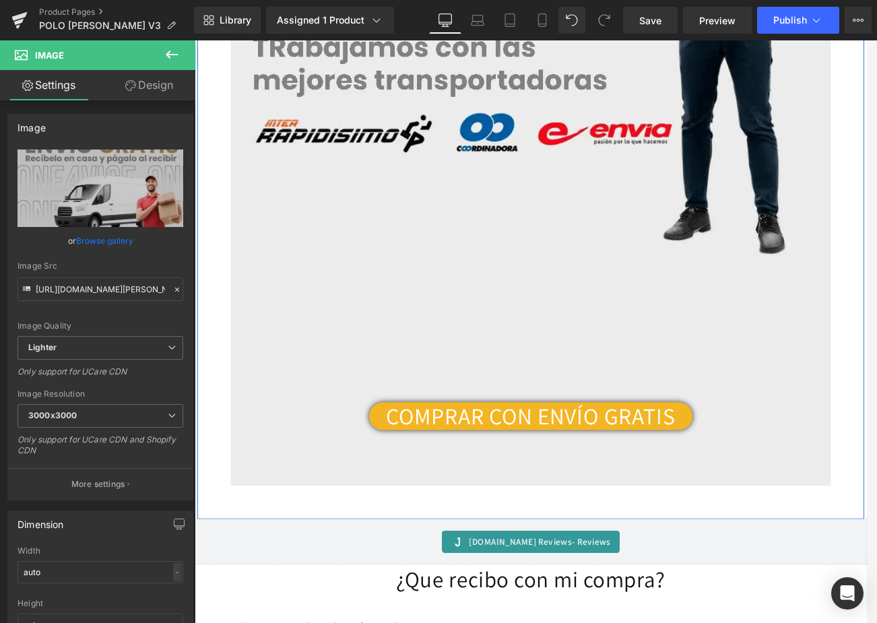
click at [775, 480] on link "COMPRAR CON ENVÍO GRATIS" at bounding box center [602, 495] width 392 height 33
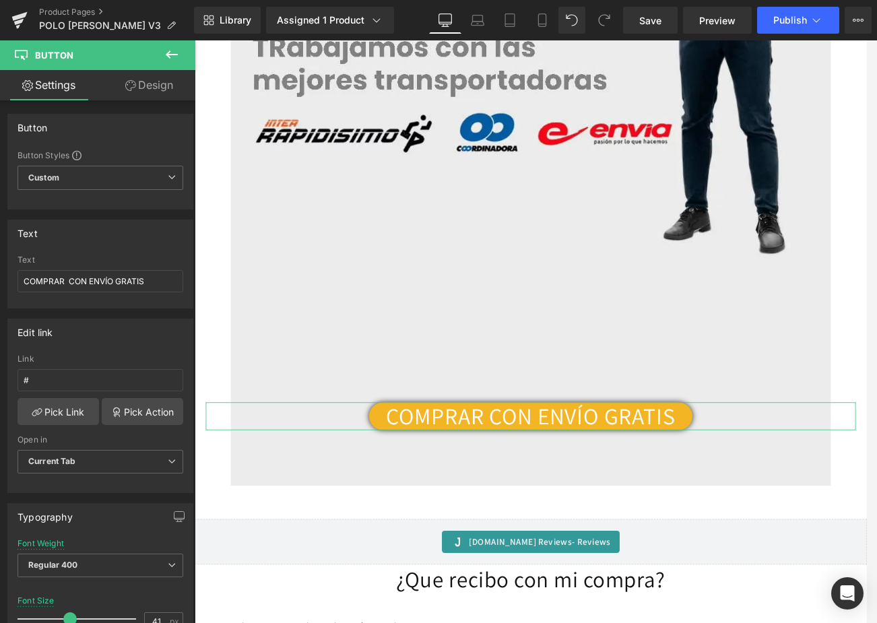
click at [153, 82] on link "Design" at bounding box center [149, 85] width 98 height 30
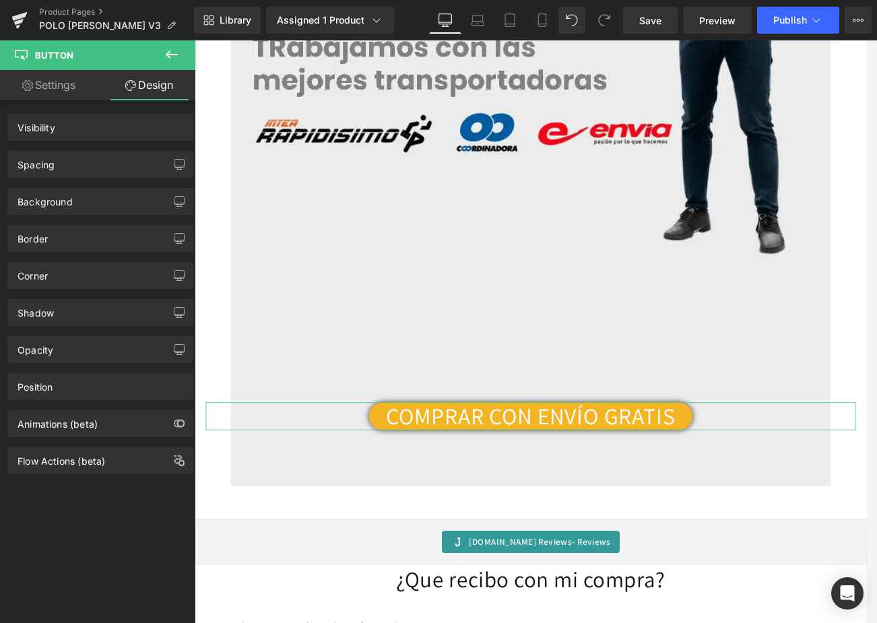
click at [74, 162] on div "Spacing" at bounding box center [100, 165] width 185 height 26
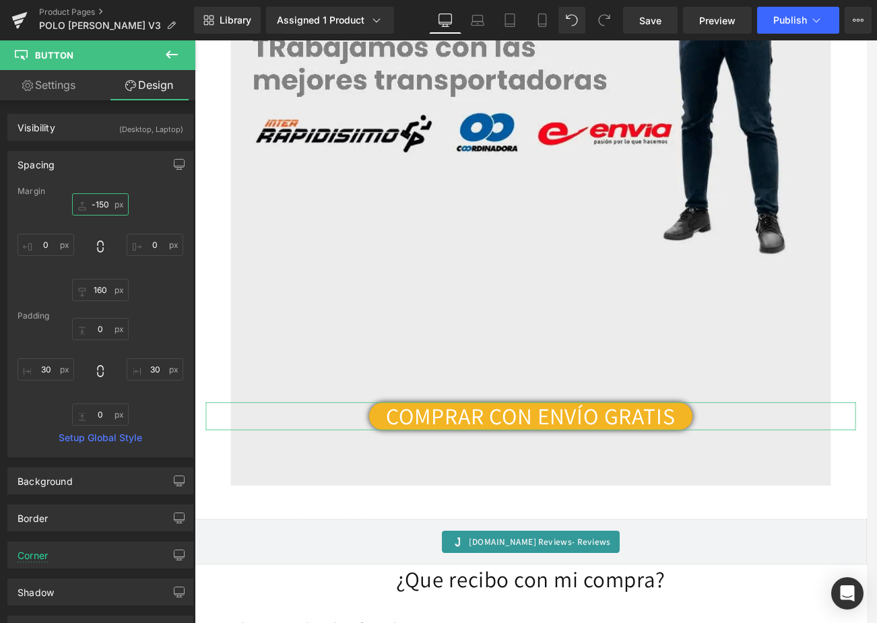
click at [99, 203] on input "-150" at bounding box center [100, 204] width 57 height 22
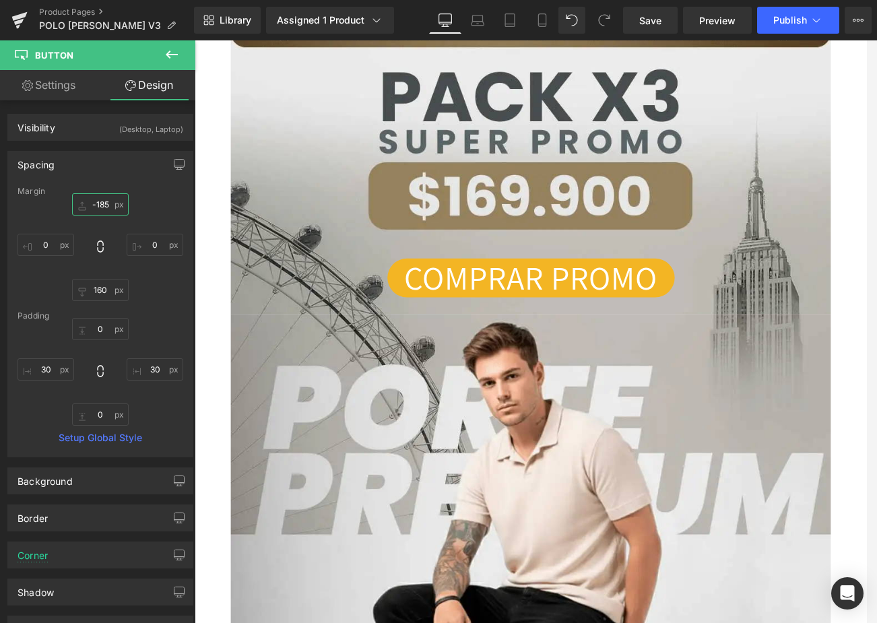
scroll to position [669, 0]
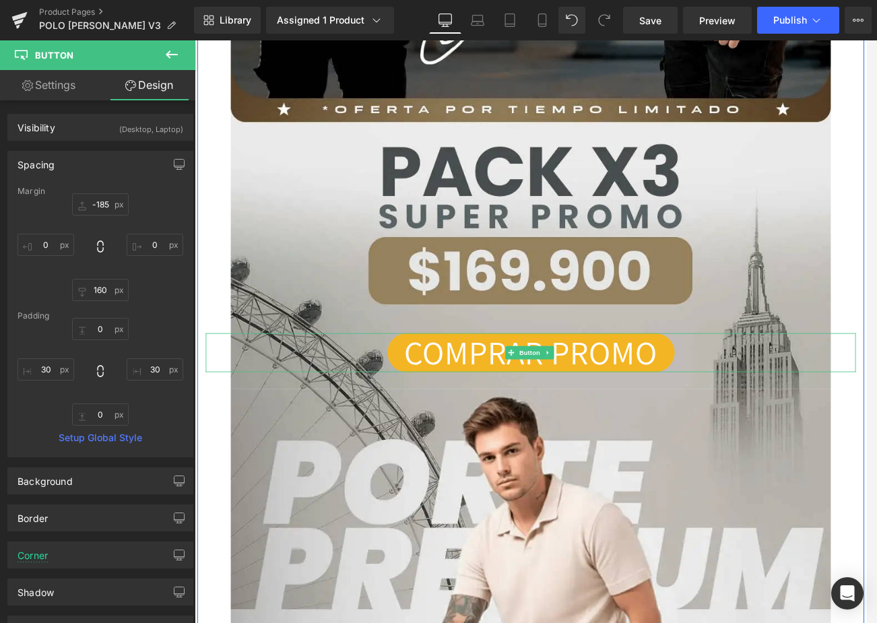
click at [761, 412] on link "COMPRAR PROMO" at bounding box center [602, 419] width 348 height 48
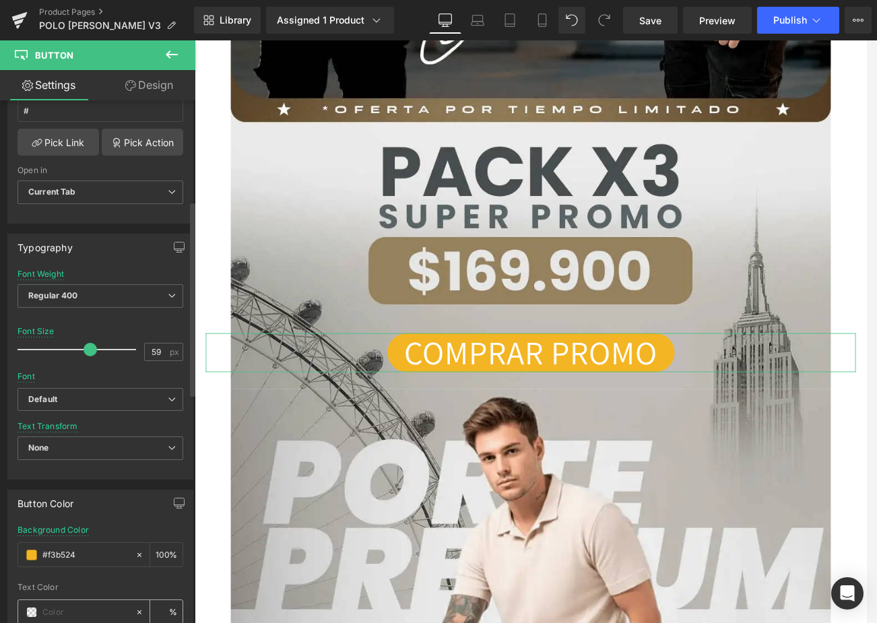
scroll to position [404, 0]
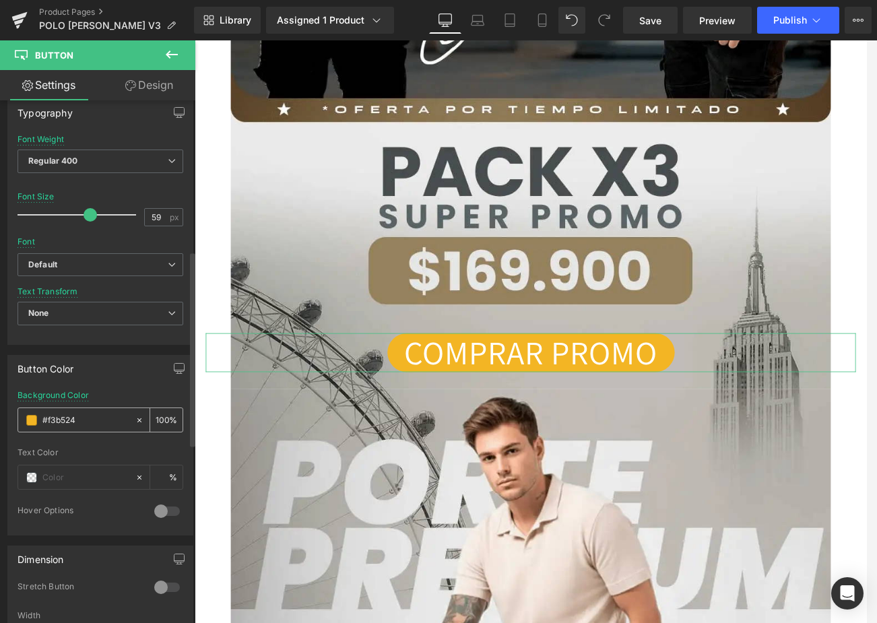
click at [34, 423] on span at bounding box center [31, 420] width 11 height 11
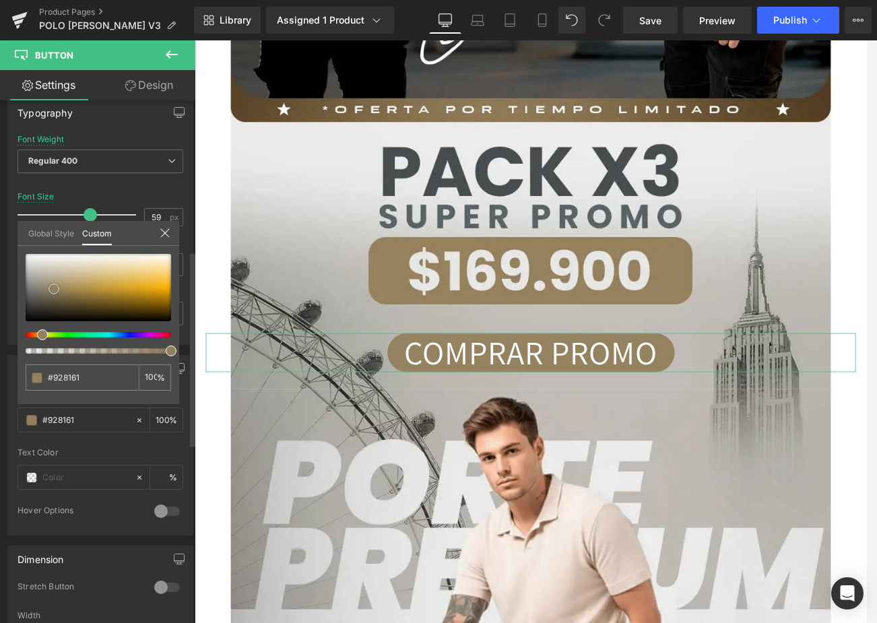
drag, startPoint x: 155, startPoint y: 281, endPoint x: 53, endPoint y: 286, distance: 102.5
click at [53, 286] on span at bounding box center [53, 289] width 11 height 11
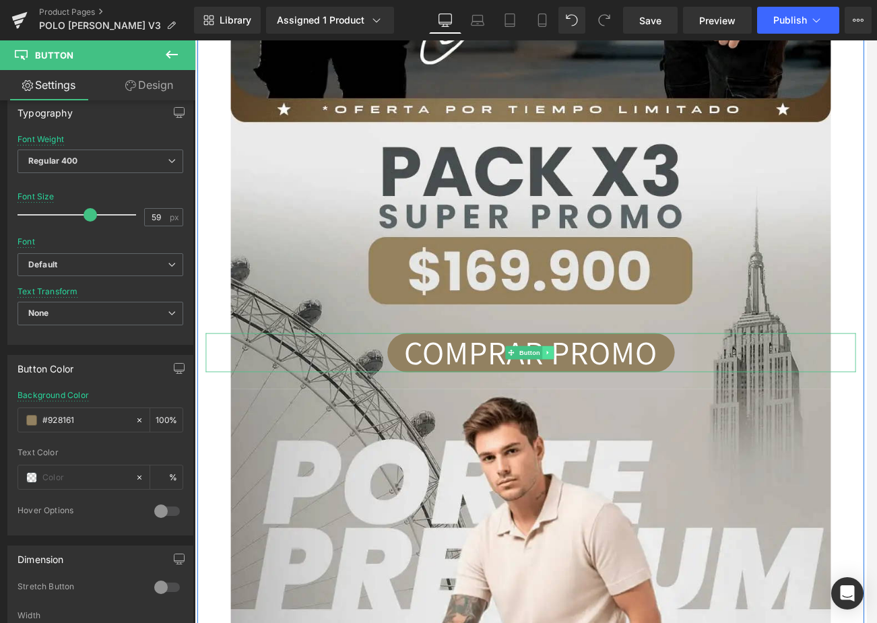
click at [622, 420] on icon at bounding box center [622, 419] width 7 height 8
click at [612, 420] on icon at bounding box center [615, 418] width 7 height 7
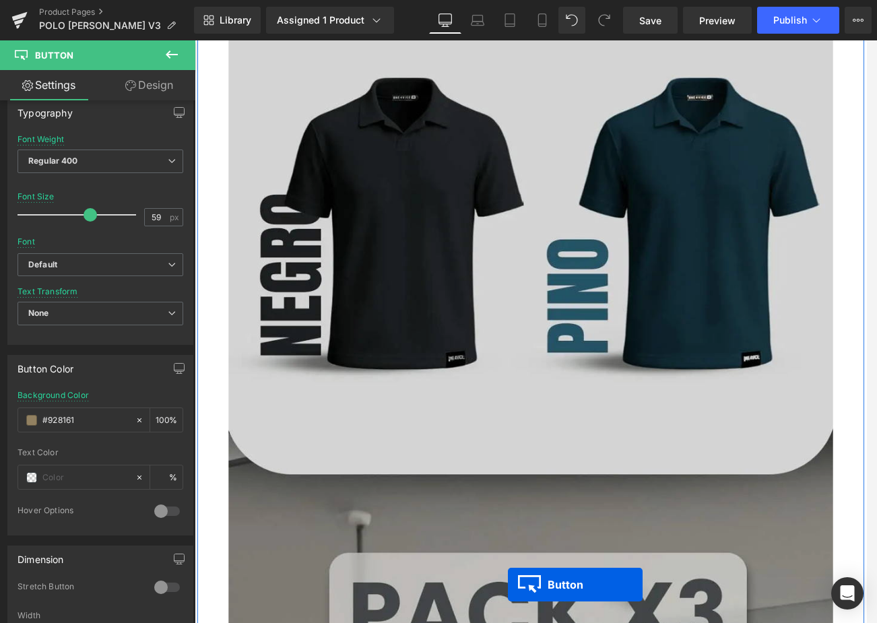
scroll to position [3942, 0]
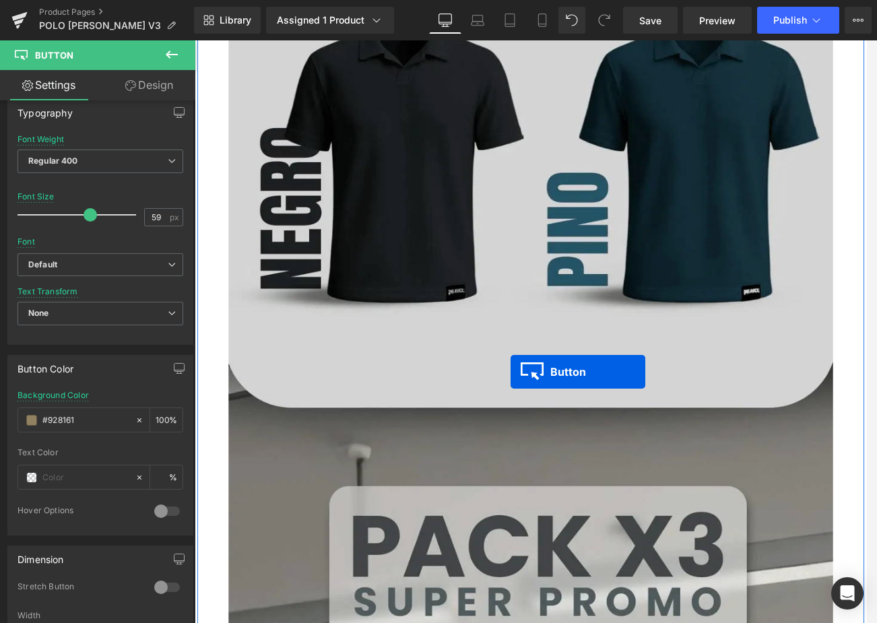
drag, startPoint x: 576, startPoint y: 420, endPoint x: 578, endPoint y: 439, distance: 19.6
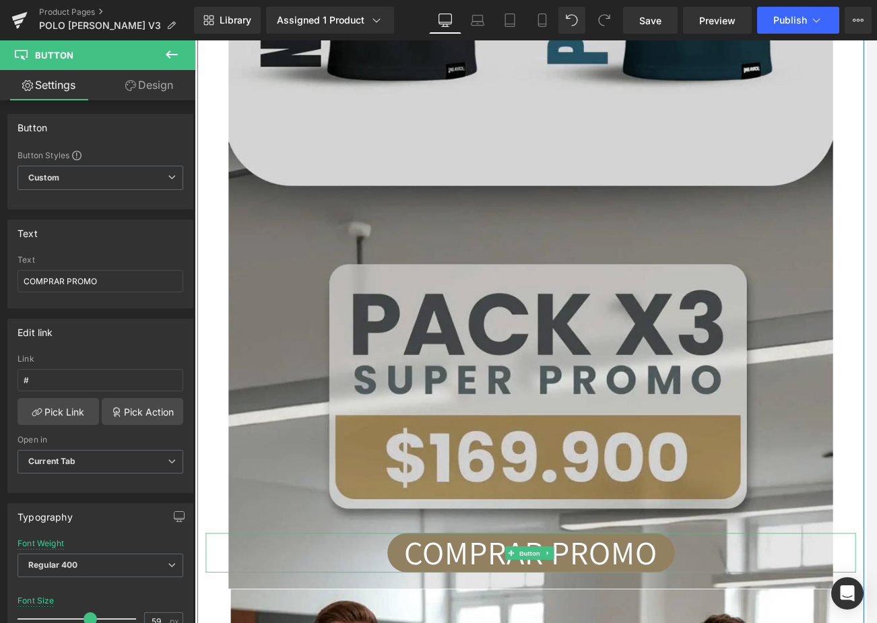
scroll to position [4427, 0]
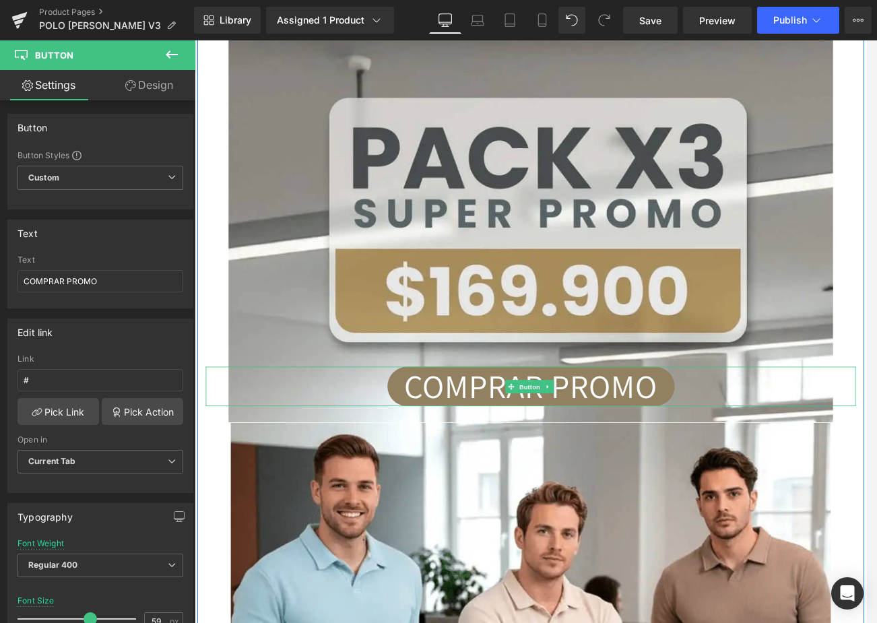
click at [682, 447] on link "COMPRAR PROMO" at bounding box center [602, 460] width 348 height 48
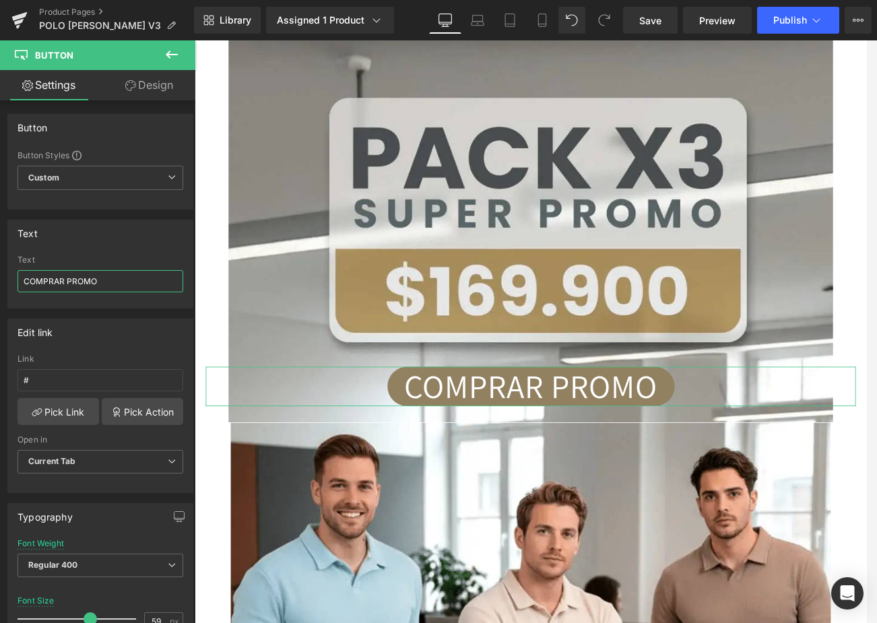
drag, startPoint x: 115, startPoint y: 282, endPoint x: -6, endPoint y: 274, distance: 120.8
click at [0, 274] on html "Button You are previewing how the will restyle your page. You can not edit Elem…" at bounding box center [438, 311] width 877 height 623
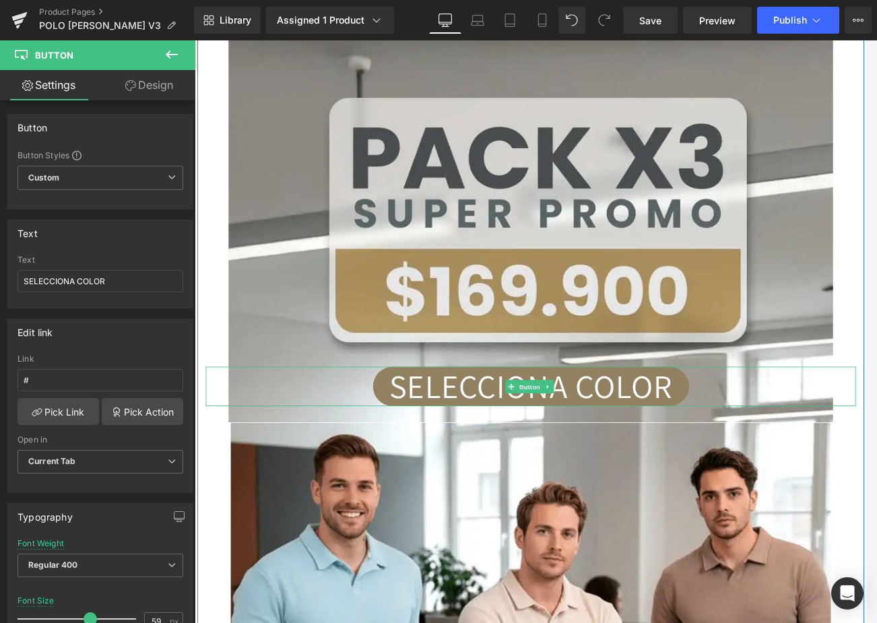
click at [634, 450] on link "SELECCIONA COLOR" at bounding box center [602, 460] width 383 height 48
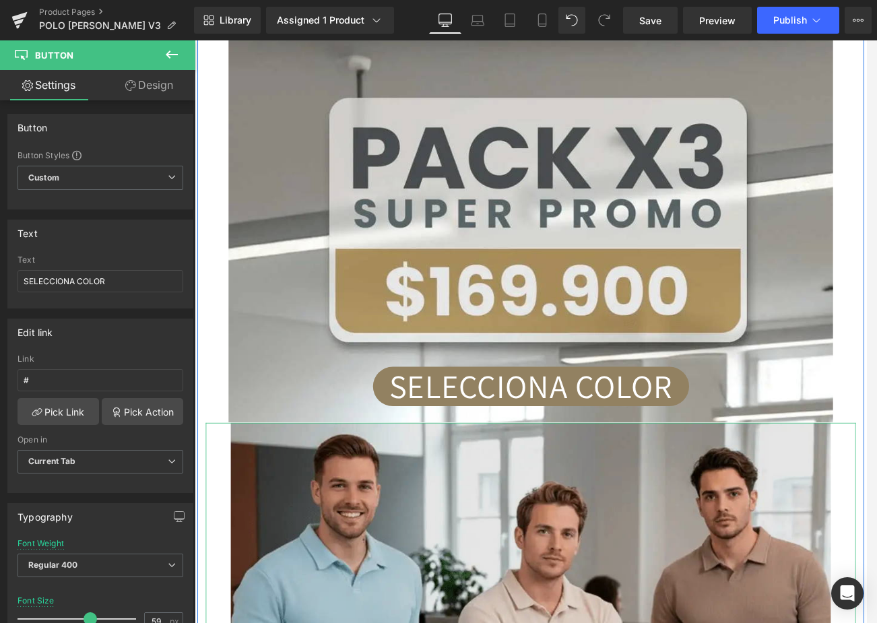
scroll to position [4629, 0]
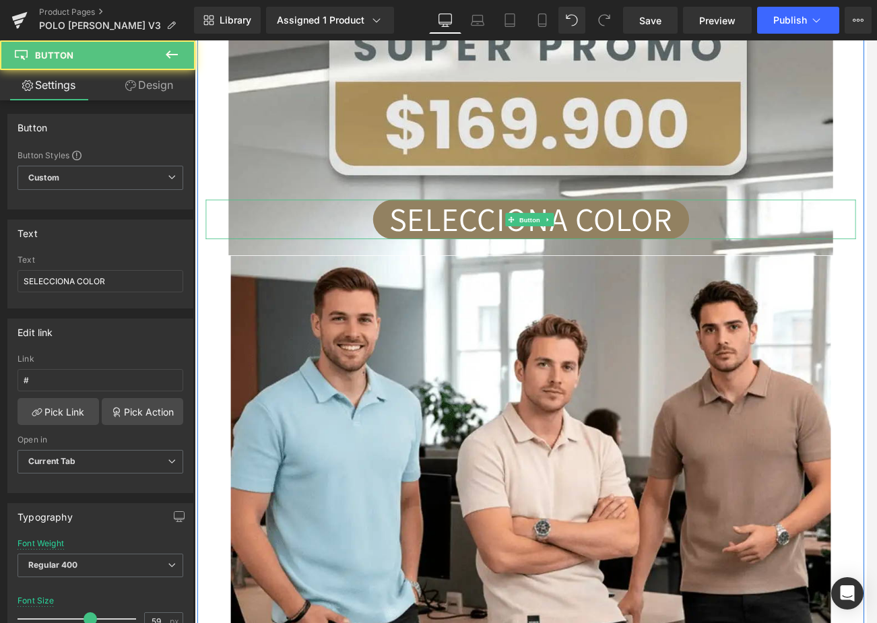
click at [635, 245] on link "SELECCIONA COLOR" at bounding box center [602, 258] width 383 height 48
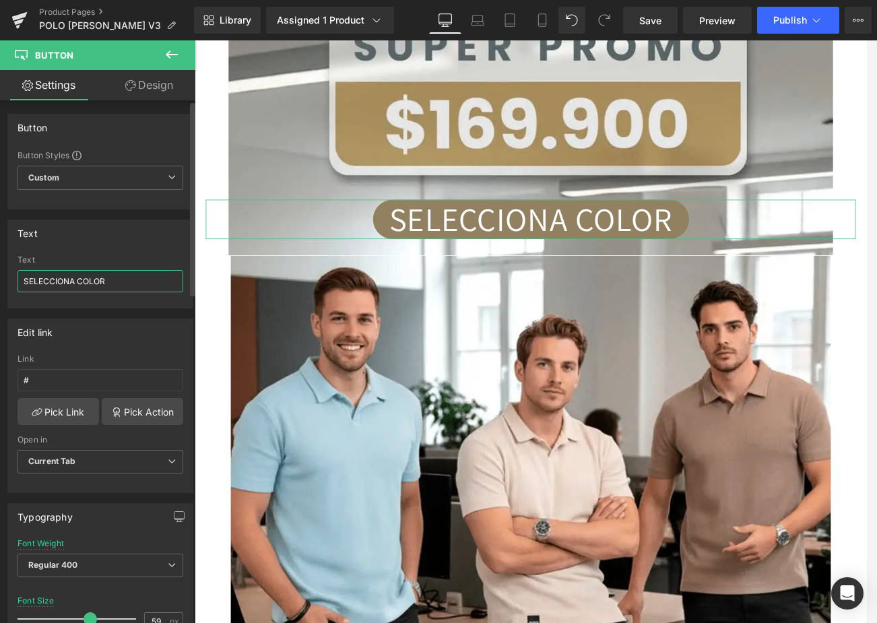
click at [74, 284] on input "SELECCIONA COLOR" at bounding box center [101, 281] width 166 height 22
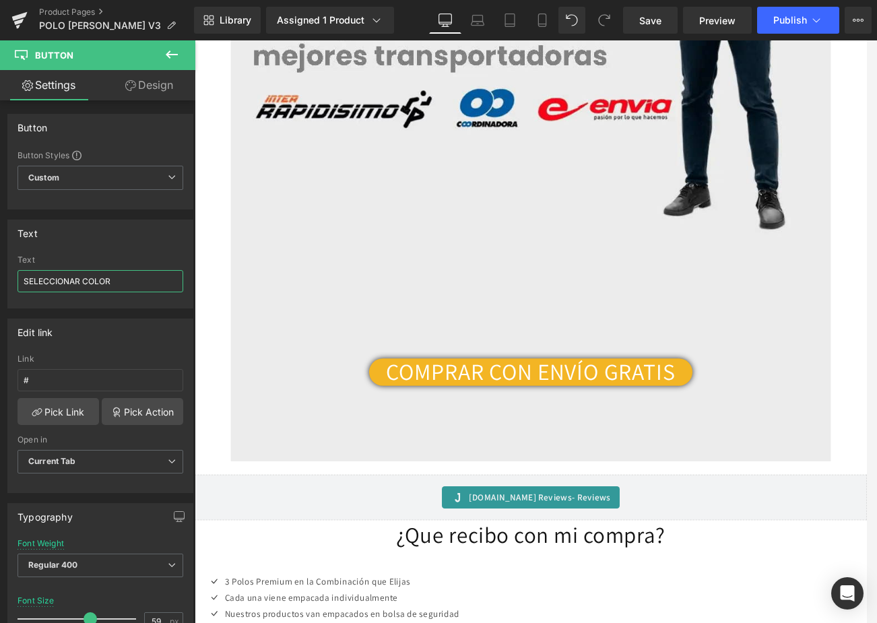
scroll to position [10202, 0]
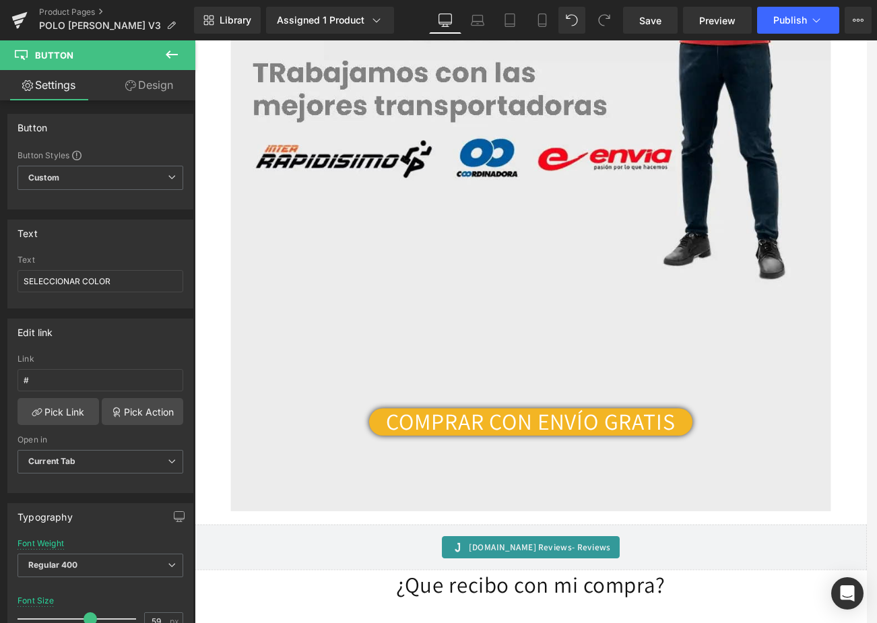
click at [774, 486] on link "COMPRAR CON ENVÍO GRATIS" at bounding box center [602, 502] width 392 height 33
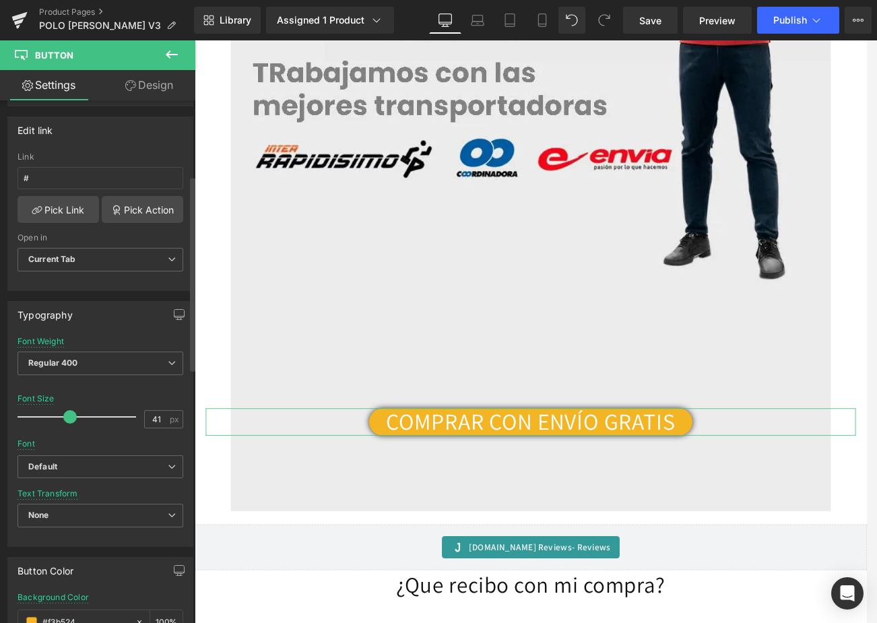
scroll to position [337, 0]
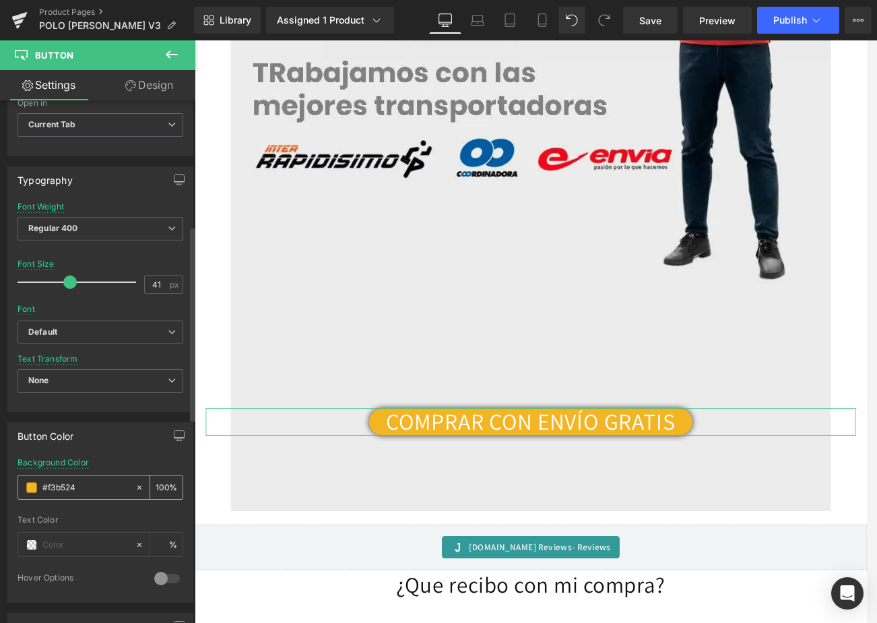
click at [34, 483] on span at bounding box center [31, 487] width 11 height 11
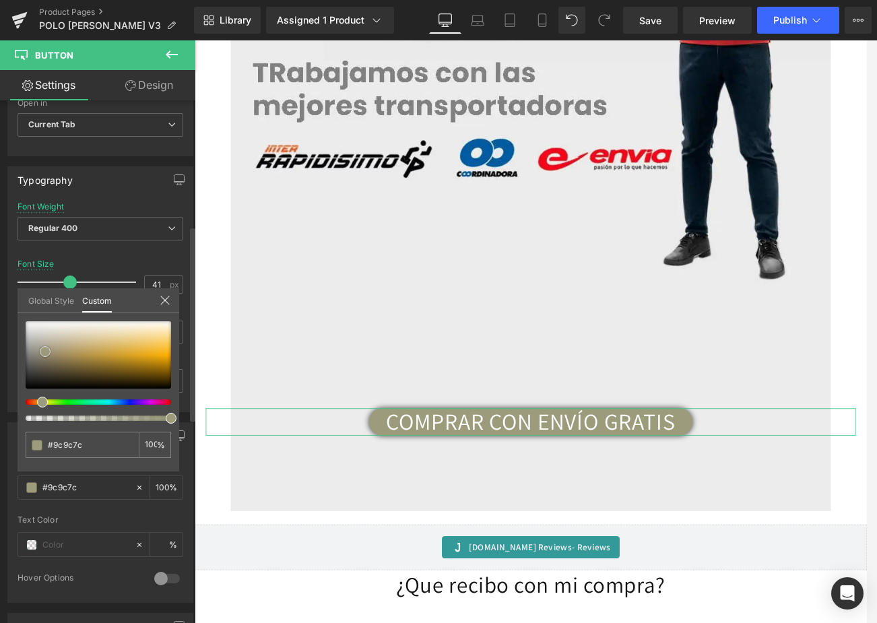
drag, startPoint x: 156, startPoint y: 355, endPoint x: 44, endPoint y: 355, distance: 111.1
click at [44, 355] on span at bounding box center [45, 351] width 11 height 11
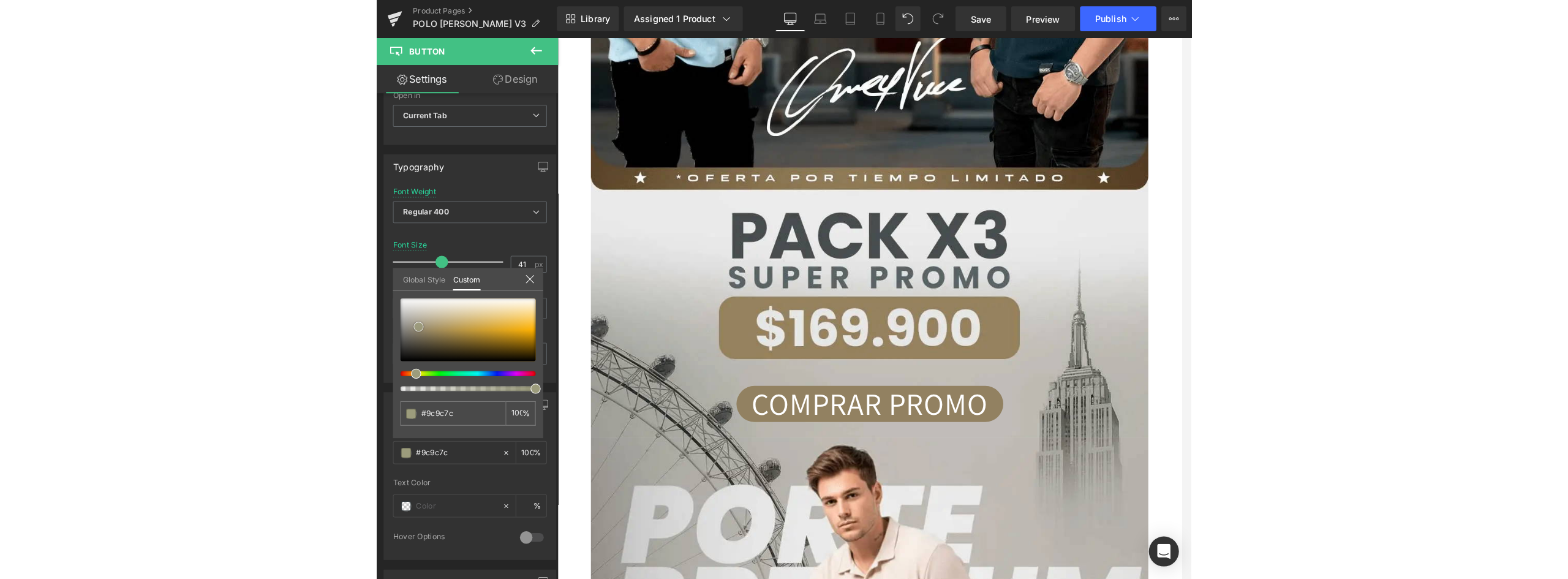
scroll to position [0, 0]
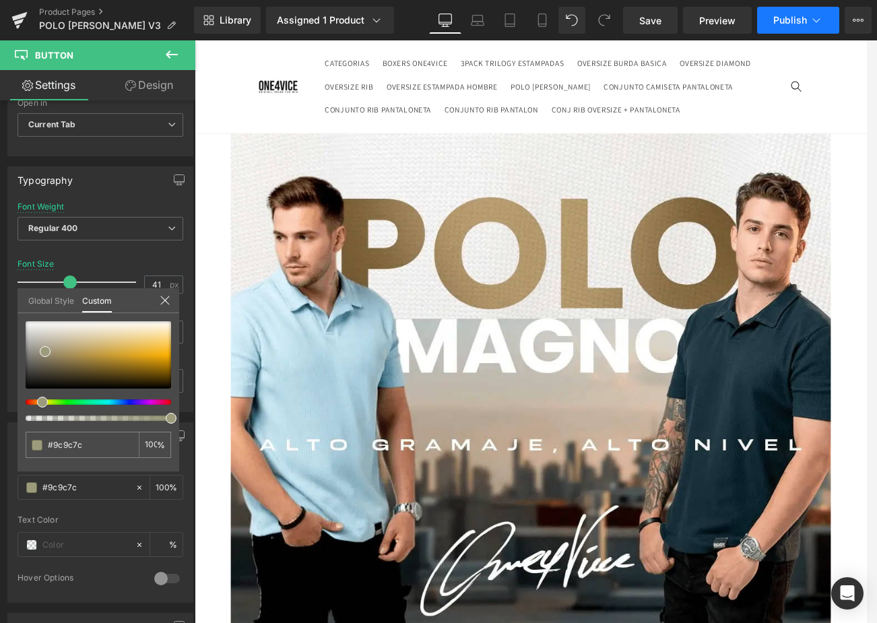
click at [789, 17] on span "Publish" at bounding box center [790, 20] width 34 height 11
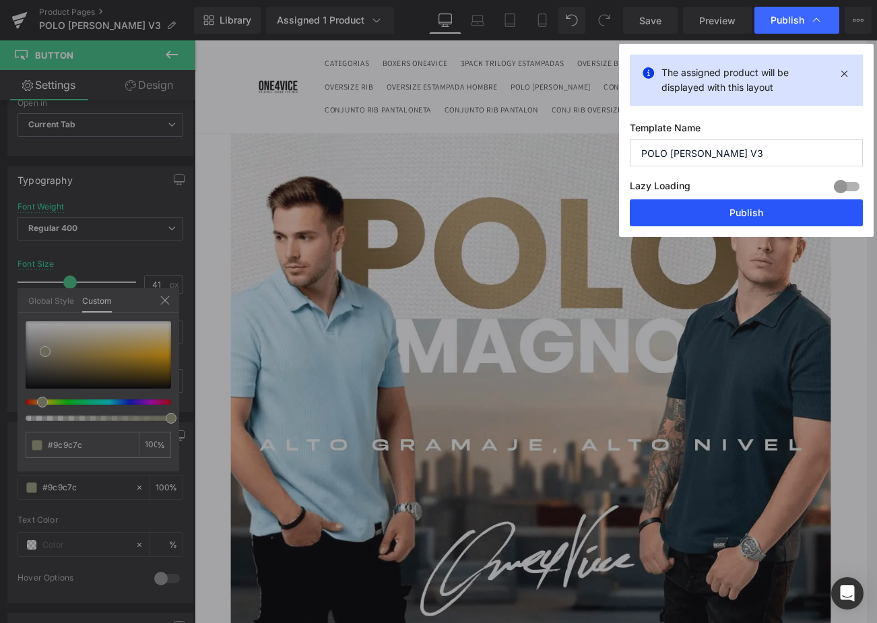
click at [758, 205] on button "Publish" at bounding box center [746, 212] width 233 height 27
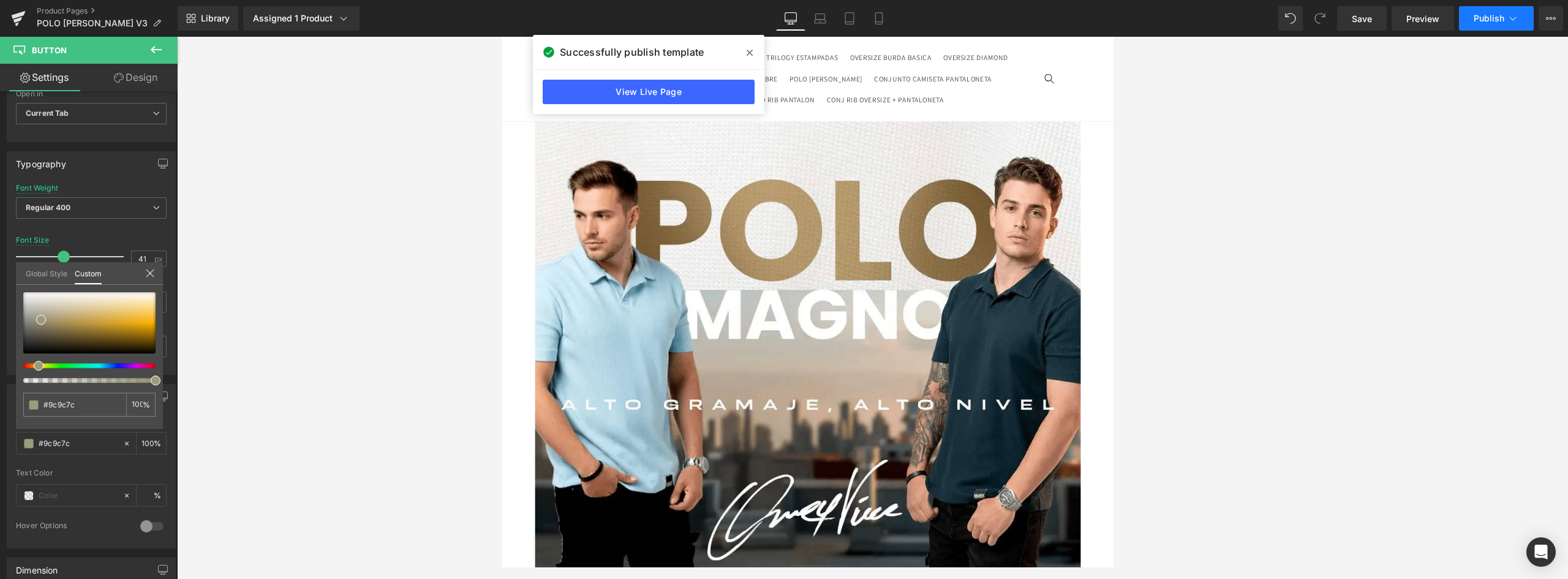
click at [782, 14] on span "Publish" at bounding box center [1490, 18] width 31 height 10
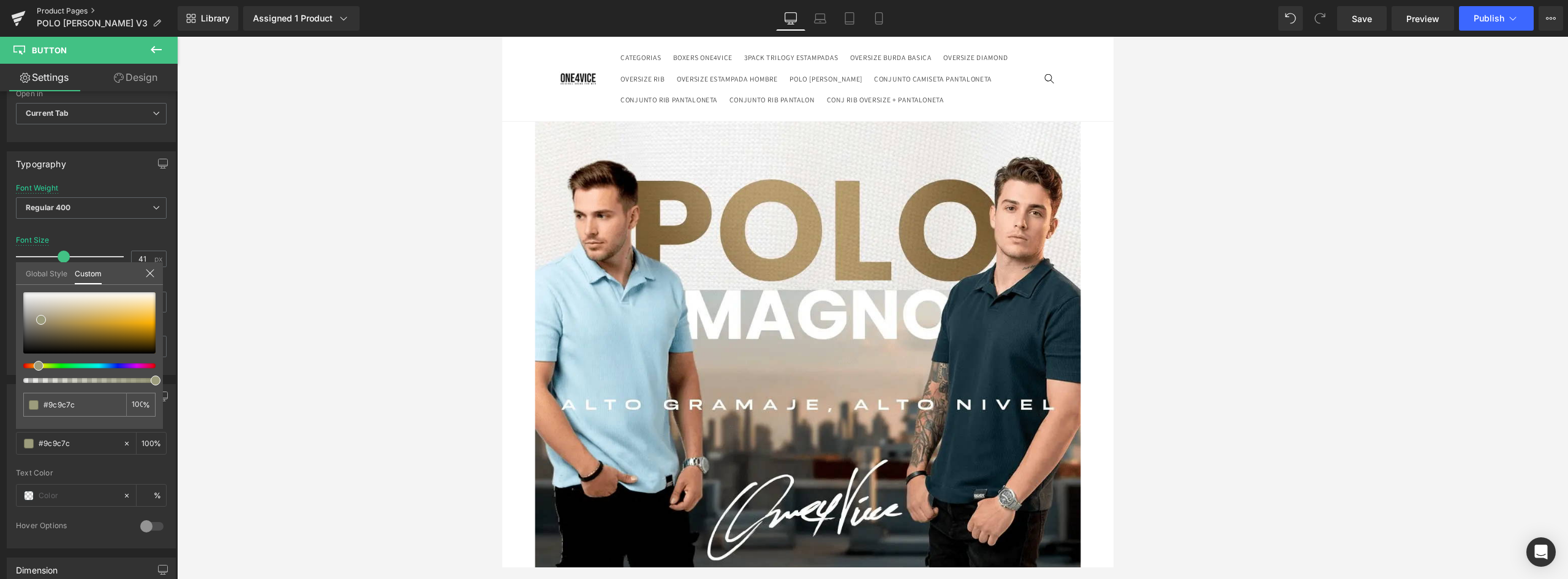
click at [75, 10] on link "Product Pages" at bounding box center [106, 11] width 141 height 10
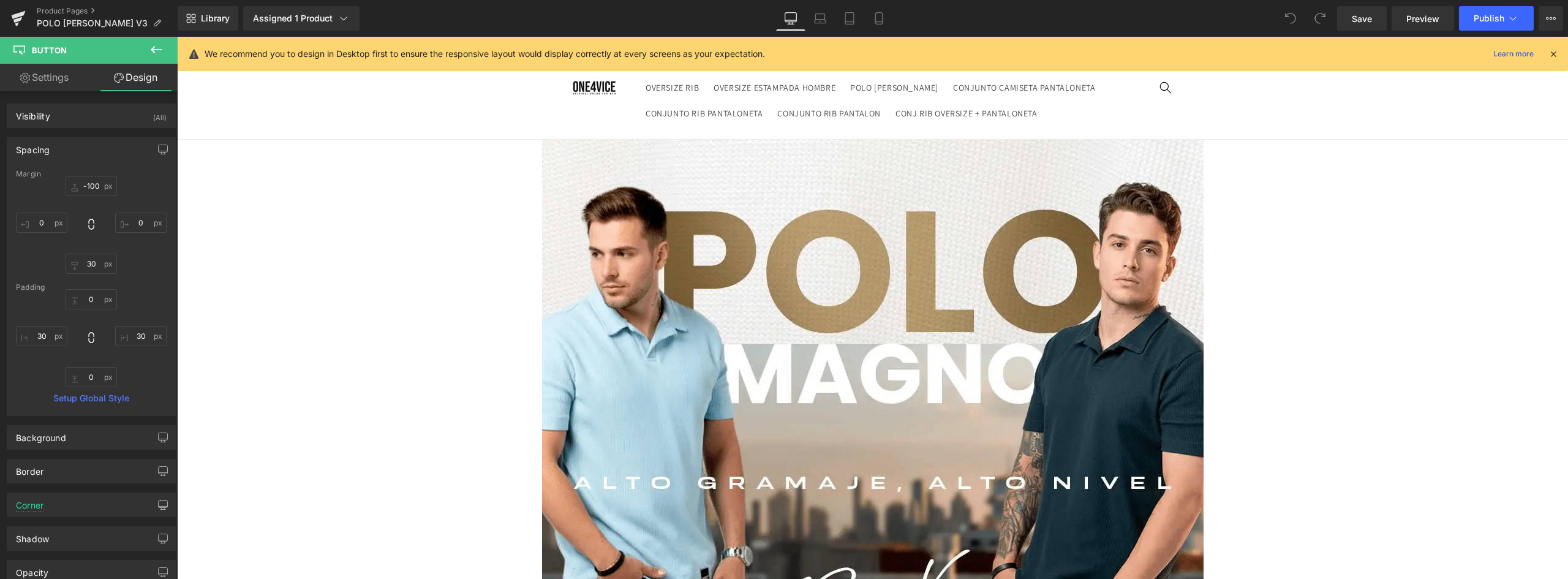
click at [93, 115] on div "Visibility (All)" at bounding box center [91, 116] width 168 height 24
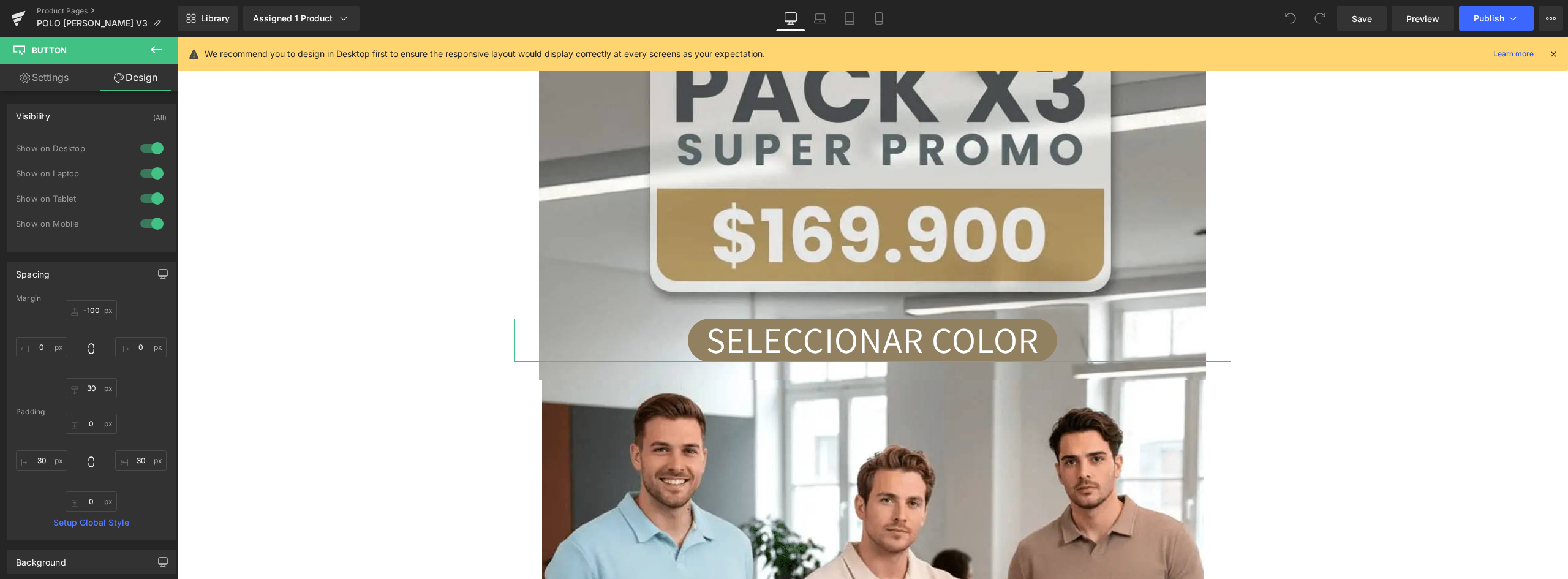
drag, startPoint x: 153, startPoint y: 196, endPoint x: 155, endPoint y: 206, distance: 10.2
click at [153, 195] on div at bounding box center [152, 198] width 29 height 20
click at [155, 223] on div at bounding box center [152, 224] width 29 height 20
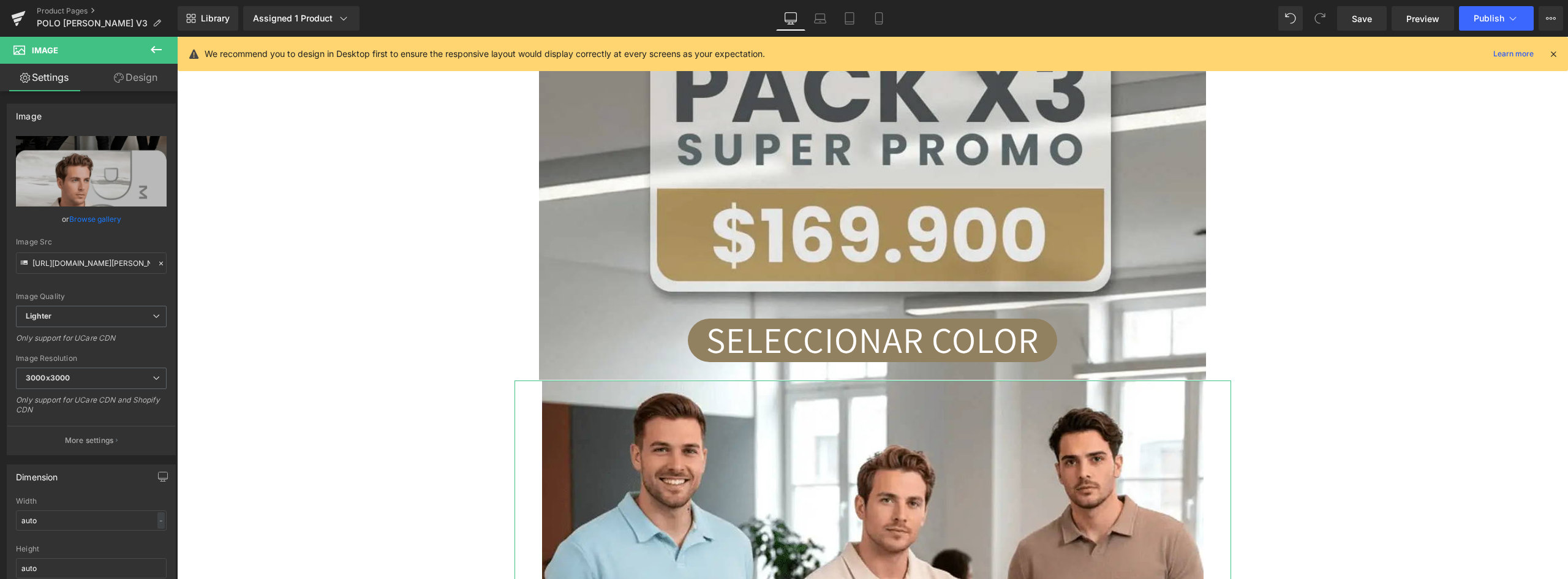
click at [136, 84] on link "Design" at bounding box center [136, 77] width 89 height 27
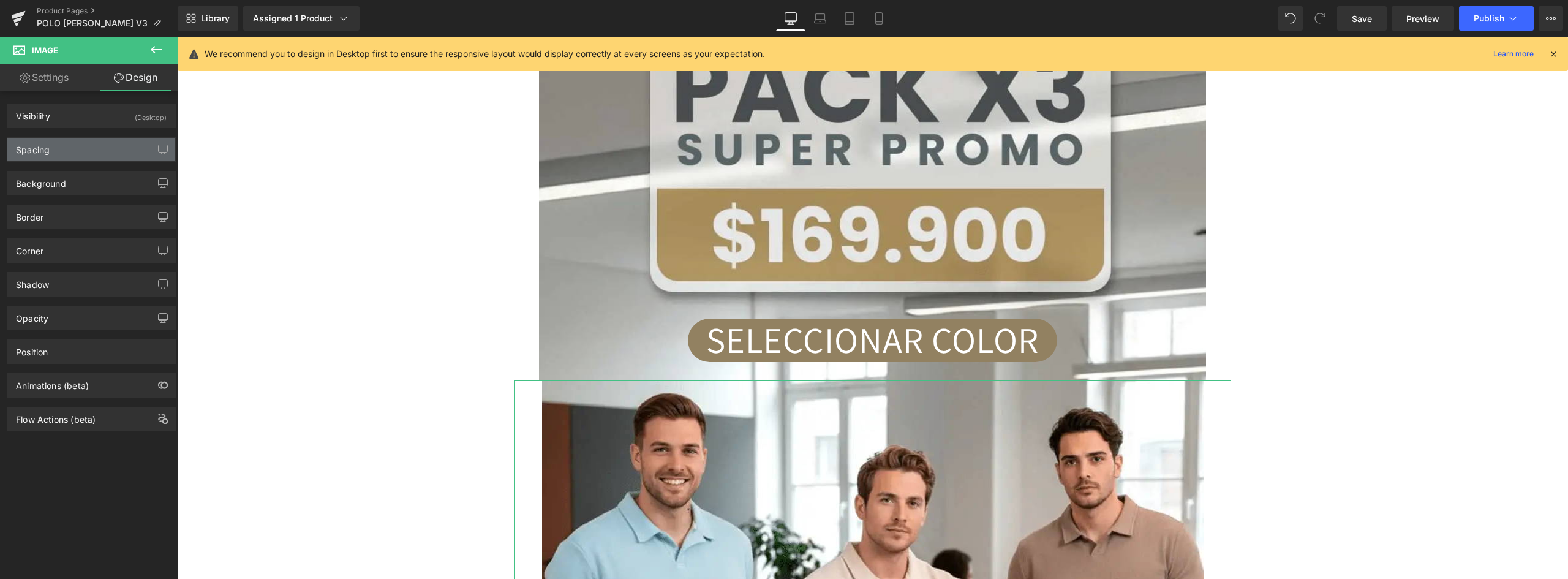
click at [59, 149] on div "Spacing" at bounding box center [91, 150] width 168 height 24
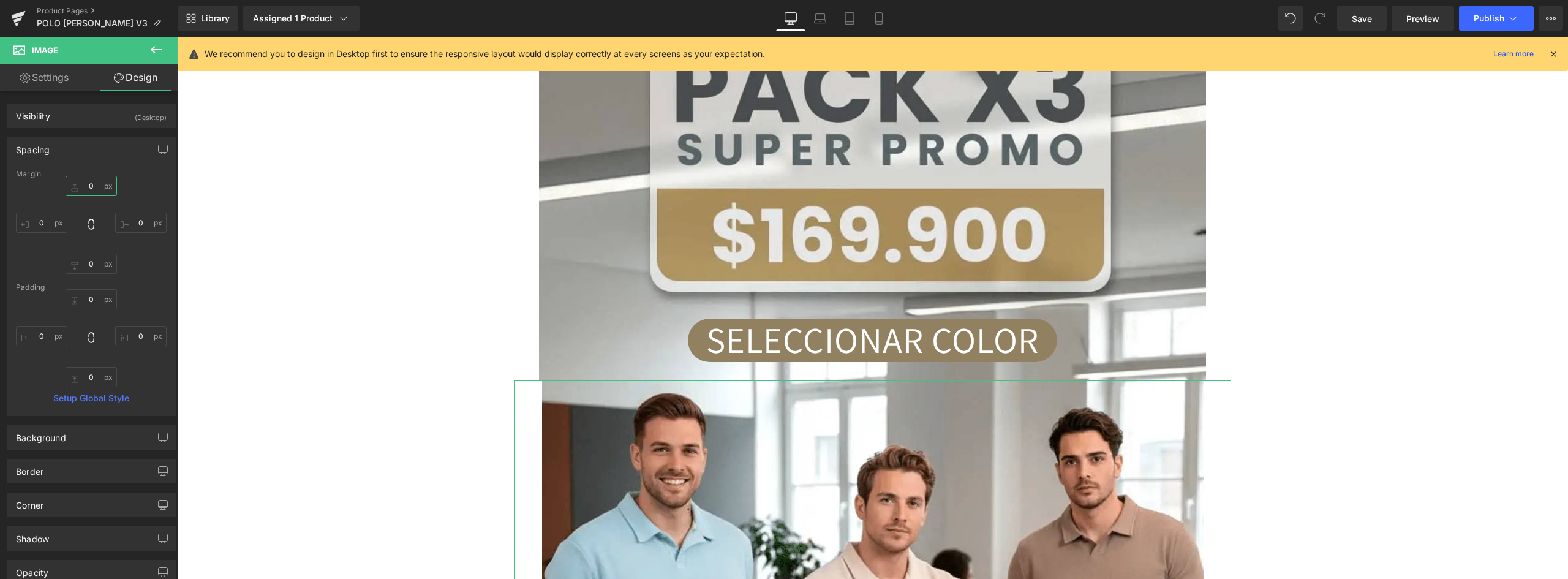
click at [91, 184] on input "0" at bounding box center [91, 185] width 52 height 20
type input "-1"
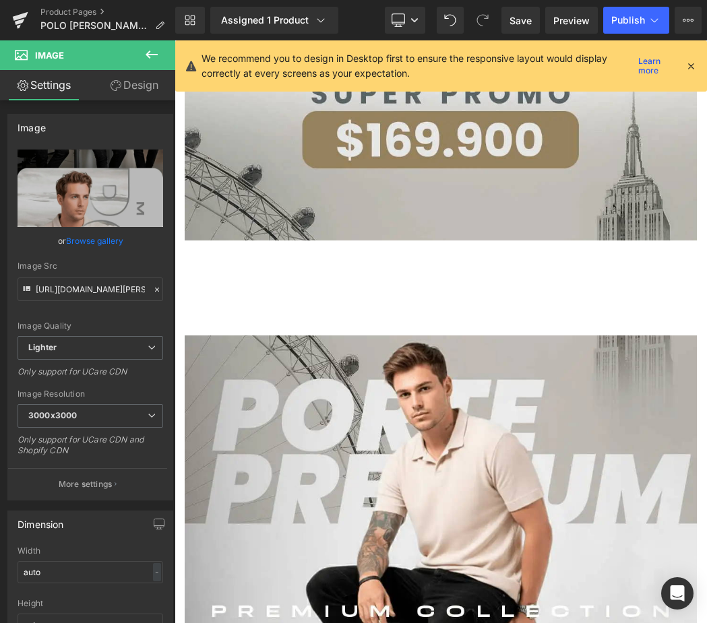
scroll to position [471, 0]
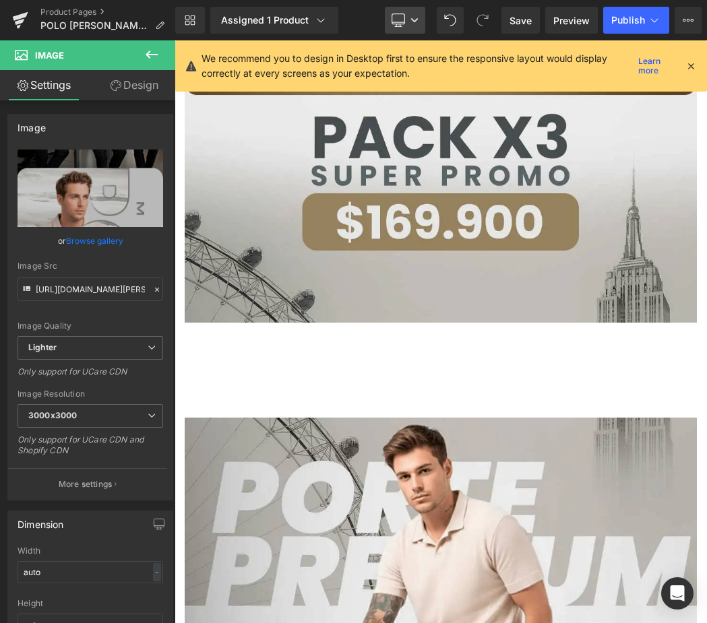
click at [411, 16] on icon at bounding box center [414, 20] width 8 height 8
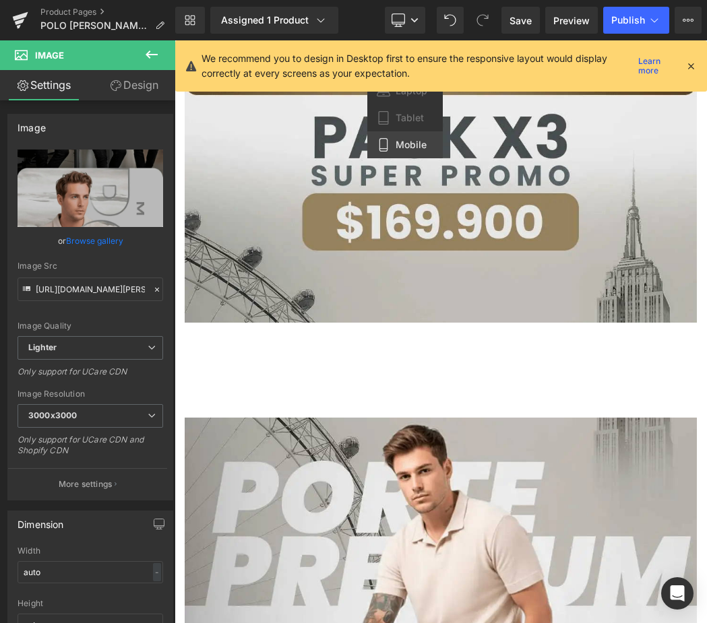
click at [417, 141] on span "Mobile" at bounding box center [410, 145] width 31 height 12
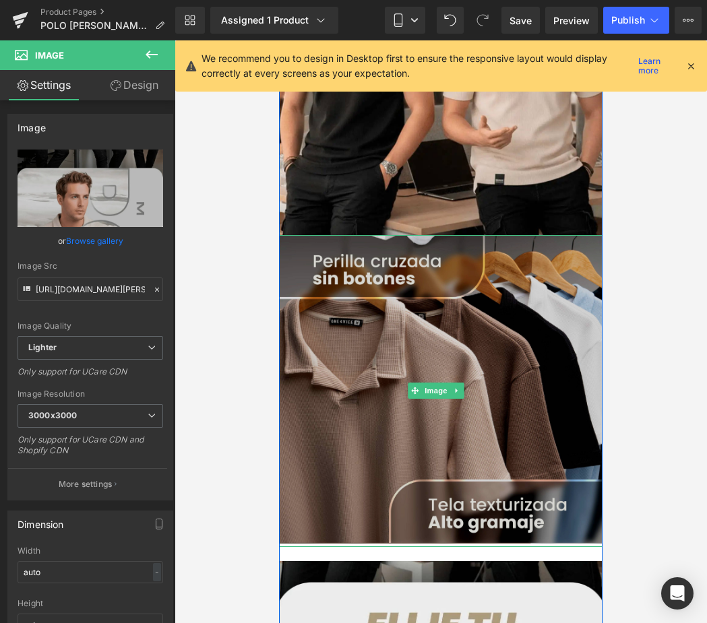
scroll to position [1145, 0]
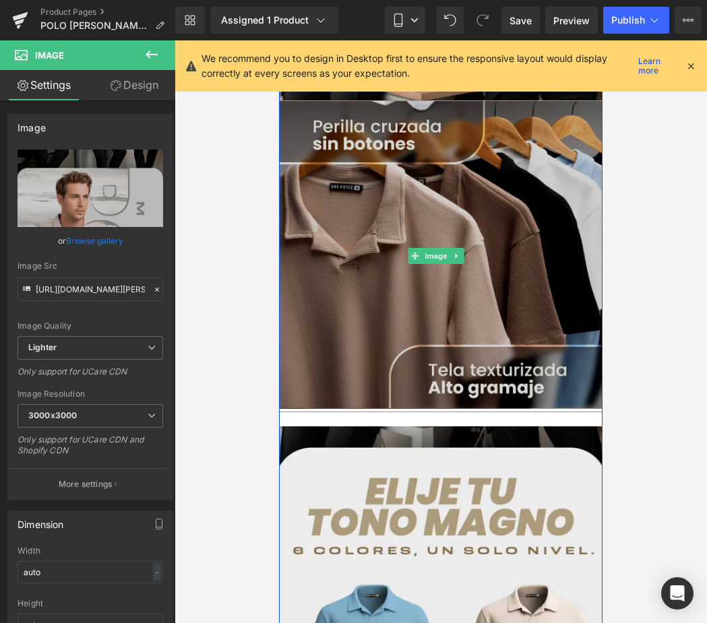
click at [534, 195] on img at bounding box center [441, 256] width 328 height 312
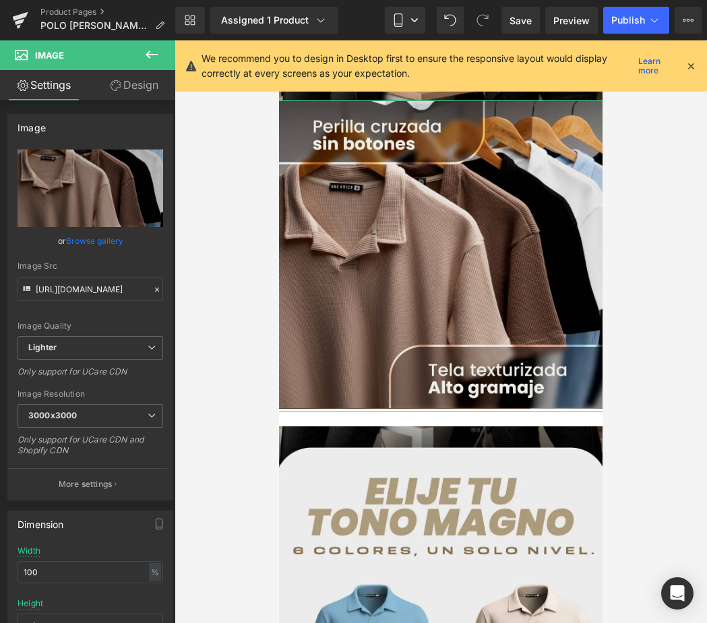
click at [143, 87] on link "Design" at bounding box center [134, 85] width 88 height 30
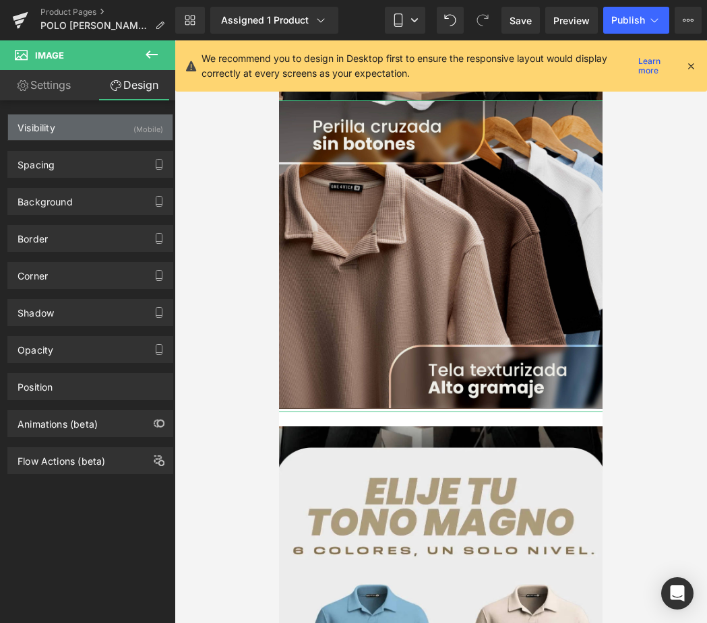
click at [69, 131] on div "Visibility (Mobile)" at bounding box center [90, 128] width 164 height 26
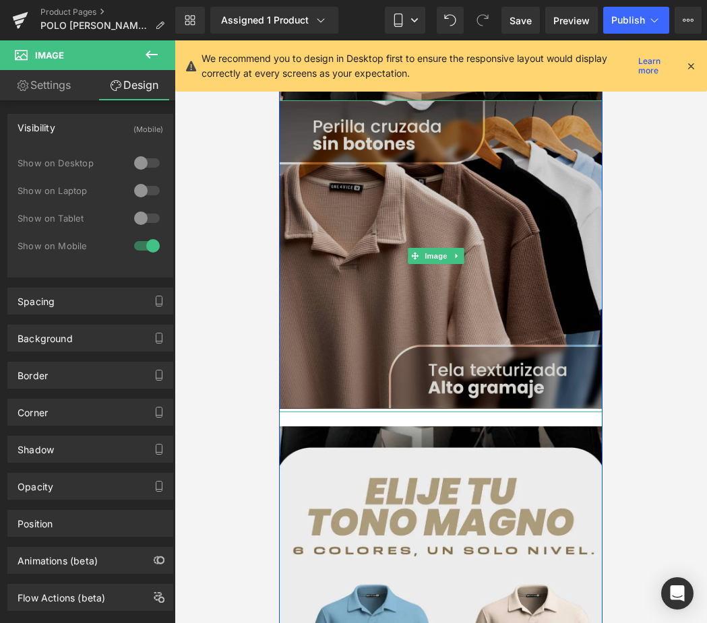
click at [491, 225] on img at bounding box center [441, 256] width 328 height 312
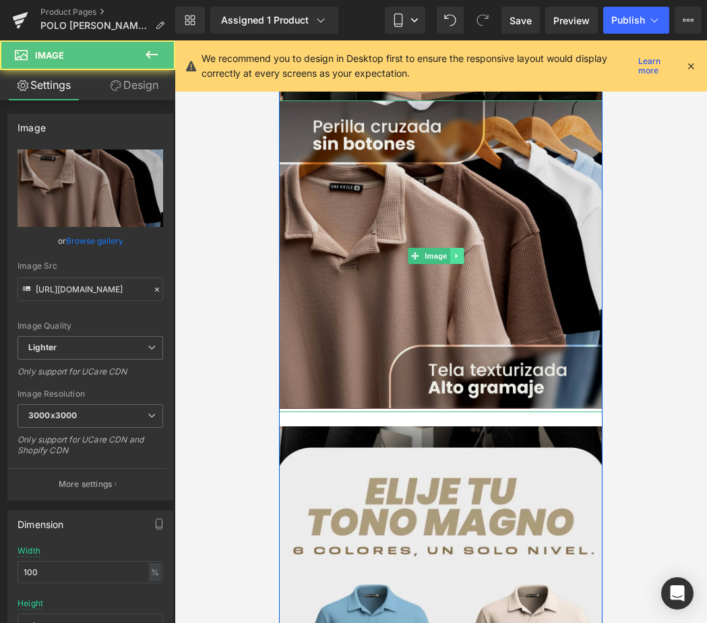
click at [453, 252] on icon at bounding box center [456, 256] width 7 height 8
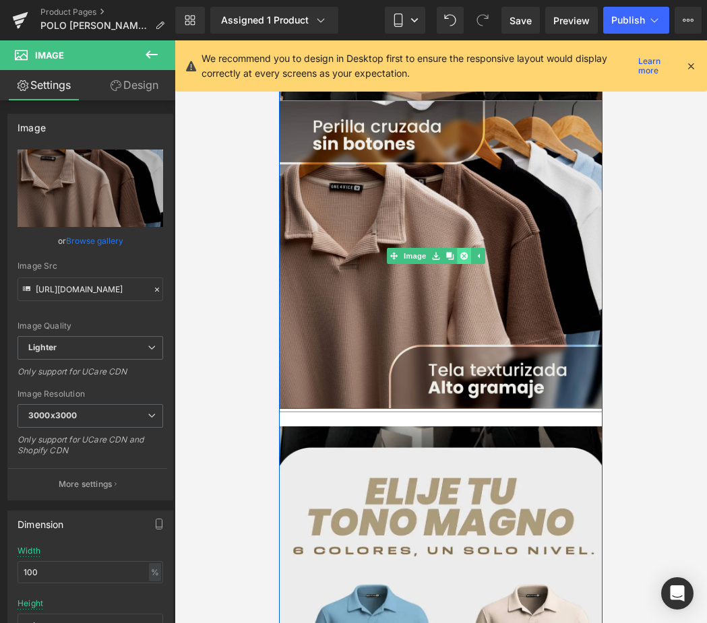
click at [463, 252] on icon at bounding box center [463, 256] width 7 height 8
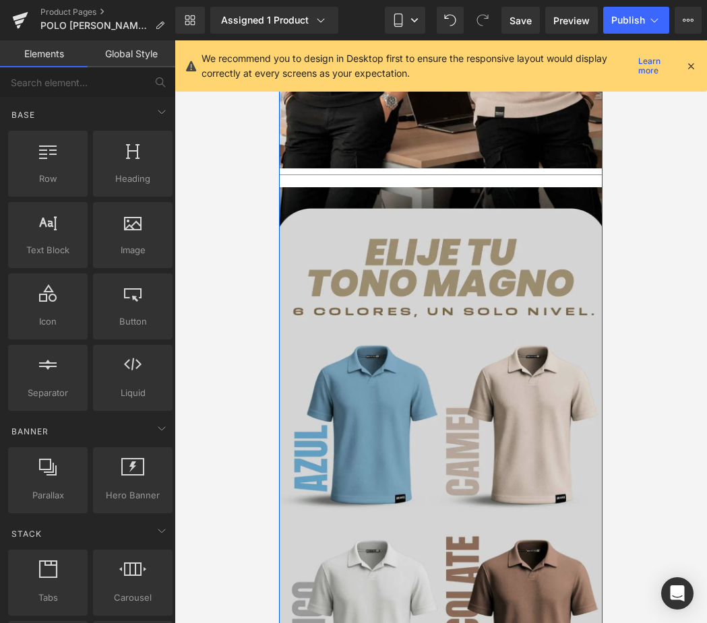
scroll to position [876, 0]
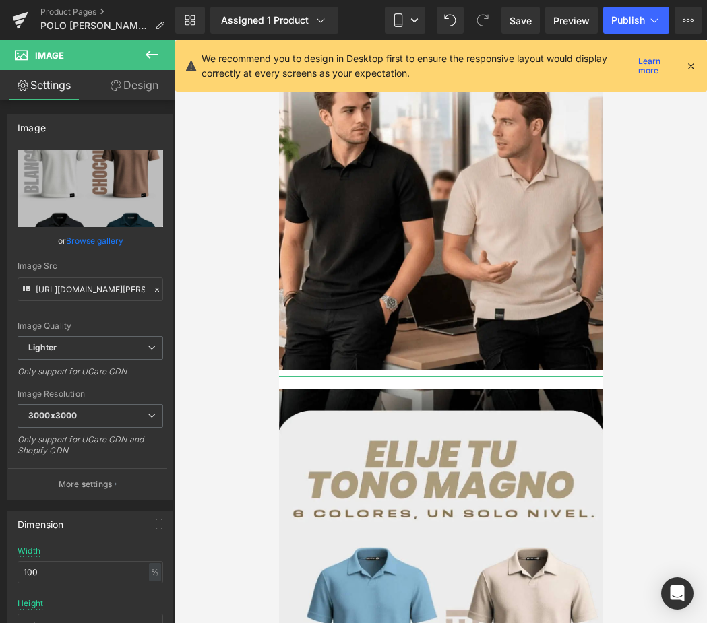
click at [132, 87] on link "Design" at bounding box center [134, 85] width 88 height 30
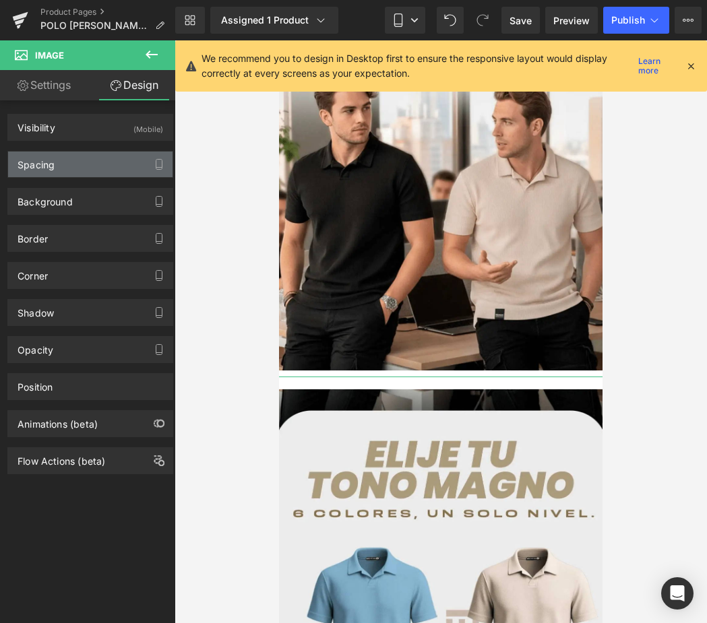
click at [63, 161] on div "Spacing" at bounding box center [90, 165] width 164 height 26
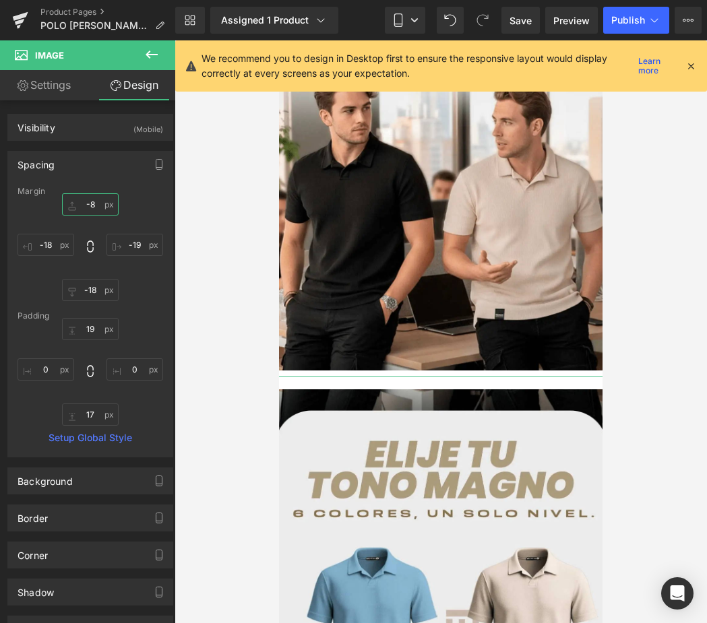
click at [95, 205] on input "-8" at bounding box center [90, 204] width 57 height 22
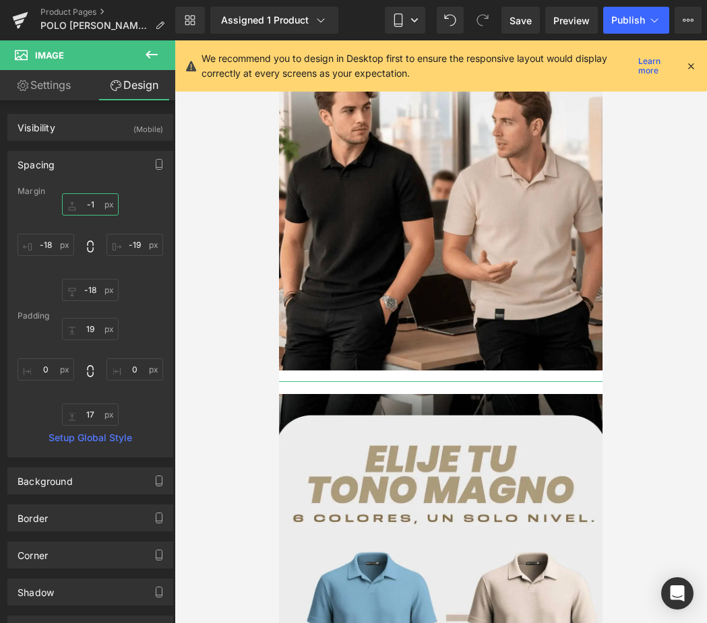
type input "-15"
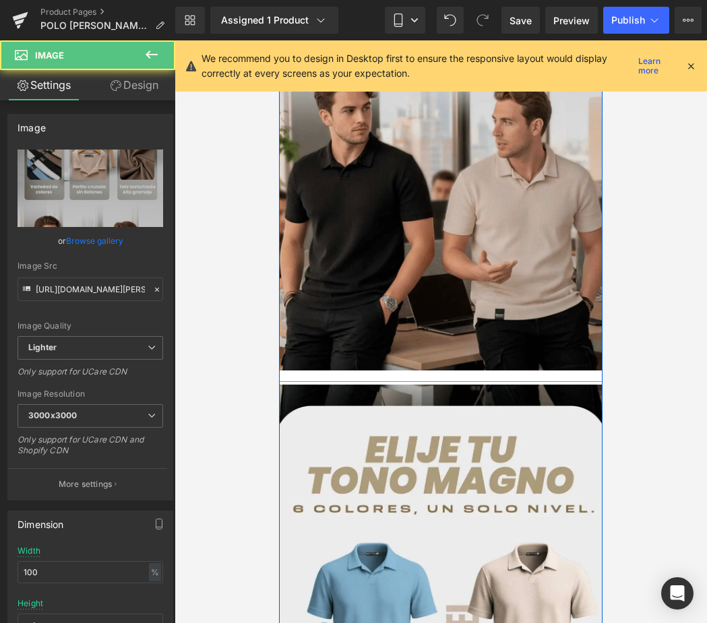
click at [458, 330] on img at bounding box center [441, 13] width 328 height 738
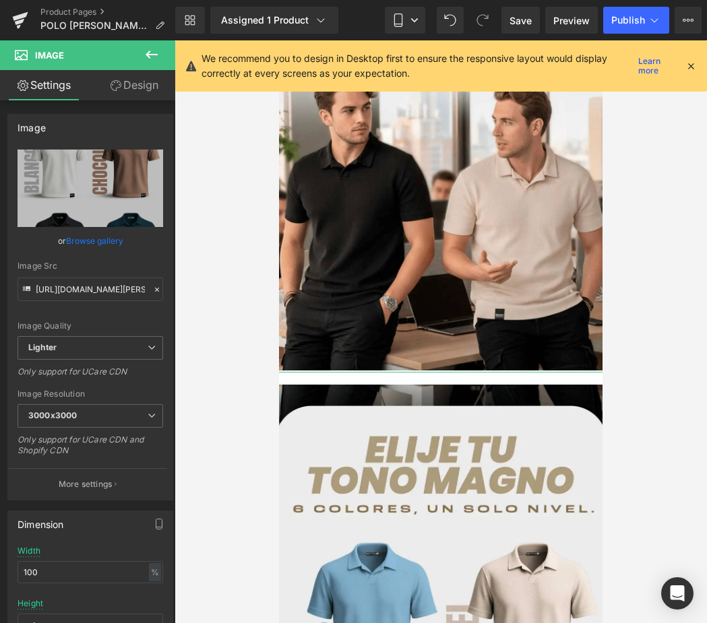
click at [141, 79] on link "Design" at bounding box center [134, 85] width 88 height 30
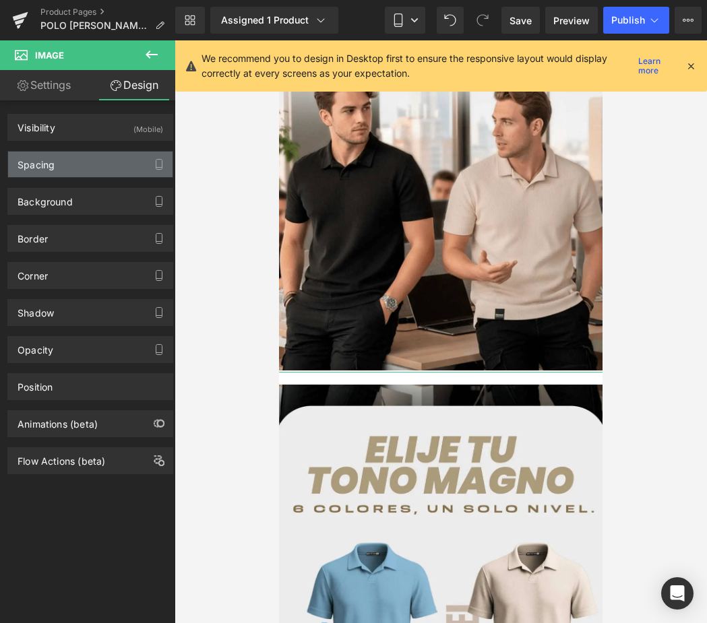
click at [52, 164] on div "Spacing" at bounding box center [36, 161] width 37 height 19
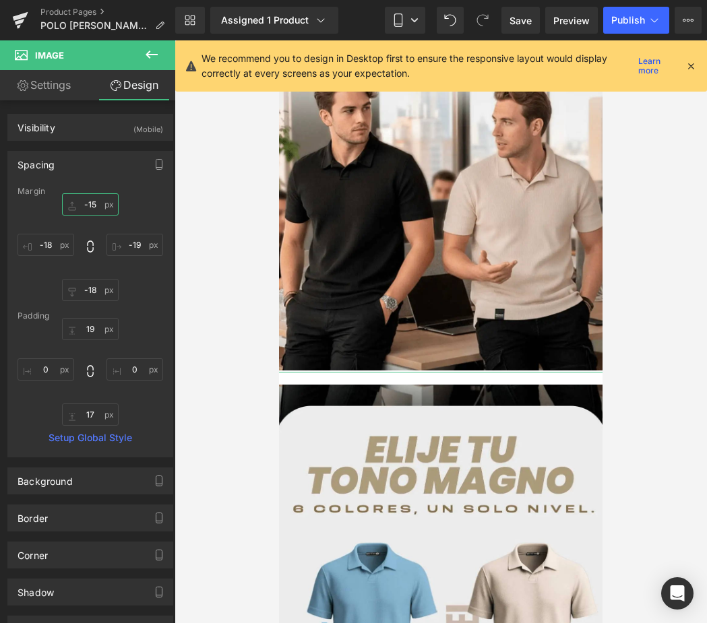
click at [86, 209] on input "-15" at bounding box center [90, 204] width 57 height 22
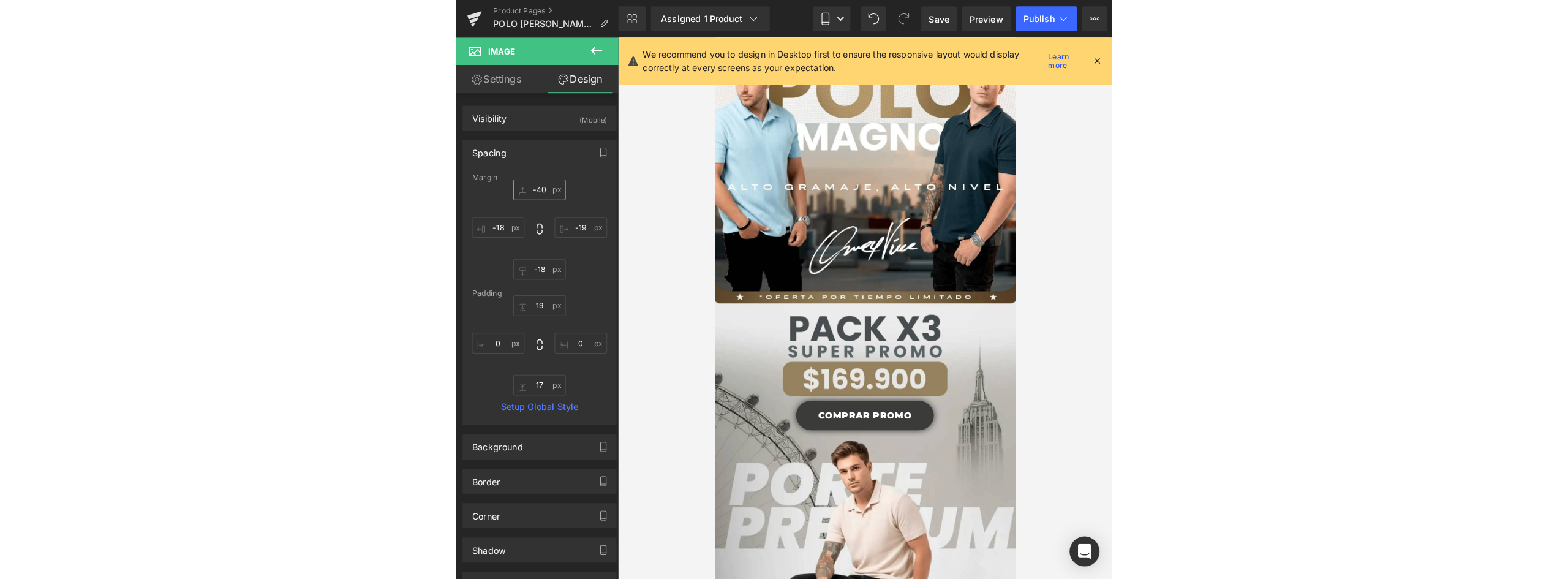
scroll to position [0, 0]
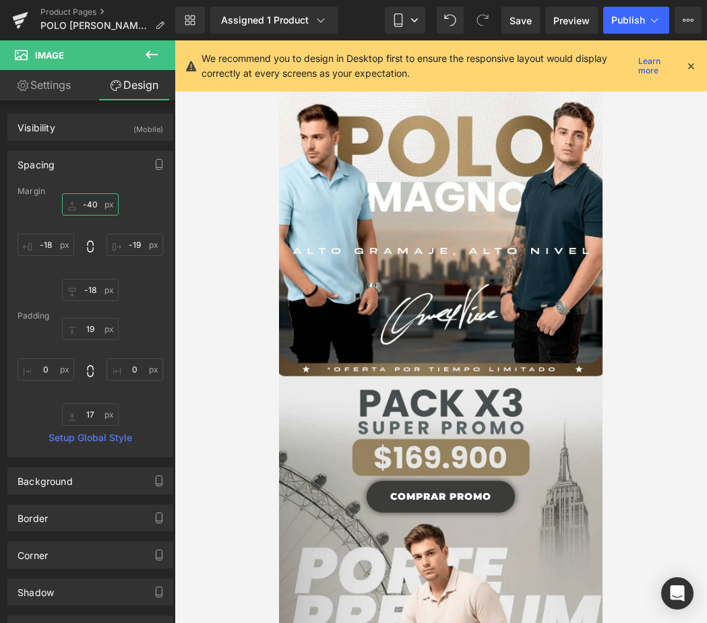
drag, startPoint x: 595, startPoint y: 450, endPoint x: 916, endPoint y: 168, distance: 427.1
type input "-40"
click at [629, 18] on span "Publish" at bounding box center [628, 20] width 34 height 11
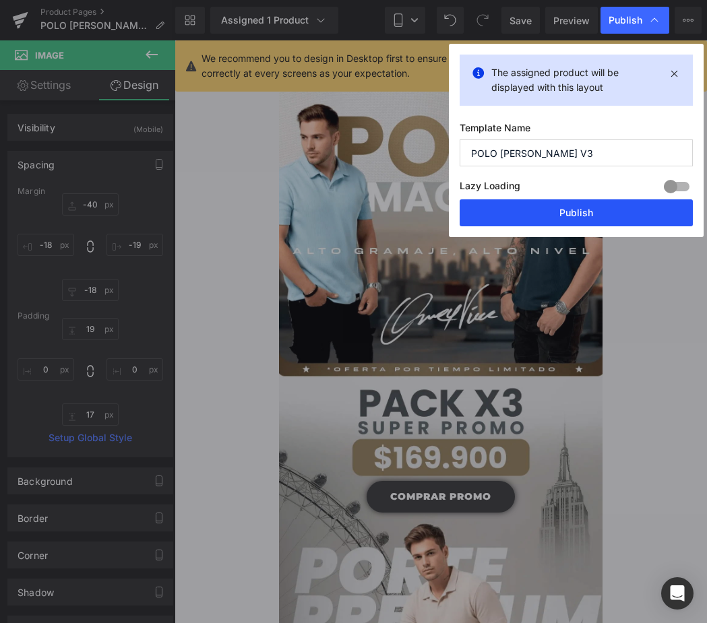
click at [610, 218] on button "Publish" at bounding box center [575, 212] width 233 height 27
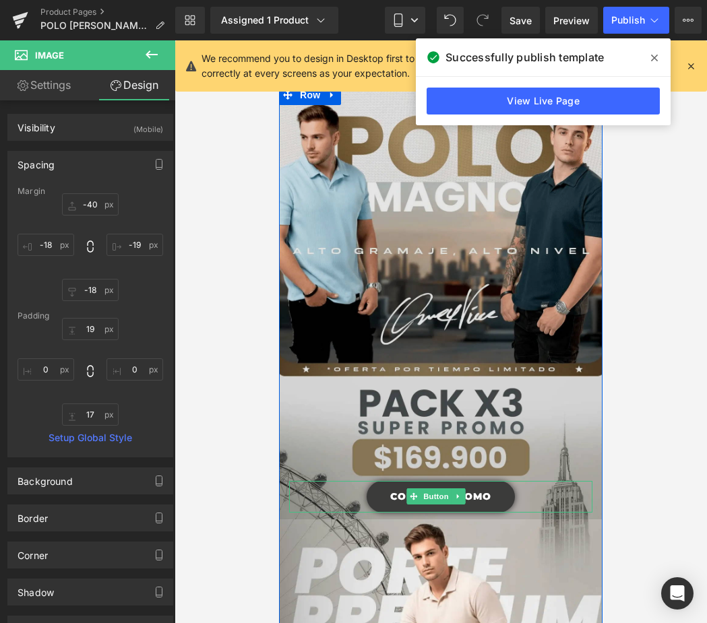
drag, startPoint x: 503, startPoint y: 484, endPoint x: 324, endPoint y: 356, distance: 220.2
click at [503, 484] on link "COMPRAR PROMO" at bounding box center [440, 497] width 148 height 32
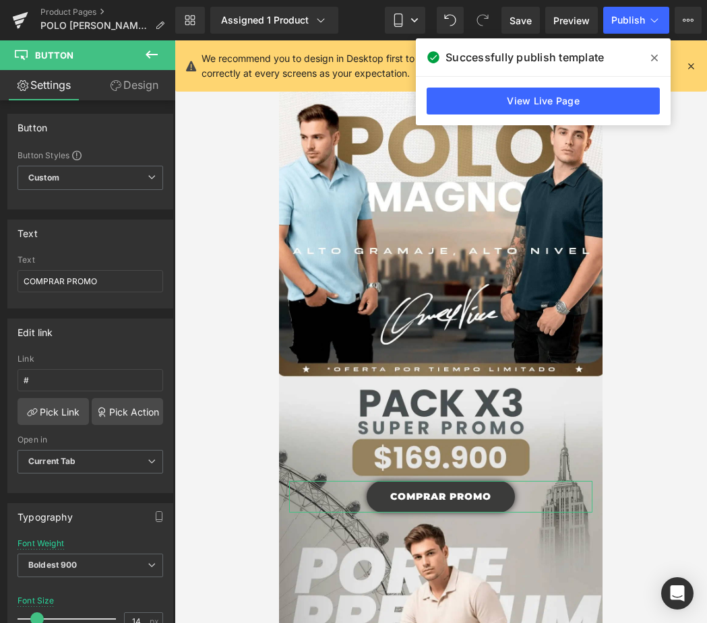
click at [136, 85] on link "Design" at bounding box center [134, 85] width 88 height 30
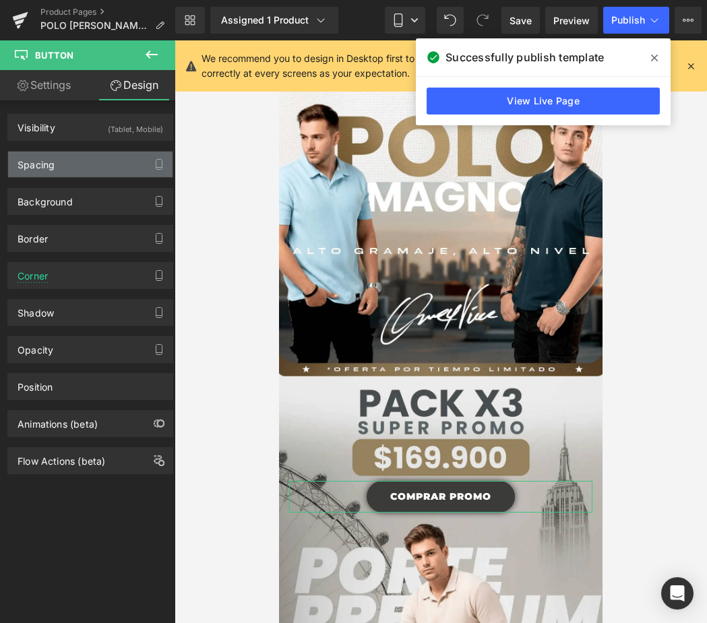
click at [86, 162] on div "Spacing" at bounding box center [90, 165] width 164 height 26
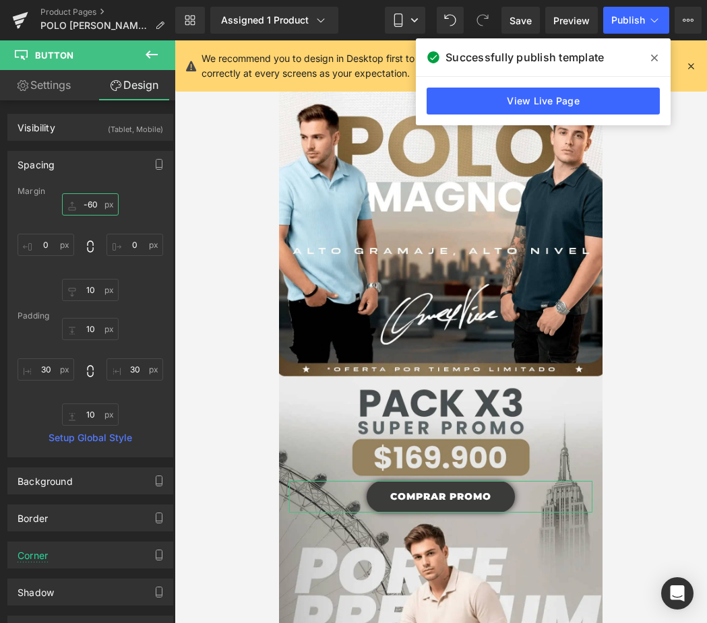
click at [97, 202] on input "-60" at bounding box center [90, 204] width 57 height 22
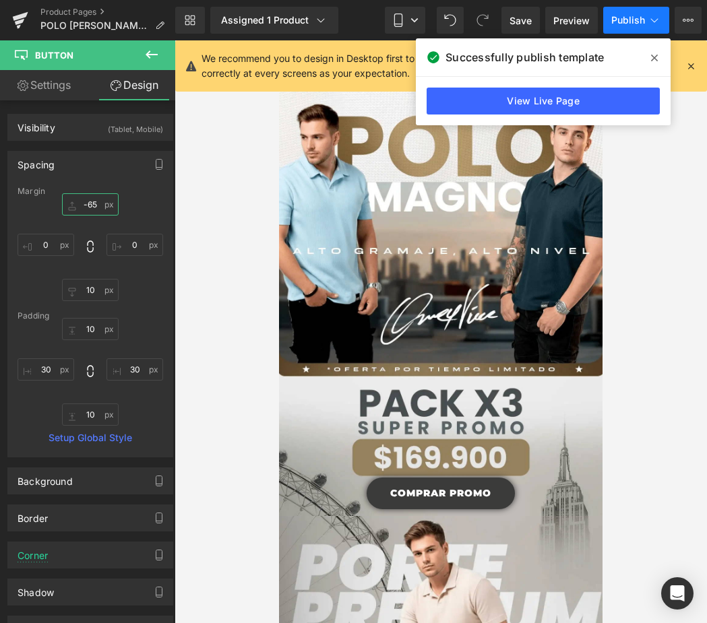
type input "-65"
click at [627, 24] on span "Publish" at bounding box center [628, 20] width 34 height 11
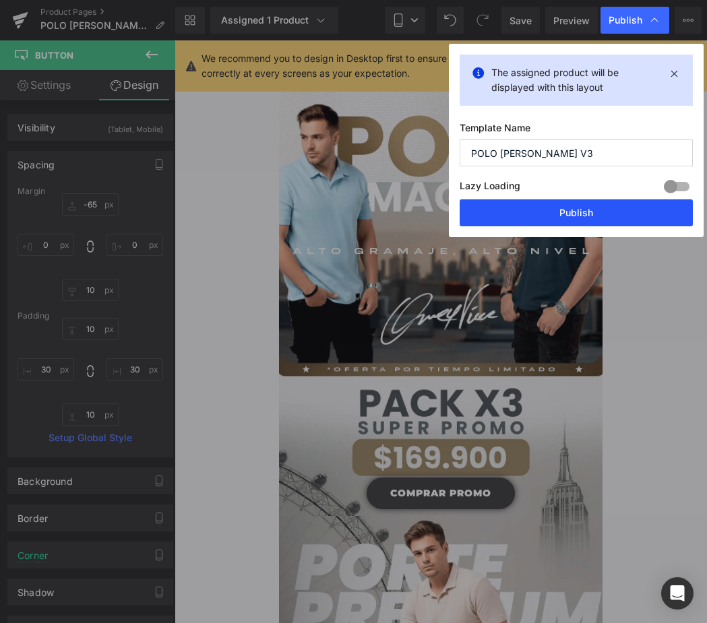
click at [647, 209] on button "Publish" at bounding box center [575, 212] width 233 height 27
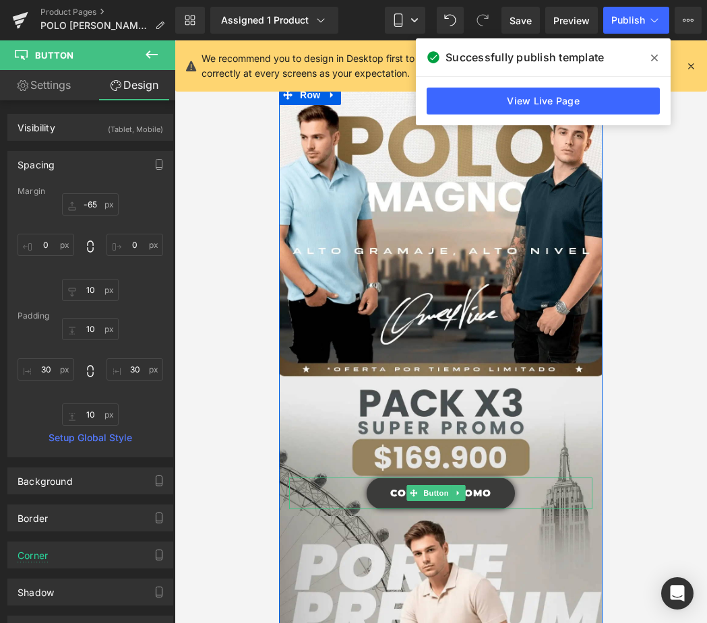
drag, startPoint x: 469, startPoint y: 258, endPoint x: 500, endPoint y: 480, distance: 223.7
click at [500, 480] on link "COMPRAR PROMO" at bounding box center [440, 494] width 148 height 32
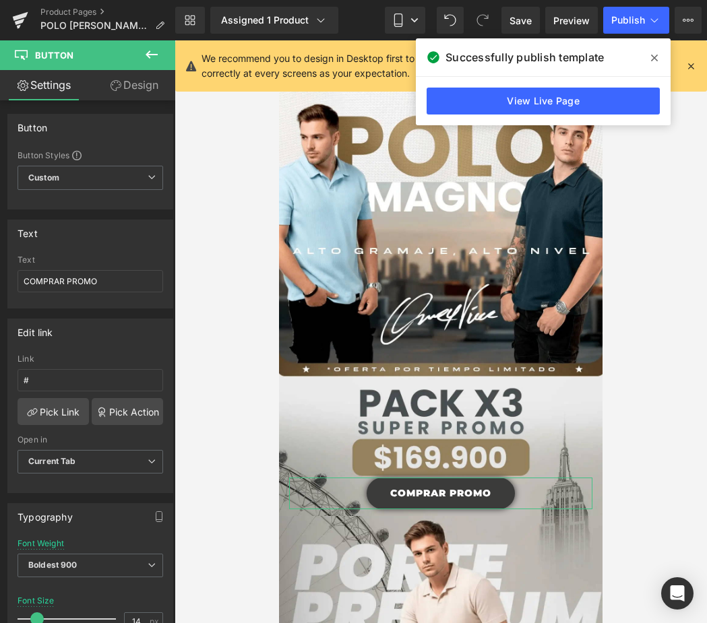
click at [135, 82] on link "Design" at bounding box center [134, 85] width 88 height 30
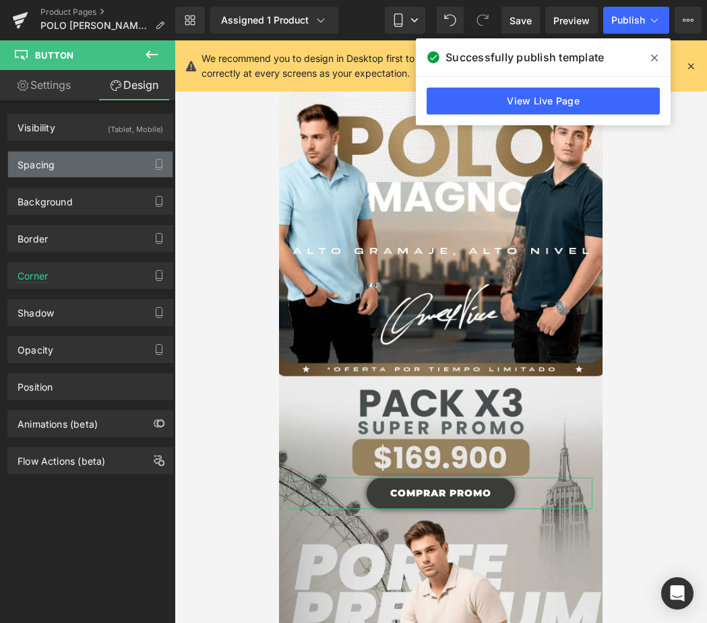
type input "-65"
type input "0"
type input "10"
type input "0"
type input "10"
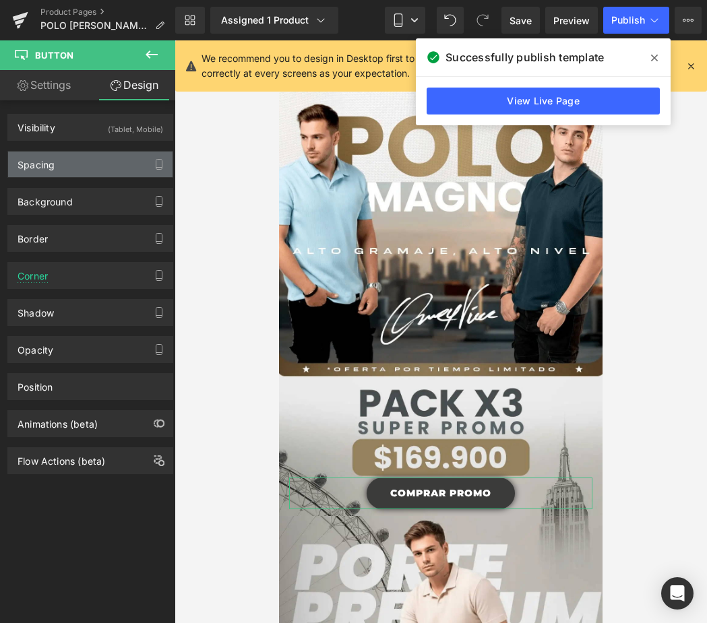
type input "30"
type input "10"
type input "30"
click at [83, 161] on div "Spacing" at bounding box center [90, 165] width 164 height 26
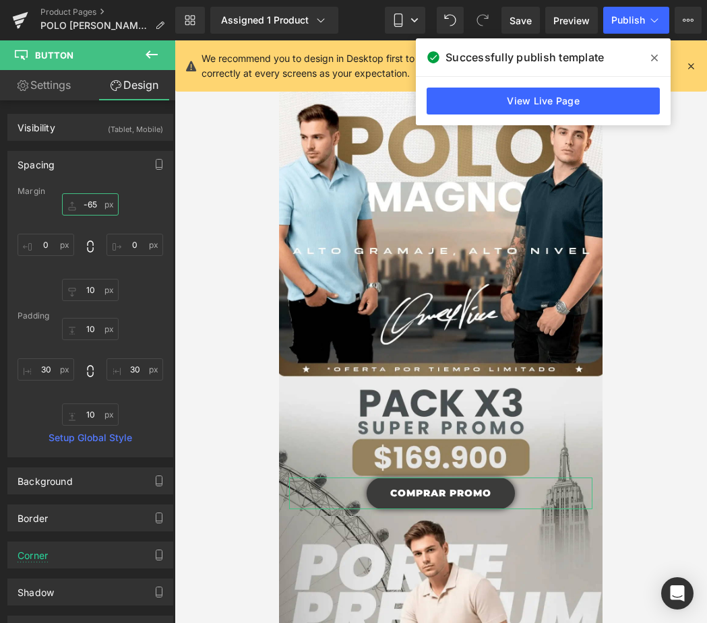
click at [93, 201] on input "-65" at bounding box center [90, 204] width 57 height 22
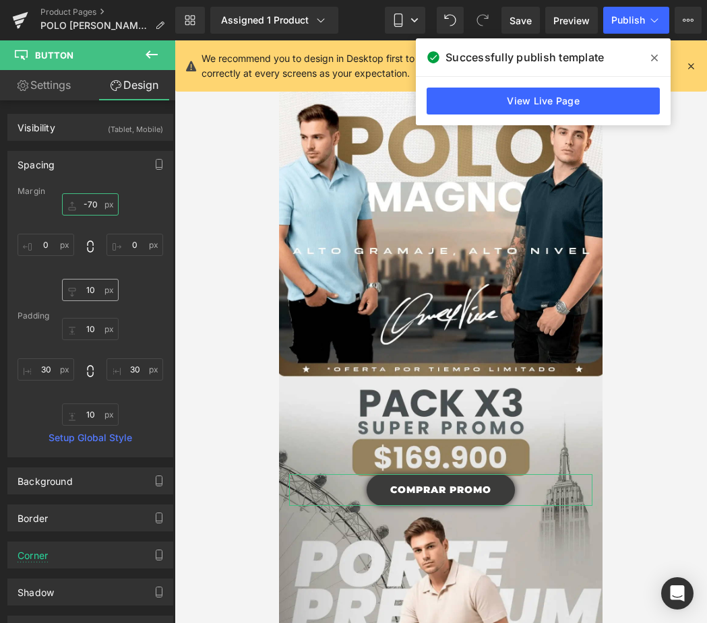
type input "-70"
click at [97, 294] on input "10" at bounding box center [90, 290] width 57 height 22
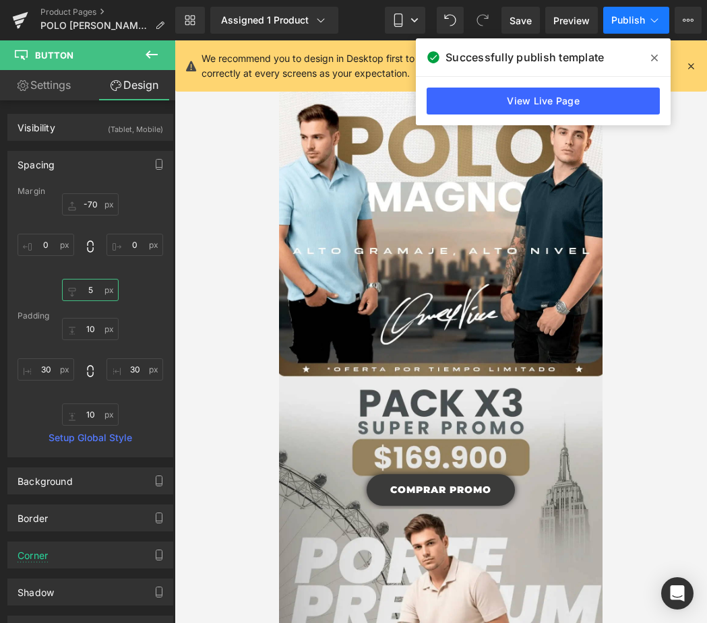
type input "5"
click at [637, 26] on button "Publish" at bounding box center [636, 20] width 66 height 27
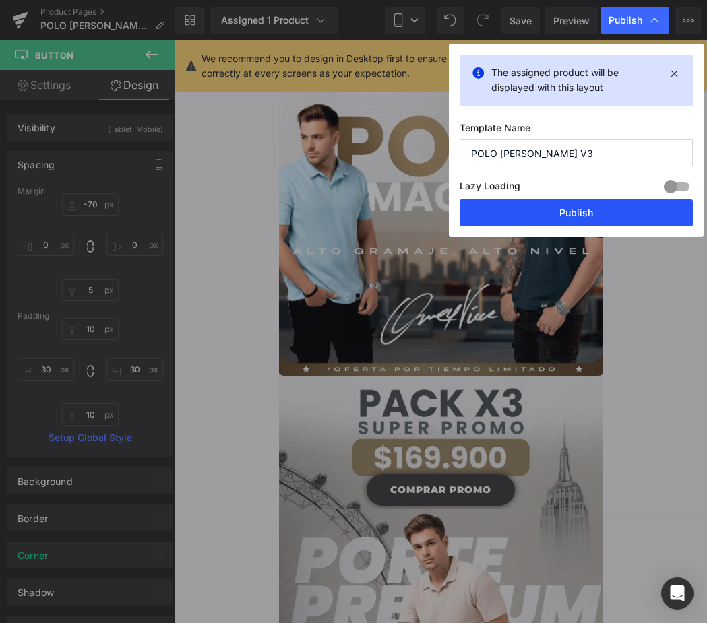
click at [634, 214] on button "Publish" at bounding box center [575, 212] width 233 height 27
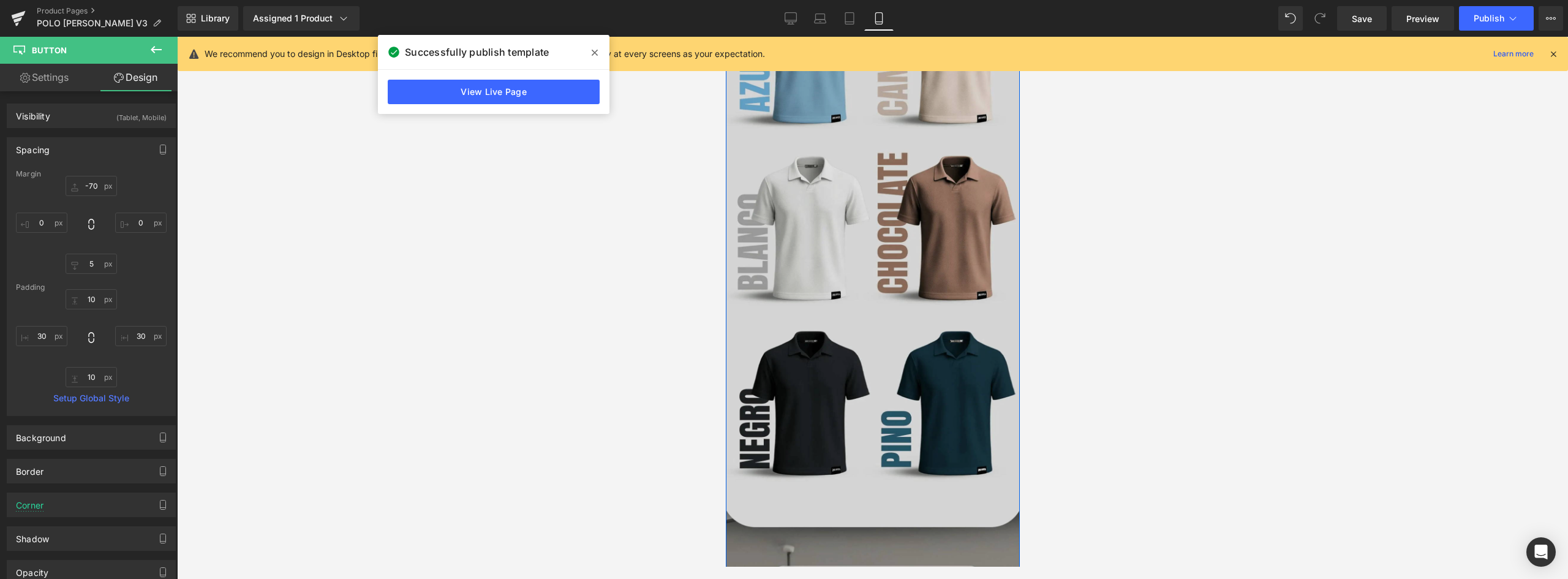
scroll to position [1531, 0]
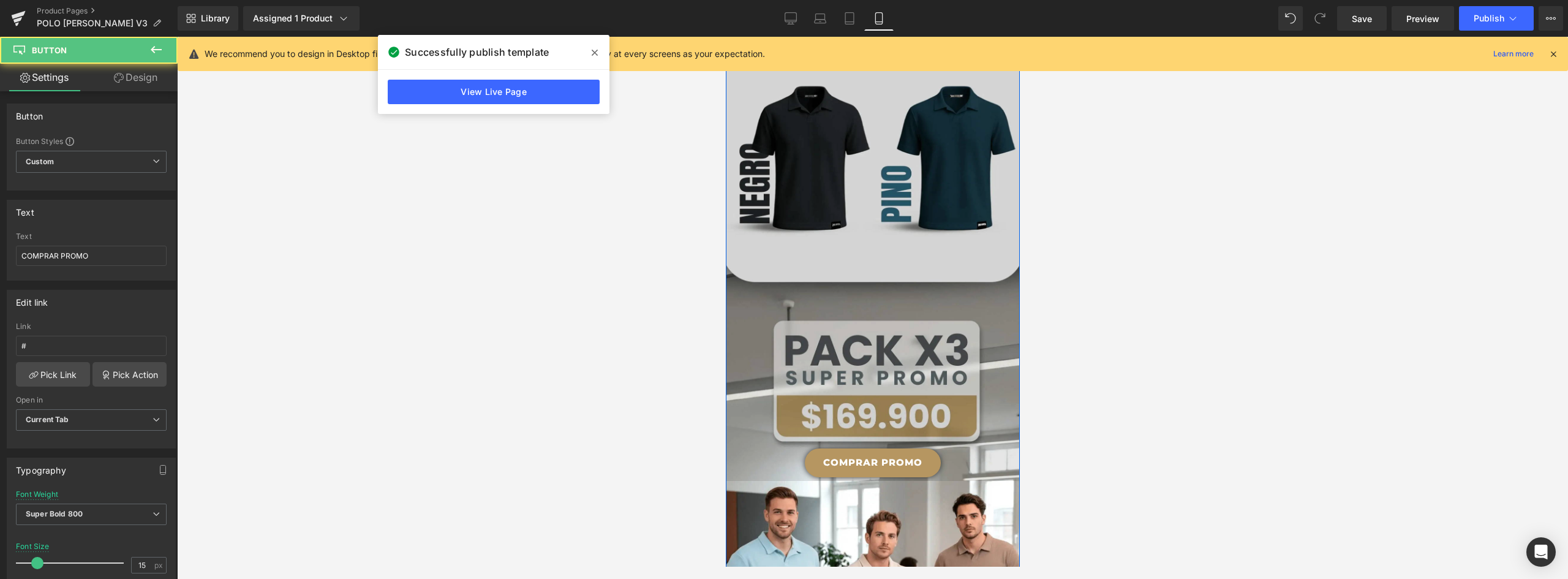
click at [921, 448] on link "COMPRAR PROMO" at bounding box center [872, 463] width 136 height 29
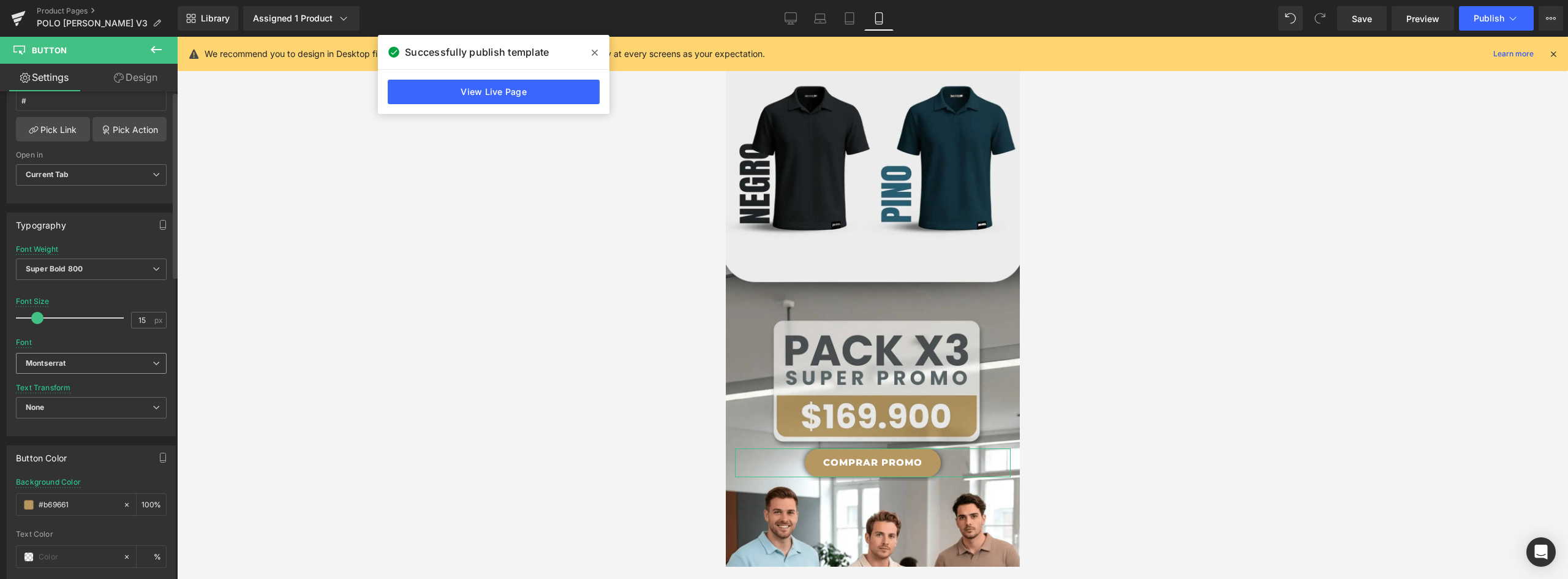
scroll to position [0, 0]
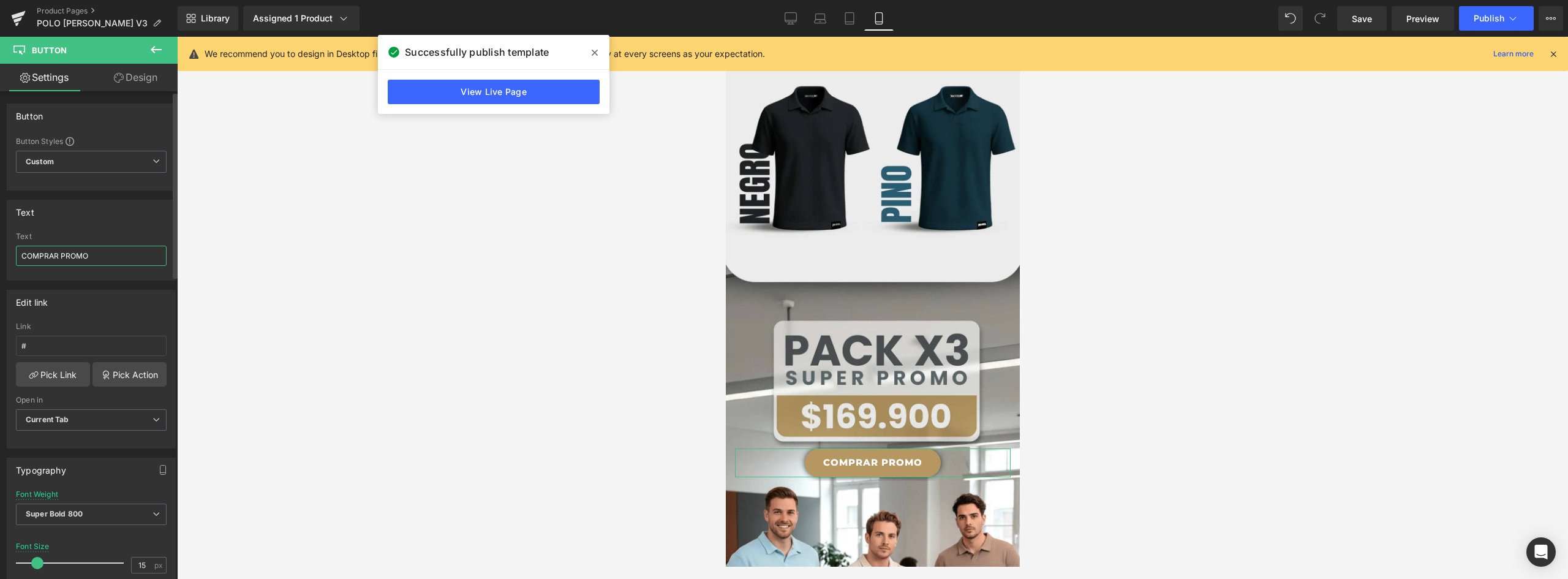
drag, startPoint x: 108, startPoint y: 252, endPoint x: 0, endPoint y: 252, distance: 108.0
click at [0, 252] on div "Text COMPRAR PROMO Text COMPRAR PROMO" at bounding box center [91, 235] width 183 height 90
type input "s"
type input "SELECCIONAR COLORES"
click at [939, 448] on link "SELECCIONAR COLORES" at bounding box center [872, 463] width 168 height 29
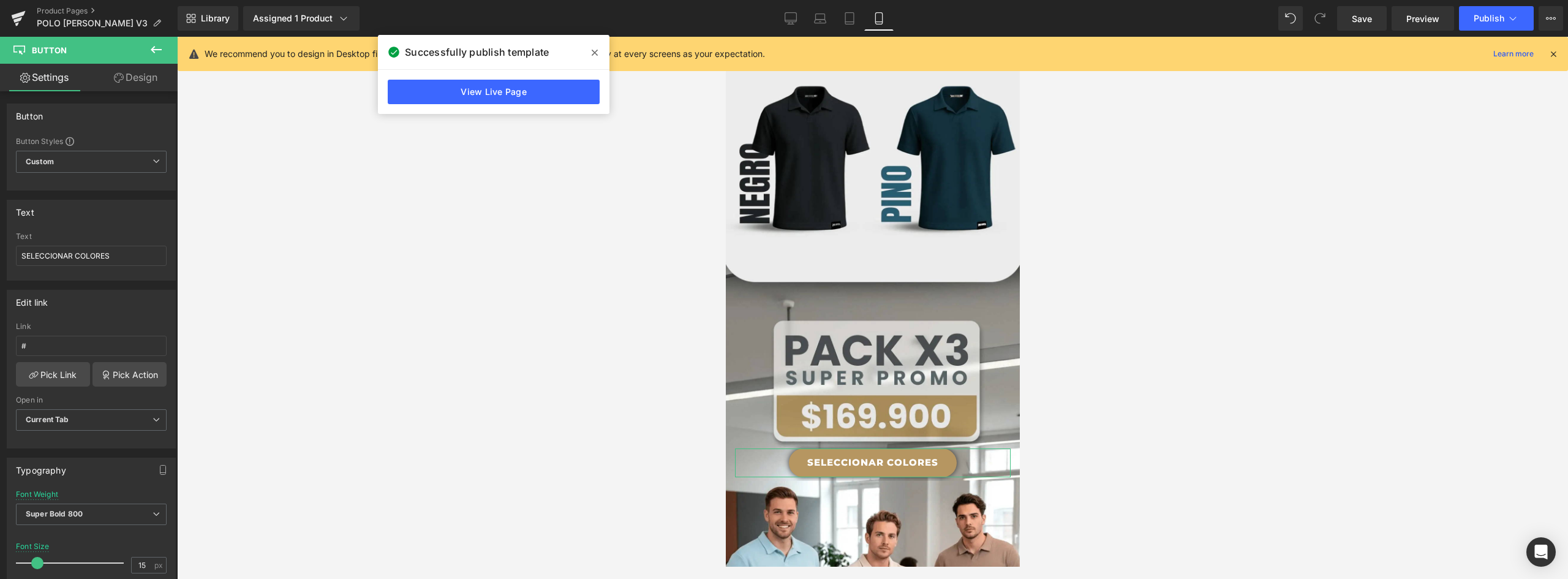
click at [141, 75] on link "Design" at bounding box center [136, 77] width 89 height 27
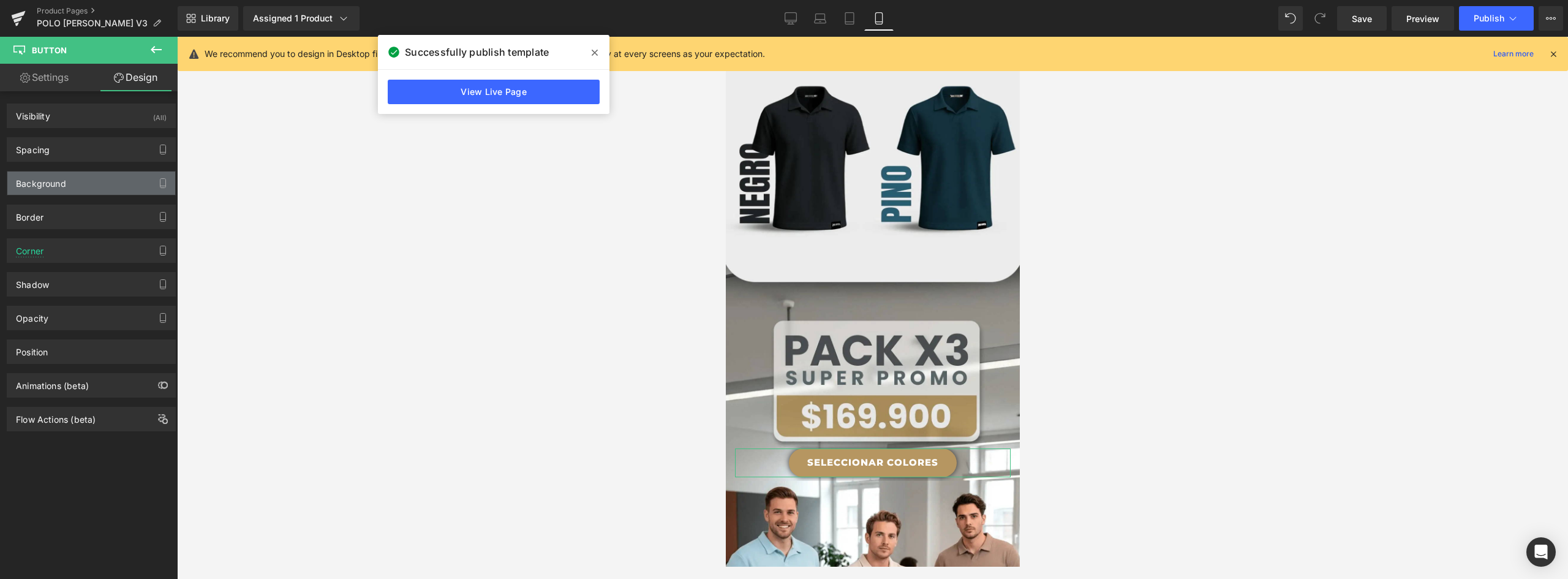
type input "-52"
type input "0"
type input "26"
type input "0"
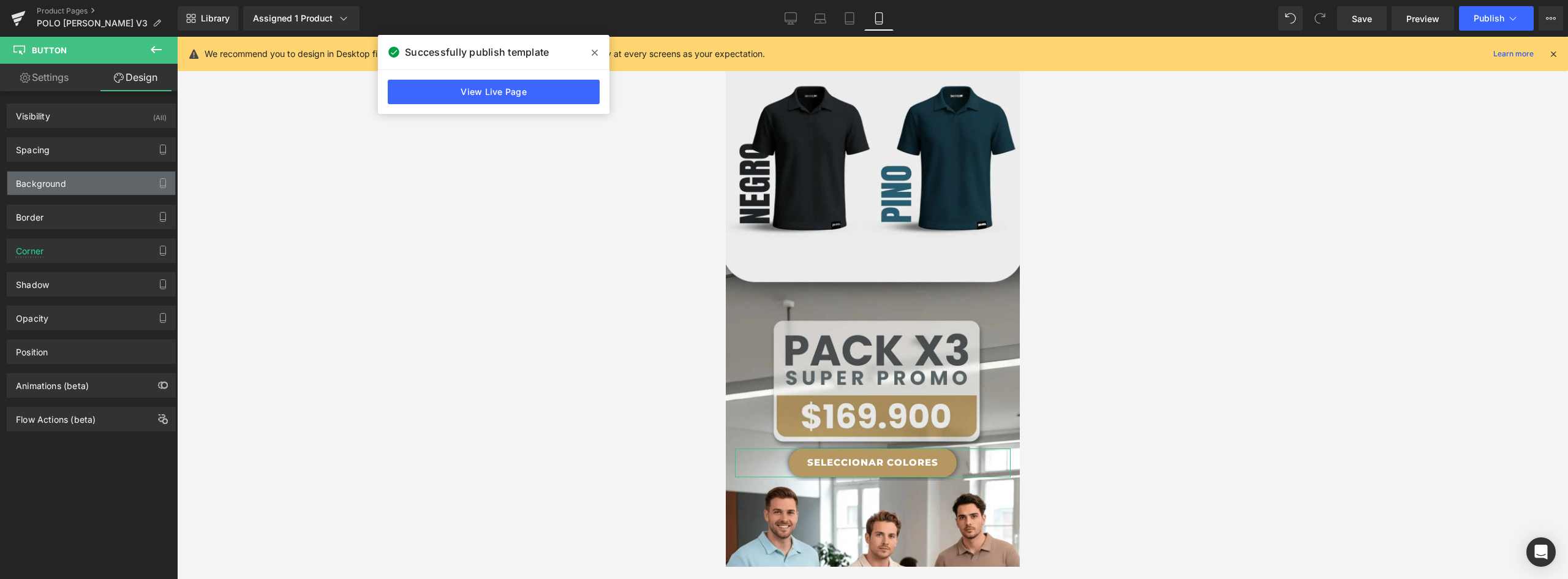
type input "30"
type input "0"
type input "30"
click at [70, 149] on div "Spacing" at bounding box center [91, 150] width 168 height 24
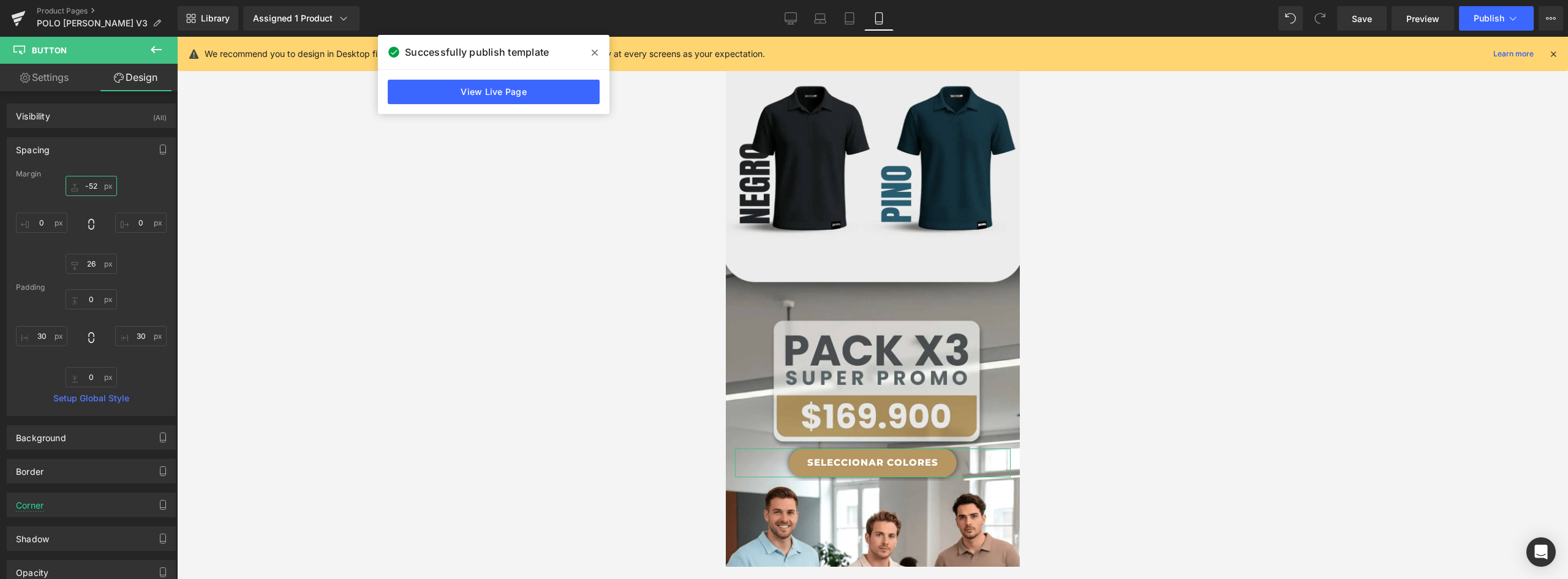
click at [93, 181] on input "-52" at bounding box center [91, 185] width 52 height 20
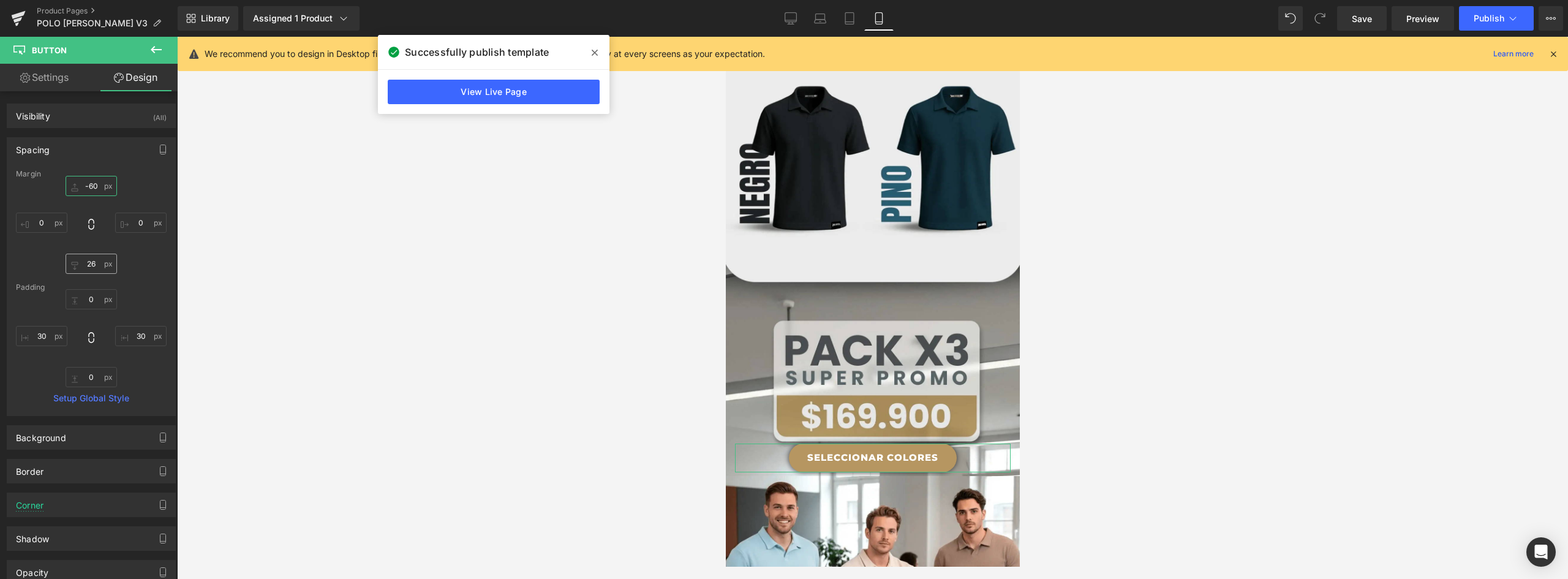
type input "-60"
click at [92, 265] on input "26" at bounding box center [91, 264] width 52 height 20
type input "30"
click at [1500, 10] on button "Publish" at bounding box center [1496, 18] width 75 height 25
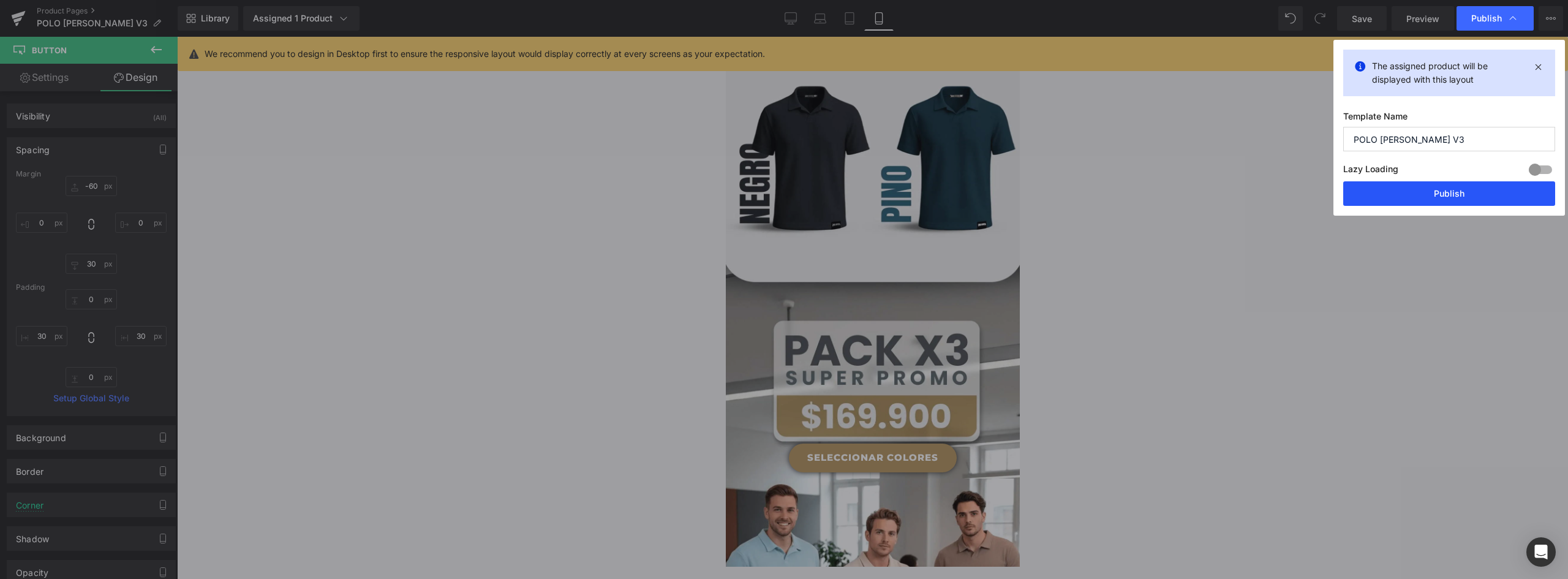
click at [1482, 199] on button "Publish" at bounding box center [1449, 193] width 212 height 25
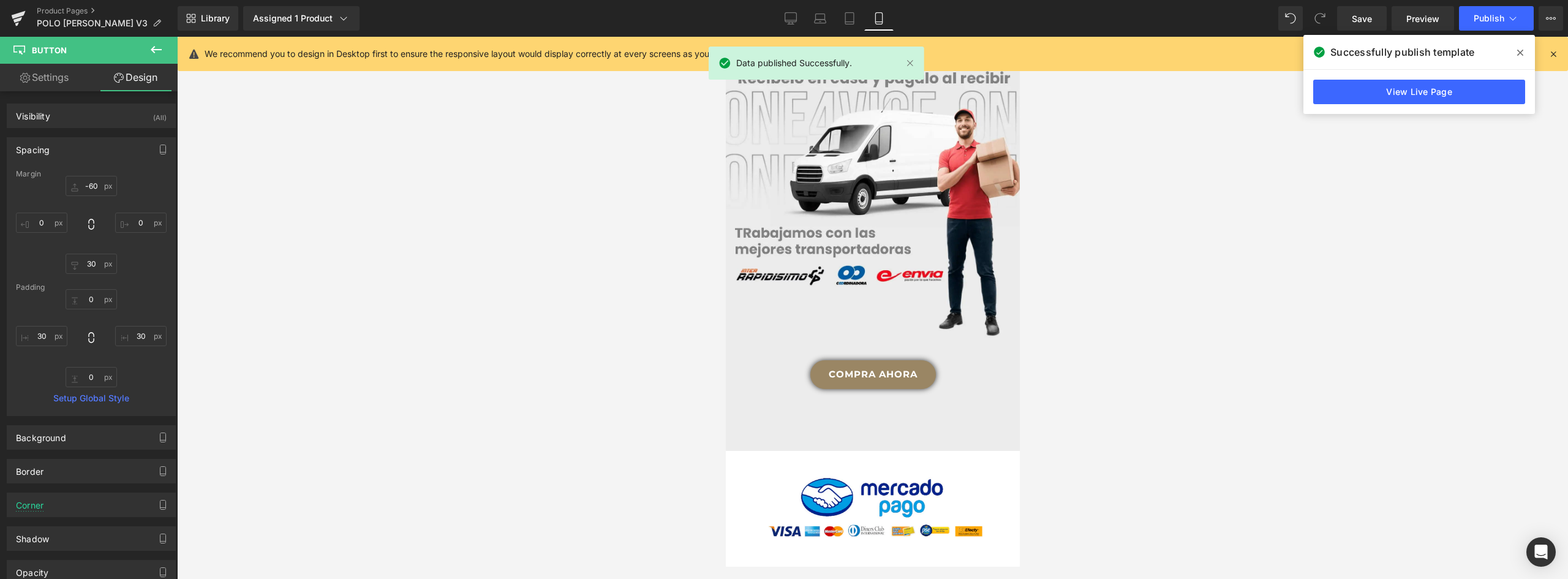
scroll to position [3952, 0]
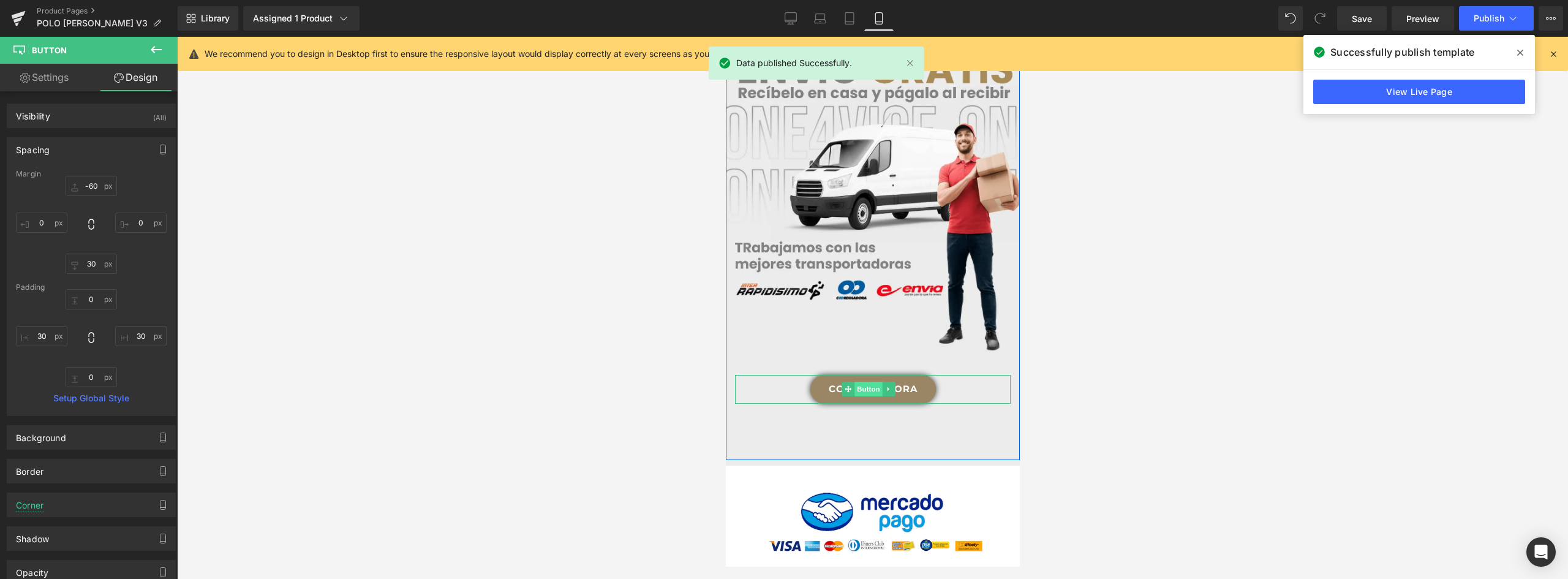
click at [873, 382] on span "Button" at bounding box center [868, 389] width 28 height 15
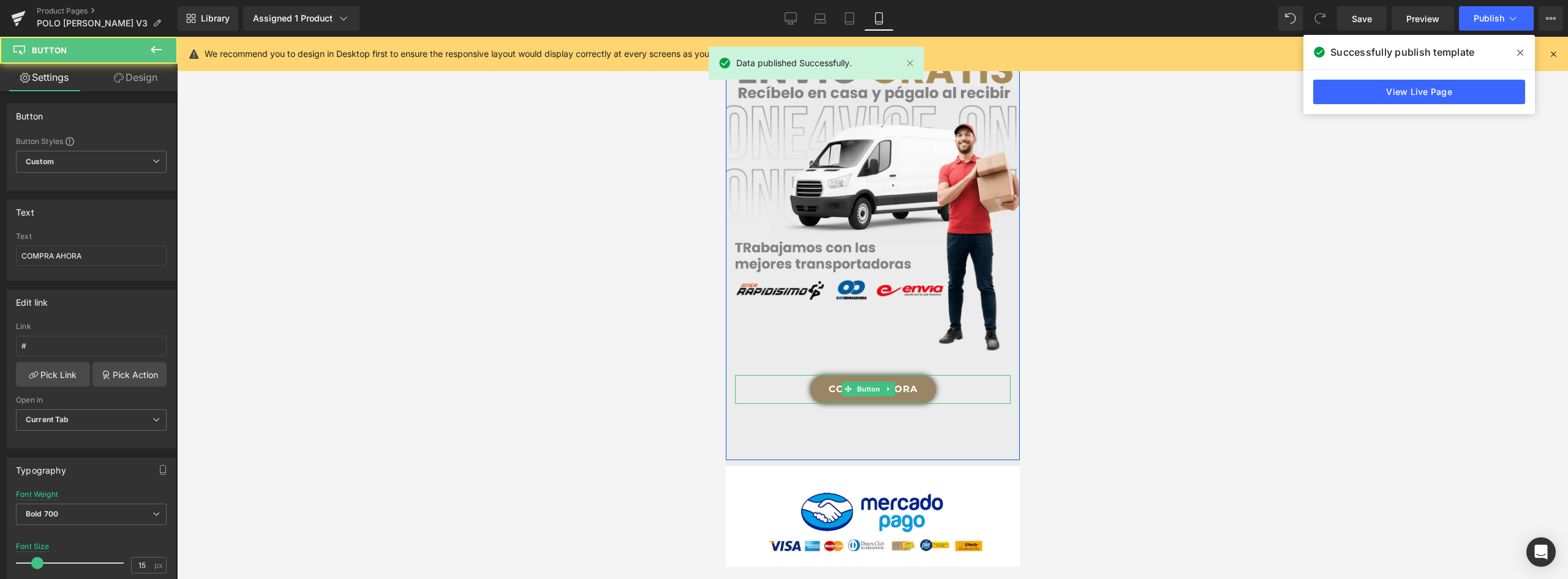
click at [902, 374] on link "COMPRA AHORA" at bounding box center [872, 389] width 126 height 29
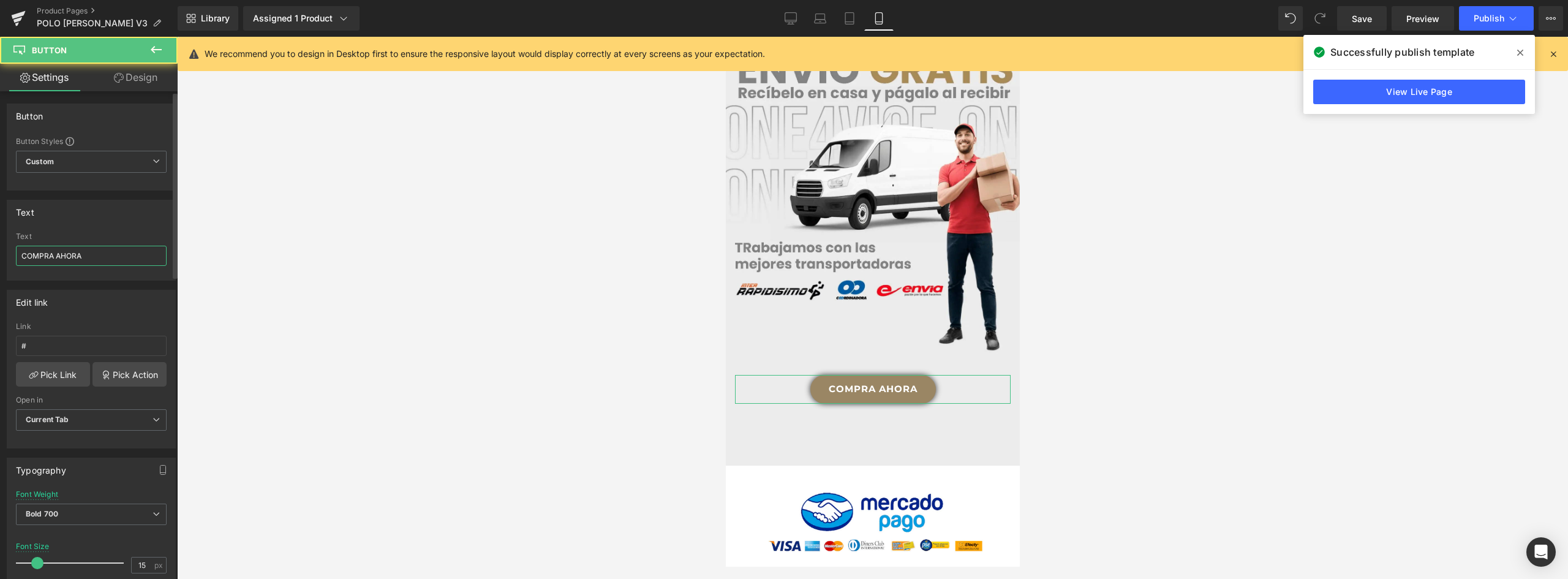
click at [53, 256] on input "COMPRA AHORA" at bounding box center [92, 255] width 151 height 20
drag, startPoint x: 62, startPoint y: 255, endPoint x: 135, endPoint y: 267, distance: 74.0
click at [135, 267] on div "Text COMPRAR AHORA" at bounding box center [92, 255] width 151 height 48
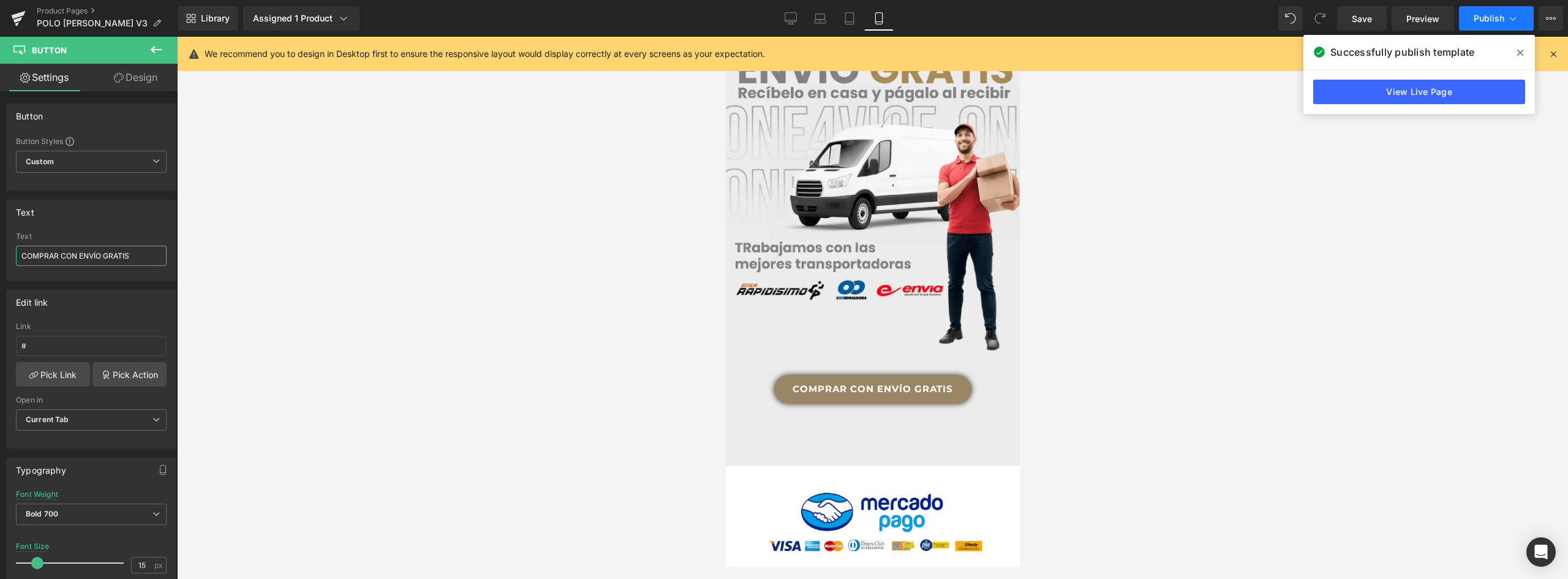
type input "COMPRAR CON ENVÍO GRATIS"
click at [1496, 22] on span "Publish" at bounding box center [1490, 18] width 31 height 10
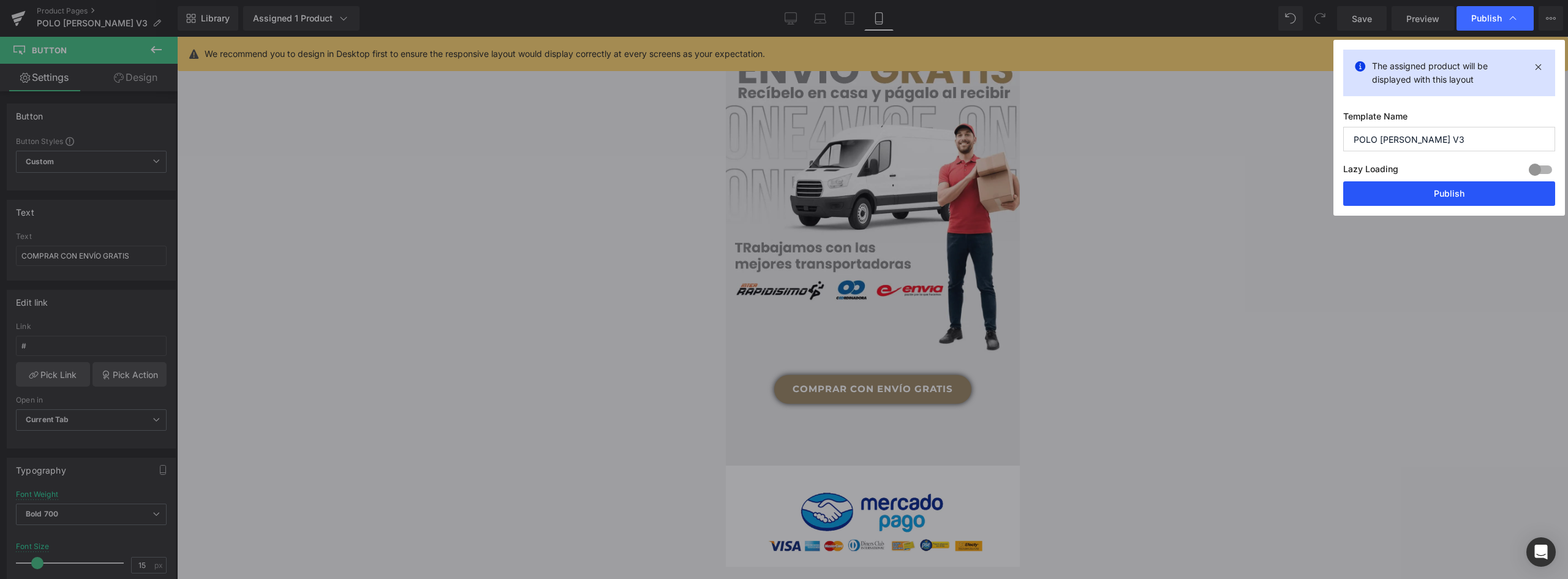
click at [1481, 198] on button "Publish" at bounding box center [1449, 193] width 212 height 25
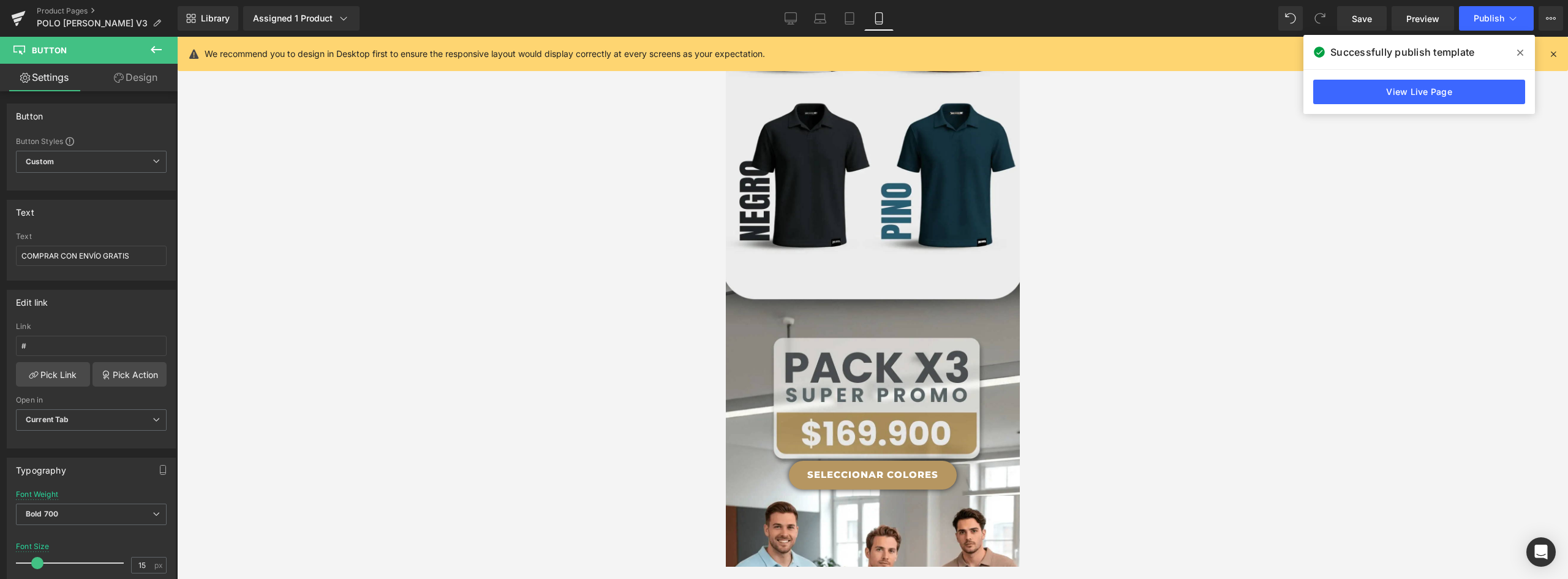
scroll to position [1642, 0]
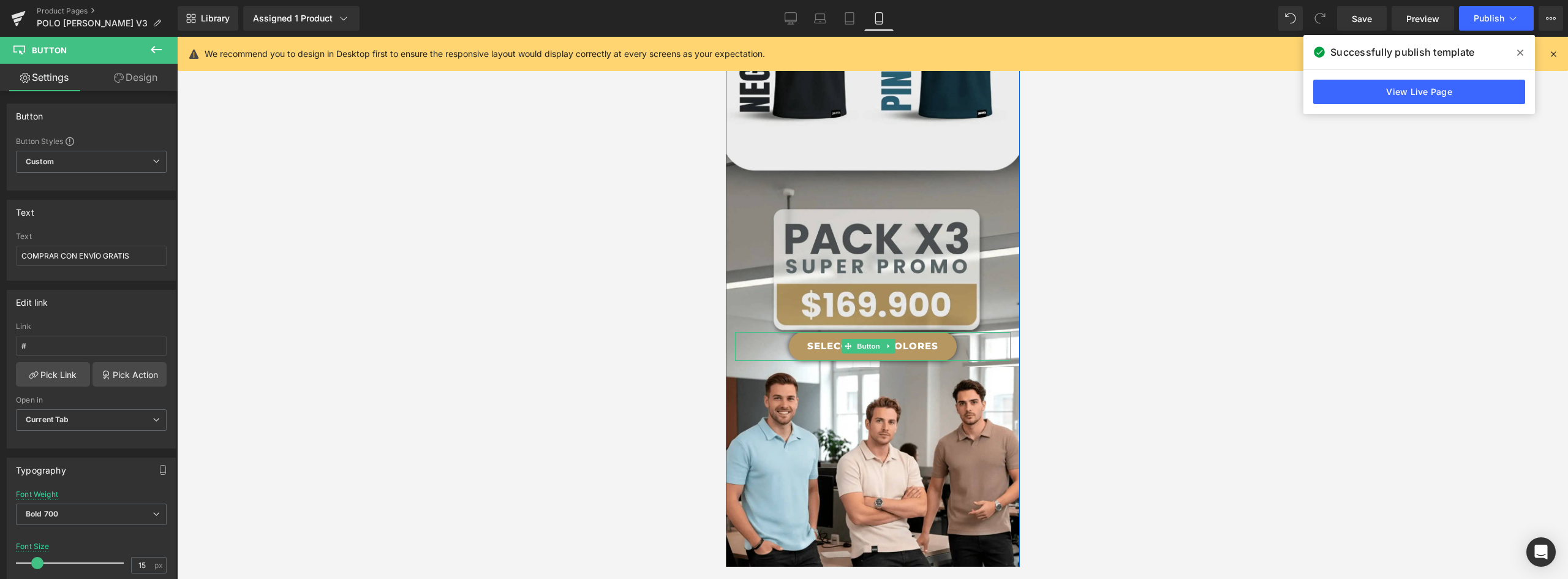
drag, startPoint x: 1442, startPoint y: 278, endPoint x: 945, endPoint y: 285, distance: 497.0
click at [945, 332] on link "SELECCIONAR COLORES" at bounding box center [872, 346] width 168 height 29
click at [144, 70] on link "Design" at bounding box center [136, 77] width 89 height 27
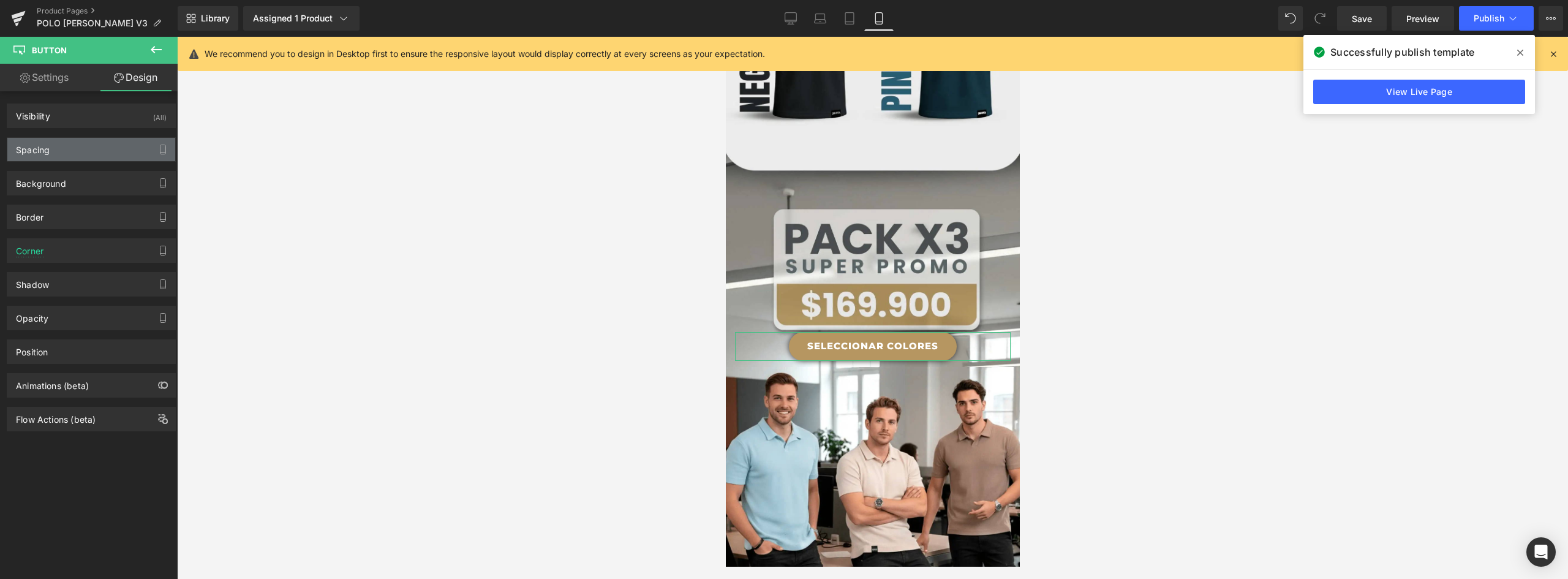
type input "-60"
type input "0"
type input "30"
type input "0"
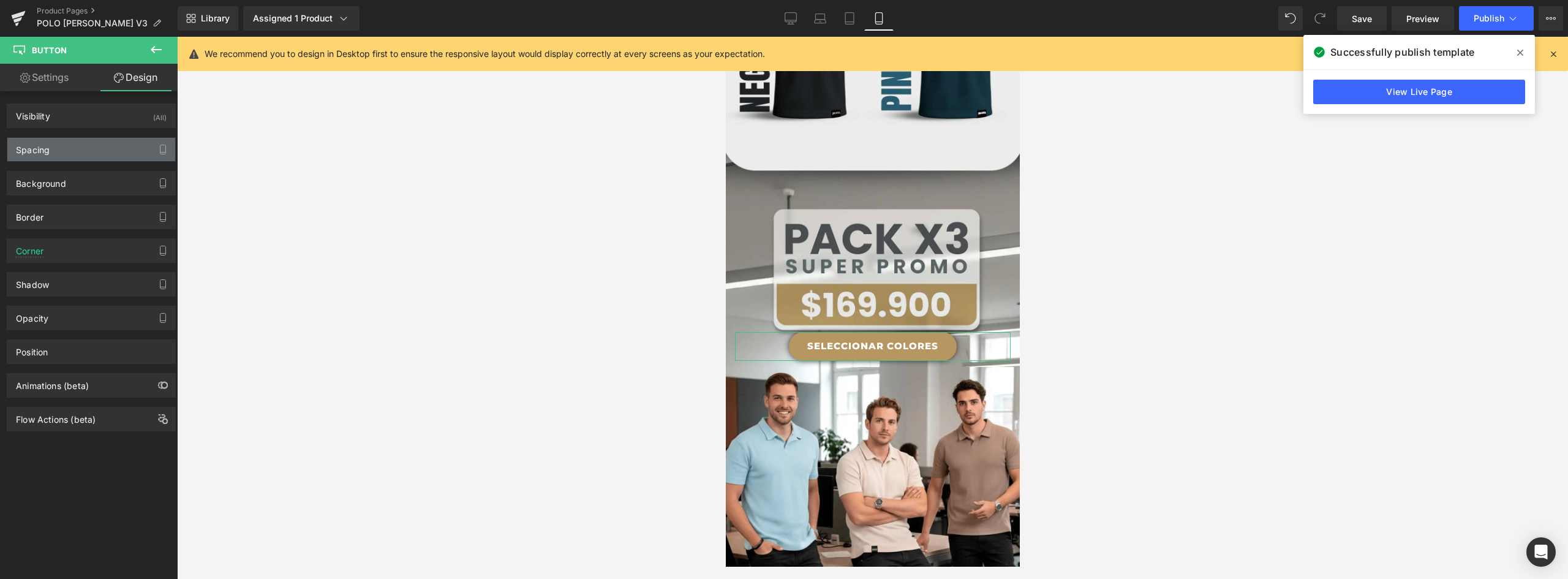
type input "30"
type input "0"
type input "30"
click at [66, 143] on div "Spacing" at bounding box center [91, 150] width 168 height 24
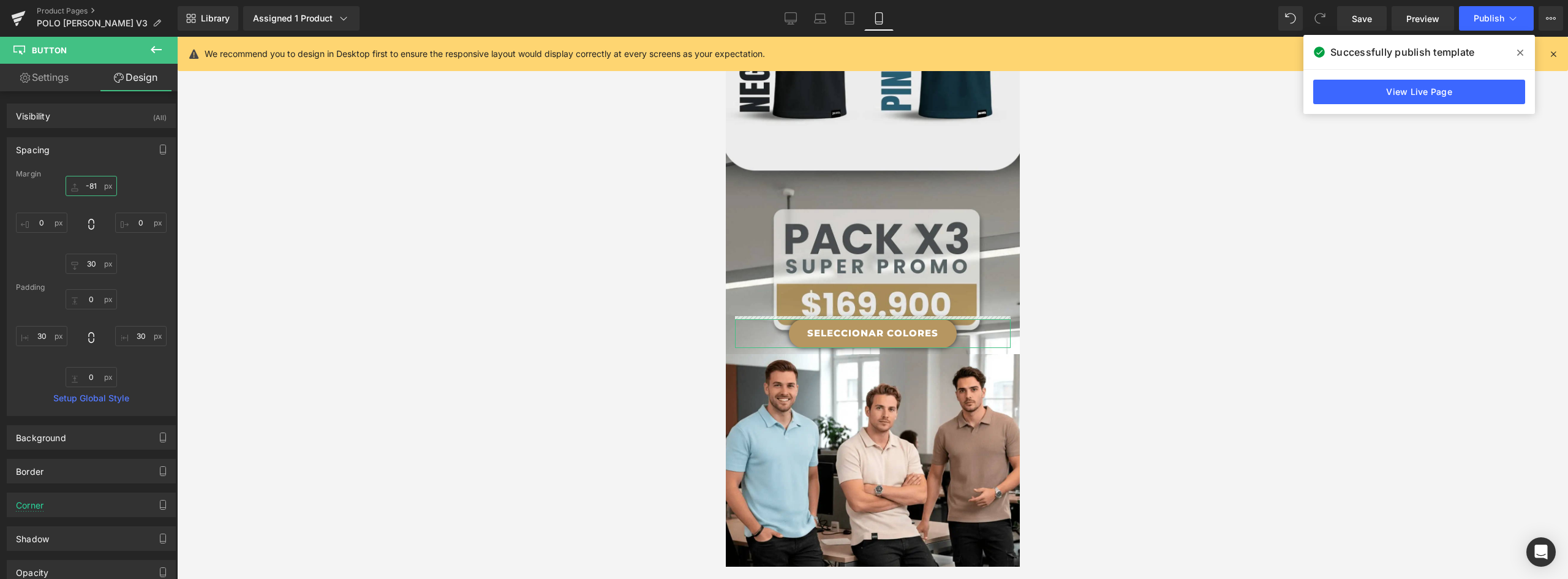
drag, startPoint x: 95, startPoint y: 185, endPoint x: 80, endPoint y: 185, distance: 15.0
click at [80, 185] on input "-81" at bounding box center [91, 185] width 52 height 20
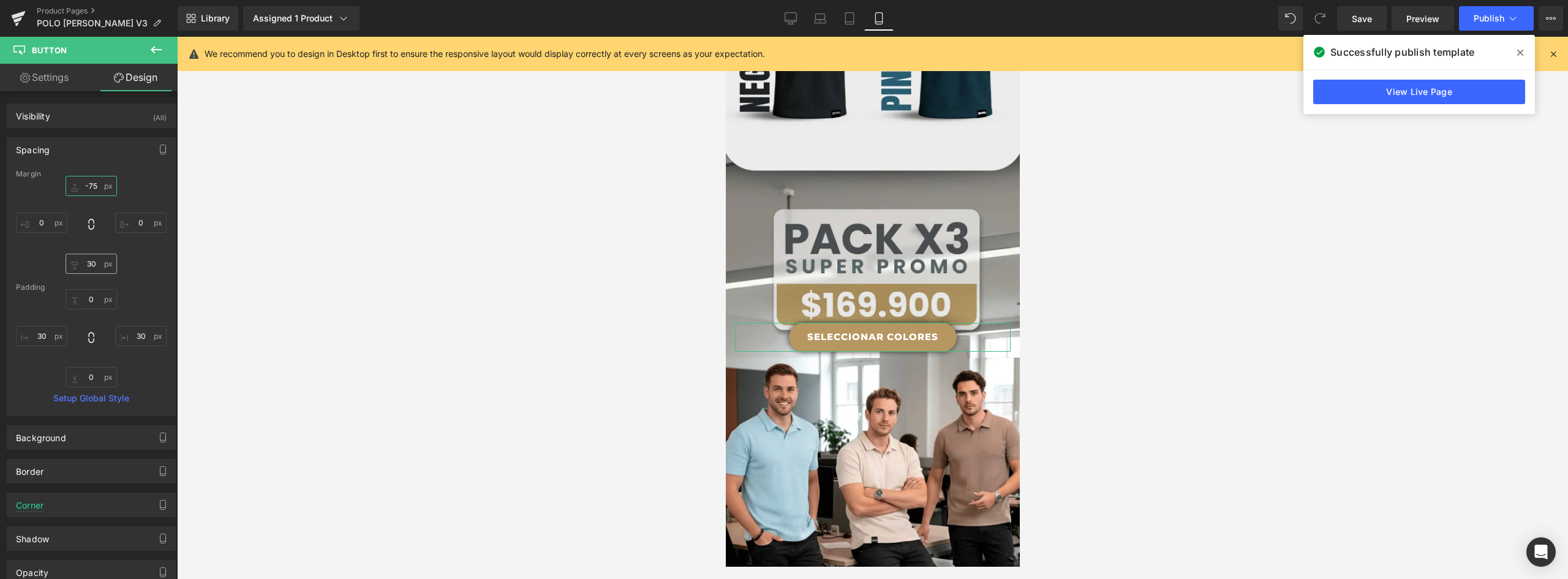
type input "-75"
click at [95, 264] on input "30" at bounding box center [91, 264] width 52 height 20
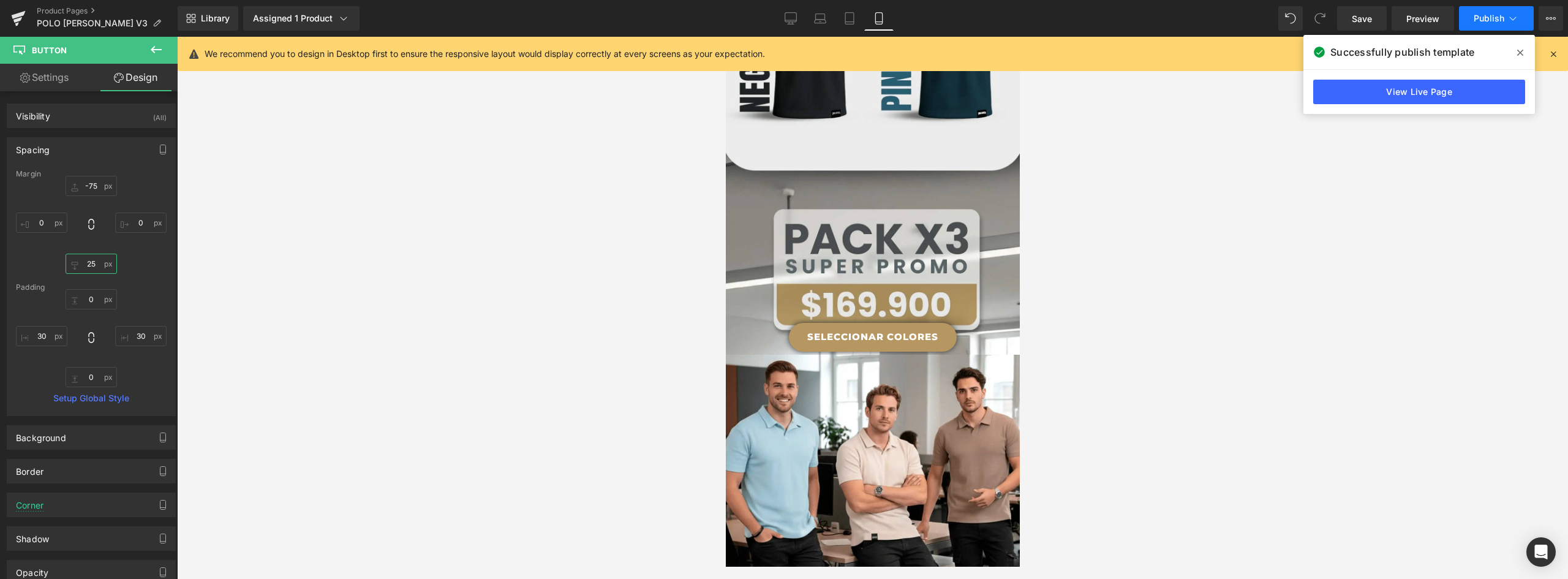
type input "25"
click at [1494, 16] on span "Publish" at bounding box center [1490, 18] width 31 height 10
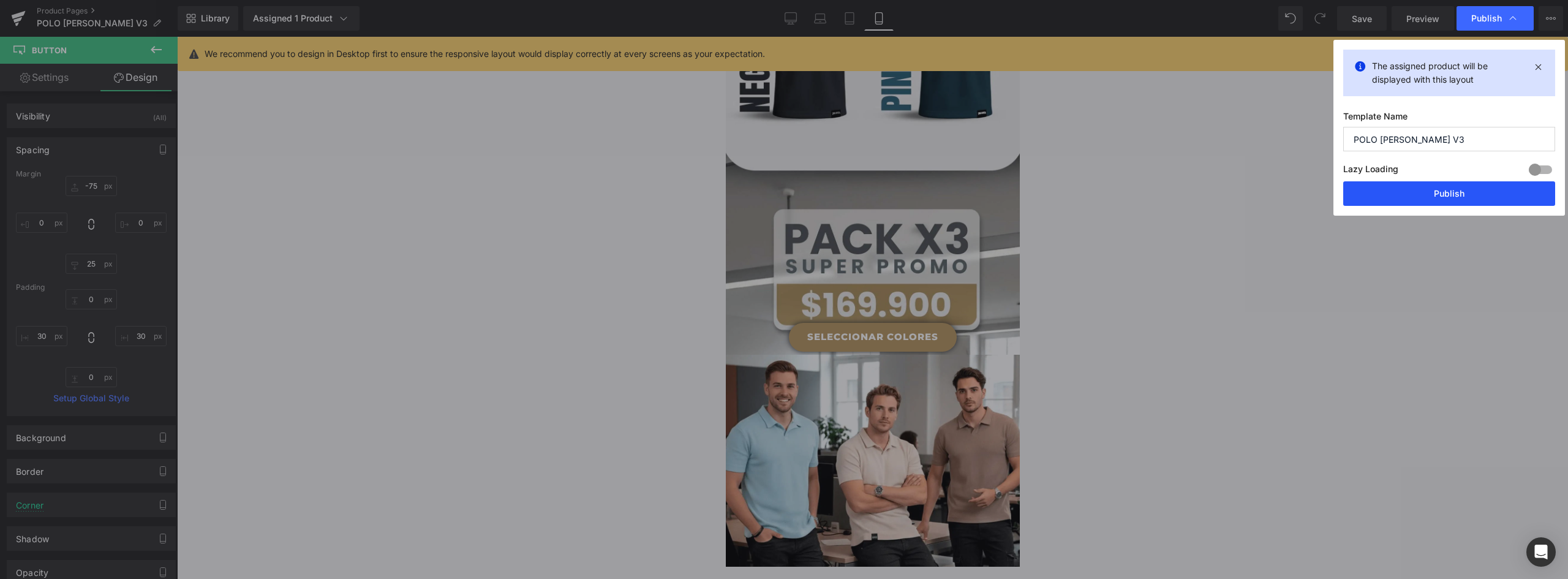
click at [1455, 198] on button "Publish" at bounding box center [1449, 193] width 212 height 25
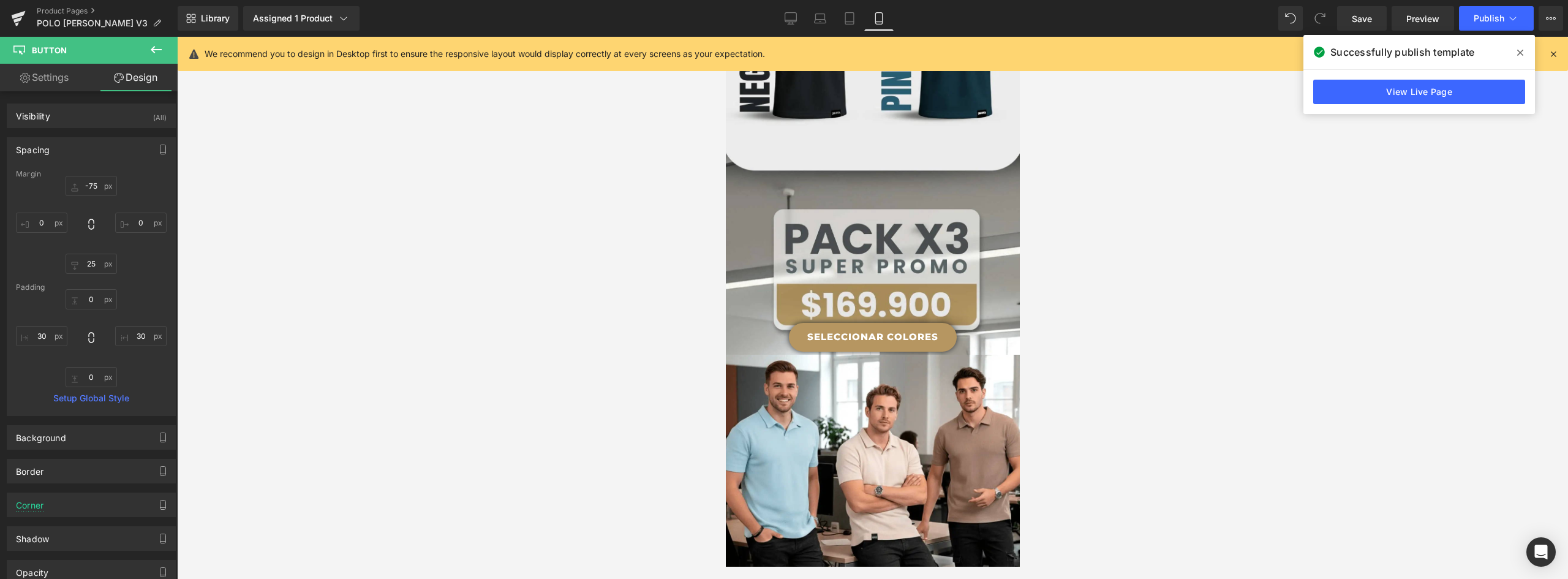
click at [941, 323] on link "SELECCIONAR COLORES" at bounding box center [872, 337] width 168 height 29
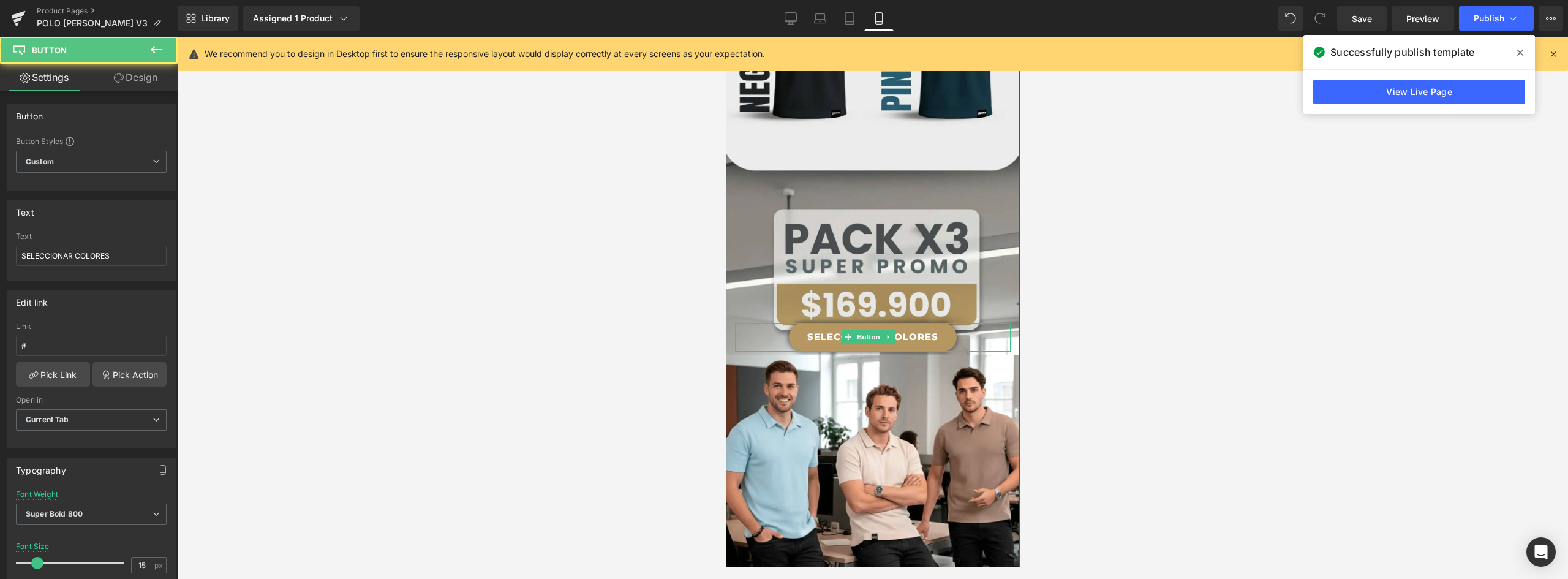
click at [940, 323] on link "SELECCIONAR COLORES" at bounding box center [872, 337] width 168 height 29
click at [132, 75] on link "Design" at bounding box center [136, 77] width 89 height 27
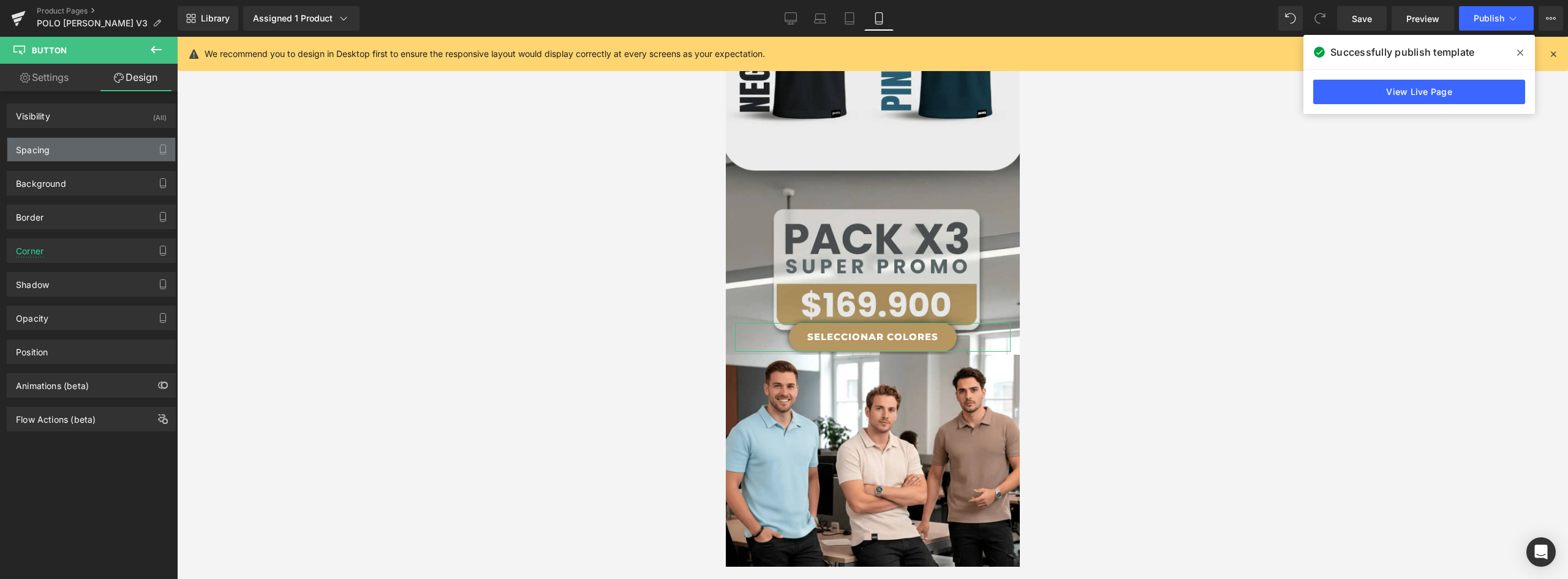
click at [70, 155] on div "Spacing" at bounding box center [91, 150] width 168 height 24
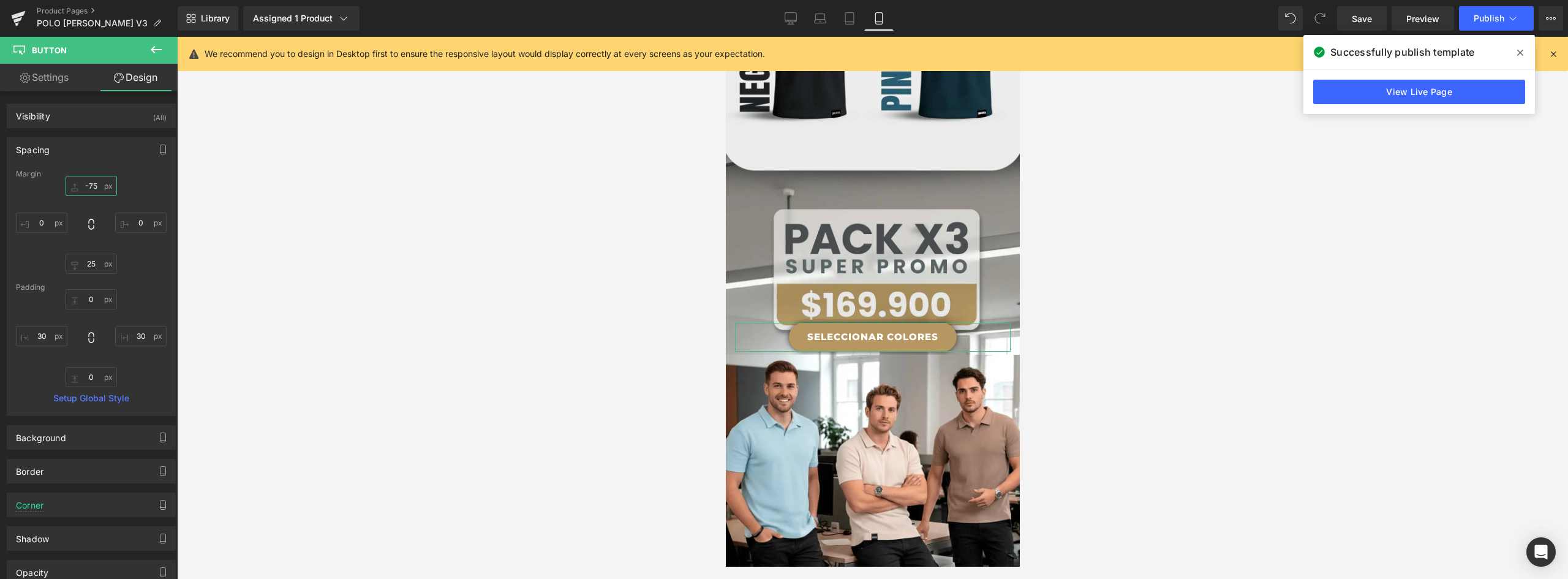
click at [90, 184] on input "-75" at bounding box center [91, 185] width 52 height 20
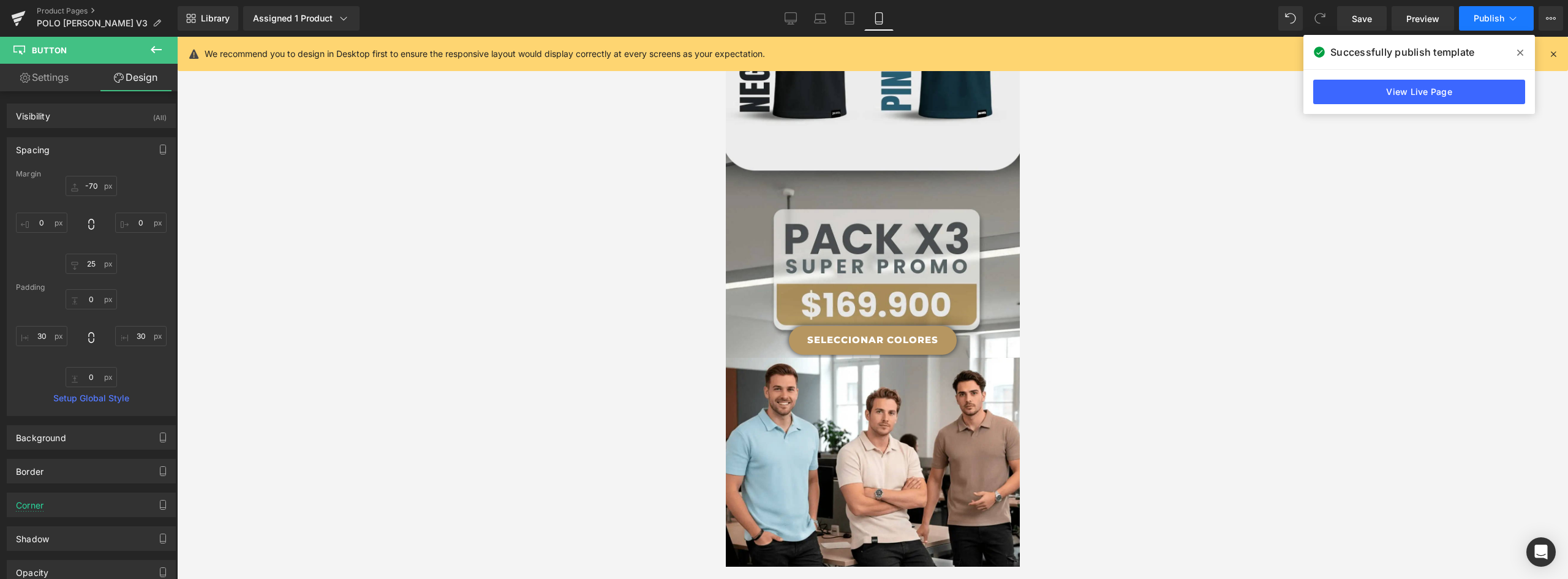
click at [1513, 20] on icon at bounding box center [1513, 18] width 6 height 4
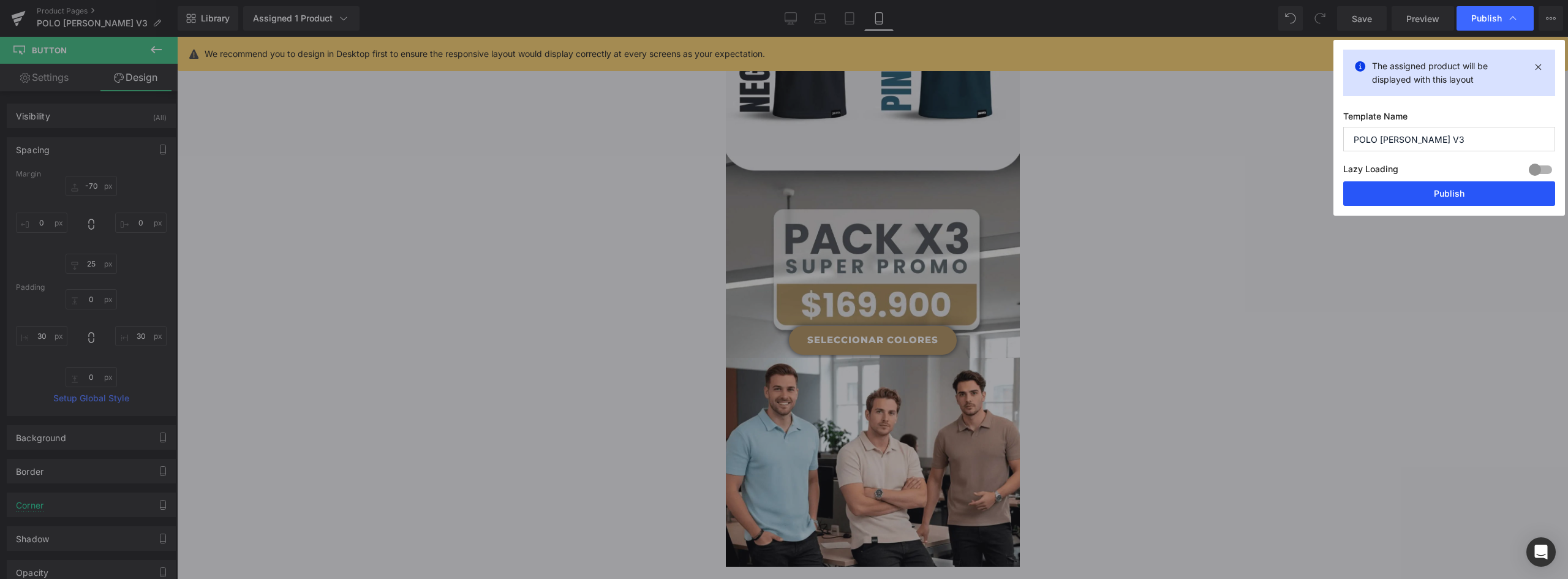
click at [1478, 186] on button "Publish" at bounding box center [1449, 193] width 212 height 25
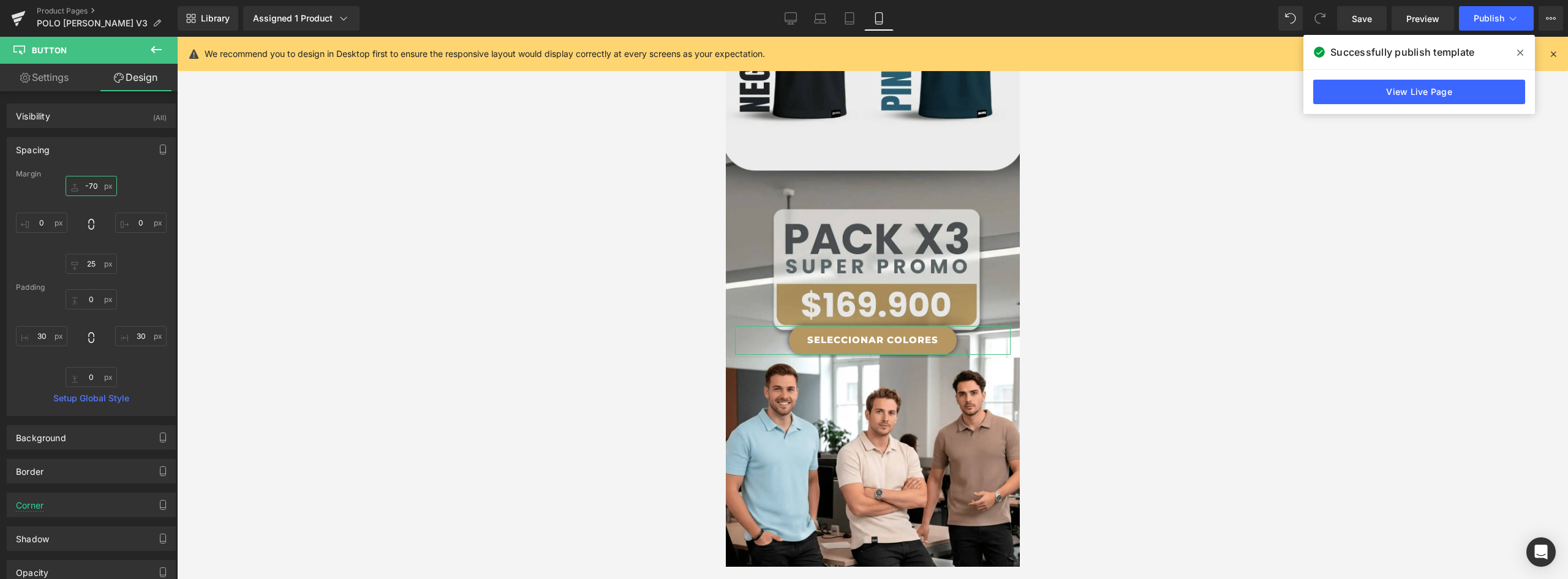
click at [95, 186] on input "-70" at bounding box center [91, 185] width 52 height 20
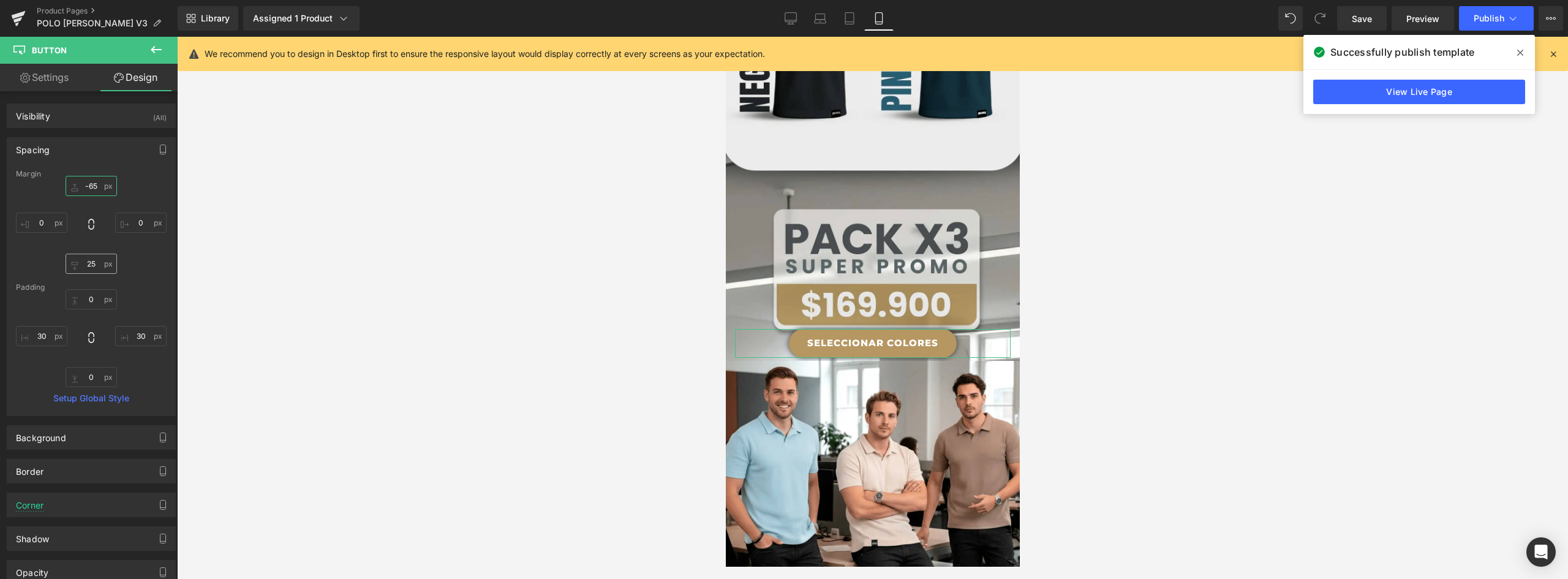
type input "-65"
click at [92, 265] on input "25" at bounding box center [91, 264] width 52 height 20
click at [1491, 15] on span "Publish" at bounding box center [1490, 18] width 31 height 10
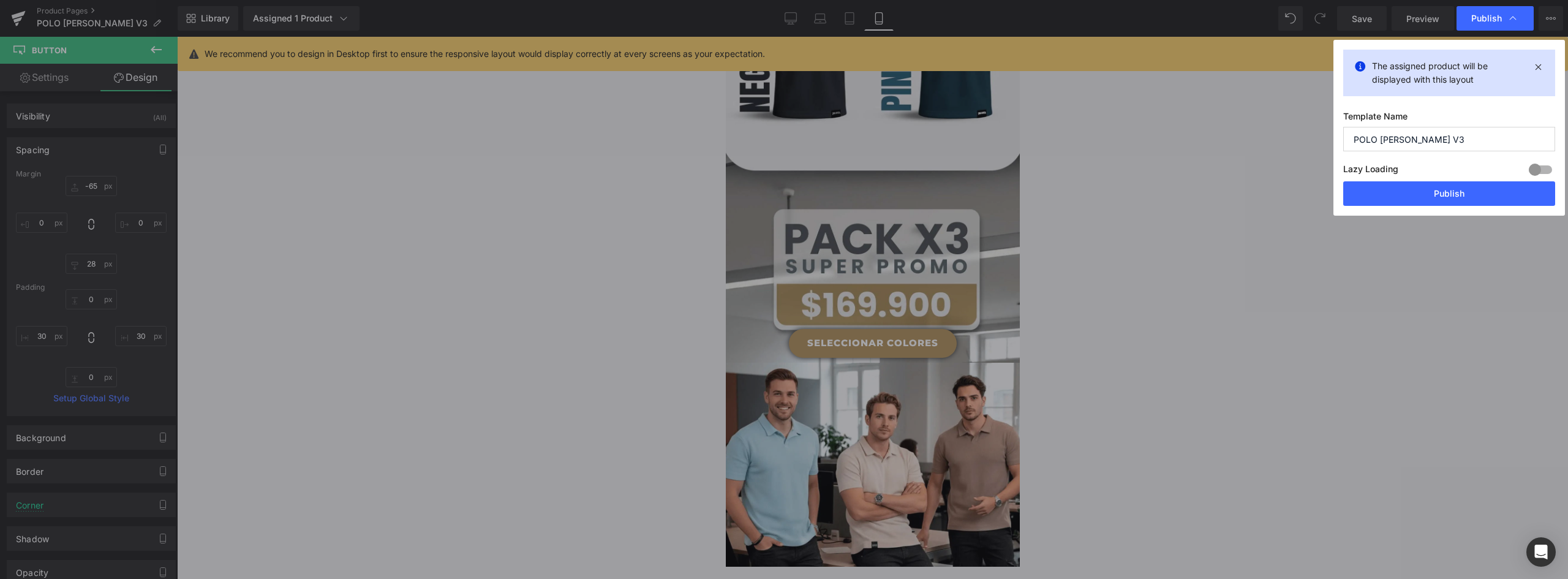
click at [1469, 194] on button "Publish" at bounding box center [1449, 193] width 212 height 25
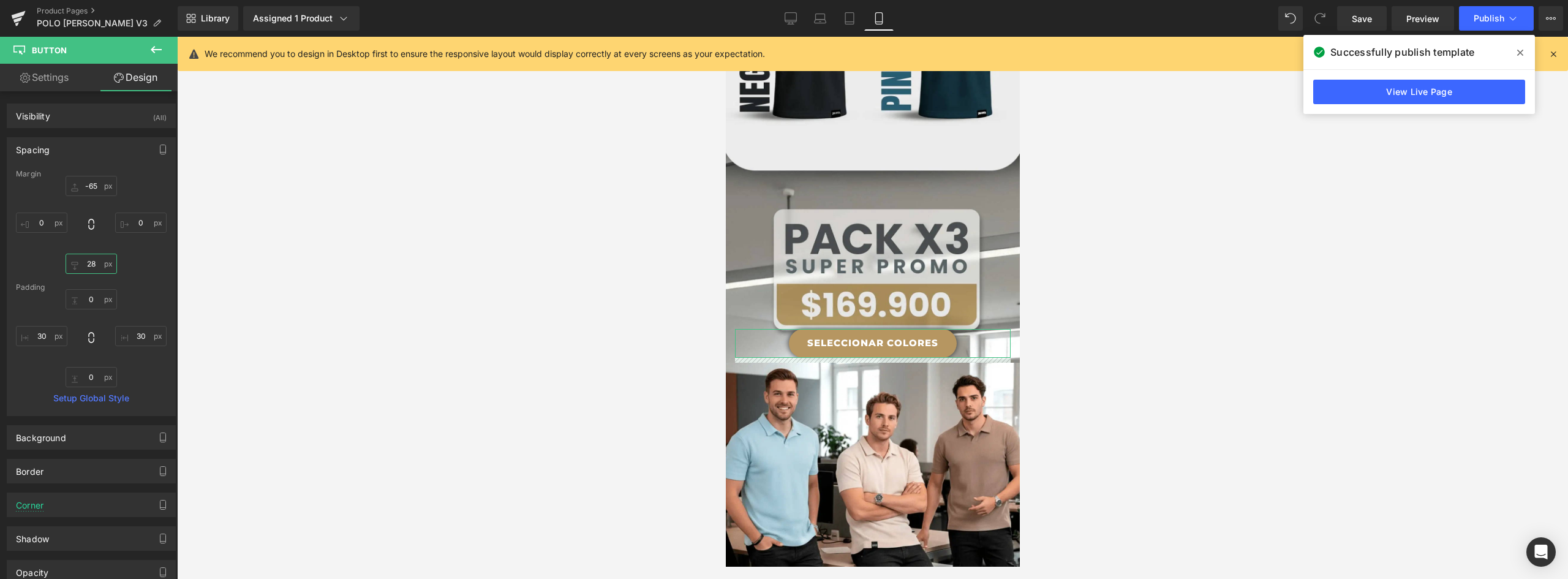
click at [95, 258] on input "28" at bounding box center [91, 264] width 52 height 20
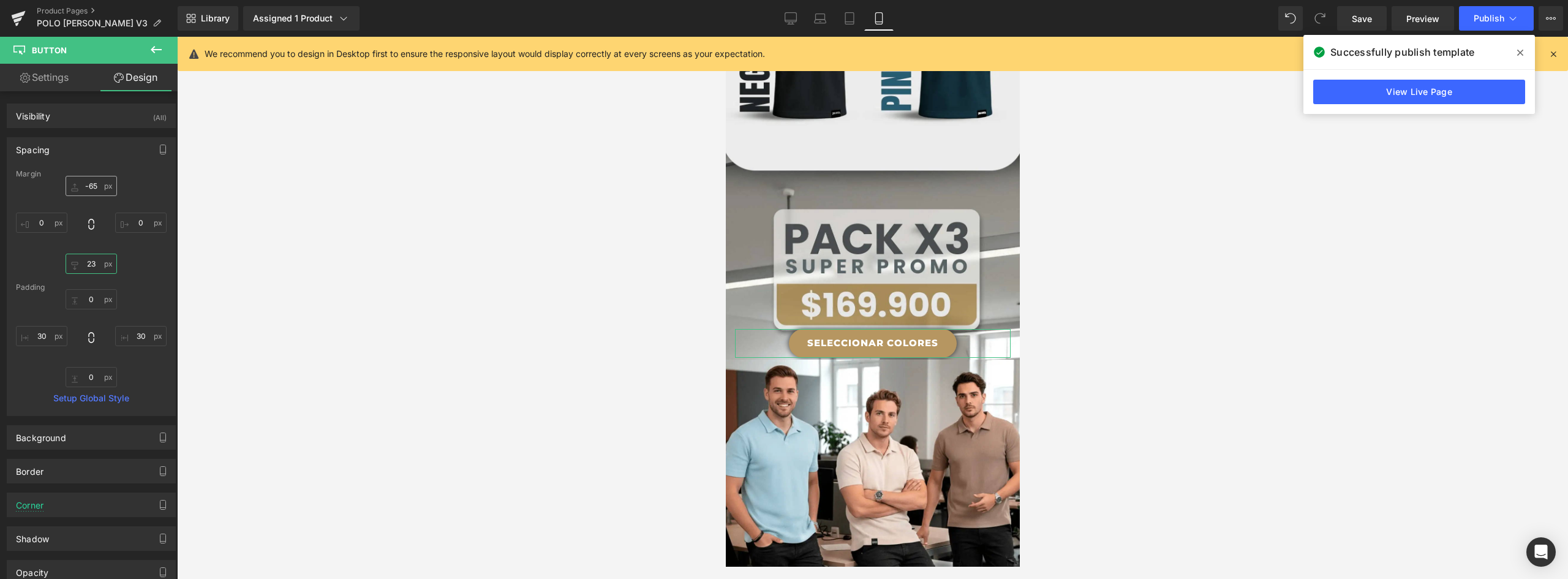
type input "23"
click at [88, 185] on input "-65" at bounding box center [91, 185] width 52 height 20
type input "-68"
click at [1491, 20] on span "Publish" at bounding box center [1490, 18] width 31 height 10
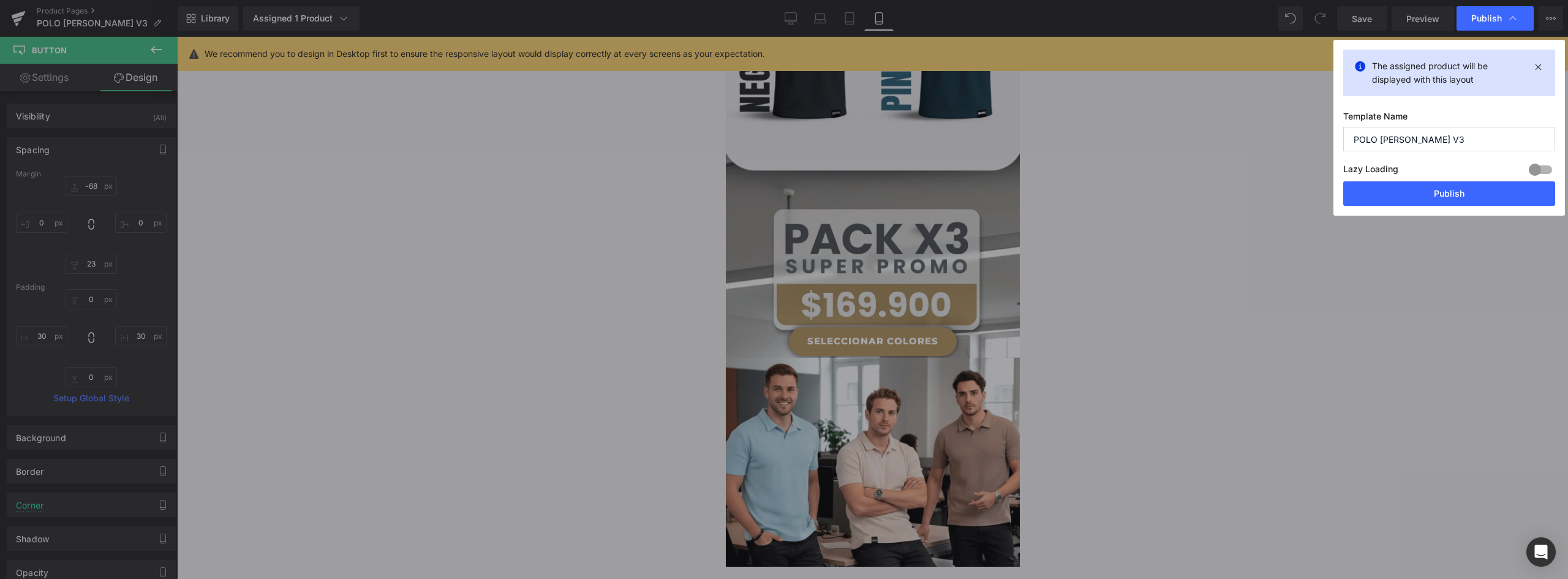
click at [1460, 194] on button "Publish" at bounding box center [1449, 193] width 212 height 25
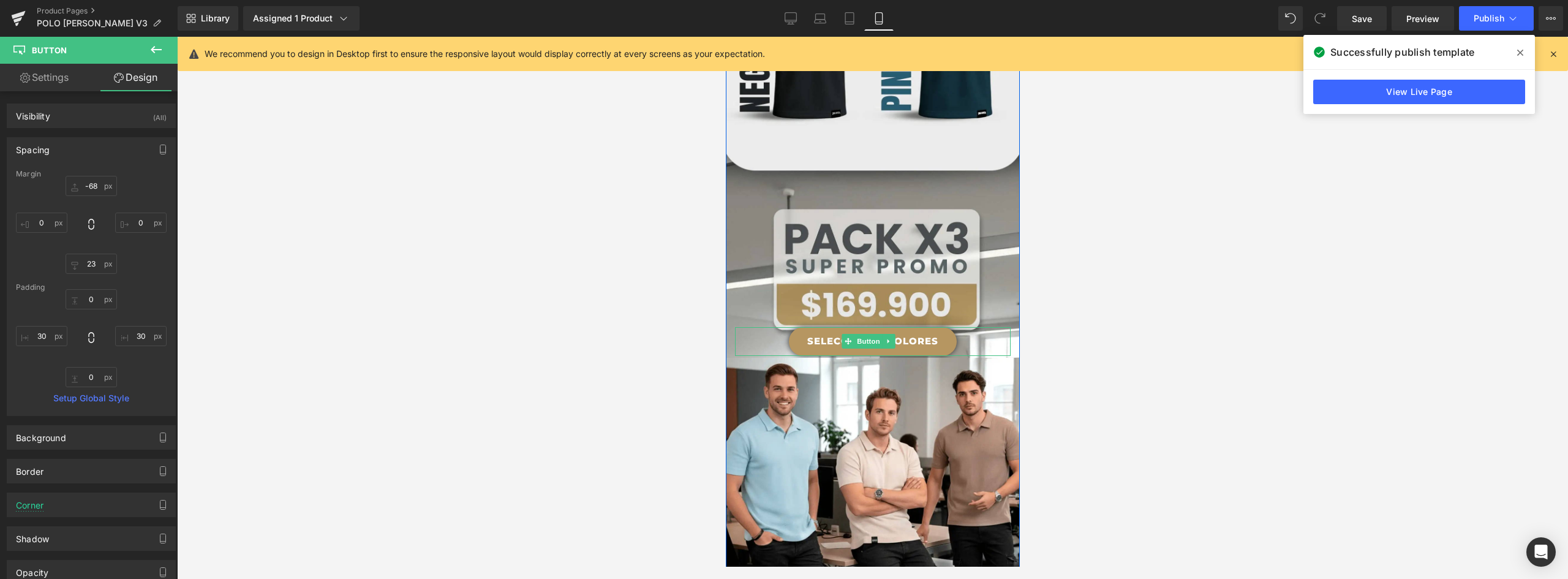
click at [936, 327] on link "SELECCIONAR COLORES" at bounding box center [872, 342] width 168 height 29
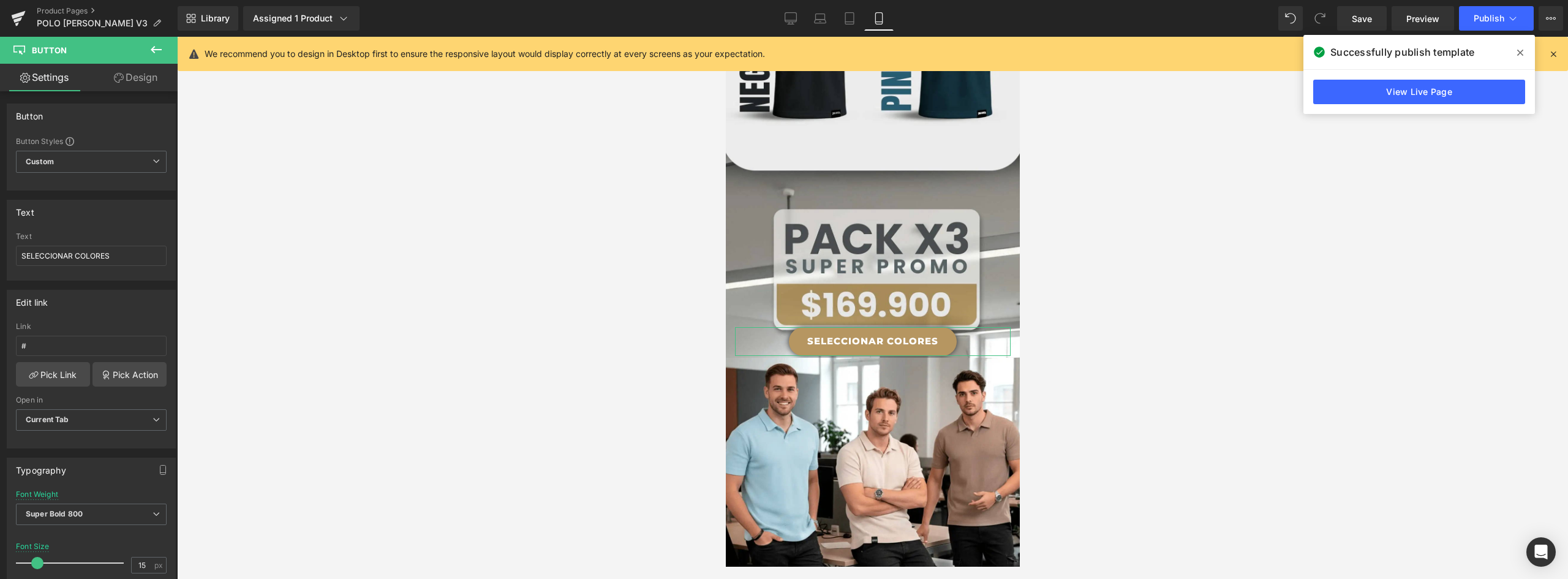
click at [136, 66] on link "Design" at bounding box center [136, 77] width 89 height 27
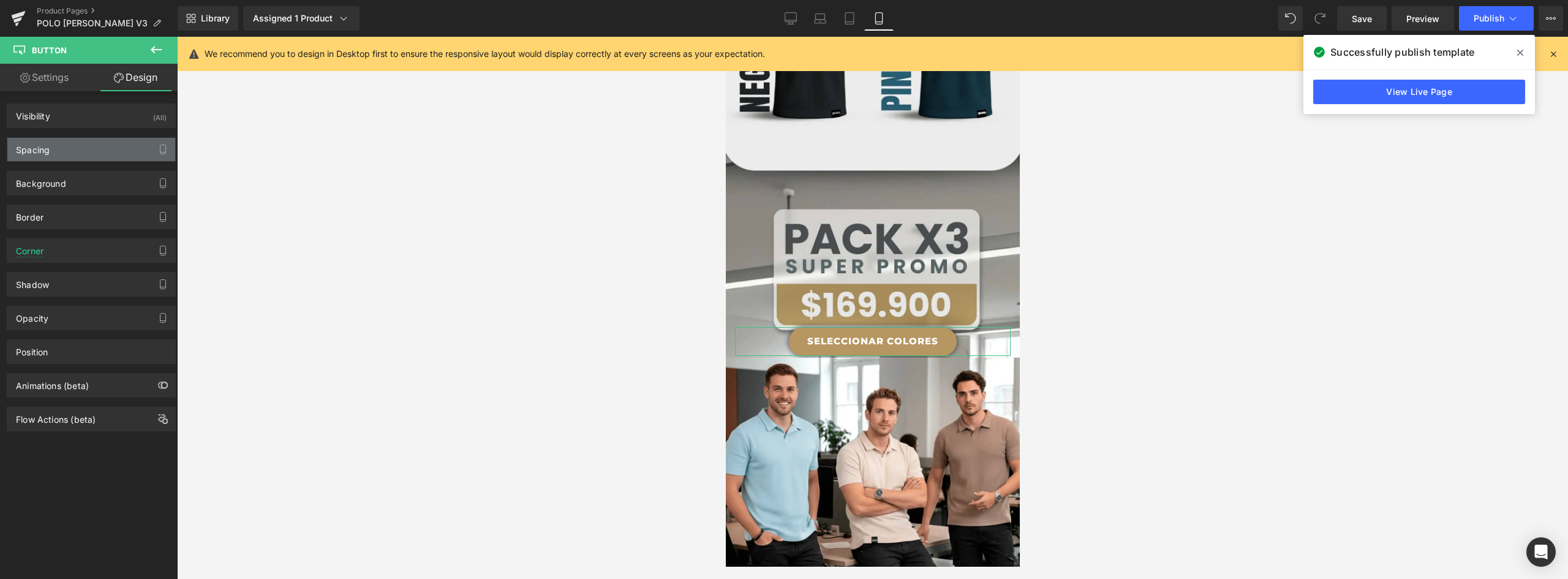
type input "-68"
type input "0"
type input "23"
type input "0"
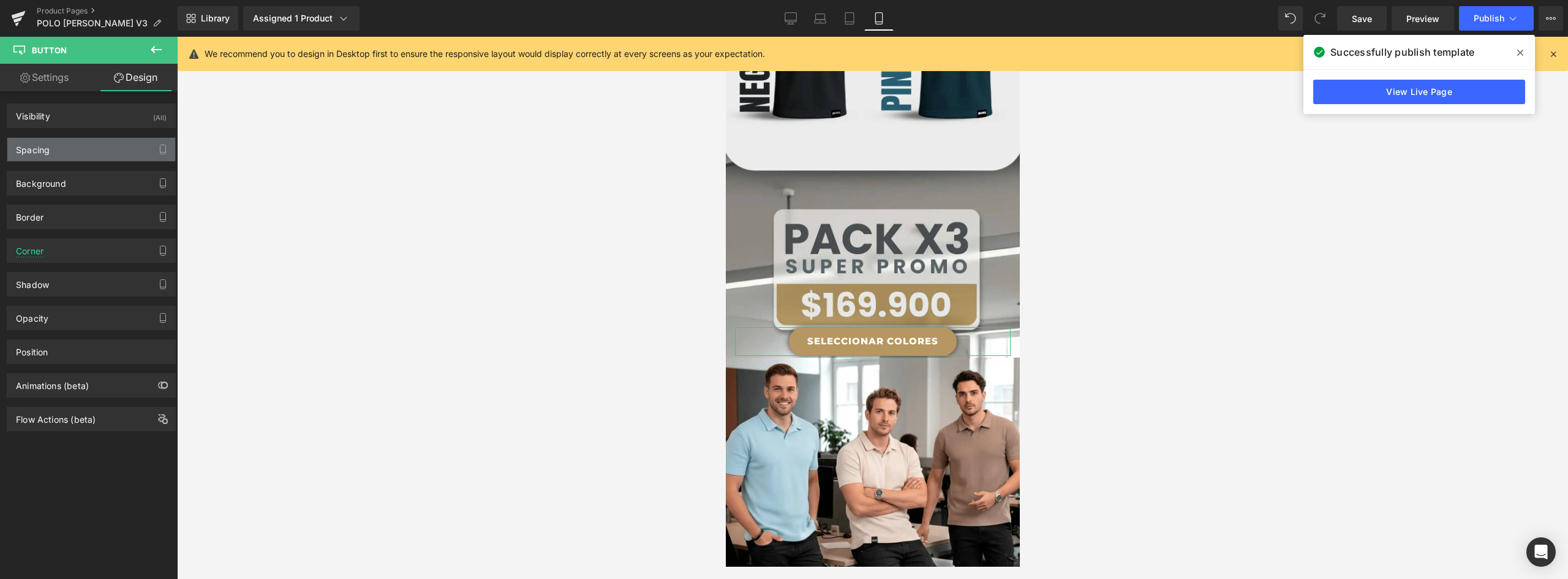
type input "30"
type input "0"
type input "30"
click at [77, 146] on div "Spacing" at bounding box center [91, 150] width 168 height 24
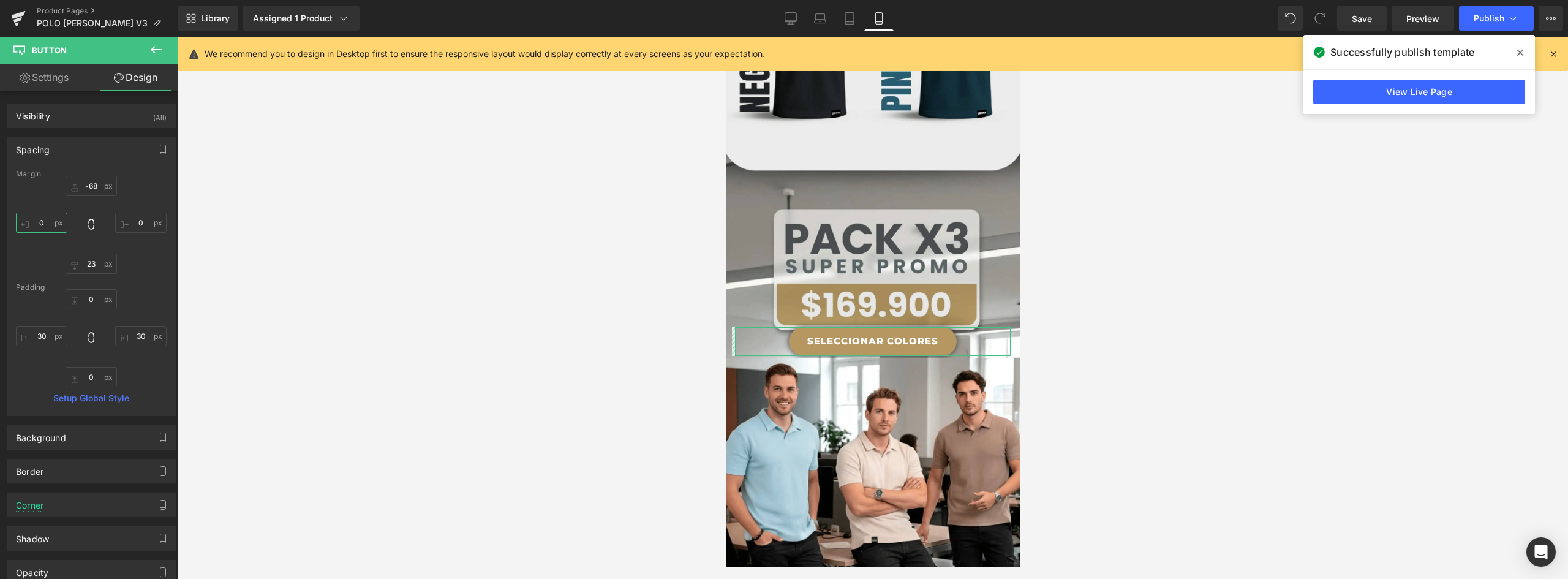
click at [48, 225] on input "0" at bounding box center [42, 223] width 52 height 20
type input "2"
type input "4"
click at [1503, 19] on span "Publish" at bounding box center [1490, 18] width 31 height 10
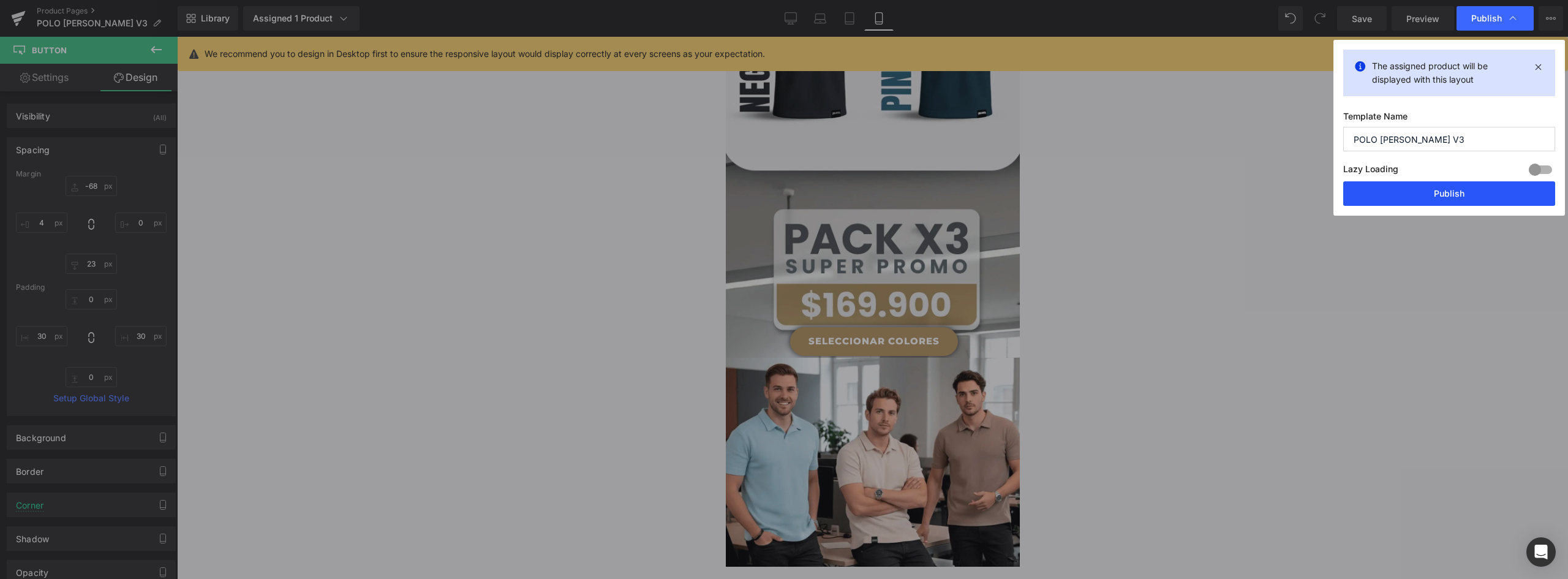
click at [1452, 202] on button "Publish" at bounding box center [1449, 193] width 212 height 25
